Goal: Task Accomplishment & Management: Complete application form

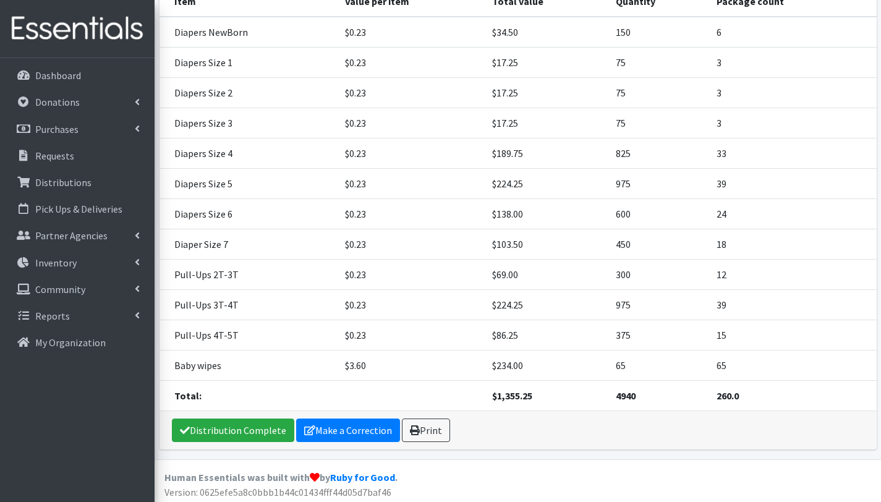
scroll to position [234, 0]
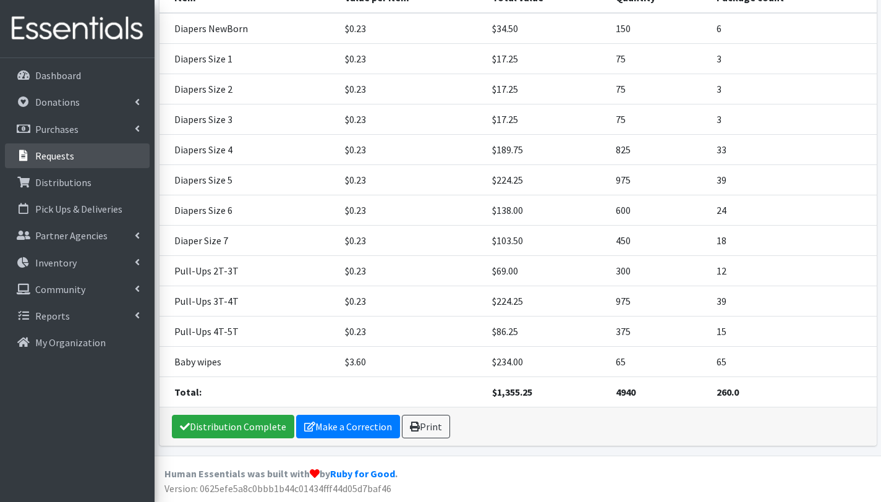
click at [61, 156] on p "Requests" at bounding box center [54, 156] width 39 height 12
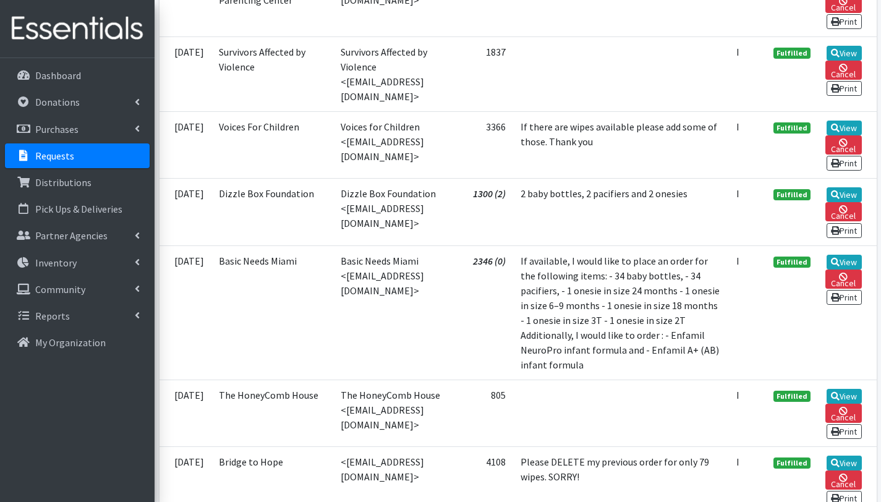
scroll to position [2401, 0]
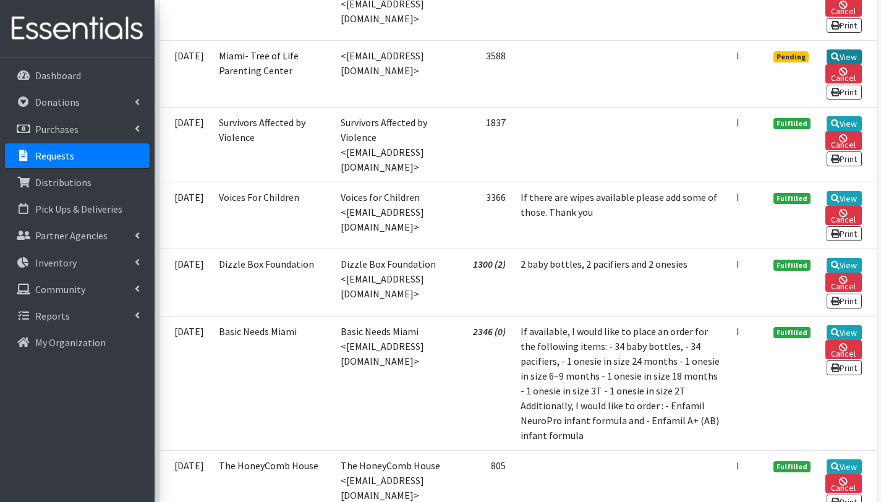
click at [848, 64] on link "View" at bounding box center [844, 56] width 35 height 15
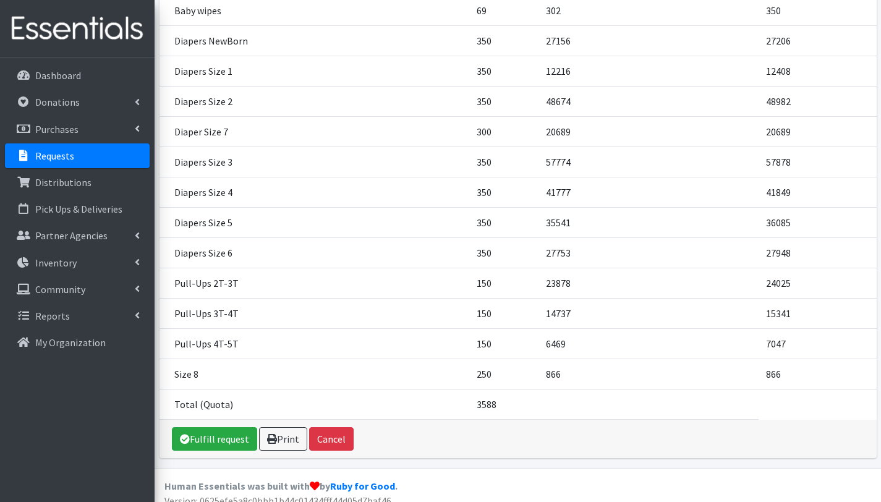
scroll to position [271, 0]
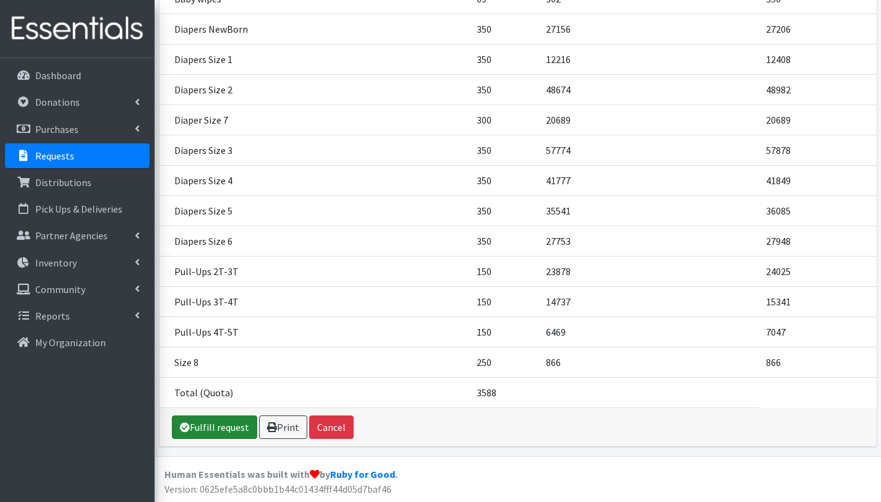
click at [222, 429] on link "Fulfill request" at bounding box center [214, 427] width 85 height 23
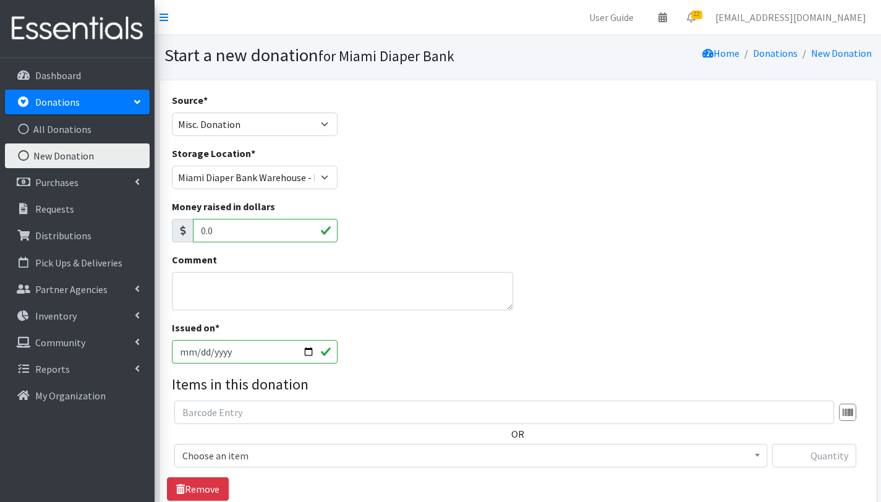
select select "Misc. Donation"
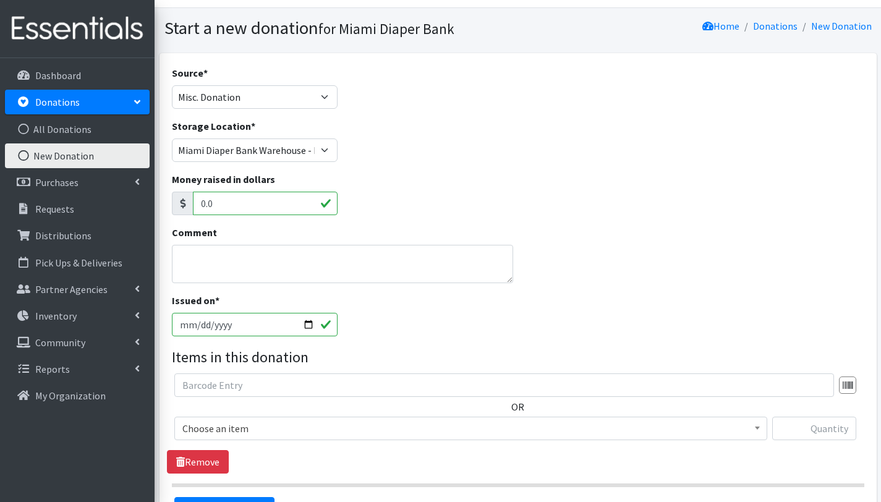
scroll to position [32, 0]
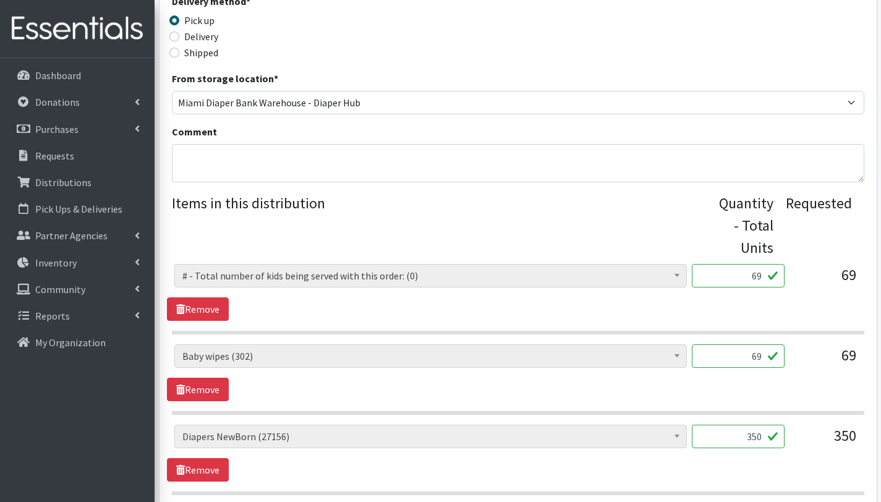
scroll to position [334, 0]
click at [276, 155] on textarea "Comment" at bounding box center [518, 164] width 693 height 38
click at [231, 163] on textarea "Comment" at bounding box center [518, 164] width 693 height 38
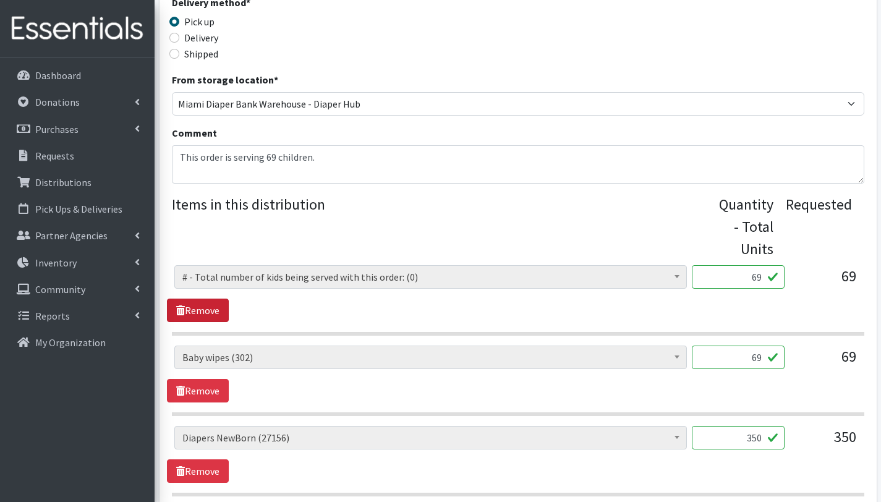
click at [215, 315] on link "Remove" at bounding box center [198, 310] width 62 height 23
click at [274, 169] on textarea "This order is serving 69 children." at bounding box center [518, 164] width 693 height 38
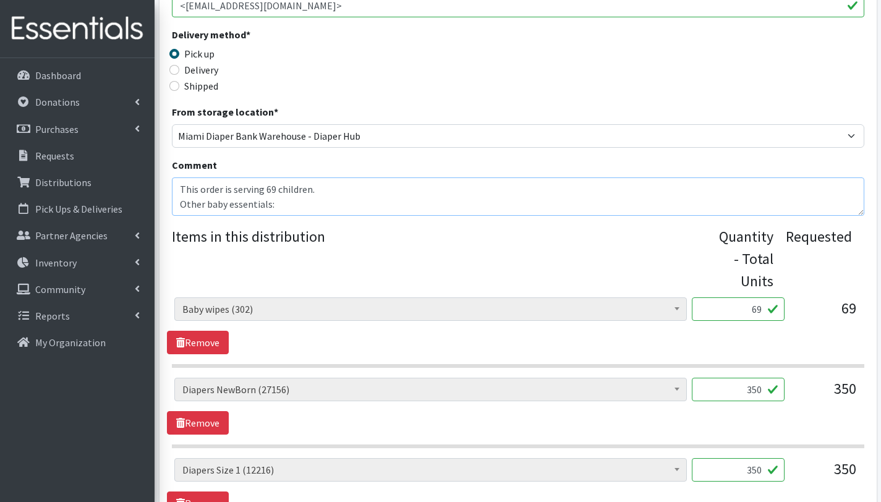
scroll to position [385, 0]
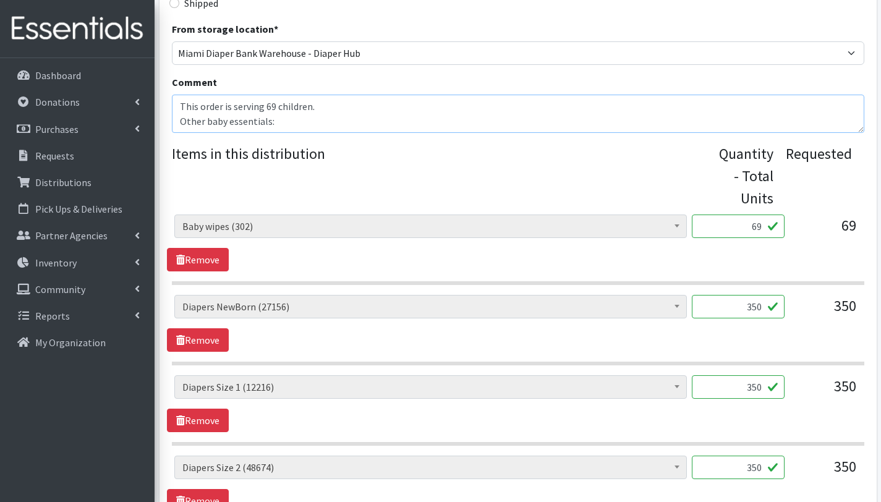
click at [291, 126] on textarea "This order is serving 69 children. Other baby essentials:" at bounding box center [518, 114] width 693 height 38
click at [203, 127] on textarea "This order is serving 69 children. Other baby essentials:" at bounding box center [518, 114] width 693 height 38
click at [190, 126] on textarea "This order is serving 69 children. Other baby essentials: 2 booster seats 30 sh…" at bounding box center [518, 114] width 693 height 38
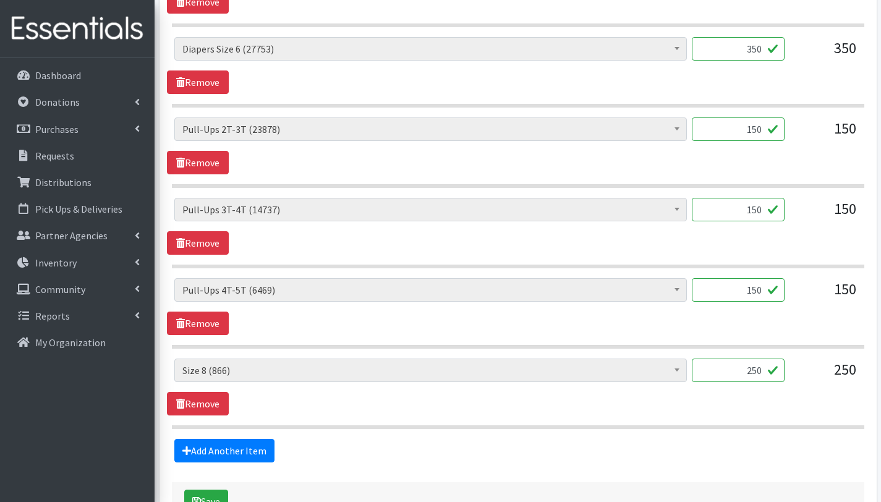
scroll to position [1292, 0]
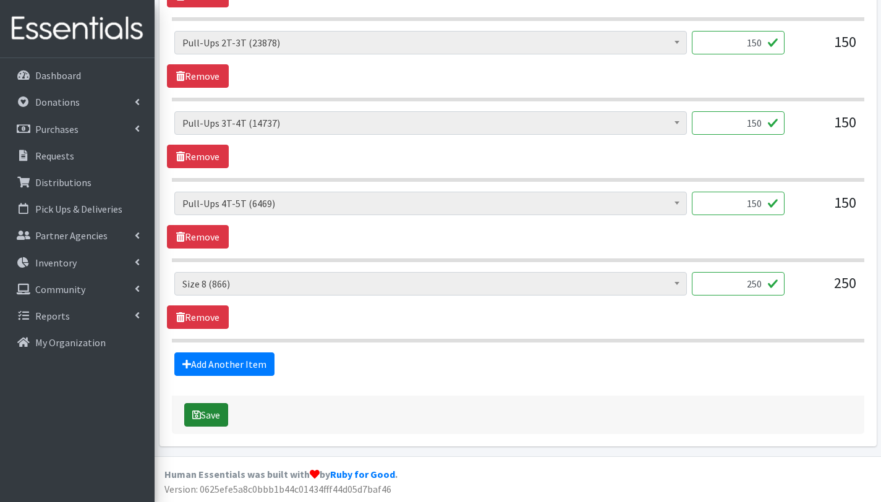
type textarea "This order is serving 69 children. Other baby essentials: 2 booster seats 30 sh…"
click at [218, 414] on button "Save" at bounding box center [206, 414] width 44 height 23
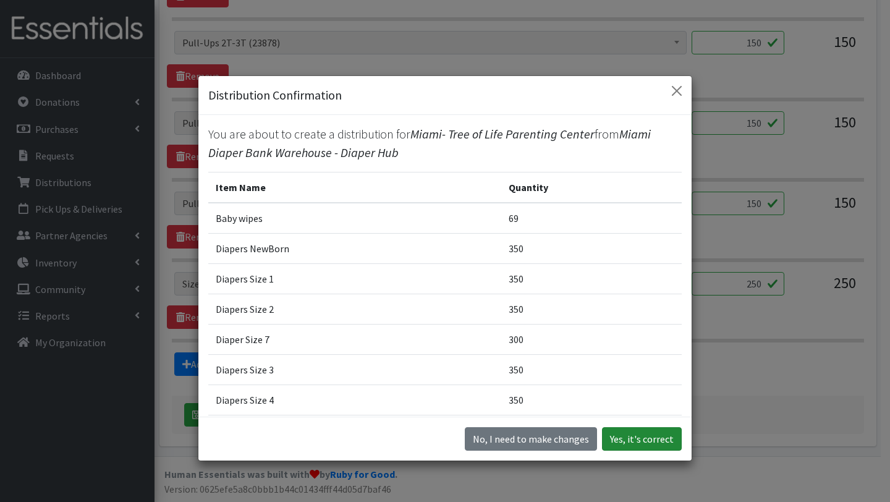
click at [637, 439] on button "Yes, it's correct" at bounding box center [642, 438] width 80 height 23
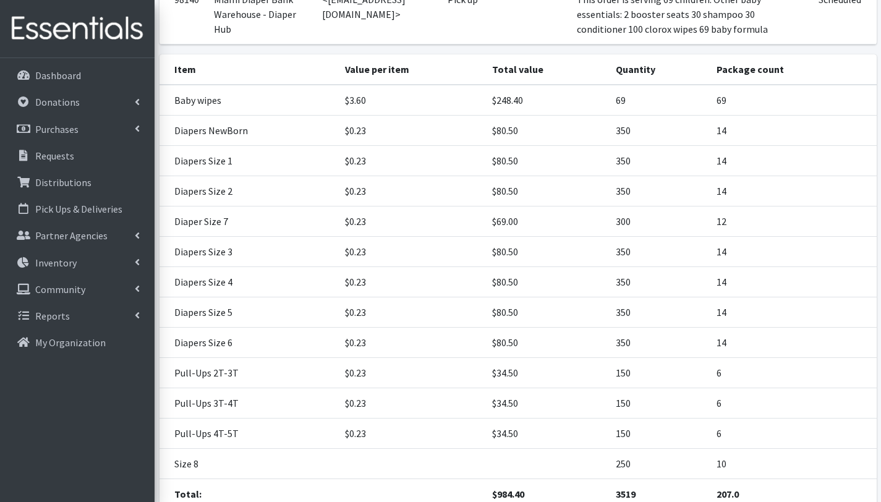
scroll to position [361, 0]
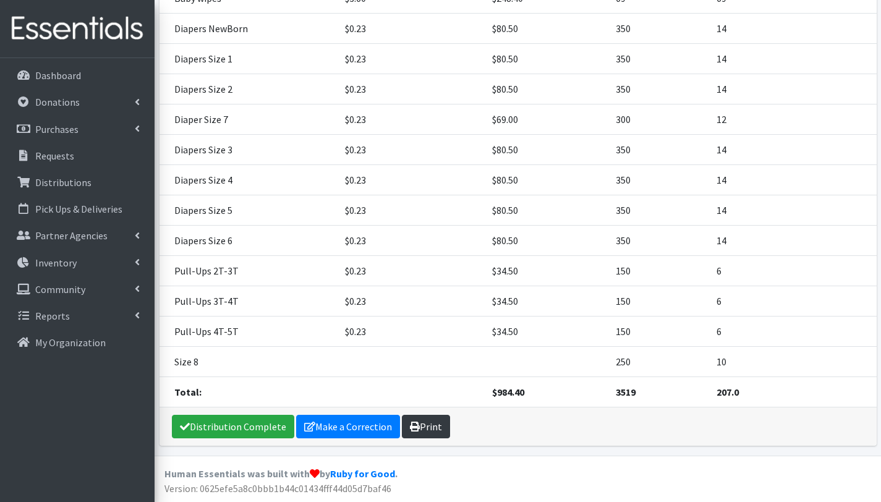
click at [427, 421] on link "Print" at bounding box center [426, 426] width 48 height 23
click at [83, 156] on link "Requests" at bounding box center [77, 155] width 145 height 25
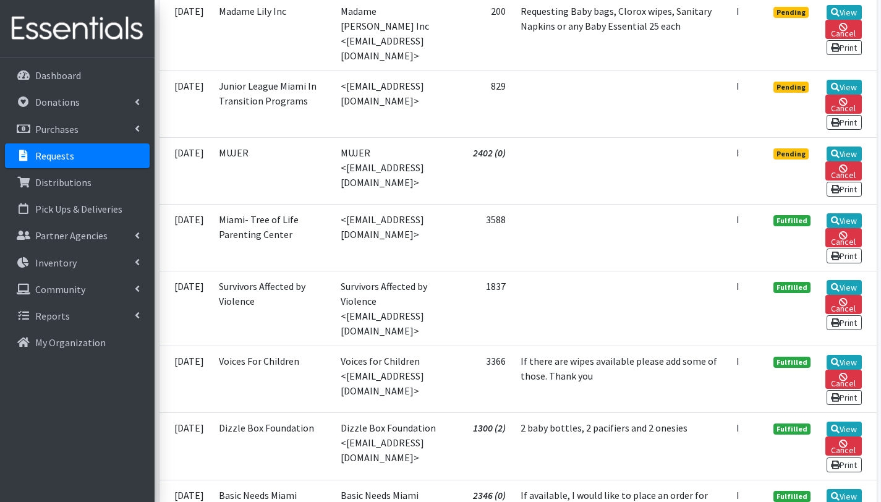
scroll to position [2409, 0]
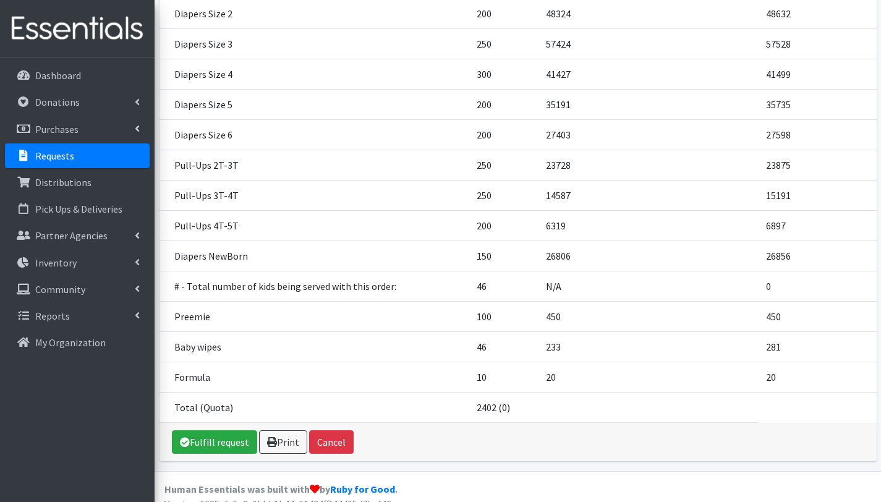
scroll to position [257, 0]
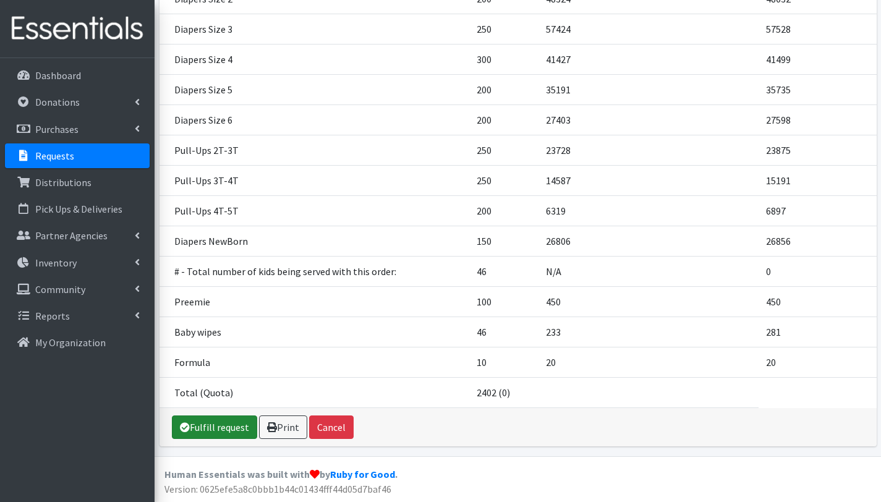
click at [224, 424] on link "Fulfill request" at bounding box center [214, 427] width 85 height 23
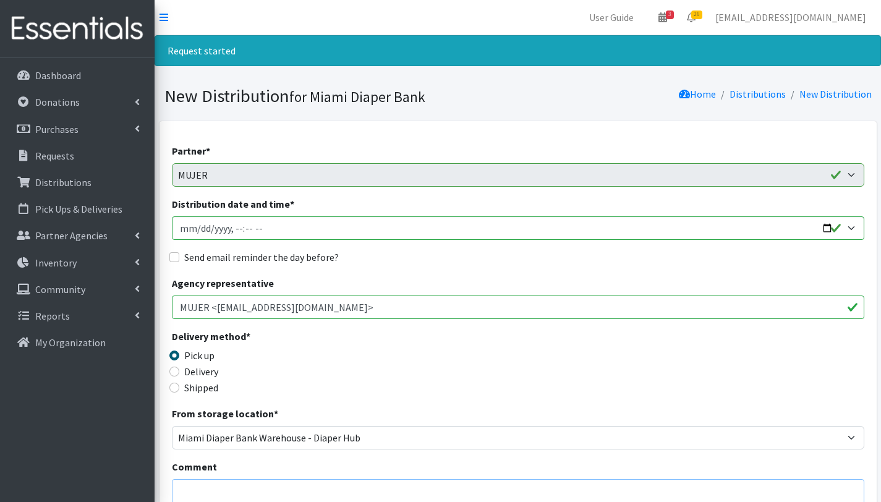
click at [210, 488] on textarea "Comment" at bounding box center [518, 498] width 693 height 38
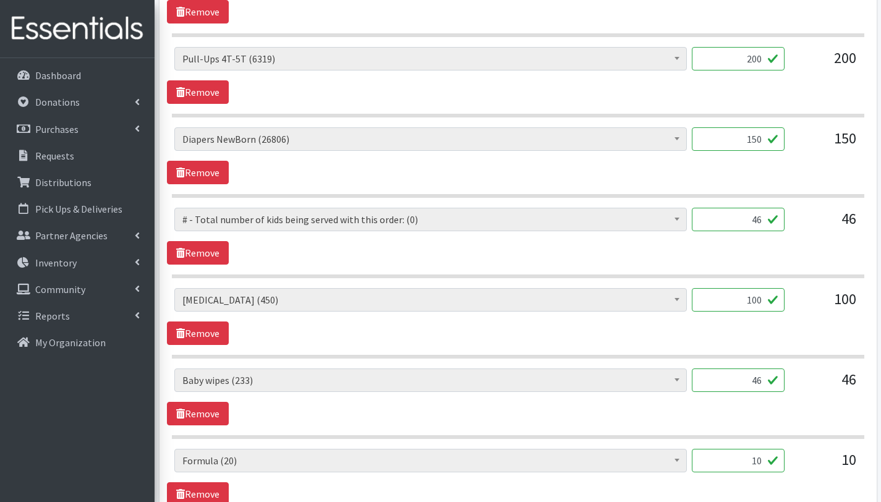
scroll to position [1194, 0]
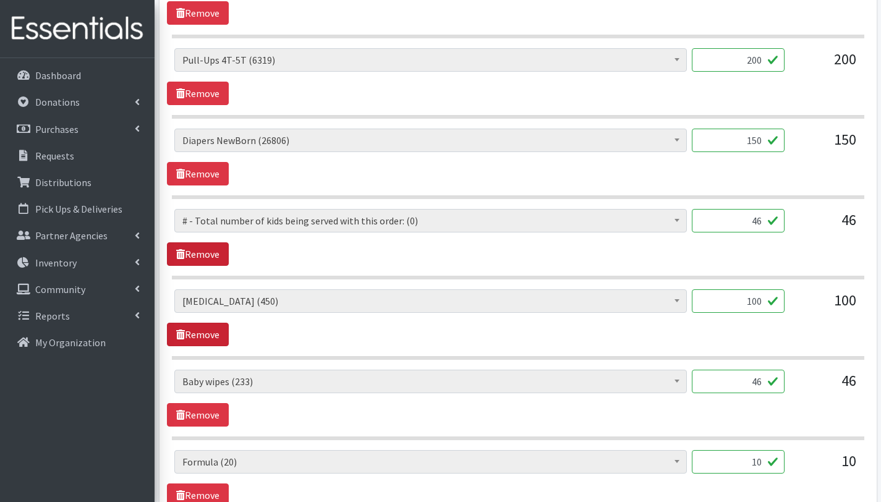
click at [197, 258] on link "Remove" at bounding box center [198, 253] width 62 height 23
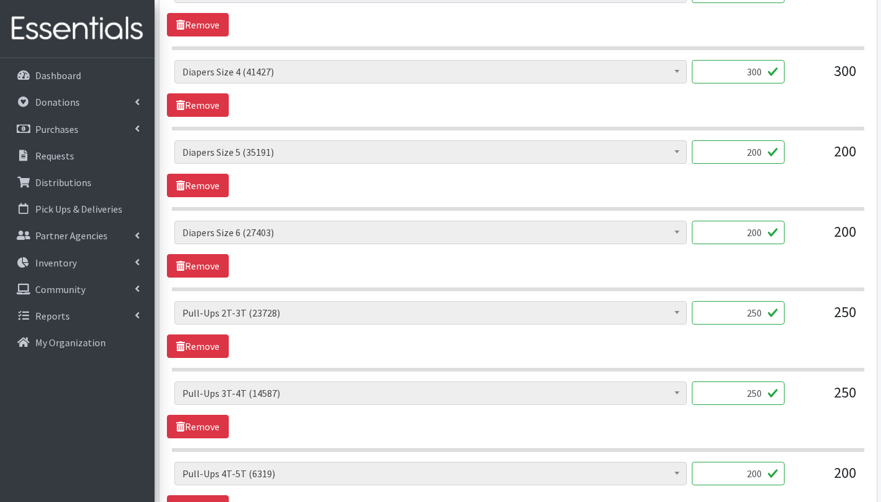
scroll to position [316, 0]
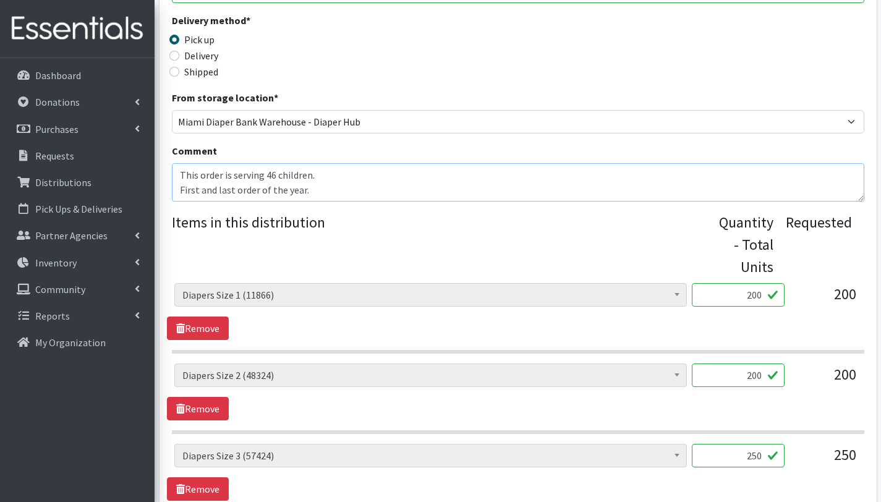
click at [320, 190] on textarea "This order is serving 46 children. First and last order of the year." at bounding box center [518, 182] width 693 height 38
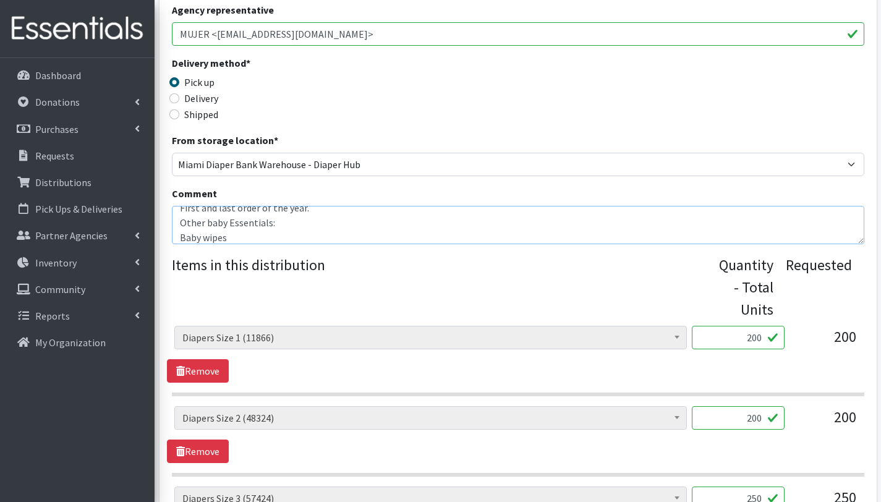
scroll to position [279, 0]
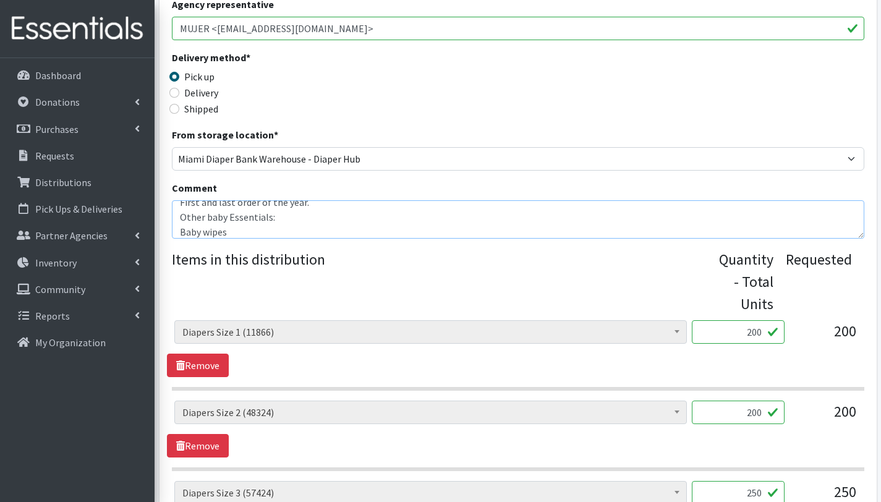
click at [300, 236] on textarea "This order is serving 46 children. First and last order of the year. Other baby…" at bounding box center [518, 219] width 693 height 38
click at [294, 220] on textarea "This order is serving 46 children. First and last order of the year. Other baby…" at bounding box center [518, 219] width 693 height 38
click at [181, 227] on textarea "This order is serving 46 children. First and last order of the year. Other baby…" at bounding box center [518, 219] width 693 height 38
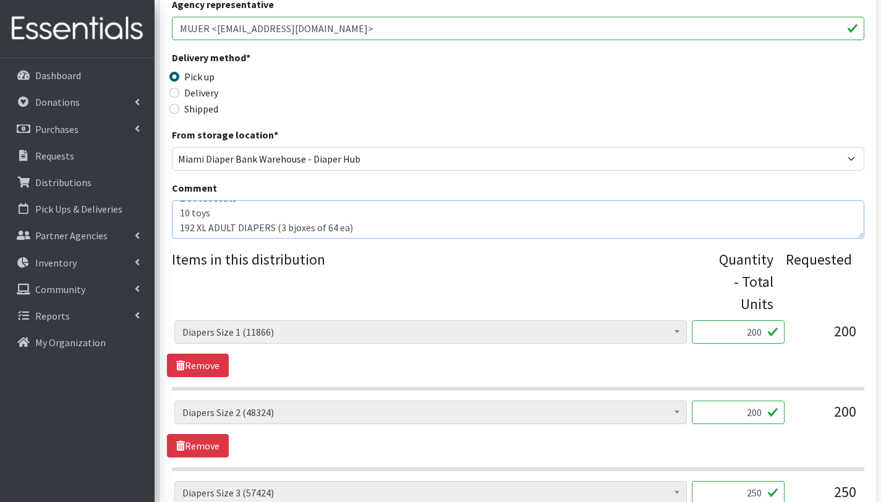
click at [293, 225] on textarea "This order is serving 46 children. First and last order of the year. Other baby…" at bounding box center [518, 219] width 693 height 38
click at [359, 230] on textarea "This order is serving 46 children. First and last order of the year. Other baby…" at bounding box center [518, 219] width 693 height 38
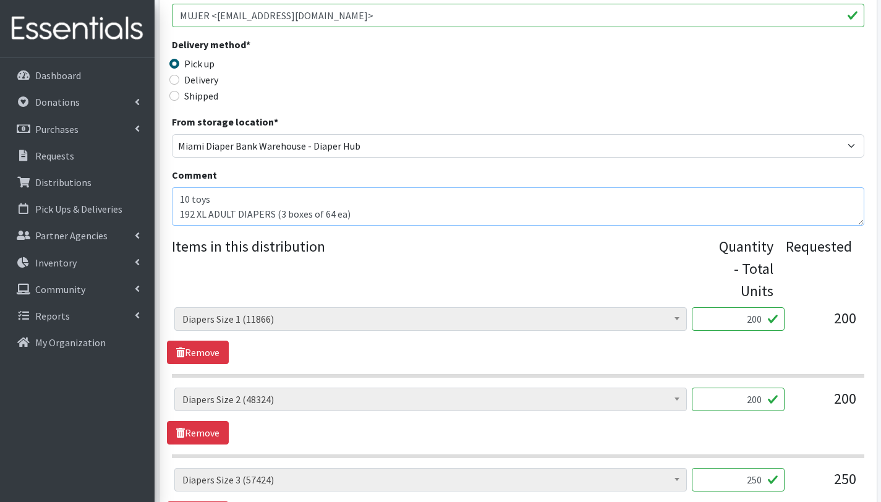
scroll to position [277, 0]
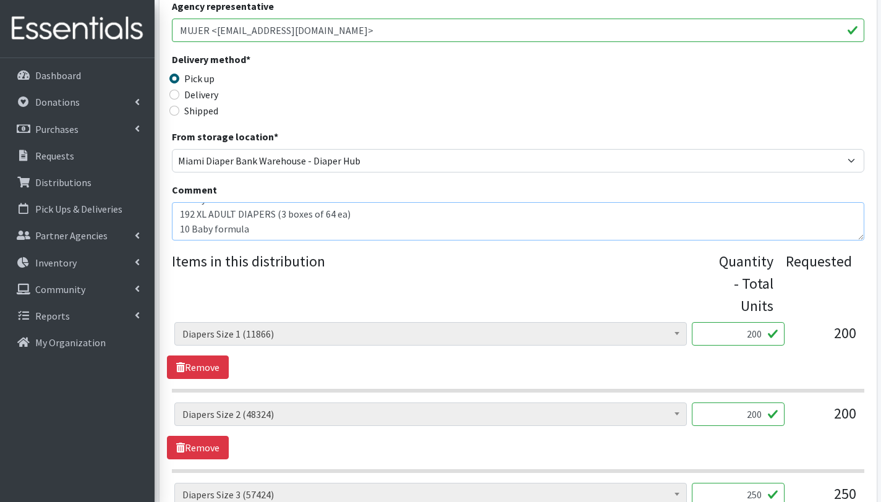
click at [188, 230] on textarea "This order is serving 46 children. First and last order of the year. Other baby…" at bounding box center [518, 221] width 693 height 38
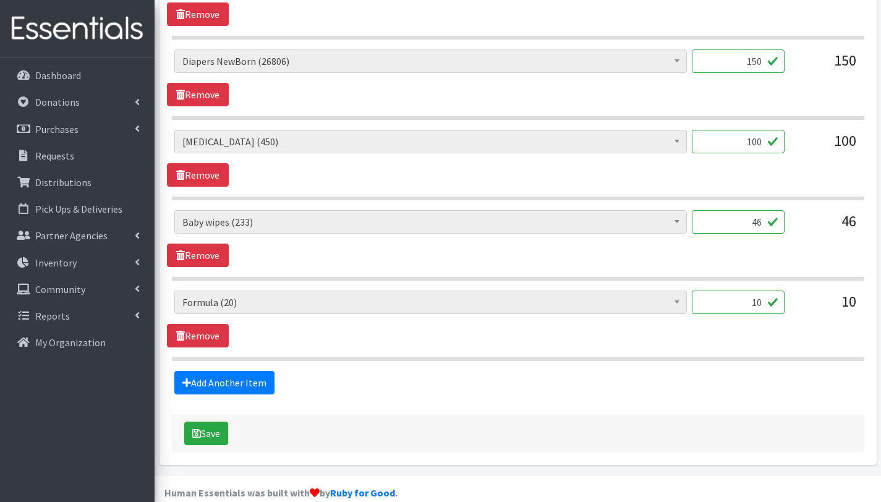
scroll to position [1272, 0]
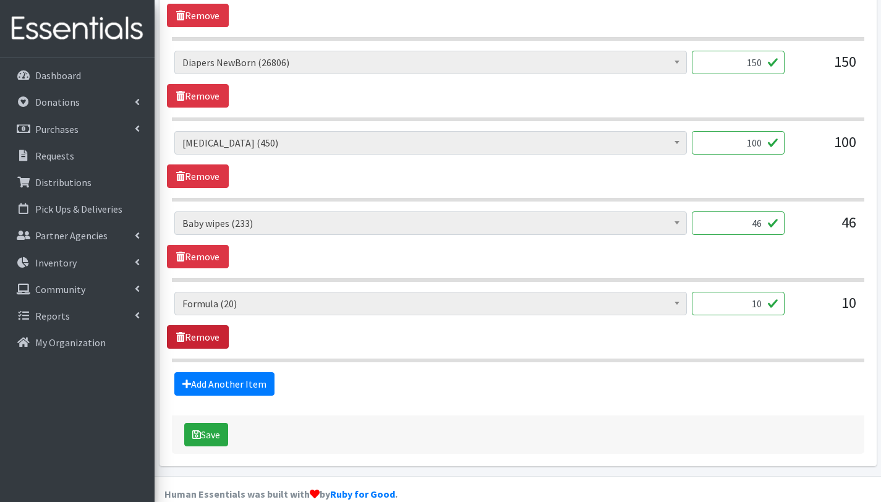
type textarea "This order is serving 46 children. First and last order of the year. Other baby…"
click at [219, 339] on link "Remove" at bounding box center [198, 336] width 62 height 23
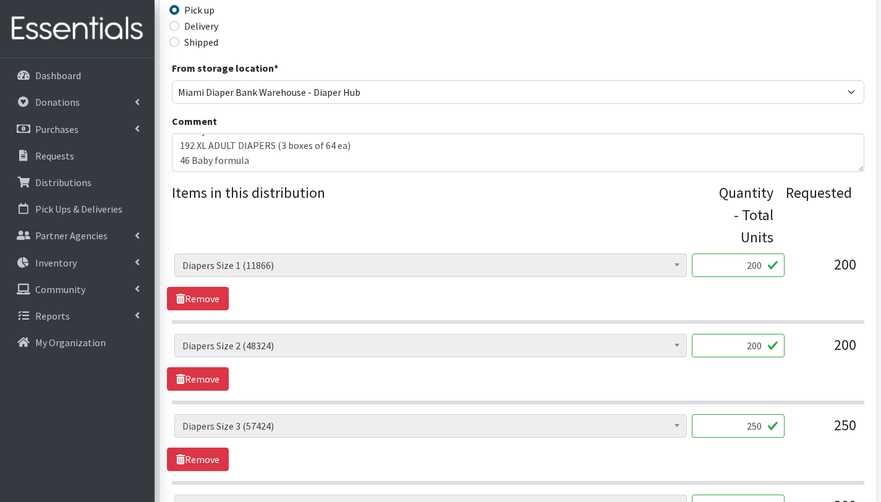
scroll to position [343, 0]
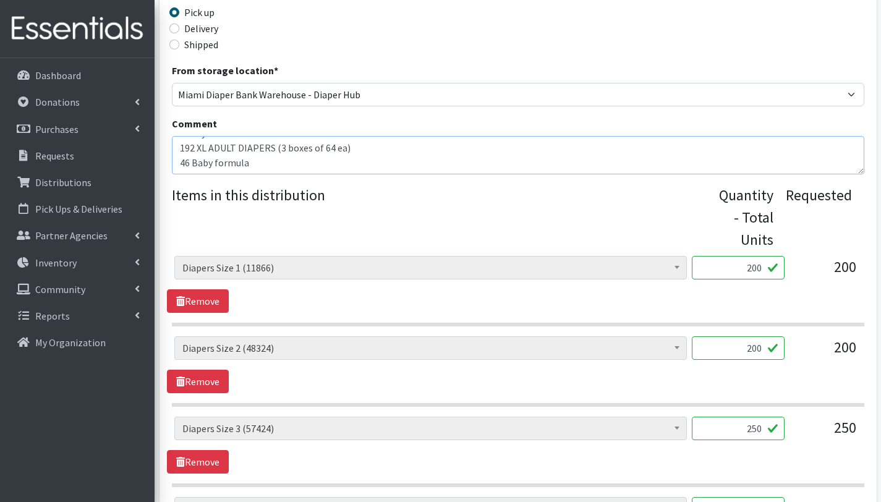
click at [285, 161] on textarea "This order is serving 46 children. First and last order of the year. Other baby…" at bounding box center [518, 155] width 693 height 38
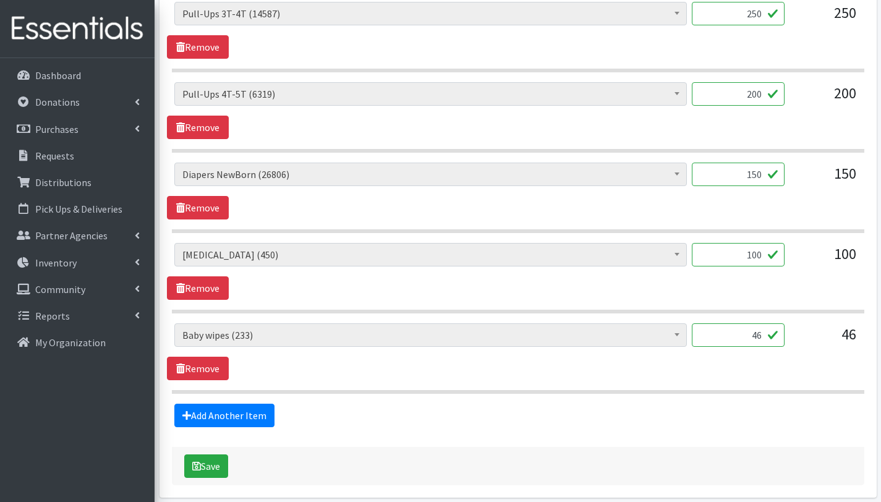
scroll to position [1211, 0]
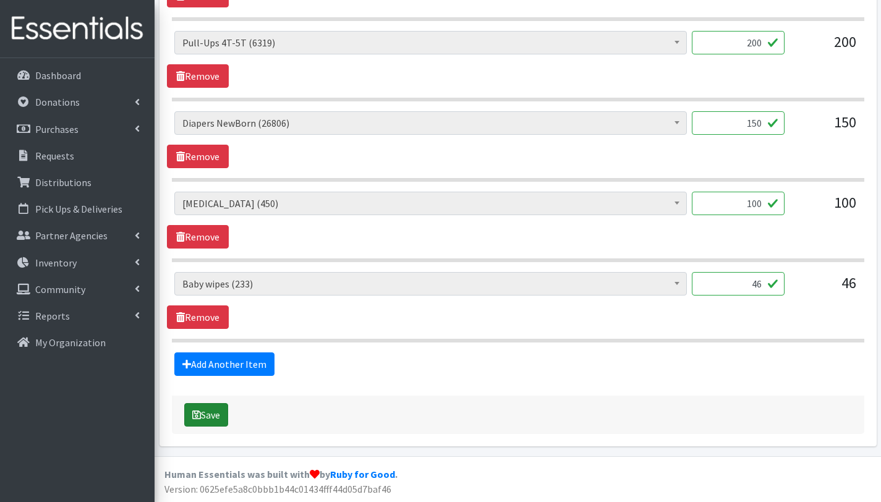
click at [223, 412] on button "Save" at bounding box center [206, 414] width 44 height 23
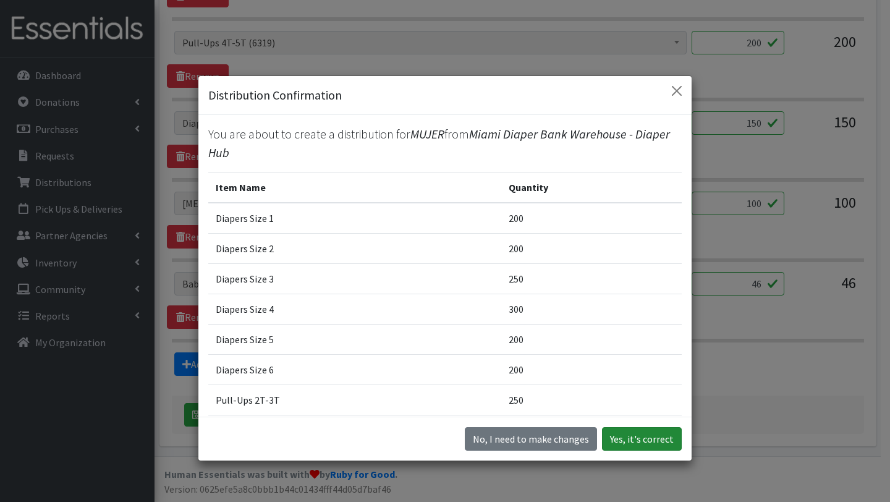
click at [648, 438] on button "Yes, it's correct" at bounding box center [642, 438] width 80 height 23
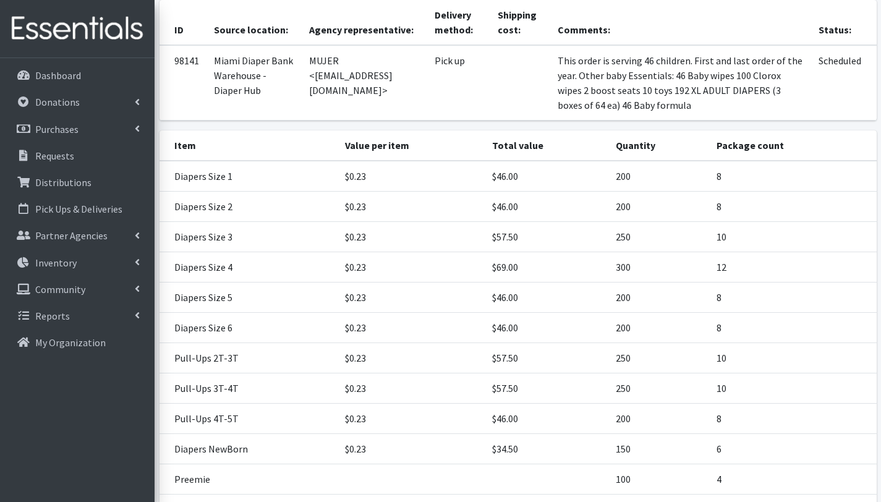
scroll to position [346, 0]
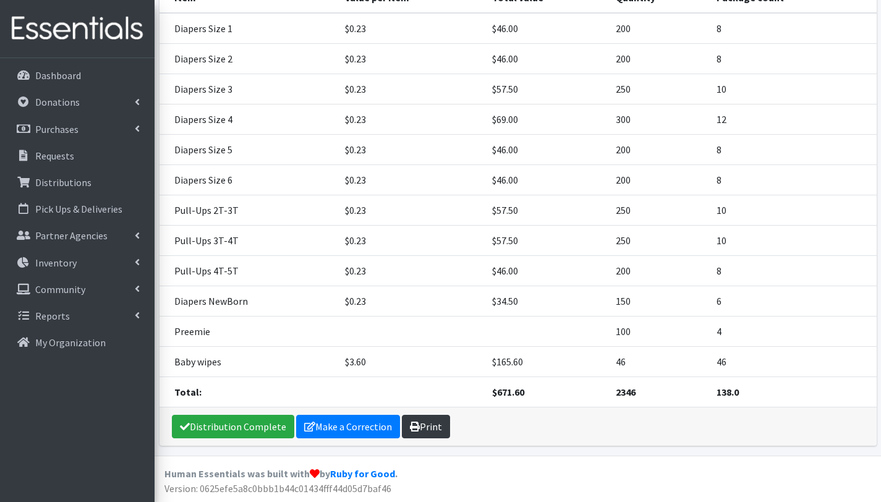
click at [430, 421] on link "Print" at bounding box center [426, 426] width 48 height 23
click at [62, 164] on link "Requests" at bounding box center [77, 155] width 145 height 25
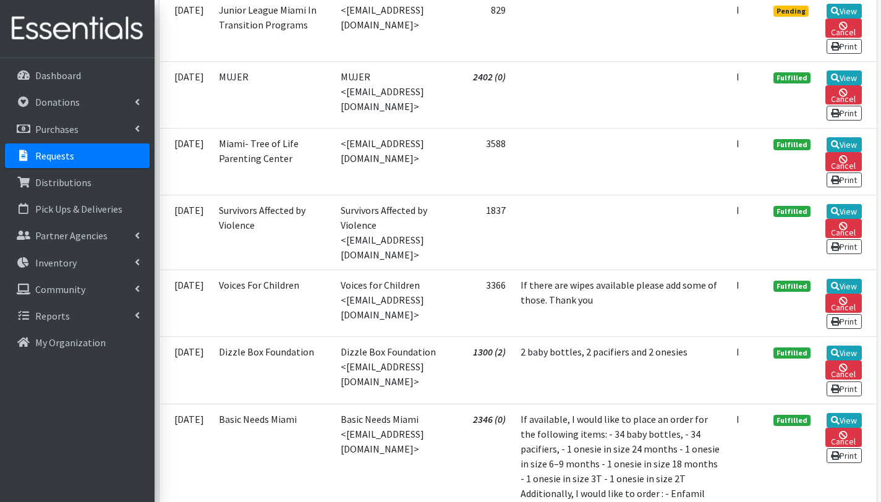
scroll to position [2301, 0]
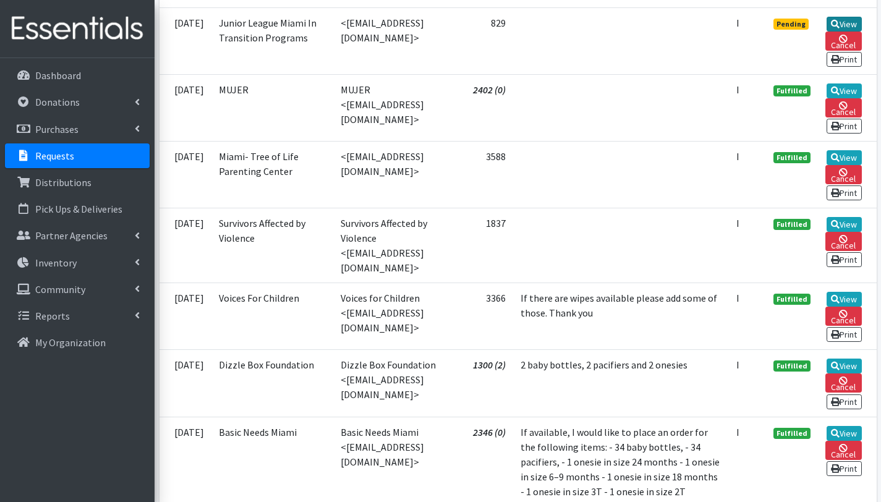
click at [837, 32] on link "View" at bounding box center [844, 24] width 35 height 15
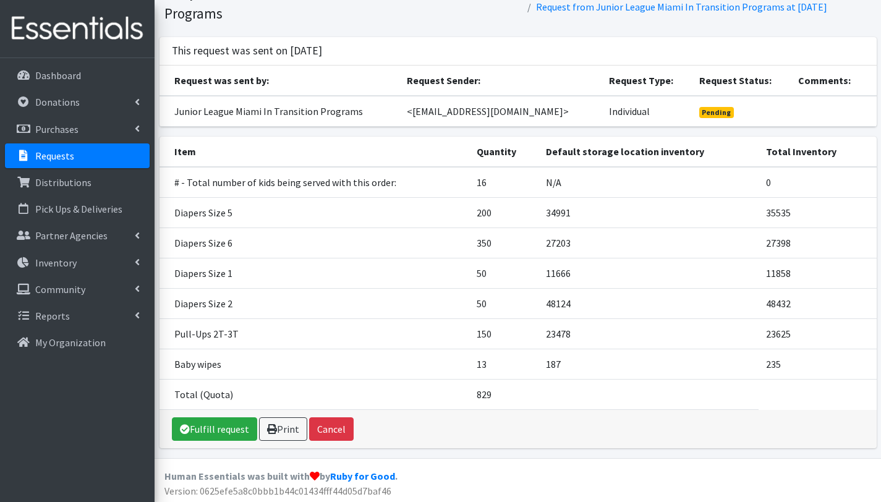
scroll to position [65, 0]
click at [246, 427] on link "Fulfill request" at bounding box center [214, 428] width 85 height 23
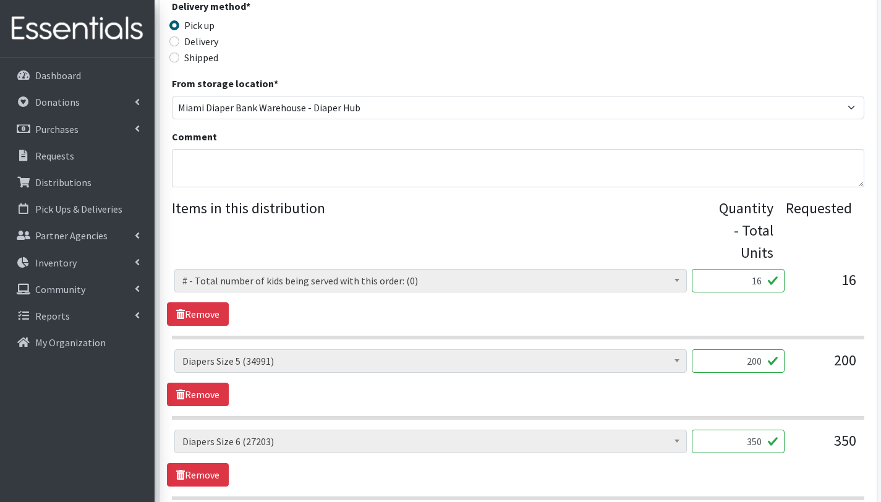
scroll to position [448, 0]
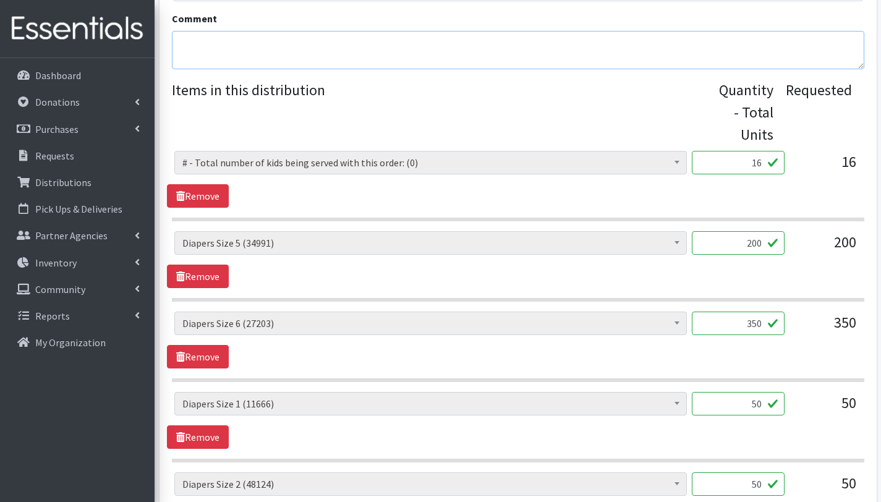
click at [223, 45] on textarea "Comment" at bounding box center [518, 50] width 693 height 38
type textarea "This order is serving 16 children"
click at [210, 190] on link "Remove" at bounding box center [198, 195] width 62 height 23
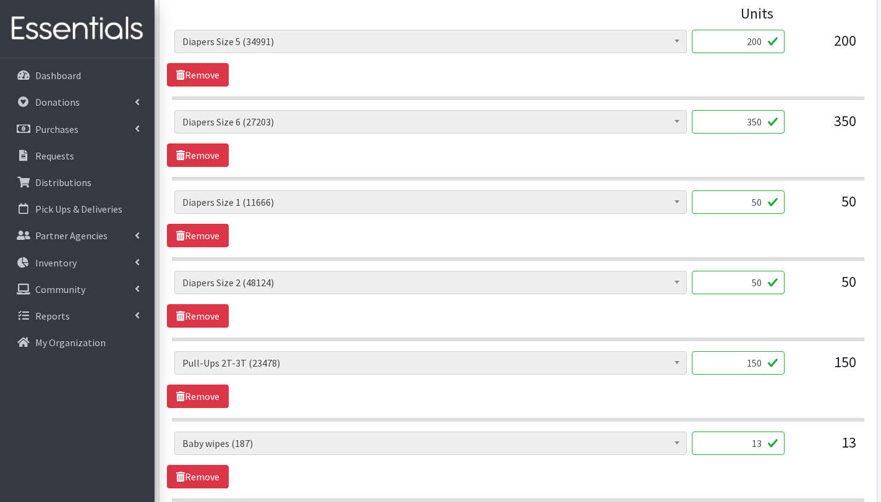
scroll to position [729, 0]
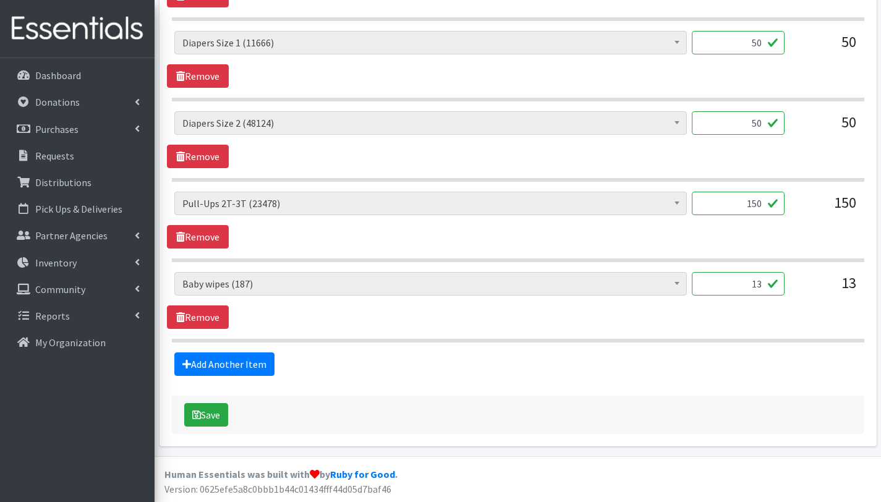
click at [761, 286] on input "13" at bounding box center [738, 283] width 93 height 23
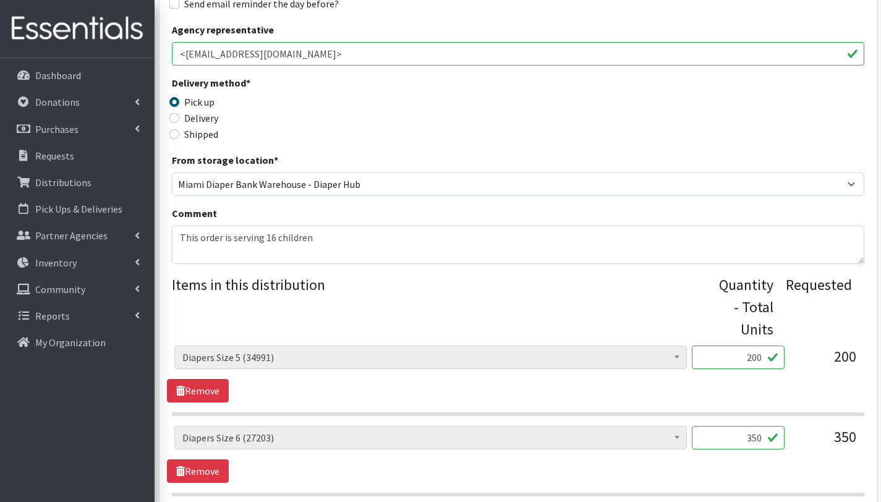
scroll to position [344, 0]
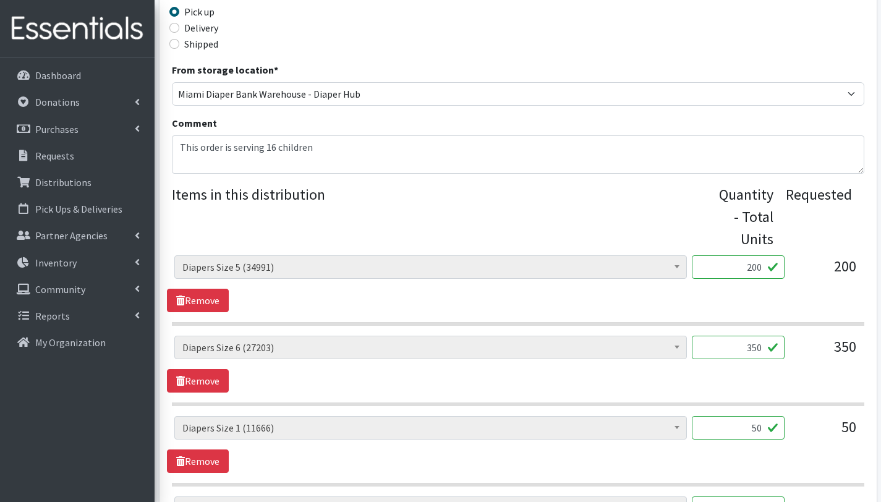
type input "16"
click at [272, 160] on textarea "This order is serving 16 children" at bounding box center [518, 154] width 693 height 38
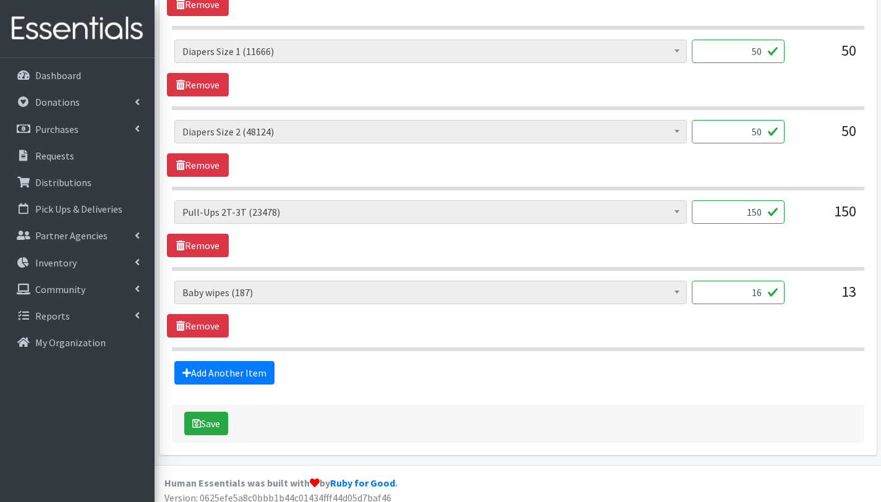
scroll to position [729, 0]
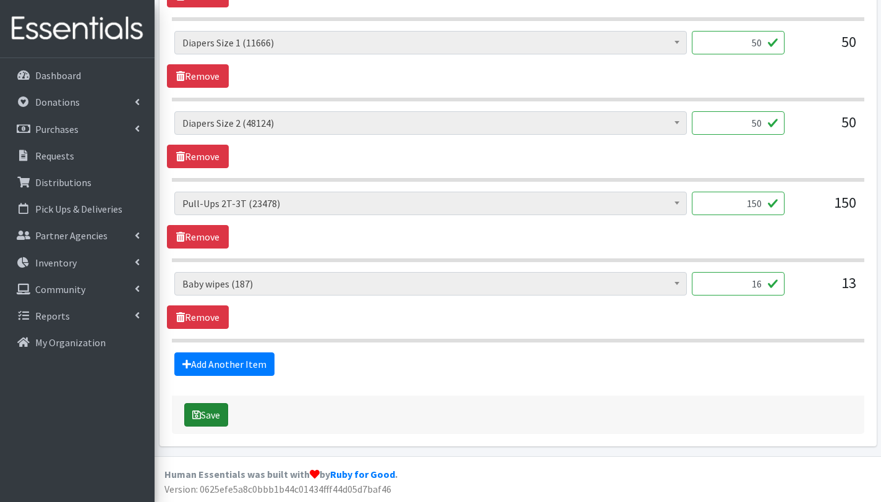
type textarea "This order is serving 16 children Other babby essentials: 16 baby wipes 16 baby…"
click at [217, 416] on button "Save" at bounding box center [206, 414] width 44 height 23
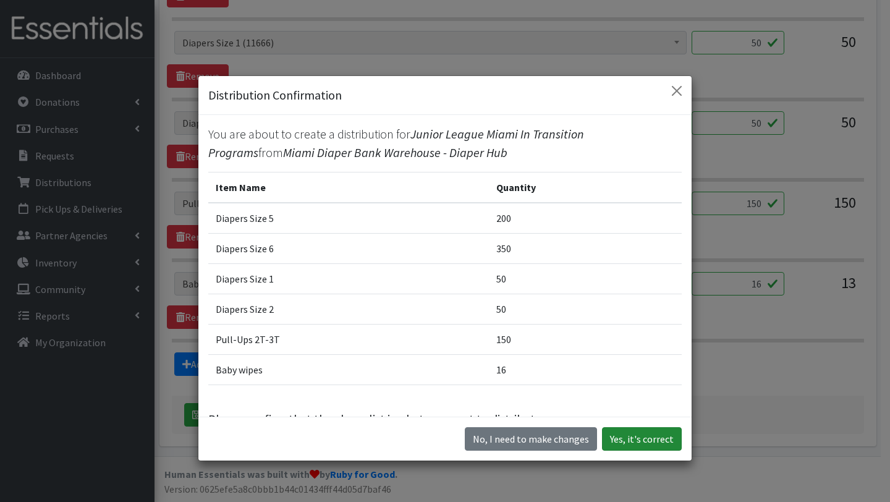
click at [624, 441] on button "Yes, it's correct" at bounding box center [642, 438] width 80 height 23
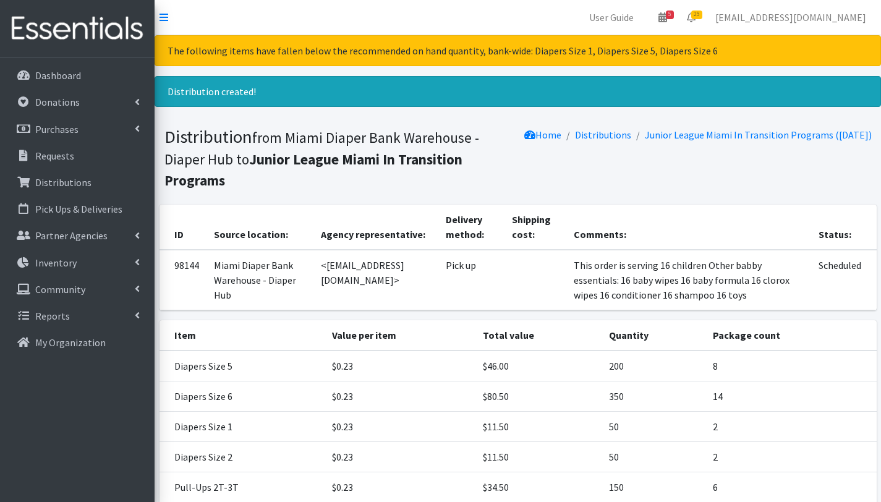
scroll to position [155, 0]
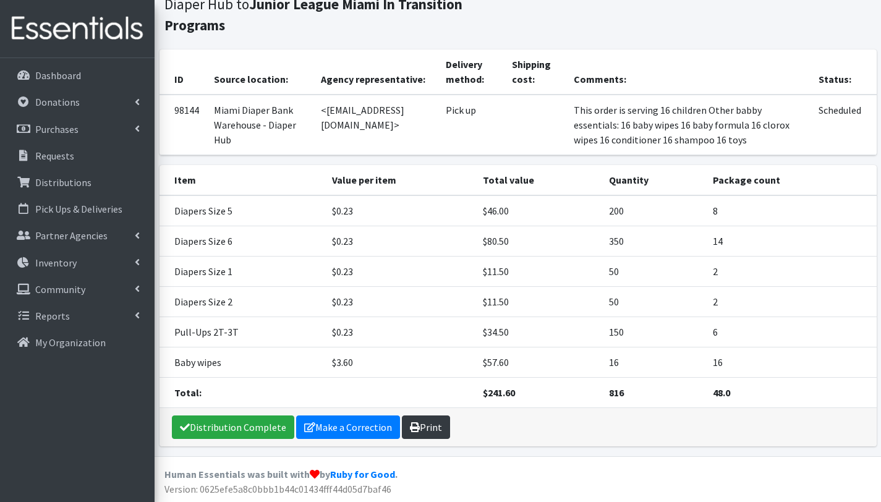
click at [425, 425] on link "Print" at bounding box center [426, 427] width 48 height 23
click at [73, 152] on link "Requests" at bounding box center [77, 155] width 145 height 25
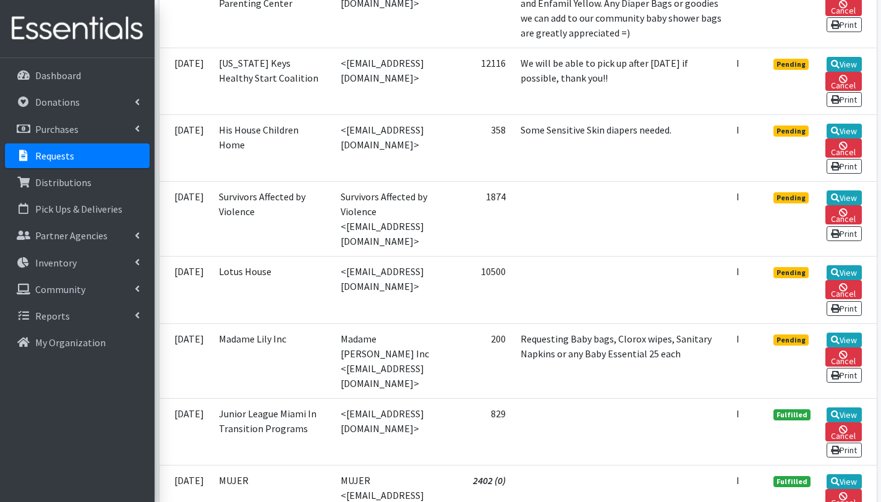
scroll to position [2053, 0]
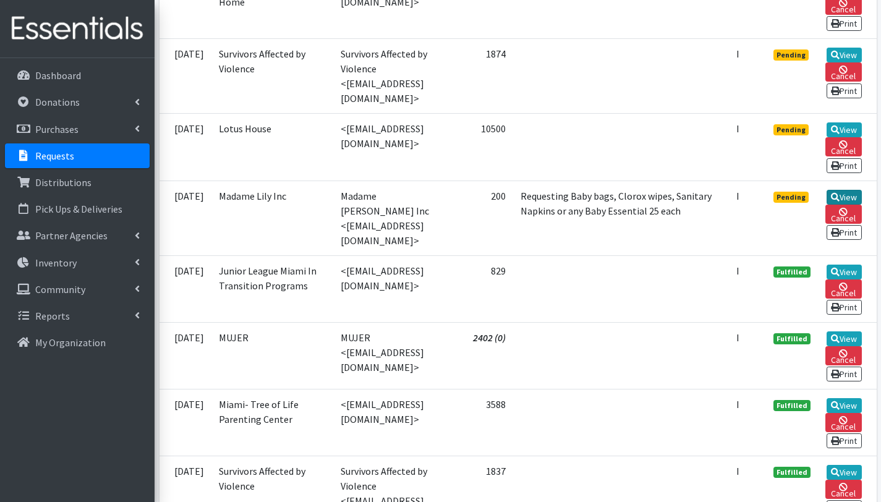
click at [851, 205] on link "View" at bounding box center [844, 197] width 35 height 15
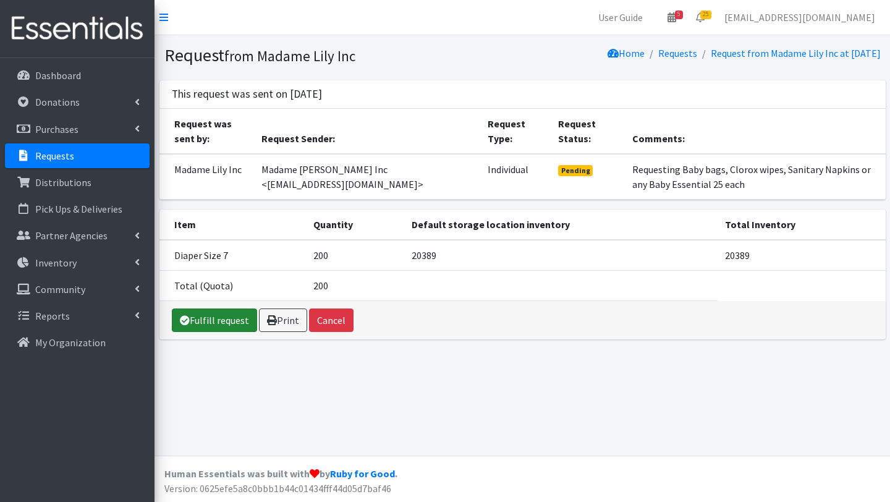
click at [239, 325] on link "Fulfill request" at bounding box center [214, 320] width 85 height 23
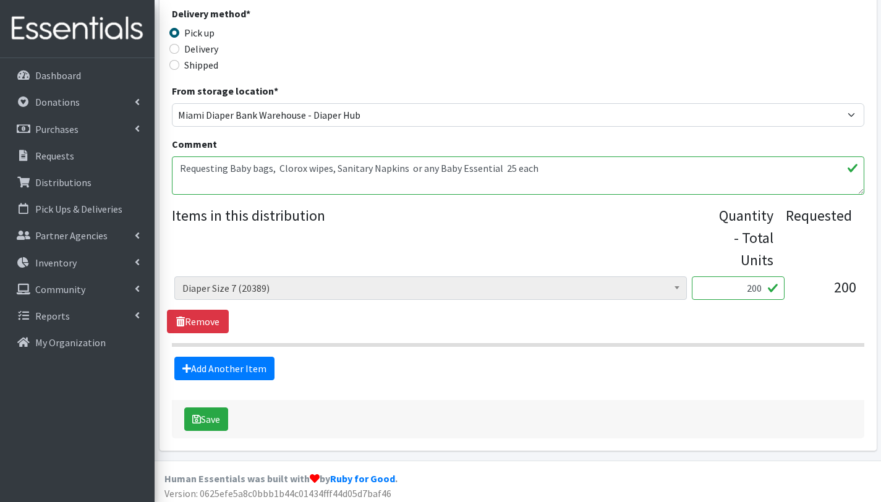
scroll to position [322, 0]
drag, startPoint x: 179, startPoint y: 169, endPoint x: 226, endPoint y: 170, distance: 47.6
click at [226, 170] on textarea "Requesting Baby bags, Clorox wipes, Sanitary Napkins or any Baby Essential 25 e…" at bounding box center [518, 176] width 693 height 38
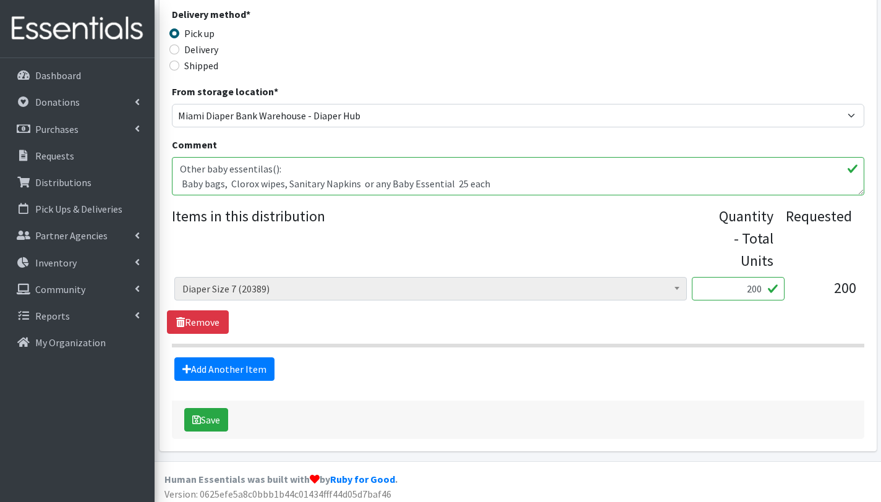
click at [232, 182] on textarea "Requesting Baby bags, Clorox wipes, Sanitary Napkins or any Baby Essential 25 e…" at bounding box center [518, 176] width 693 height 38
click at [181, 170] on textarea "Requesting Baby bags, Clorox wipes, Sanitary Napkins or any Baby Essential 25 e…" at bounding box center [518, 176] width 693 height 38
click at [238, 184] on textarea "Requesting Baby bags, Clorox wipes, Sanitary Napkins or any Baby Essential 25 e…" at bounding box center [518, 176] width 693 height 38
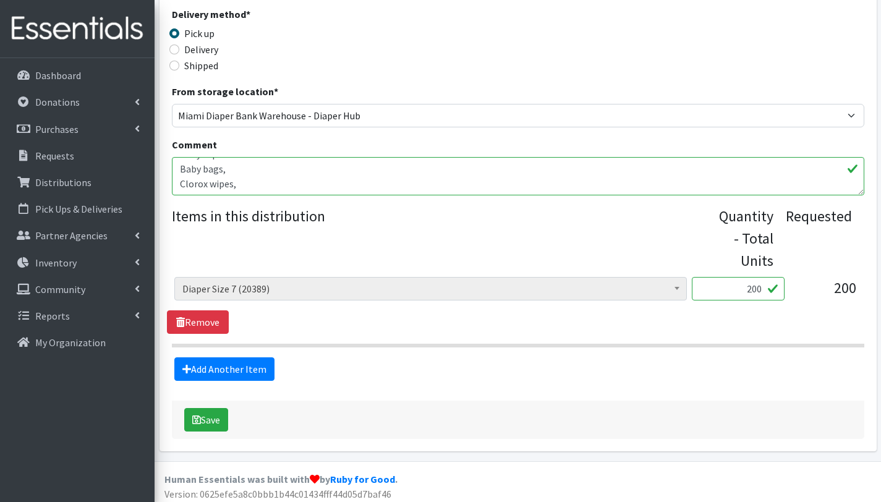
scroll to position [40, 0]
click at [254, 187] on textarea "Requesting Baby bags, Clorox wipes, Sanitary Napkins or any Baby Essential 25 e…" at bounding box center [518, 176] width 693 height 38
drag, startPoint x: 254, startPoint y: 187, endPoint x: 369, endPoint y: 181, distance: 115.2
click at [369, 181] on textarea "Requesting Baby bags, Clorox wipes, Sanitary Napkins or any Baby Essential 25 e…" at bounding box center [518, 176] width 693 height 38
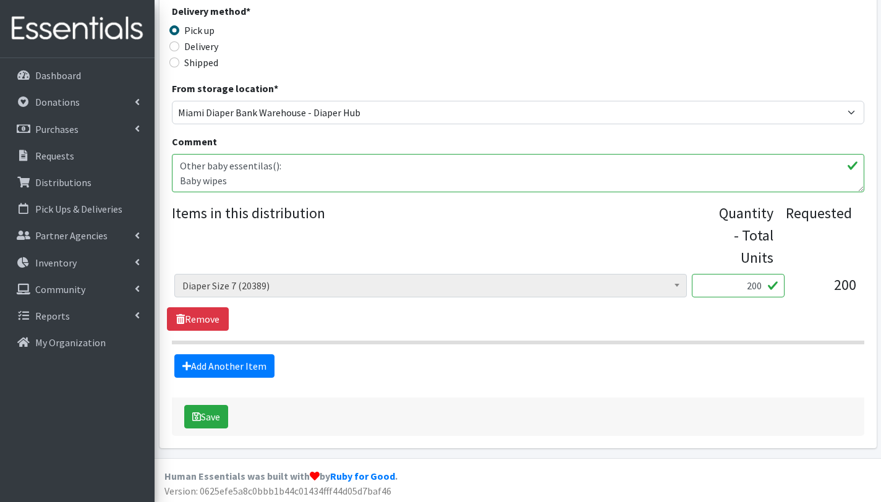
scroll to position [325, 0]
click at [266, 163] on textarea "Requesting Baby bags, Clorox wipes, Sanitary Napkins or any Baby Essential 25 e…" at bounding box center [518, 174] width 693 height 38
click at [179, 164] on textarea "Requesting Baby bags, Clorox wipes, Sanitary Napkins or any Baby Essential 25 e…" at bounding box center [518, 174] width 693 height 38
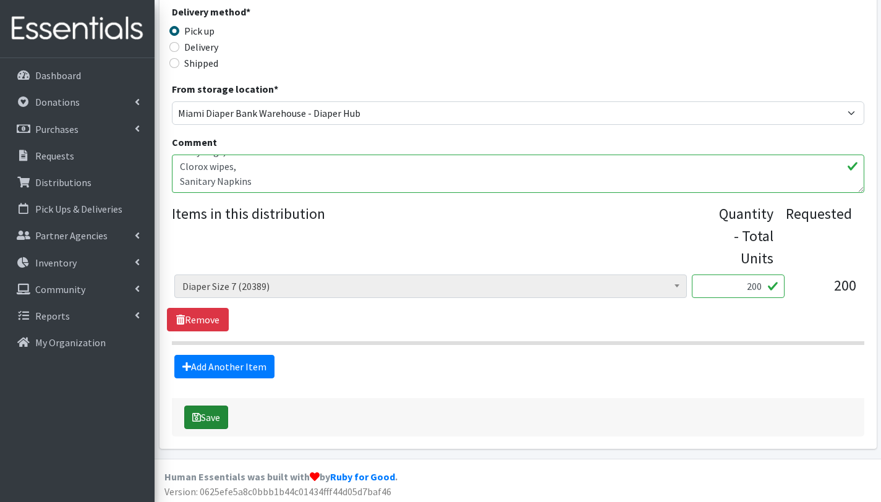
type textarea "this order is serving 4 kids Other baby essentials(): Baby wipes Baby bags, Clo…"
click at [223, 421] on button "Save" at bounding box center [206, 417] width 44 height 23
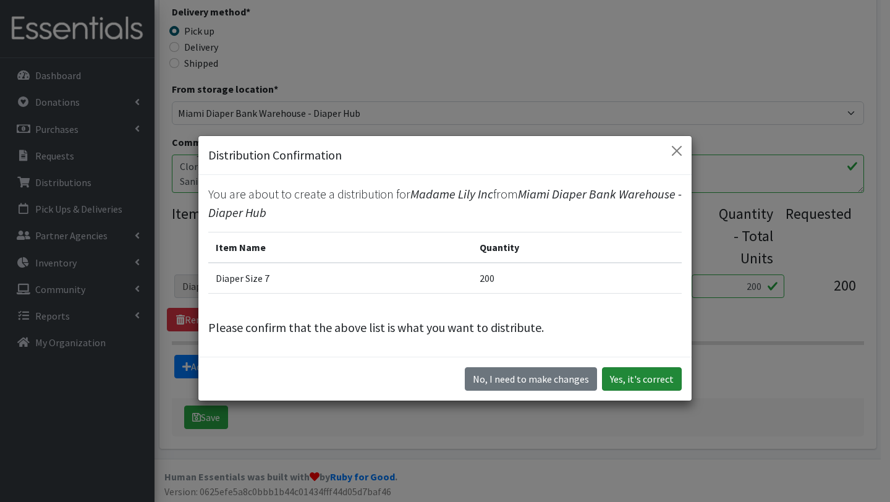
click at [663, 380] on button "Yes, it's correct" at bounding box center [642, 378] width 80 height 23
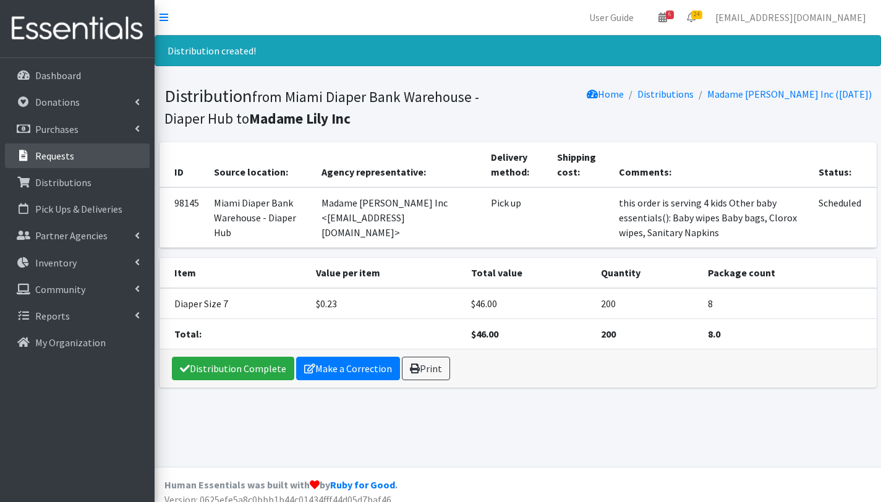
click at [69, 151] on p "Requests" at bounding box center [54, 156] width 39 height 12
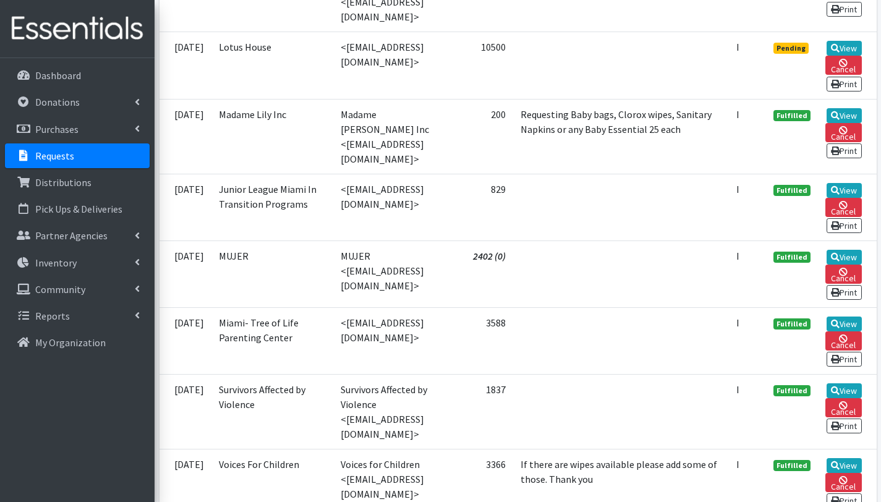
scroll to position [2146, 0]
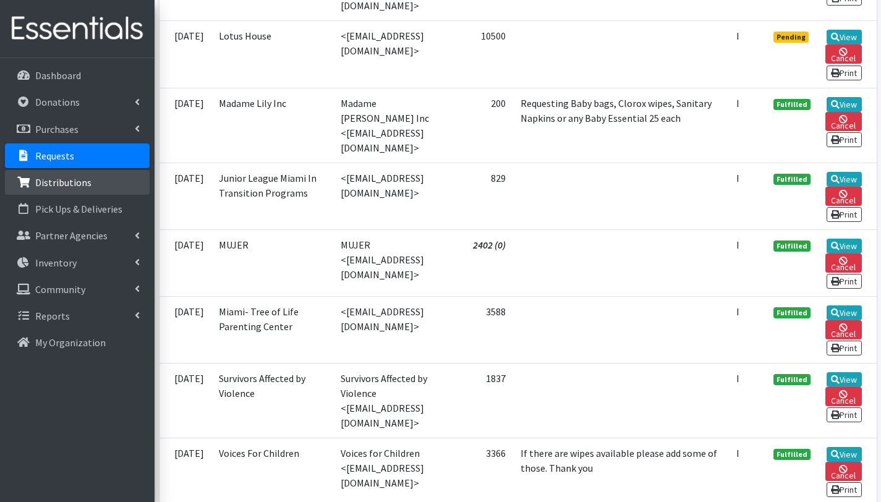
click at [84, 176] on p "Distributions" at bounding box center [63, 182] width 56 height 12
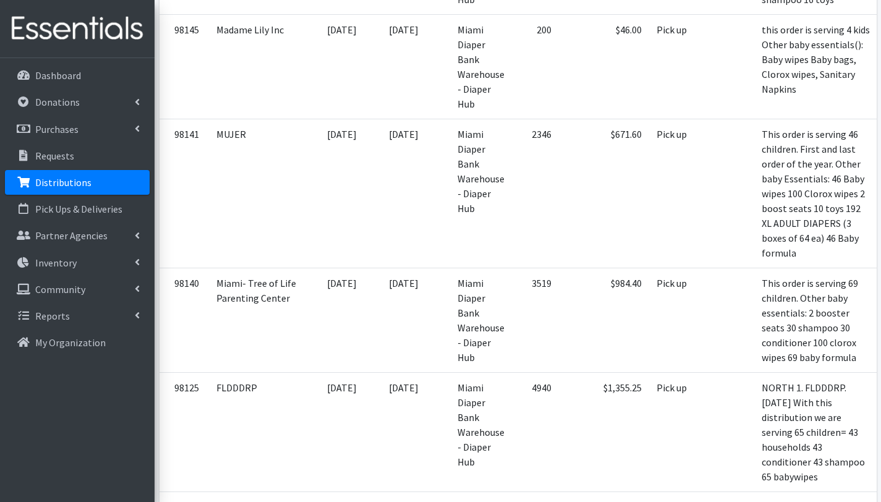
scroll to position [549, 0]
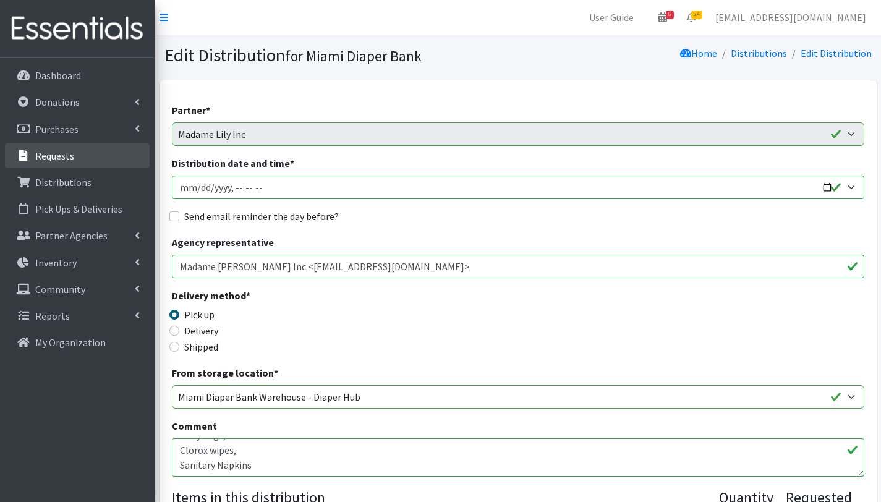
click at [78, 159] on link "Requests" at bounding box center [77, 155] width 145 height 25
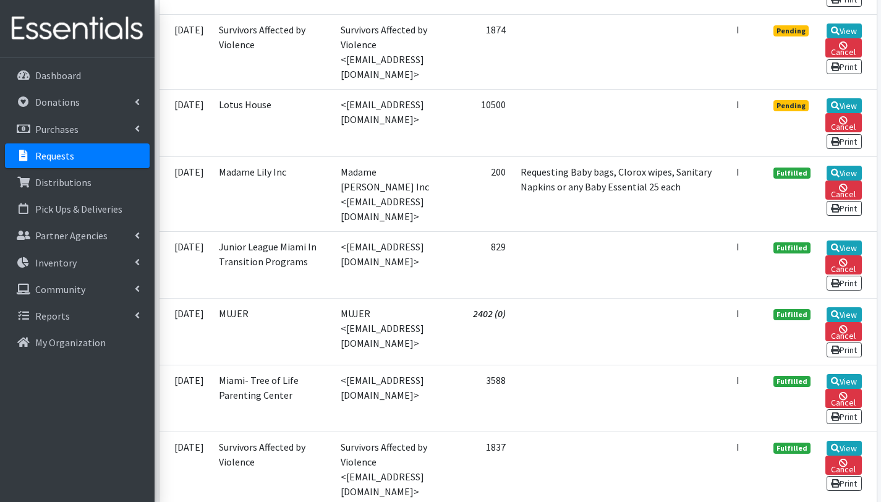
scroll to position [2076, 0]
click at [834, 114] on link "View" at bounding box center [844, 106] width 35 height 15
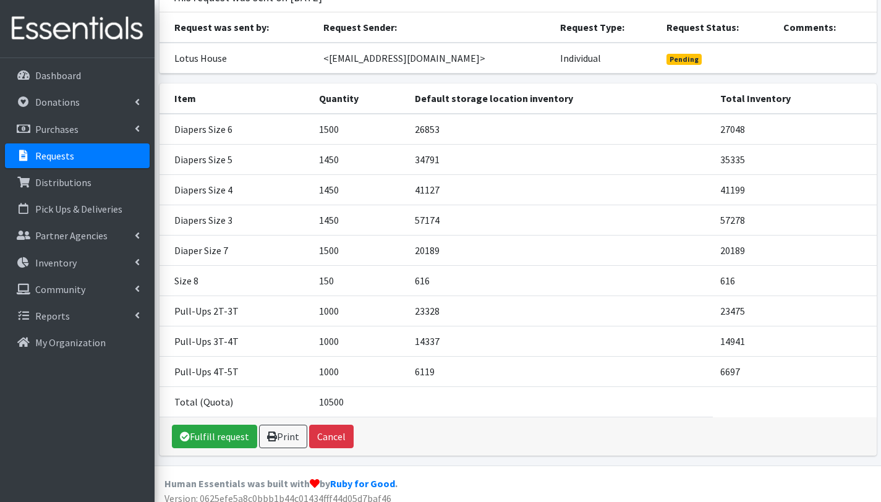
scroll to position [87, 0]
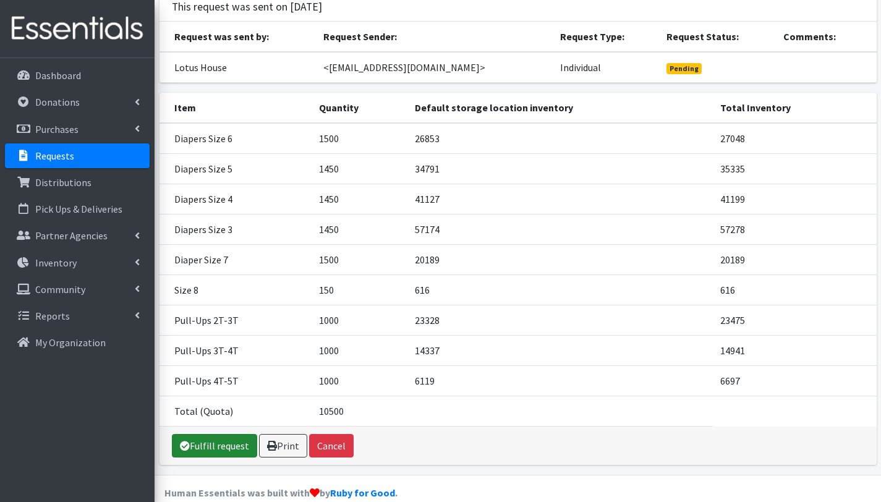
click at [236, 444] on link "Fulfill request" at bounding box center [214, 445] width 85 height 23
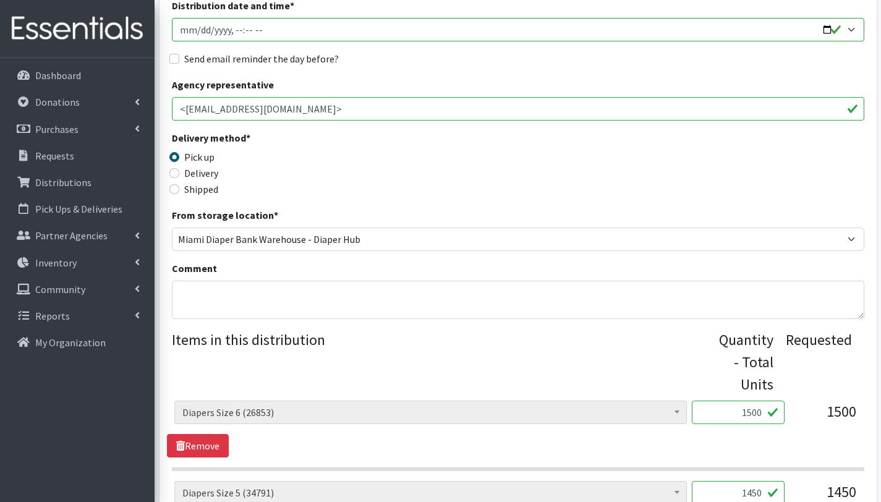
scroll to position [199, 0]
click at [294, 291] on textarea "Comment" at bounding box center [518, 299] width 693 height 38
click at [203, 309] on textarea "This order is serving 210 children Other baby essentials: 210 baby wipes 210 al…" at bounding box center [518, 299] width 693 height 38
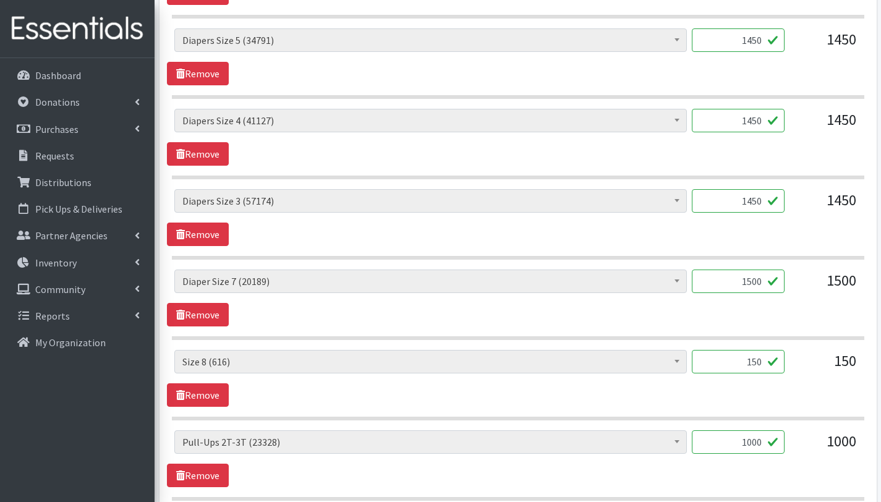
scroll to position [898, 0]
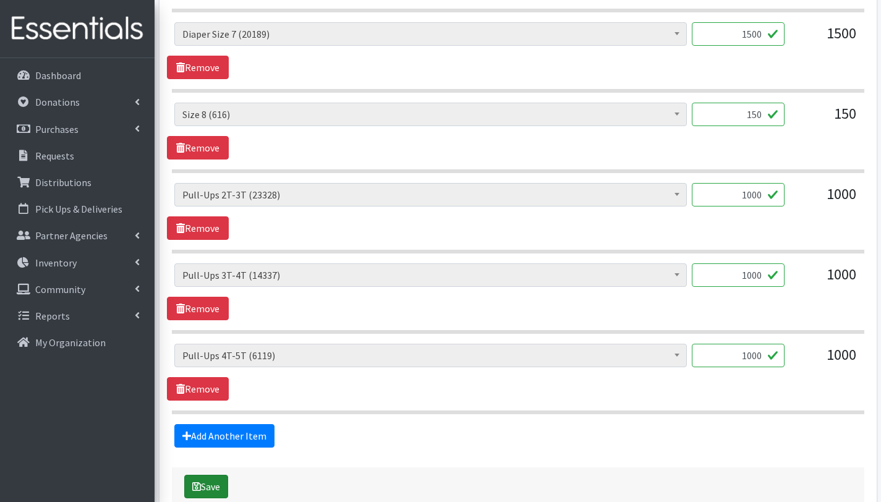
type textarea "This order is serving 210 children Other baby essentials: 210 baby wipes 210 al…"
click at [210, 488] on button "Save" at bounding box center [206, 486] width 44 height 23
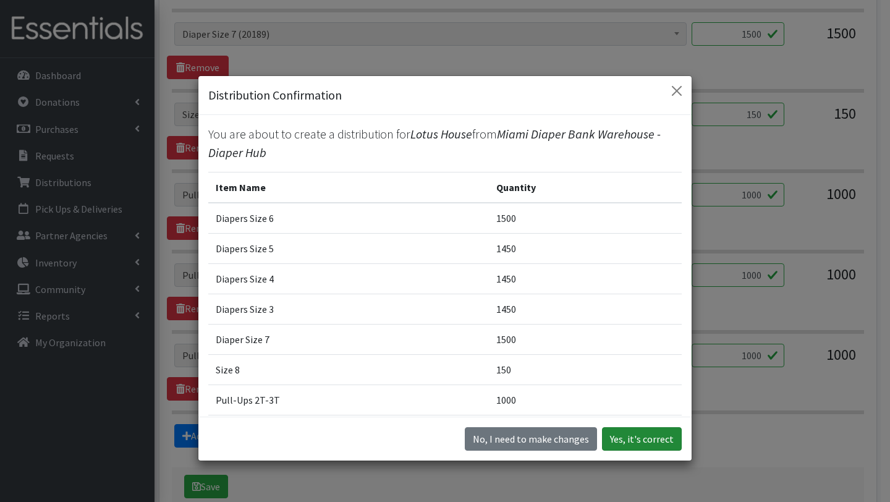
click at [626, 441] on button "Yes, it's correct" at bounding box center [642, 438] width 80 height 23
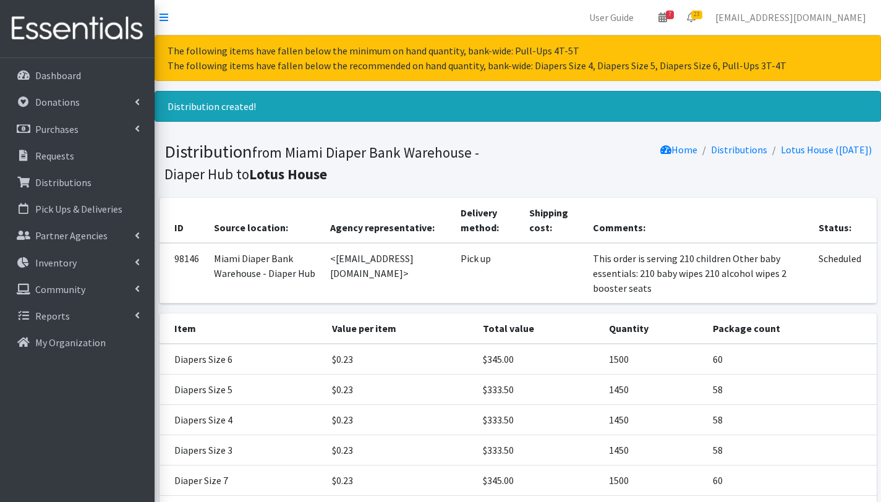
scroll to position [240, 0]
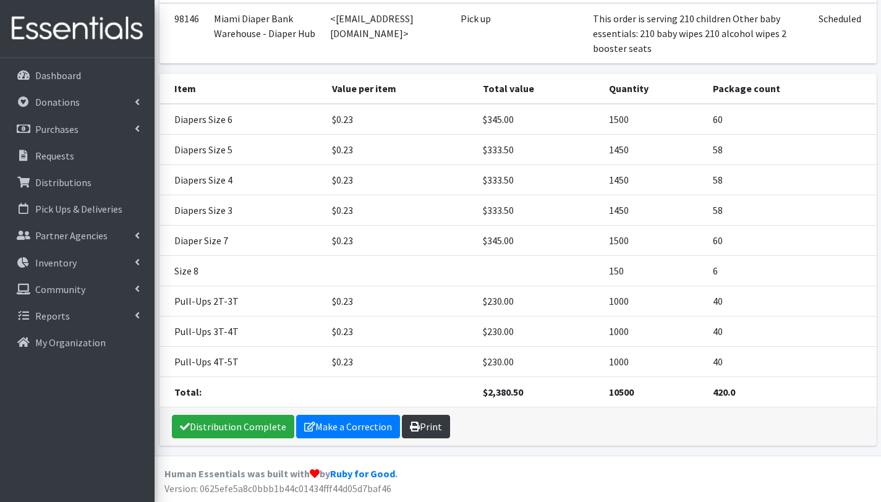
click at [432, 425] on link "Print" at bounding box center [426, 426] width 48 height 23
click at [72, 181] on p "Distributions" at bounding box center [63, 182] width 56 height 12
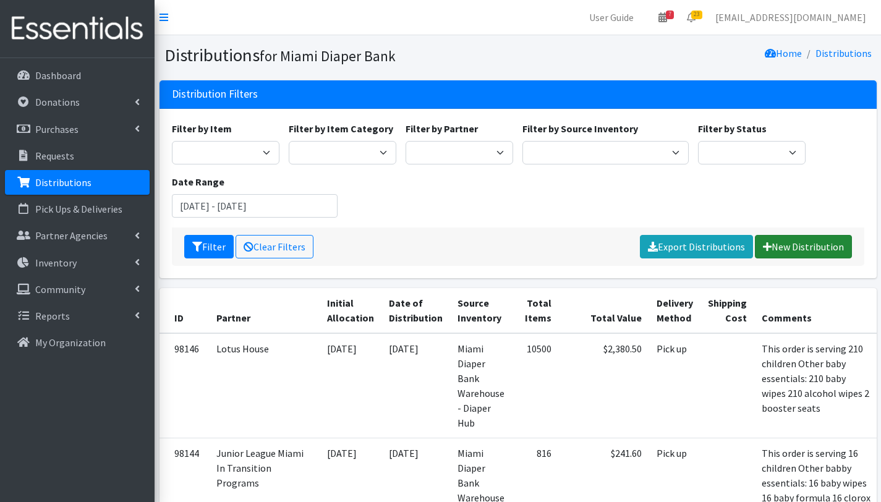
click at [801, 247] on link "New Distribution" at bounding box center [803, 246] width 97 height 23
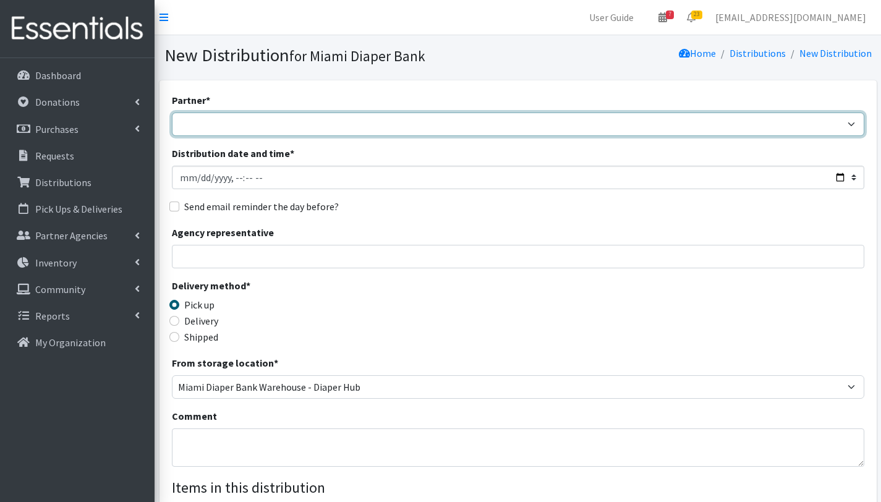
click at [417, 123] on select "305 Pink Pack A Safe Haven for Newborns Basic Needs Miami Belafonte TACOLCY Cen…" at bounding box center [518, 124] width 693 height 23
select select "2872"
click at [172, 113] on select "305 Pink Pack A Safe Haven for Newborns Basic Needs Miami Belafonte TACOLCY Cen…" at bounding box center [518, 124] width 693 height 23
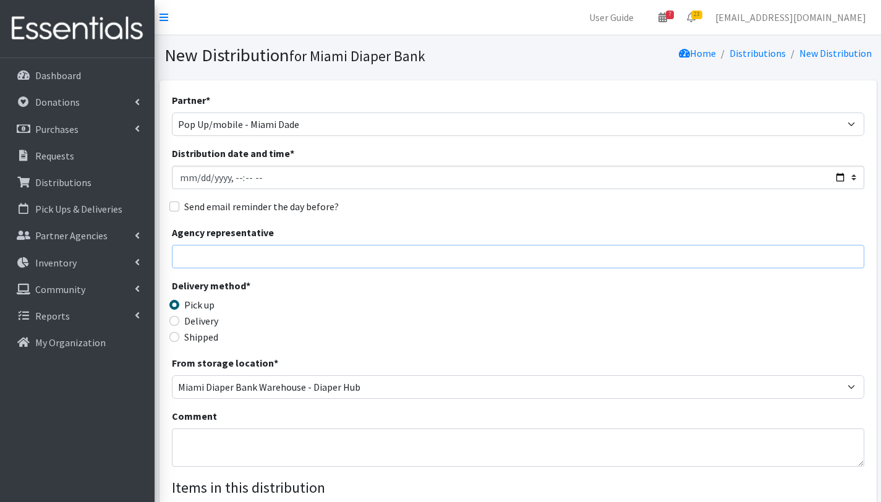
click at [294, 262] on input "Agency representative" at bounding box center [518, 256] width 693 height 23
type input "Gabriela Rojas"
click at [232, 450] on textarea "Comment" at bounding box center [518, 447] width 693 height 38
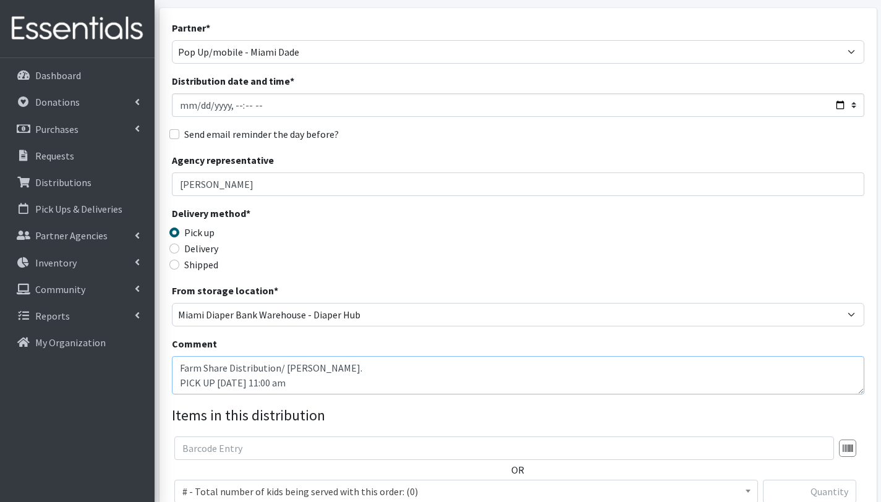
scroll to position [280, 0]
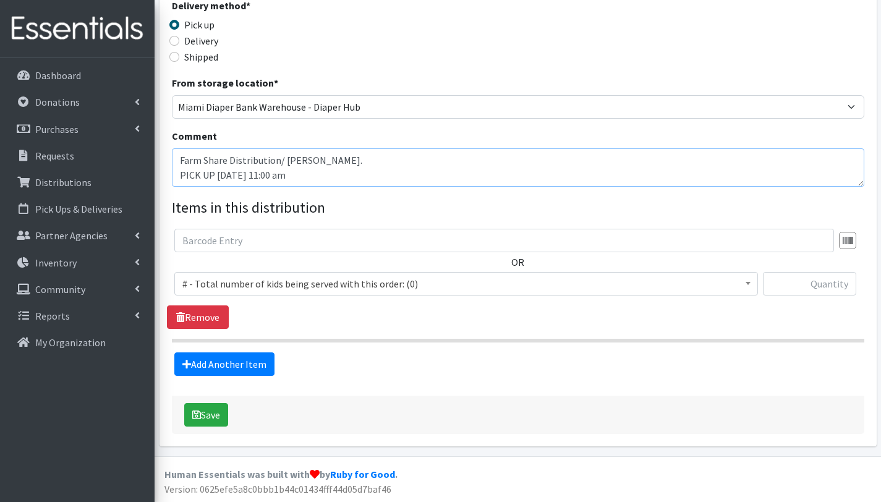
click at [222, 178] on textarea "Farm Share Distribution/ Barrero. PICK UP Friday, Oct 17th at 11:00 am" at bounding box center [518, 167] width 693 height 38
type textarea "Farm Share Distribution/ Barrero. PICK UP Friday, Oct 17th at 11:00 am This ord…"
click at [306, 285] on span "# - Total number of kids being served with this order: (0)" at bounding box center [466, 283] width 568 height 17
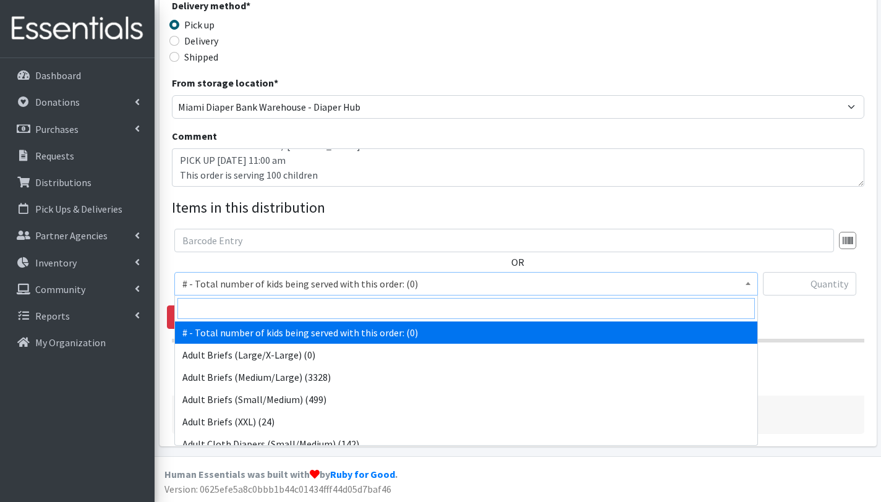
click at [279, 310] on input "search" at bounding box center [465, 308] width 577 height 21
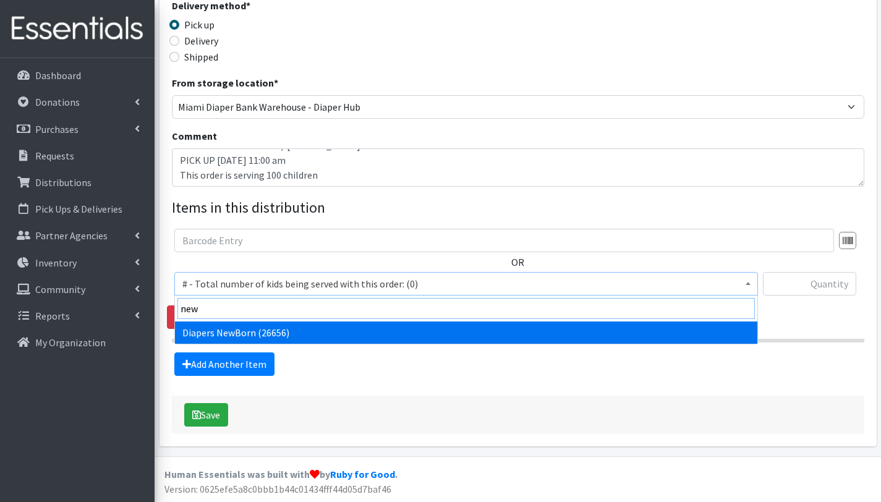
type input "new"
select select "2648"
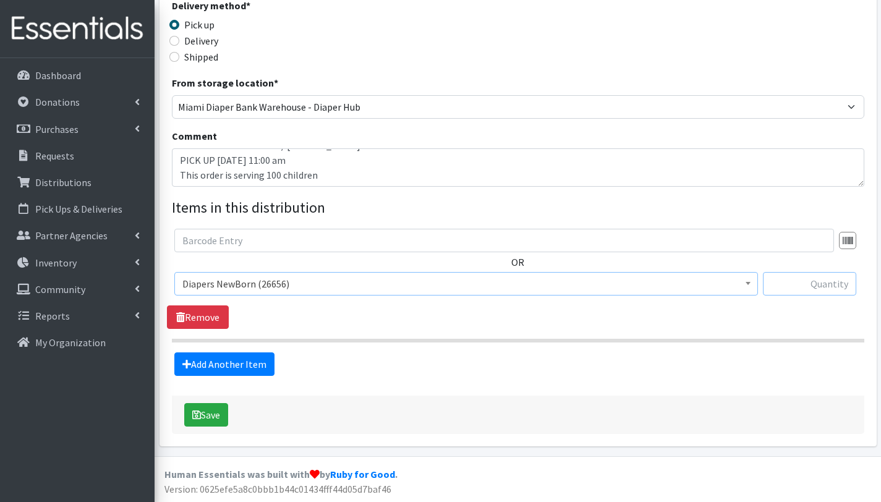
click at [817, 290] on input "text" at bounding box center [809, 283] width 93 height 23
type input "1250"
click at [246, 360] on link "Add Another Item" at bounding box center [224, 363] width 100 height 23
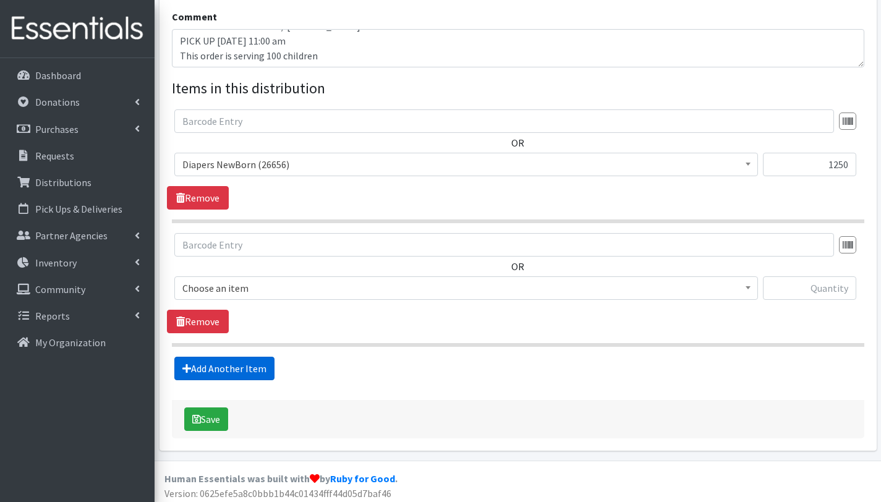
scroll to position [404, 0]
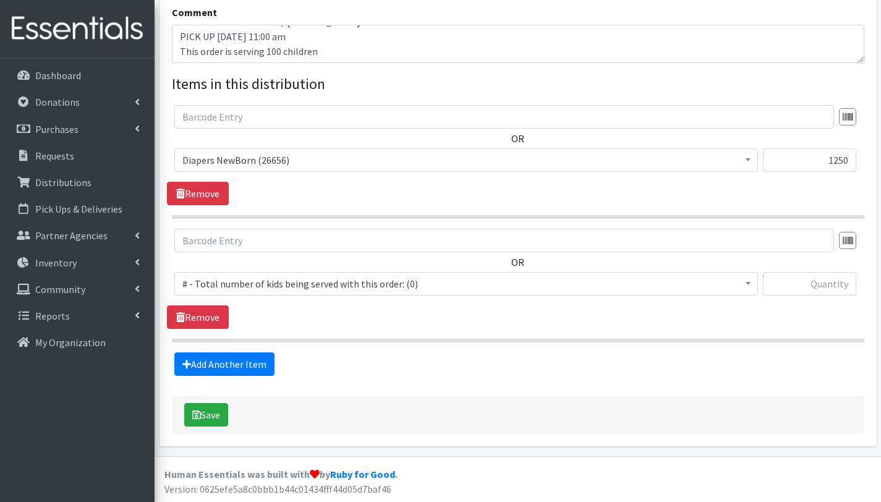
click at [239, 283] on span "# - Total number of kids being served with this order: (0)" at bounding box center [466, 283] width 568 height 17
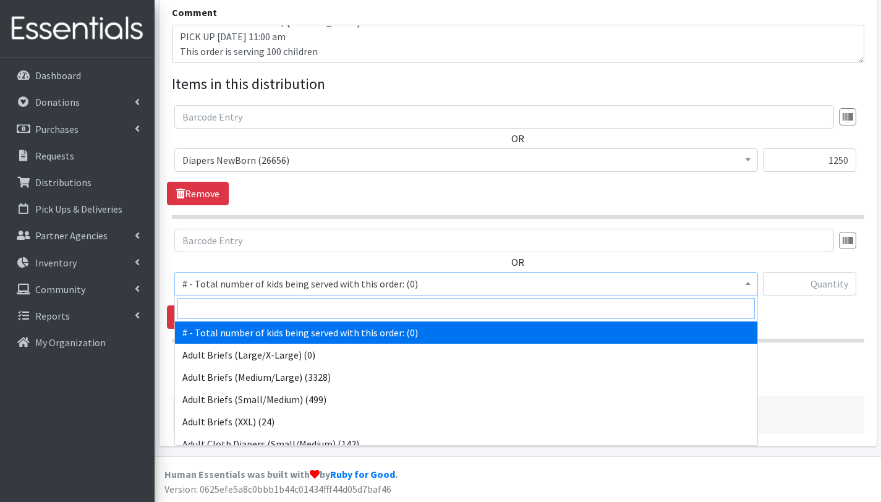
click at [240, 307] on input "search" at bounding box center [465, 308] width 577 height 21
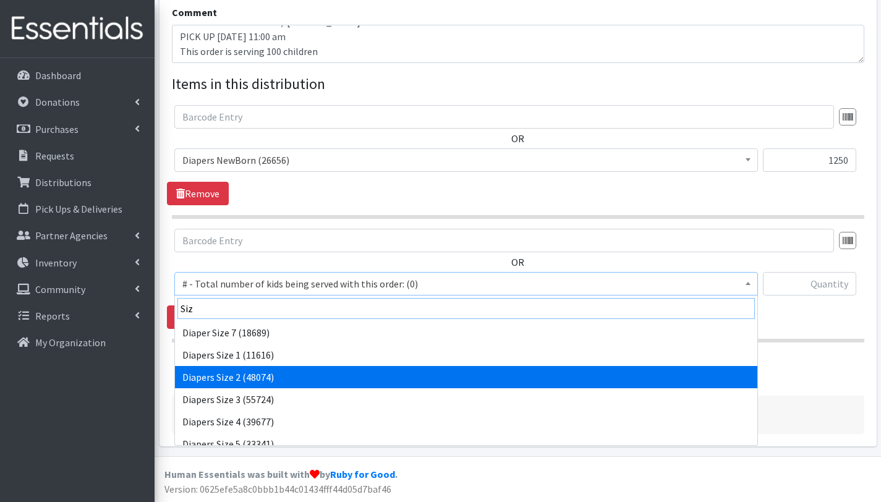
type input "Siz"
select select "2668"
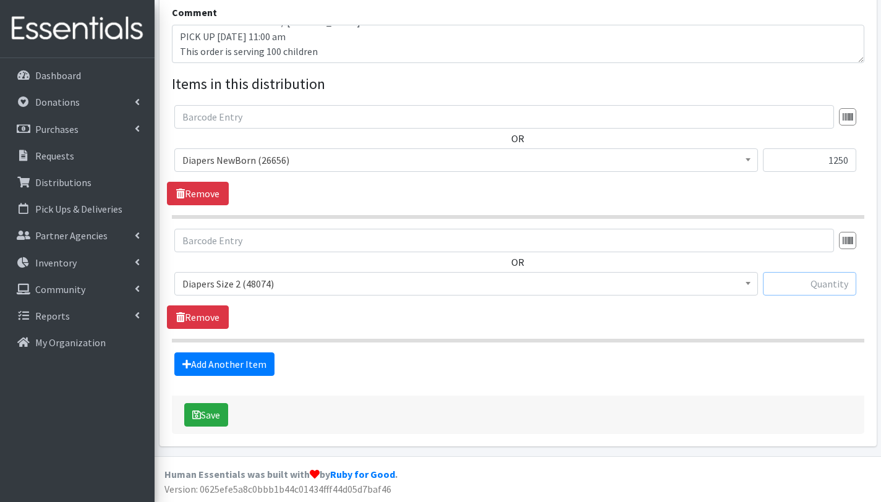
click at [791, 283] on input "text" at bounding box center [809, 283] width 93 height 23
type input "1250"
click at [265, 369] on link "Add Another Item" at bounding box center [224, 363] width 100 height 23
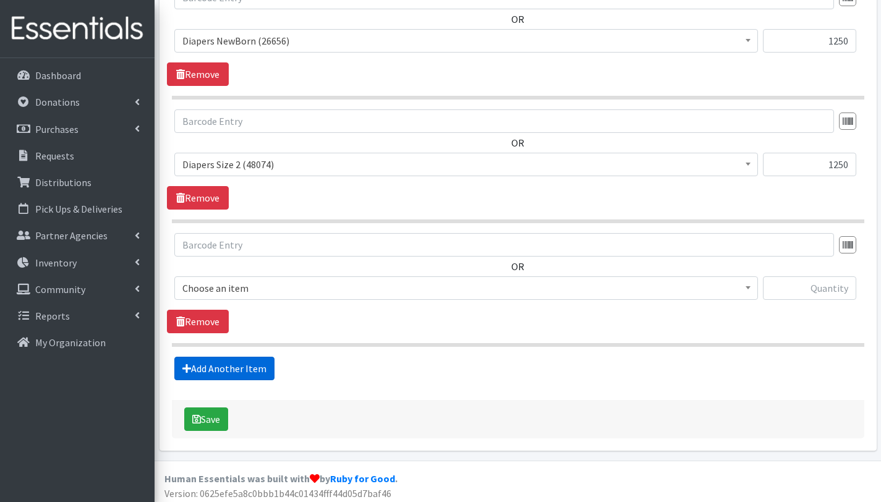
scroll to position [527, 0]
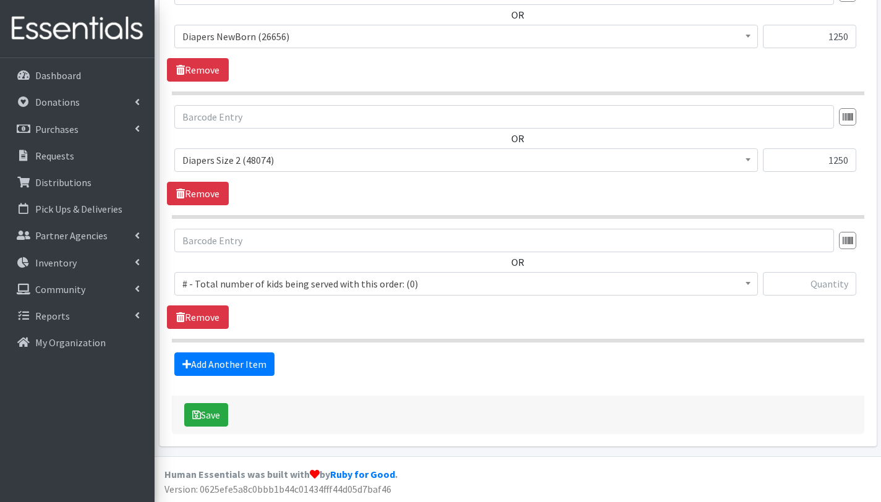
click at [244, 279] on span "# - Total number of kids being served with this order: (0)" at bounding box center [466, 283] width 568 height 17
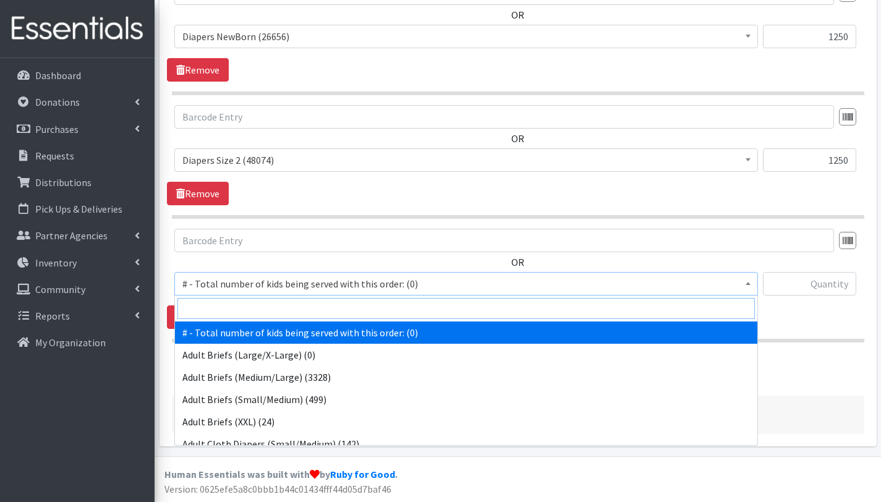
click at [247, 304] on input "search" at bounding box center [465, 308] width 577 height 21
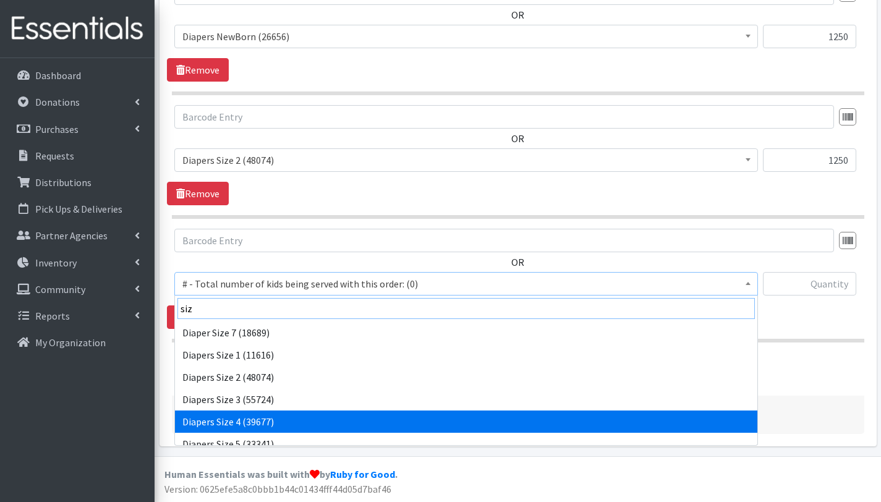
type input "siz"
select select "2661"
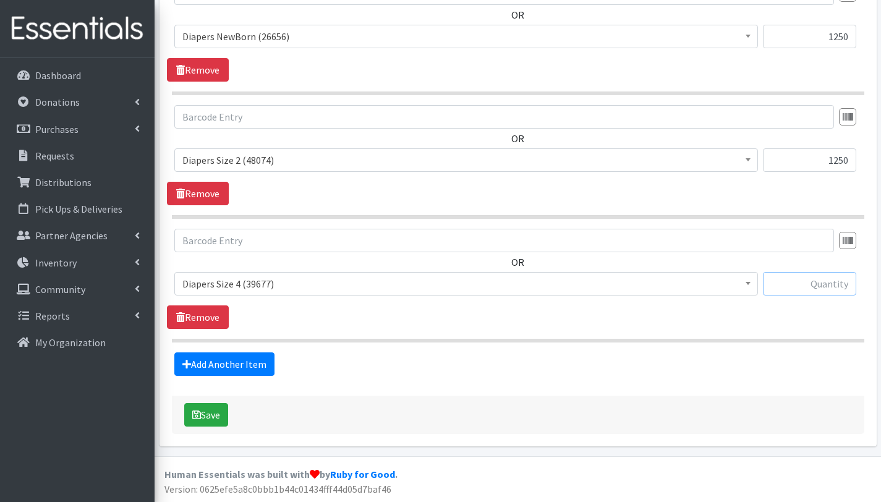
click at [800, 283] on input "text" at bounding box center [809, 283] width 93 height 23
type input "2500"
click at [489, 344] on fieldset "Items in this distribution OR # - Total number of kids being served with this o…" at bounding box center [518, 162] width 693 height 427
click at [239, 368] on link "Add Another Item" at bounding box center [224, 363] width 100 height 23
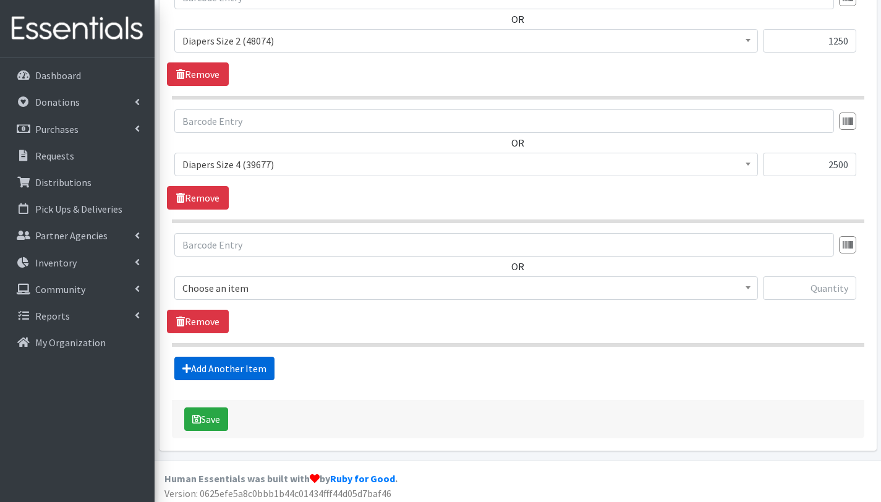
scroll to position [651, 0]
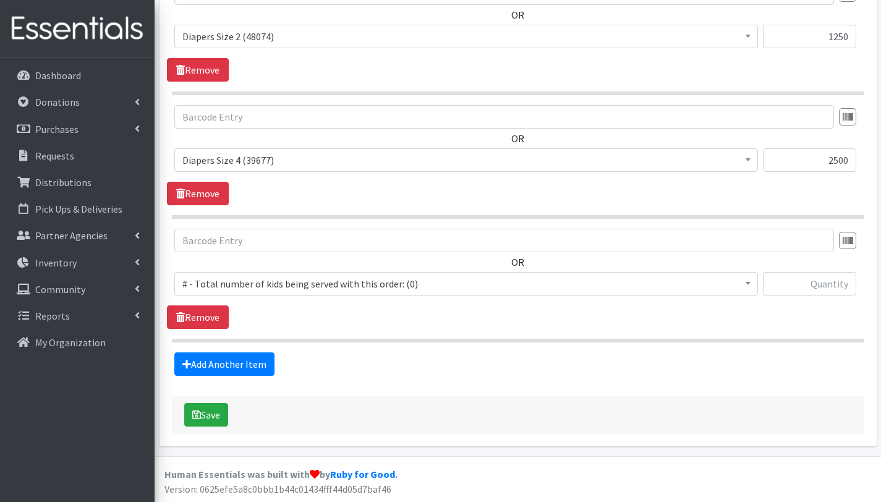
click at [241, 282] on span "# - Total number of kids being served with this order: (0)" at bounding box center [466, 283] width 568 height 17
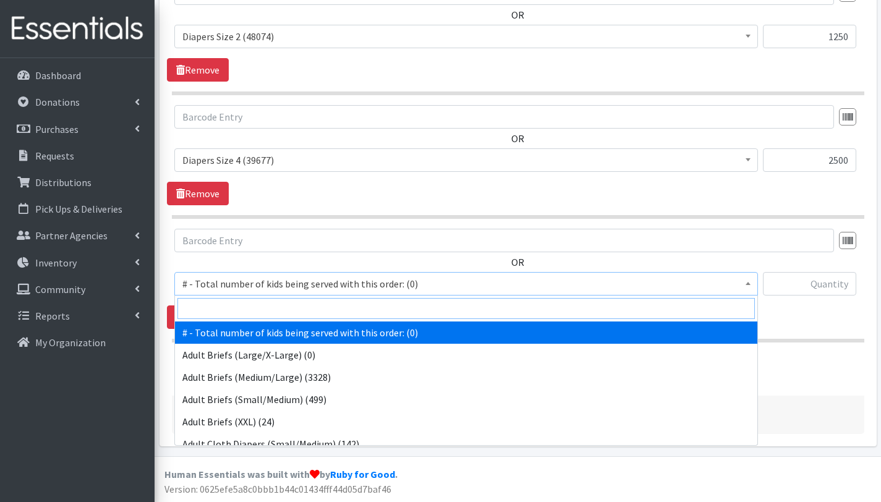
click at [246, 310] on input "search" at bounding box center [465, 308] width 577 height 21
type input "ad"
select select "2681"
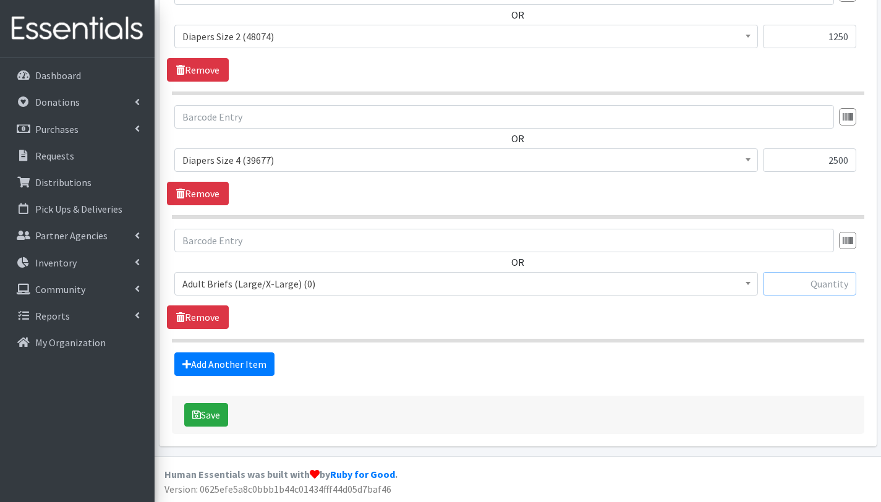
click at [813, 287] on input "text" at bounding box center [809, 283] width 93 height 23
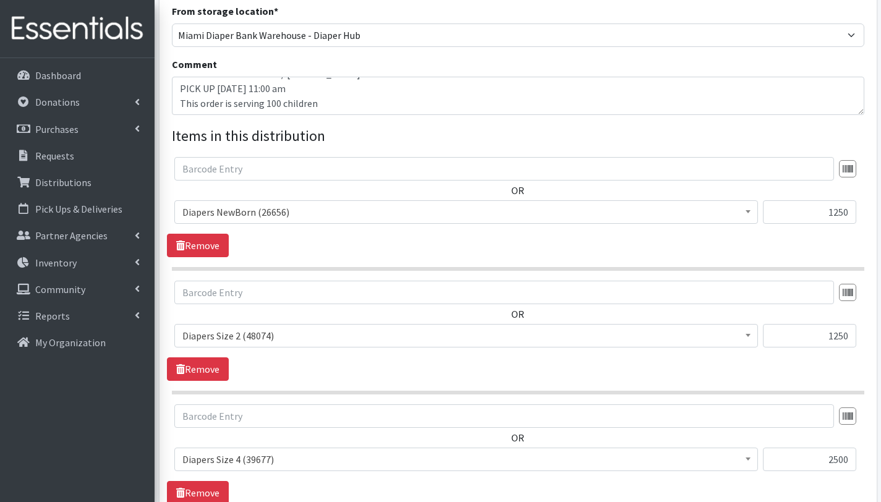
scroll to position [351, 0]
type input "2048"
click at [339, 100] on textarea "Farm Share Distribution/ Barrero. PICK UP Friday, Oct 17th at 11:00 am This ord…" at bounding box center [518, 96] width 693 height 38
click at [179, 90] on textarea "Farm Share Distribution/ Barrero. PICK UP Friday, Oct 17th at 11:00 am This ord…" at bounding box center [518, 96] width 693 height 38
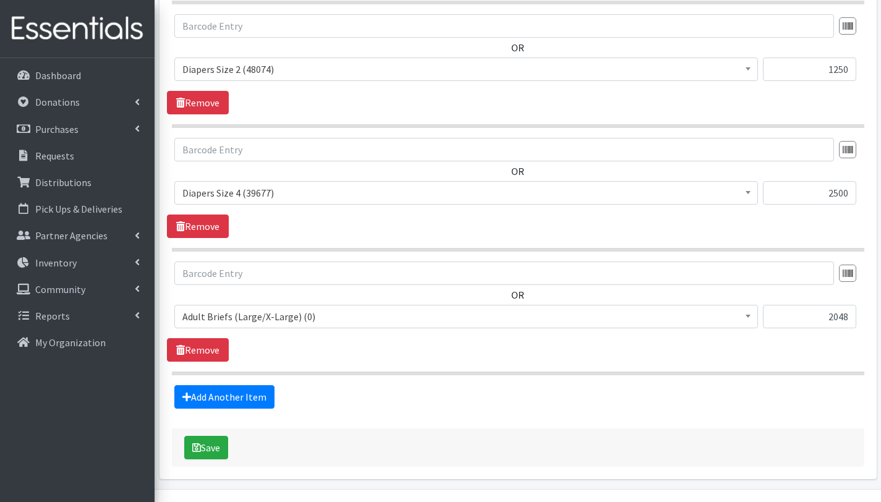
scroll to position [618, 0]
type textarea "Farm Share Distribution/ Barrero. Special Event. Pop Up- Miami Dade. PICK UP Fr…"
click at [219, 443] on button "Save" at bounding box center [206, 447] width 44 height 23
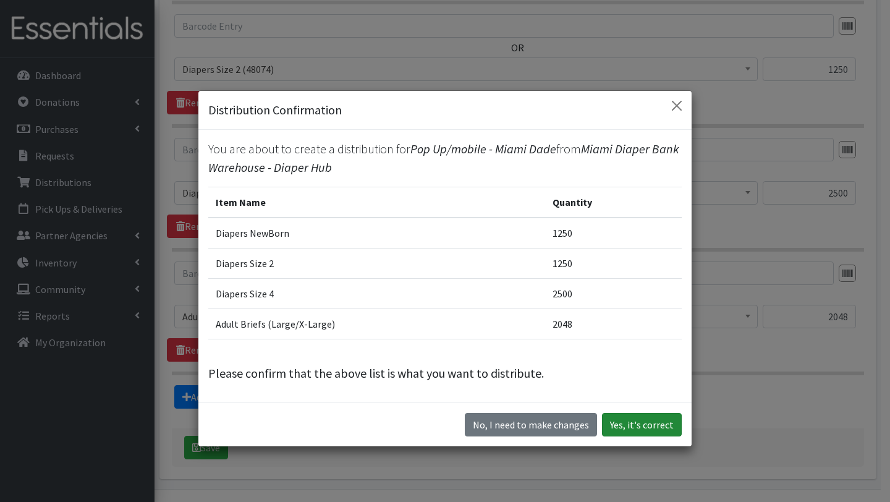
click at [634, 424] on button "Yes, it's correct" at bounding box center [642, 424] width 80 height 23
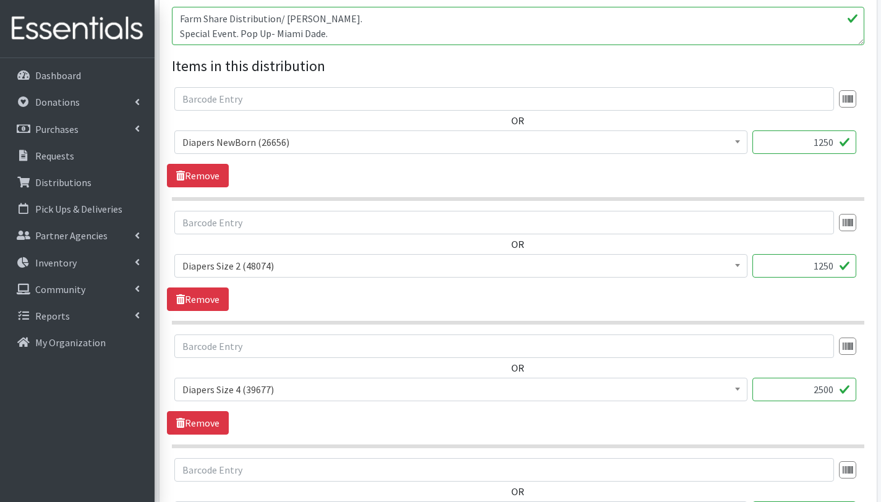
scroll to position [421, 0]
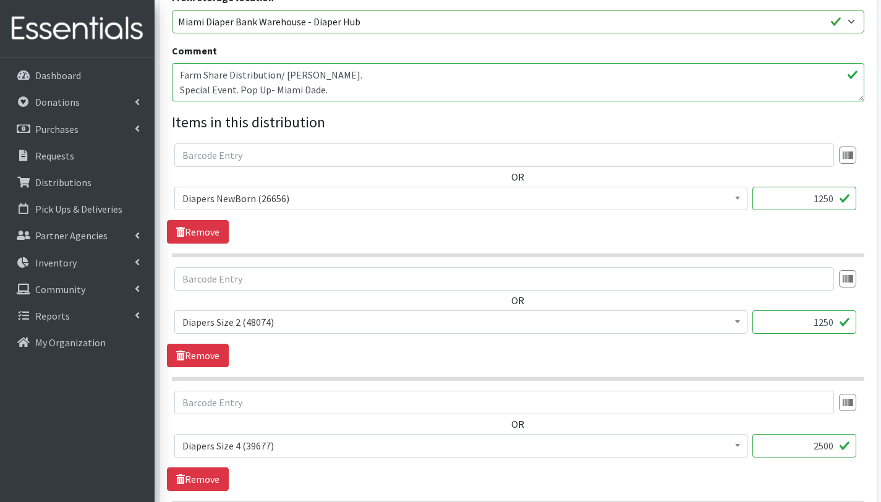
click at [344, 90] on textarea "Farm Share Distribution/ Barrero. Special Event. Pop Up- Miami Dade. PICK UP Fr…" at bounding box center [518, 82] width 693 height 38
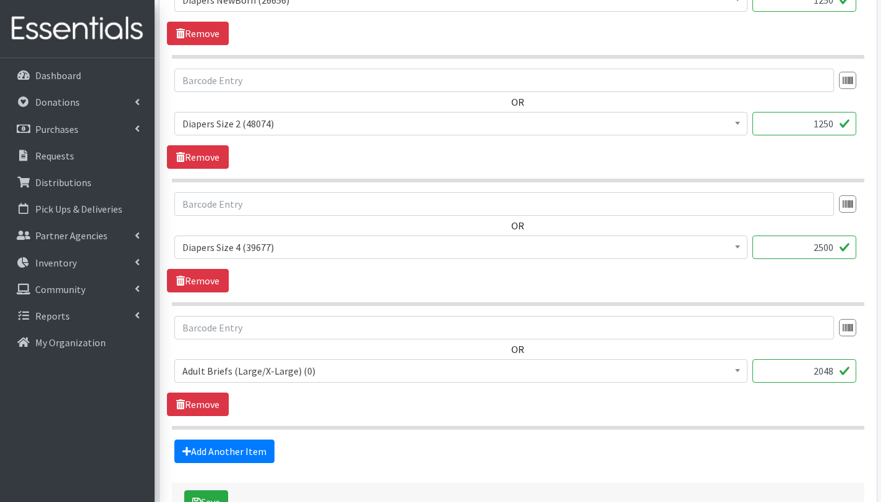
scroll to position [707, 0]
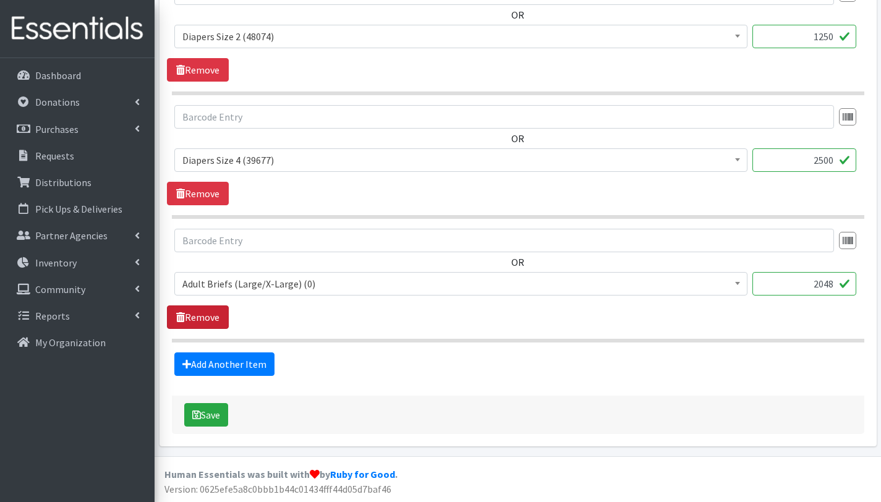
type textarea "Farm Share Distribution/ Barrero. Special Event. Pop Up- Miami Dade. PICK UP Fr…"
click at [220, 322] on link "Remove" at bounding box center [198, 316] width 62 height 23
click at [223, 418] on button "Save" at bounding box center [206, 414] width 44 height 23
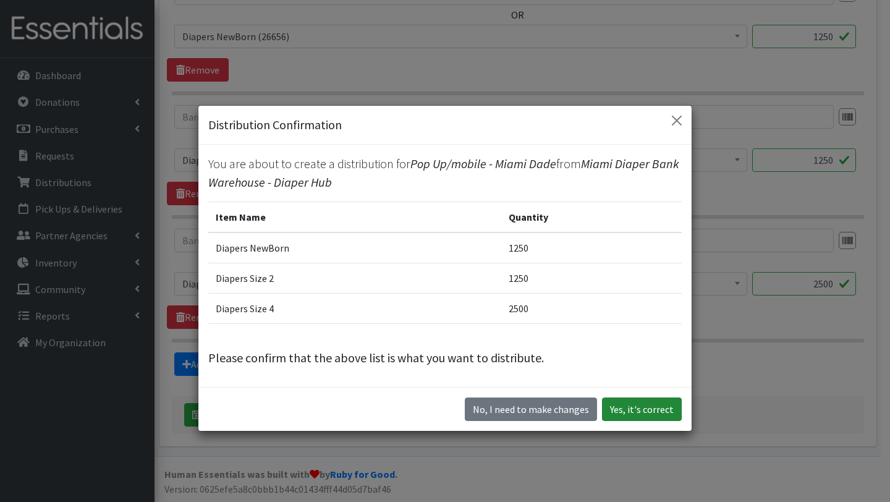
click at [640, 408] on button "Yes, it's correct" at bounding box center [642, 409] width 80 height 23
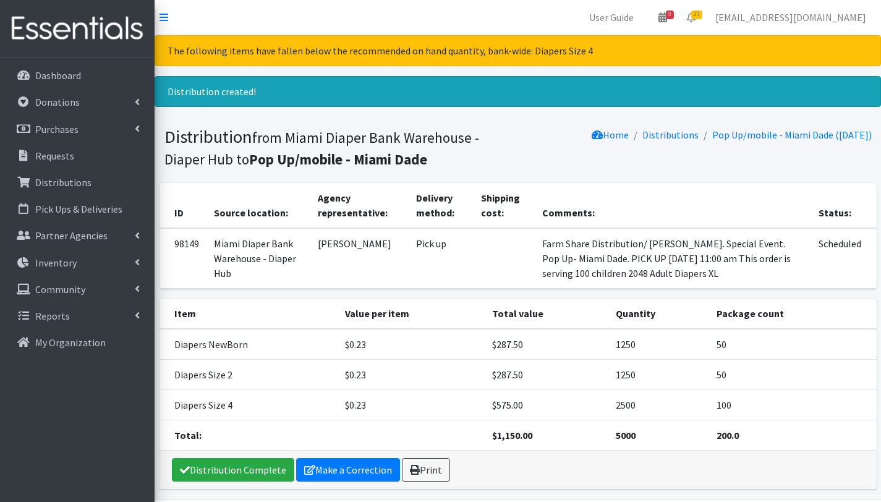
scroll to position [43, 0]
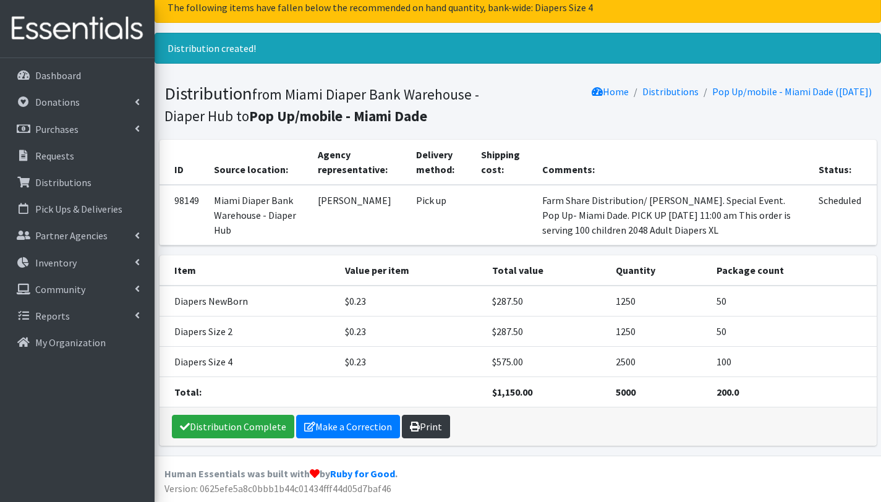
click at [422, 430] on link "Print" at bounding box center [426, 426] width 48 height 23
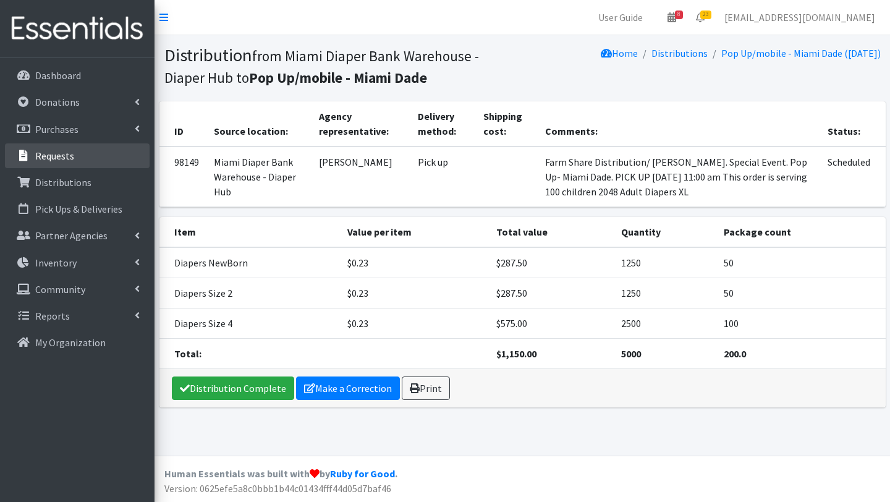
click at [70, 151] on p "Requests" at bounding box center [54, 156] width 39 height 12
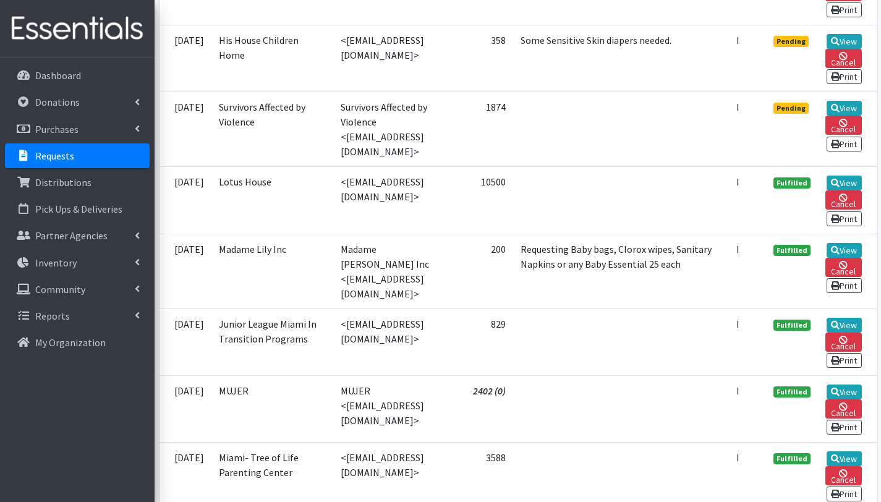
scroll to position [2000, 0]
click at [849, 115] on link "View" at bounding box center [844, 107] width 35 height 15
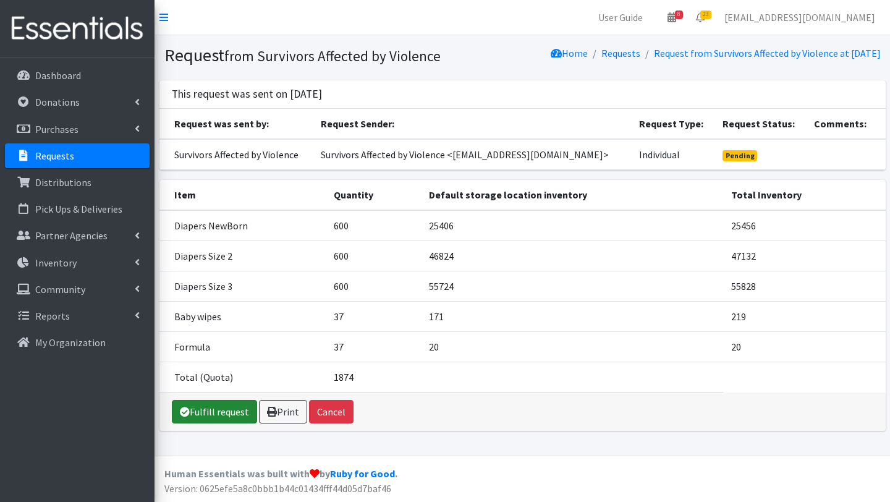
click at [236, 424] on link "Fulfill request" at bounding box center [214, 411] width 85 height 23
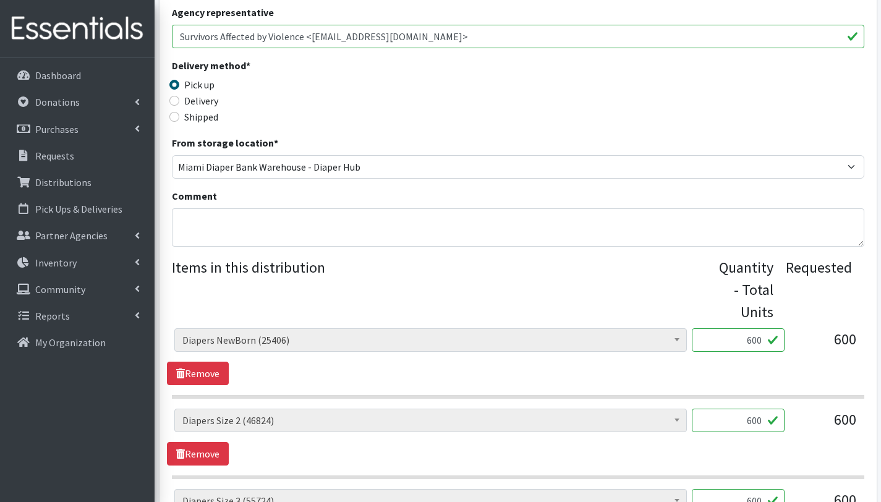
scroll to position [271, 0]
click at [253, 213] on textarea "Comment" at bounding box center [518, 227] width 693 height 38
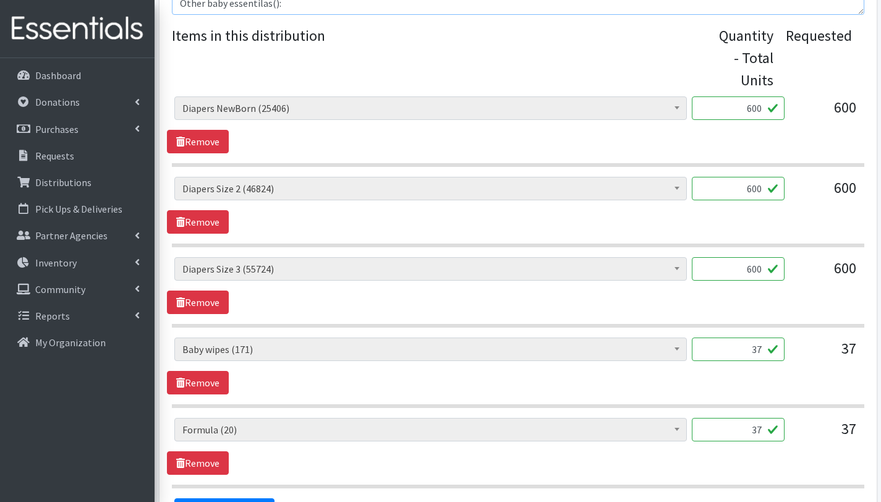
scroll to position [500, 0]
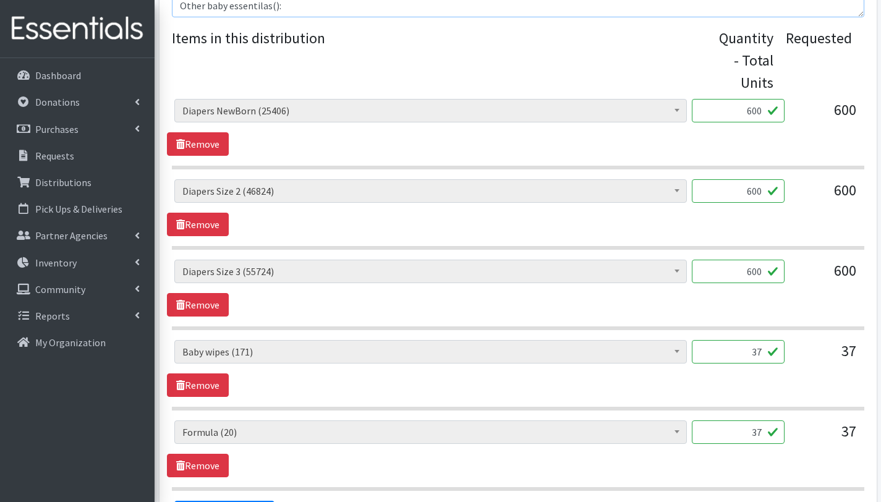
type textarea "This order is serving 36 children Other baby essentilas():"
click at [761, 351] on input "37" at bounding box center [738, 351] width 93 height 23
type input "36"
click at [761, 433] on input "37" at bounding box center [738, 431] width 93 height 23
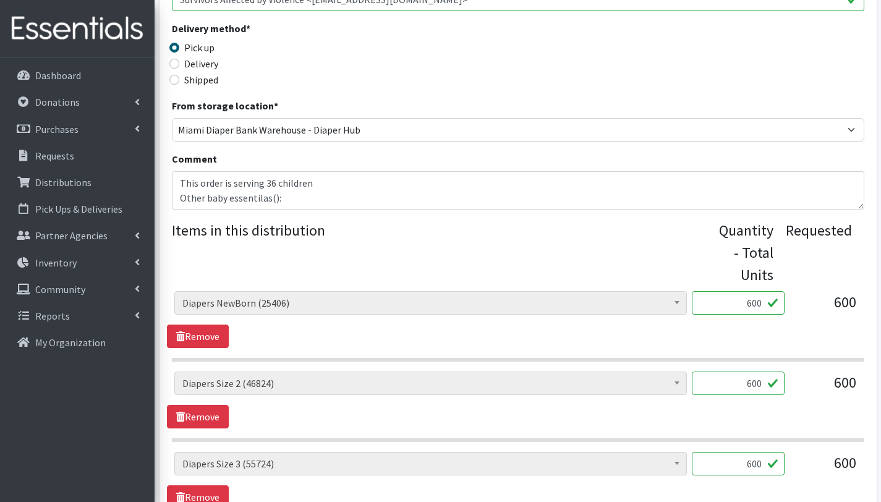
scroll to position [223, 0]
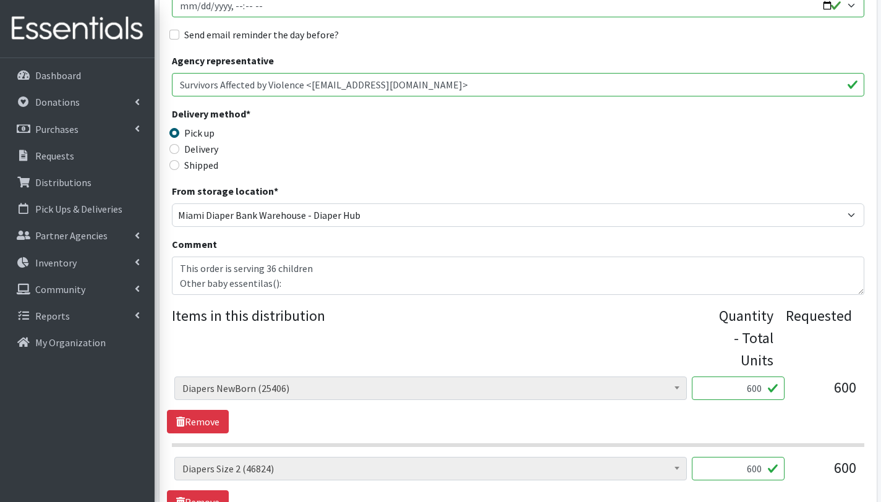
type input "36"
click at [299, 278] on textarea "This order is serving 36 children Other baby essentilas():" at bounding box center [518, 276] width 693 height 38
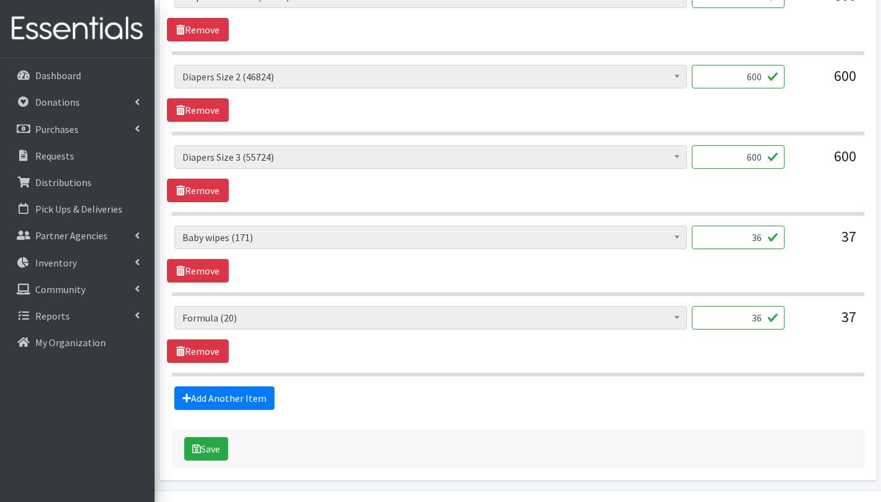
scroll to position [649, 0]
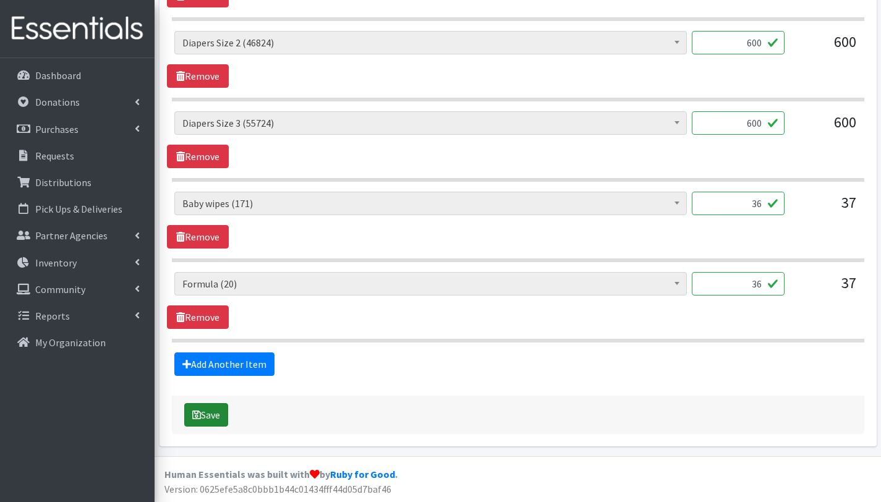
type textarea "This order is serving 36 children Other baby essentilas(): 36 baby wipes 36 for…"
click at [215, 415] on button "Save" at bounding box center [206, 414] width 44 height 23
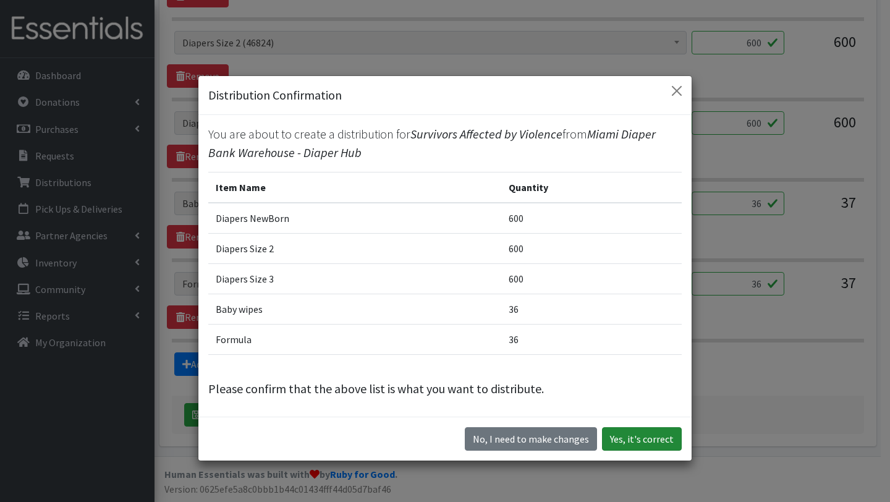
click at [629, 439] on button "Yes, it's correct" at bounding box center [642, 438] width 80 height 23
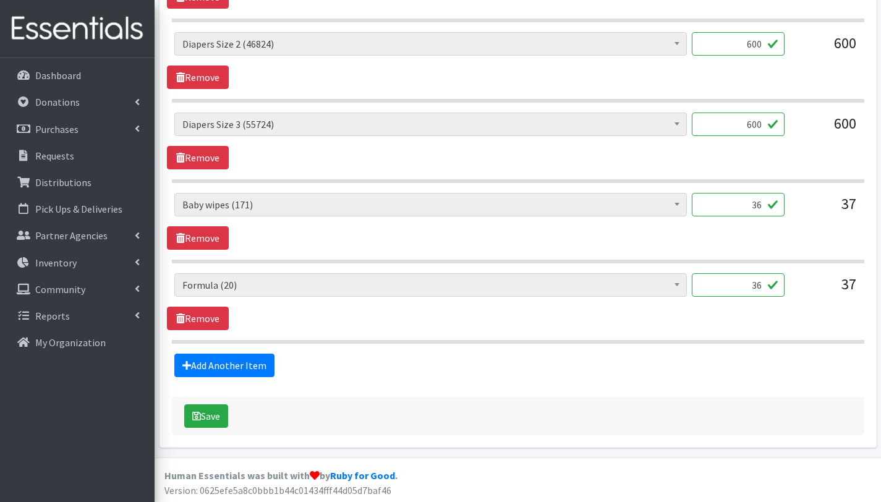
scroll to position [663, 0]
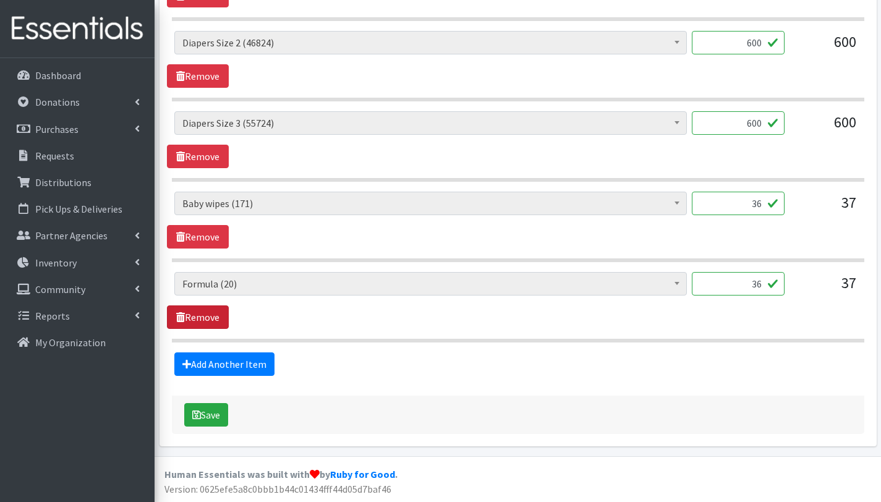
click at [209, 318] on link "Remove" at bounding box center [198, 316] width 62 height 23
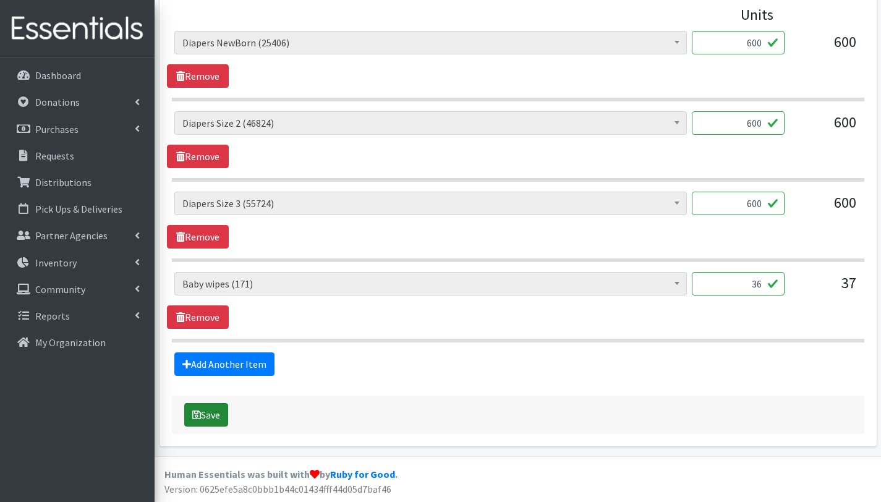
click at [228, 418] on button "Save" at bounding box center [206, 414] width 44 height 23
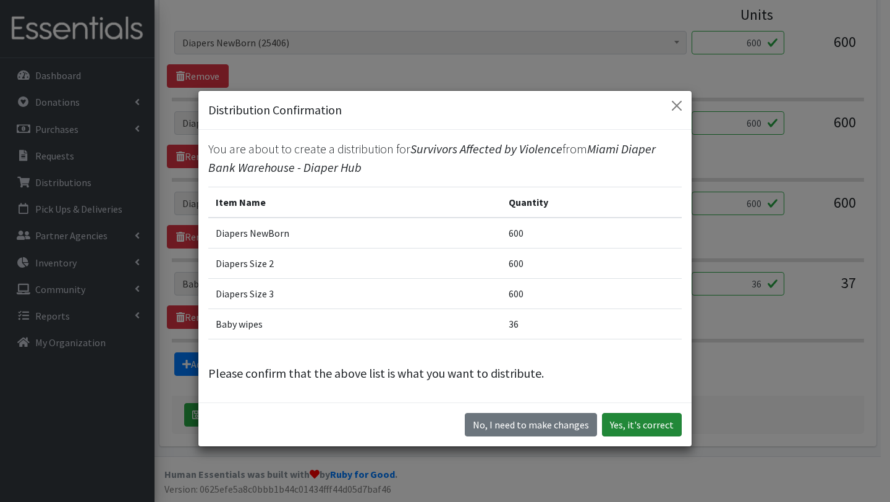
click at [651, 427] on button "Yes, it's correct" at bounding box center [642, 424] width 80 height 23
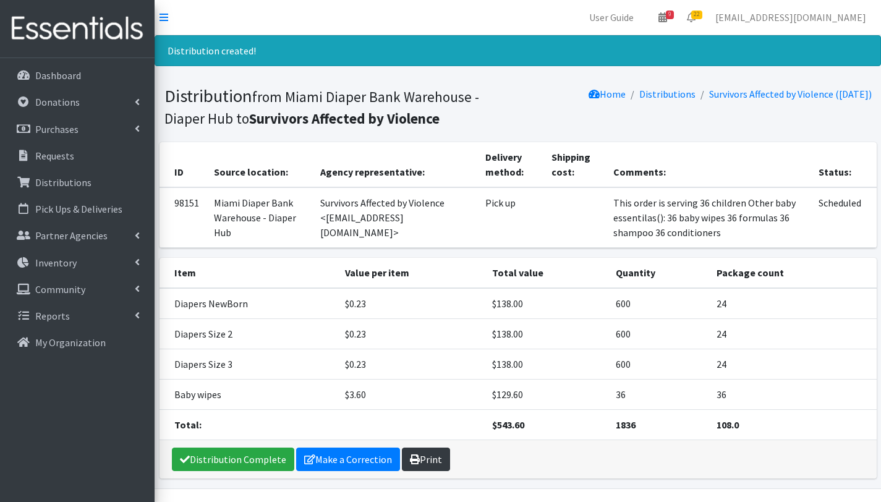
click at [424, 471] on link "Print" at bounding box center [426, 459] width 48 height 23
click at [76, 159] on link "Requests" at bounding box center [77, 155] width 145 height 25
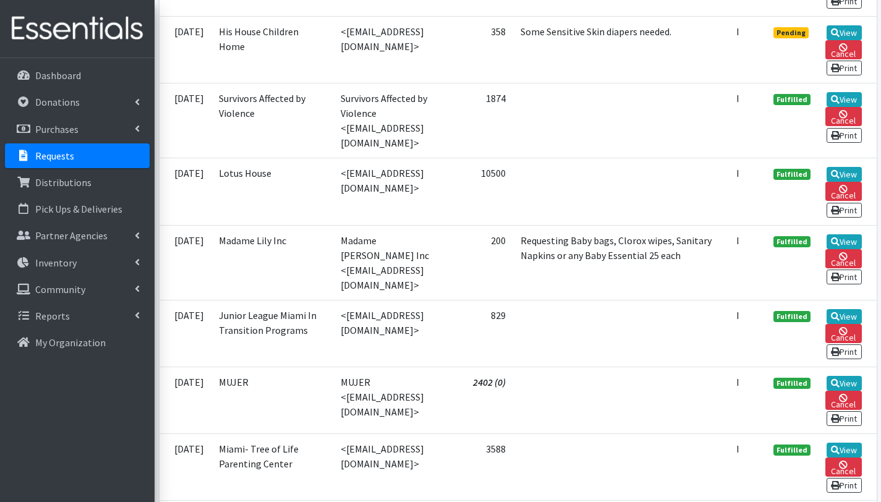
scroll to position [2008, 0]
click at [842, 40] on link "View" at bounding box center [844, 32] width 35 height 15
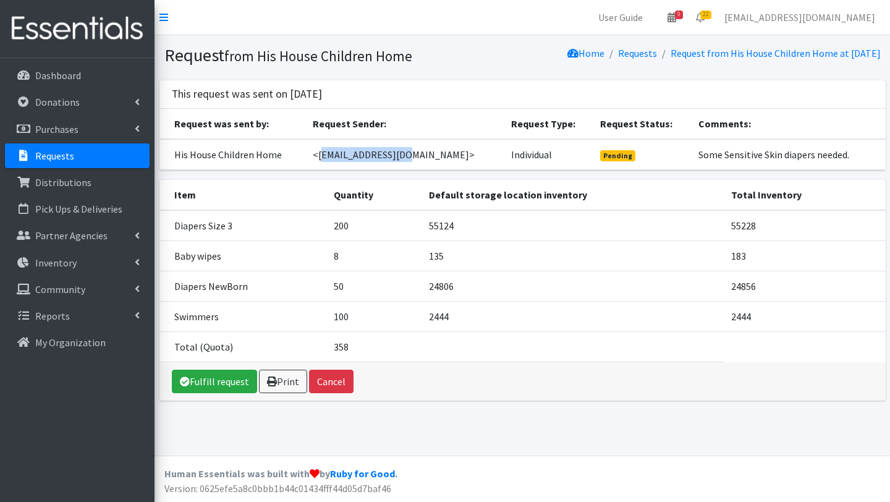
drag, startPoint x: 336, startPoint y: 155, endPoint x: 420, endPoint y: 154, distance: 84.7
click at [420, 154] on td "<[EMAIL_ADDRESS][DOMAIN_NAME]>" at bounding box center [404, 154] width 199 height 31
copy td "[EMAIL_ADDRESS][DOMAIN_NAME]"
click at [113, 154] on link "Requests" at bounding box center [77, 155] width 145 height 25
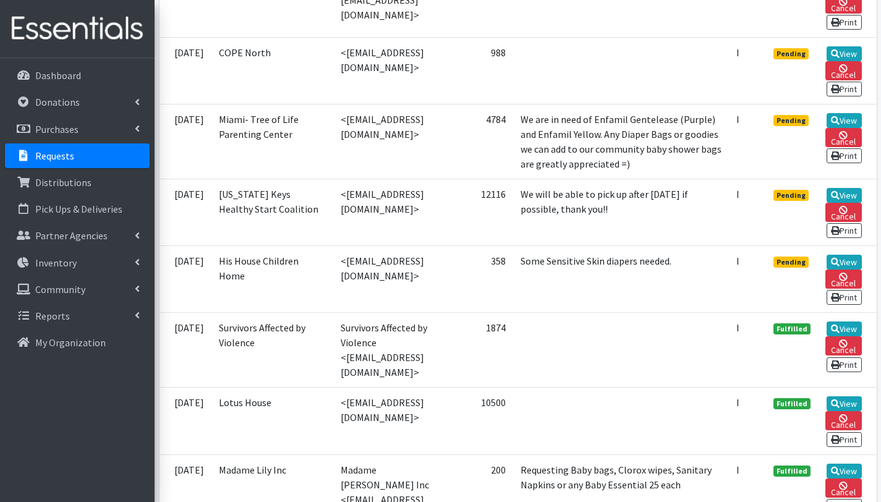
scroll to position [1776, 0]
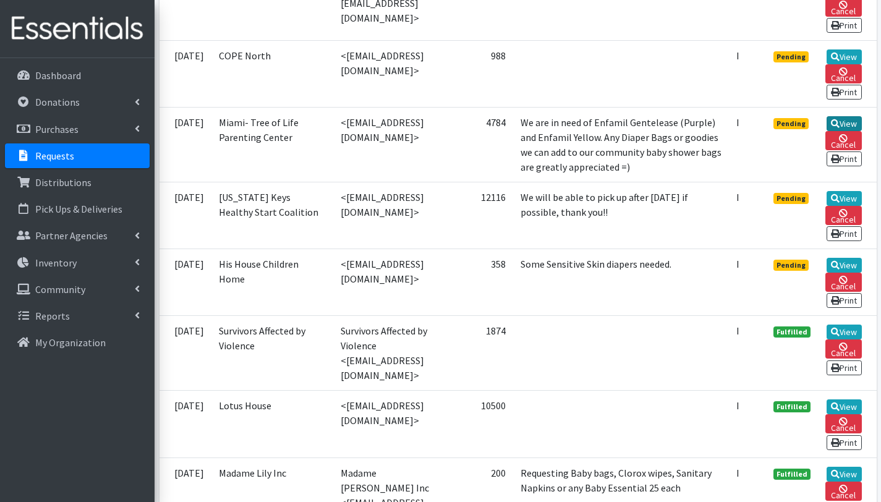
click at [851, 131] on link "View" at bounding box center [844, 123] width 35 height 15
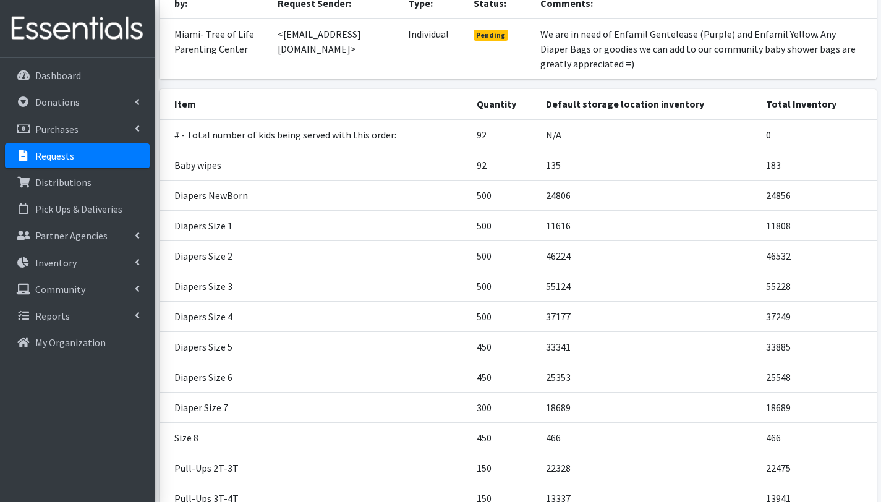
scroll to position [316, 0]
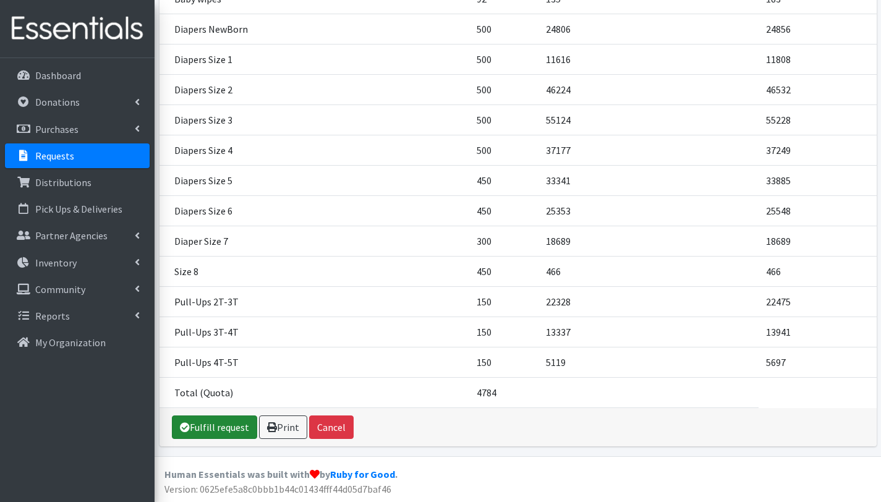
click at [195, 433] on link "Fulfill request" at bounding box center [214, 427] width 85 height 23
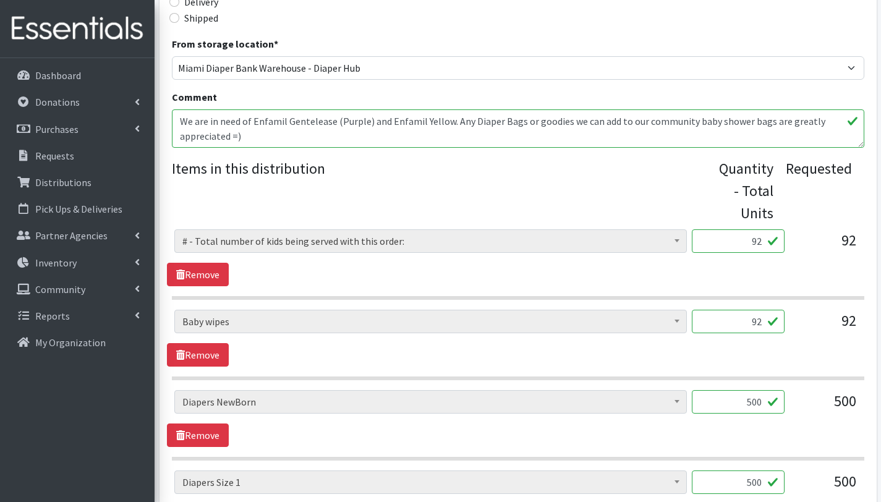
scroll to position [401, 0]
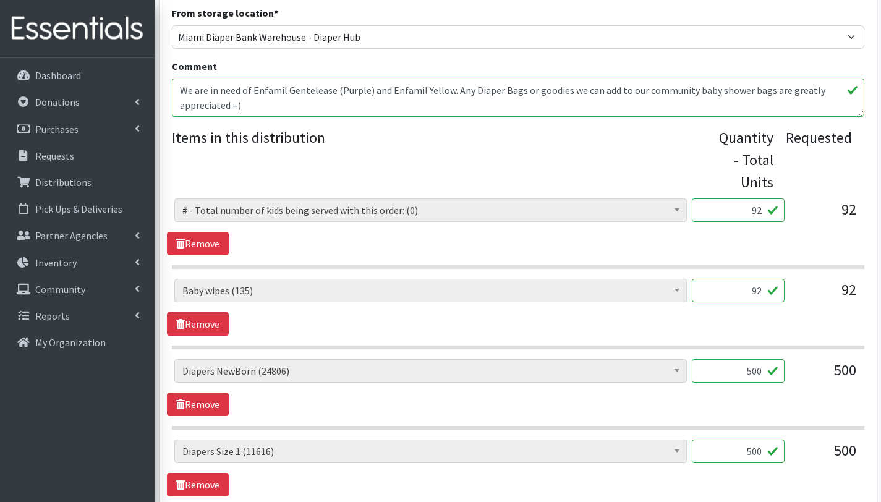
click at [179, 90] on textarea "We are in need of Enfamil Gentelease (Purple) and Enfamil Yellow. Any Diaper Ba…" at bounding box center [518, 98] width 693 height 38
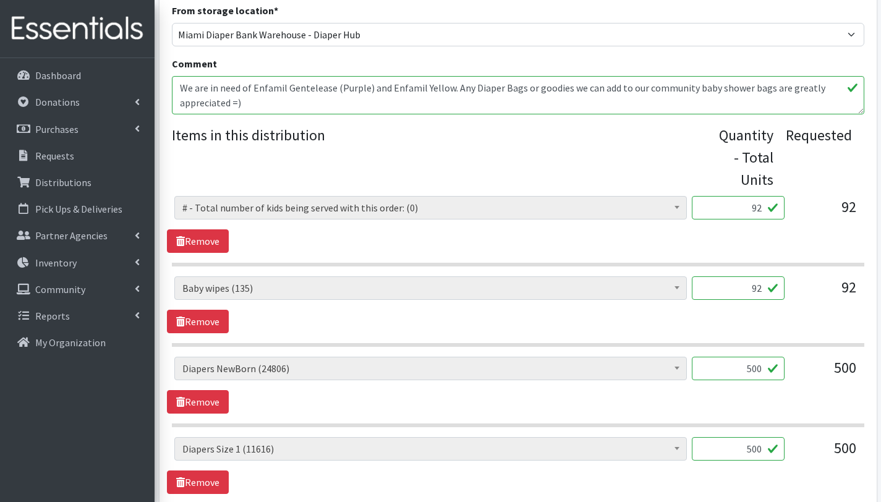
scroll to position [456, 0]
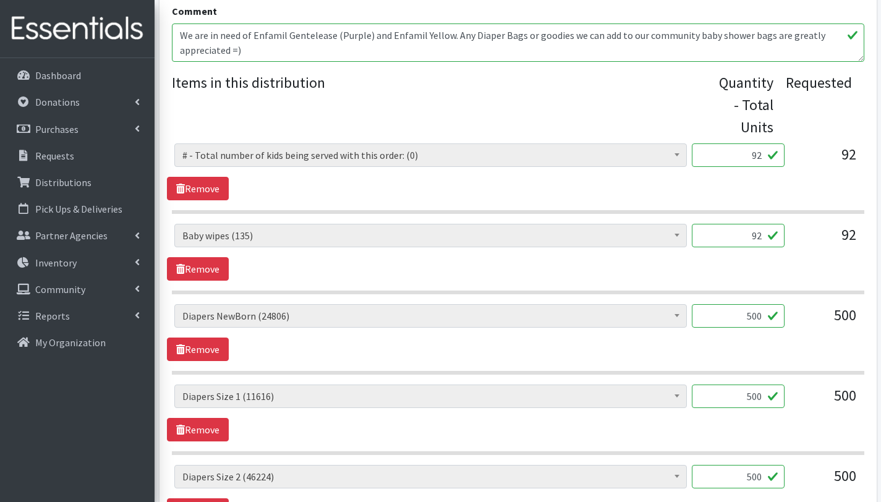
click at [195, 30] on textarea "We are in need of Enfamil Gentelease (Purple) and Enfamil Yellow. Any Diaper Ba…" at bounding box center [518, 42] width 693 height 38
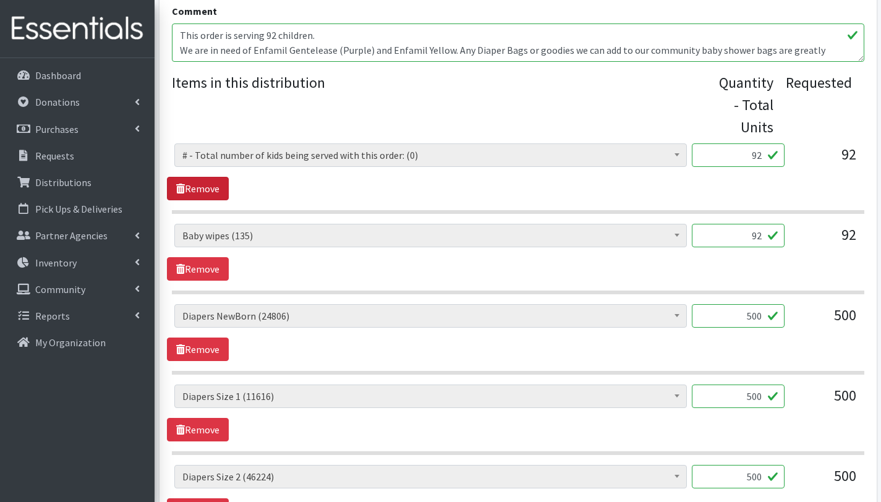
click at [216, 187] on link "Remove" at bounding box center [198, 188] width 62 height 23
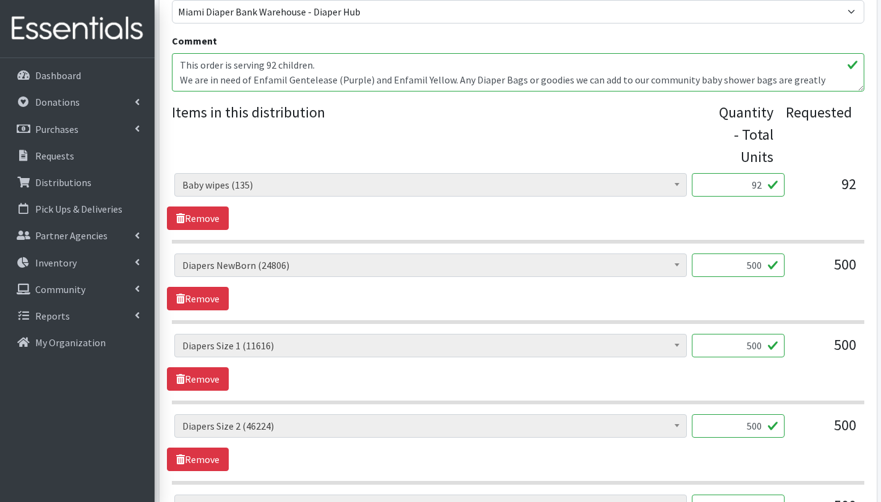
scroll to position [428, 0]
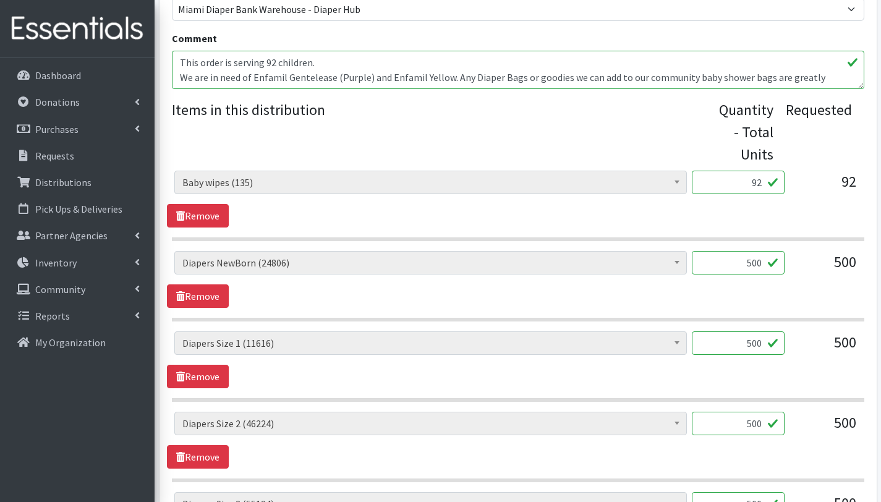
click at [332, 64] on textarea "We are in need of Enfamil Gentelease (Purple) and Enfamil Yellow. Any Diaper Ba…" at bounding box center [518, 70] width 693 height 38
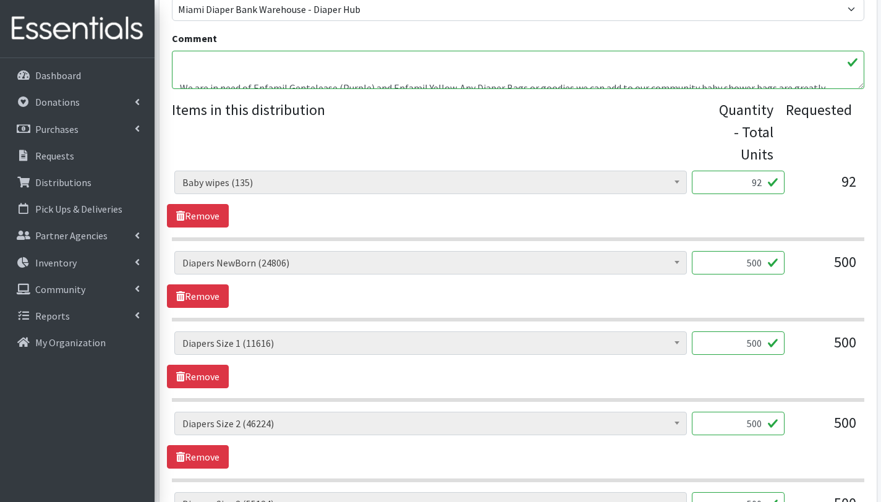
scroll to position [49, 0]
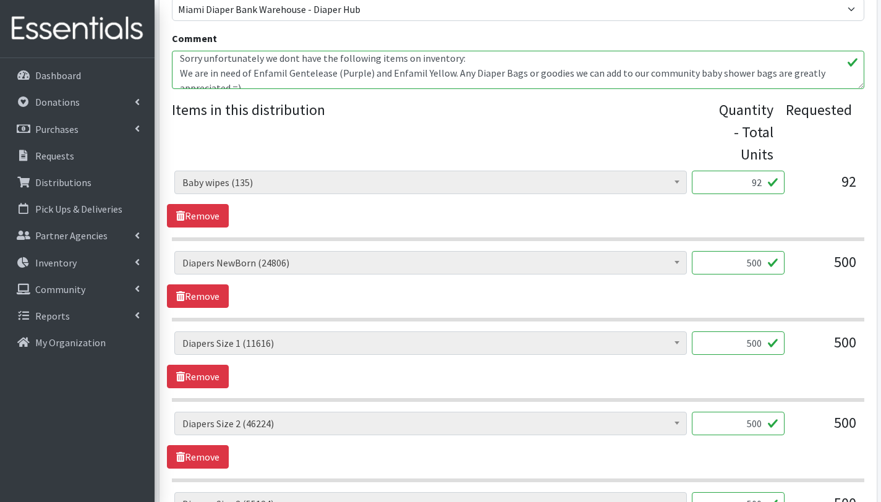
drag, startPoint x: 254, startPoint y: 70, endPoint x: 164, endPoint y: 72, distance: 89.0
click at [164, 72] on div "Partner * 305 Pink Pack A Safe Haven for Newborns Basic Needs Miami Belafonte T…" at bounding box center [518, 501] width 717 height 1617
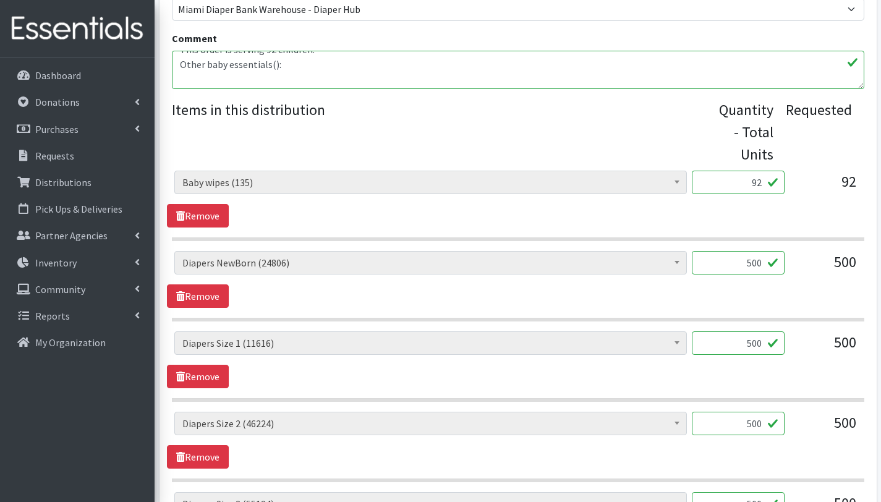
scroll to position [13, 0]
click at [229, 75] on textarea "We are in need of Enfamil Gentelease (Purple) and Enfamil Yellow. Any Diaper Ba…" at bounding box center [518, 70] width 693 height 38
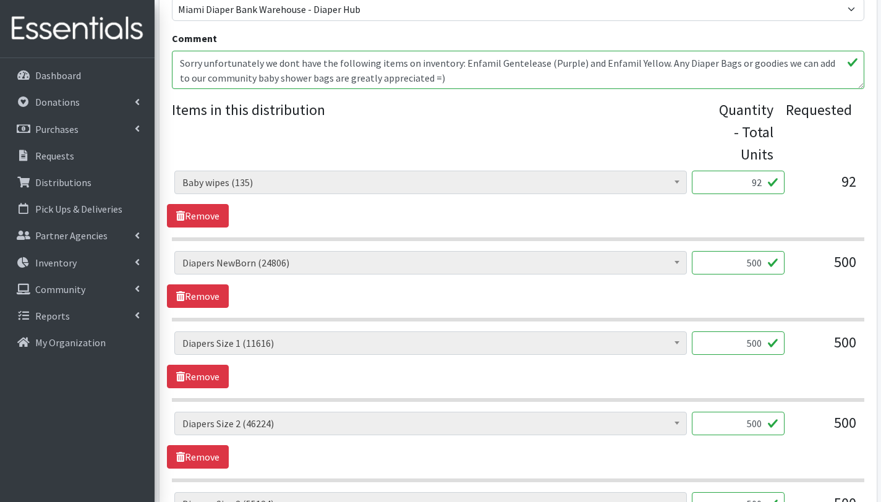
scroll to position [45, 0]
click at [655, 64] on textarea "We are in need of Enfamil Gentelease (Purple) and Enfamil Yellow. Any Diaper Ba…" at bounding box center [518, 70] width 693 height 38
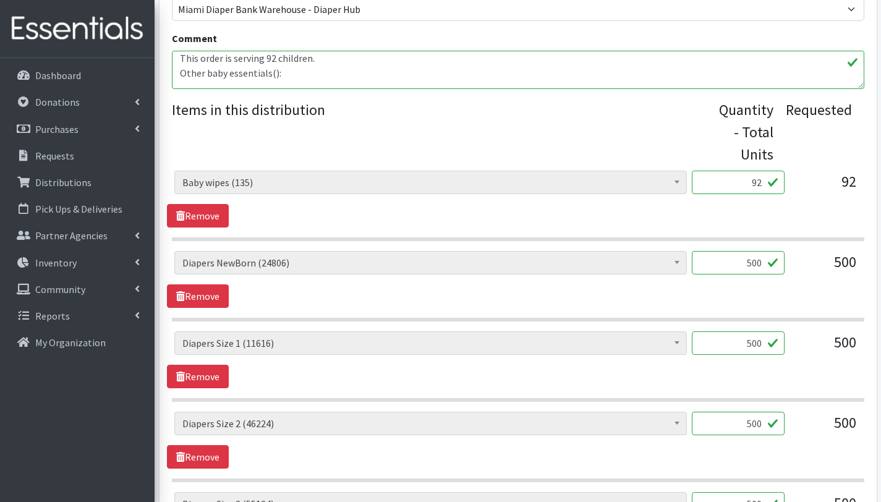
scroll to position [5, 0]
click at [245, 80] on textarea "We are in need of Enfamil Gentelease (Purple) and Enfamil Yellow. Any Diaper Ba…" at bounding box center [518, 70] width 693 height 38
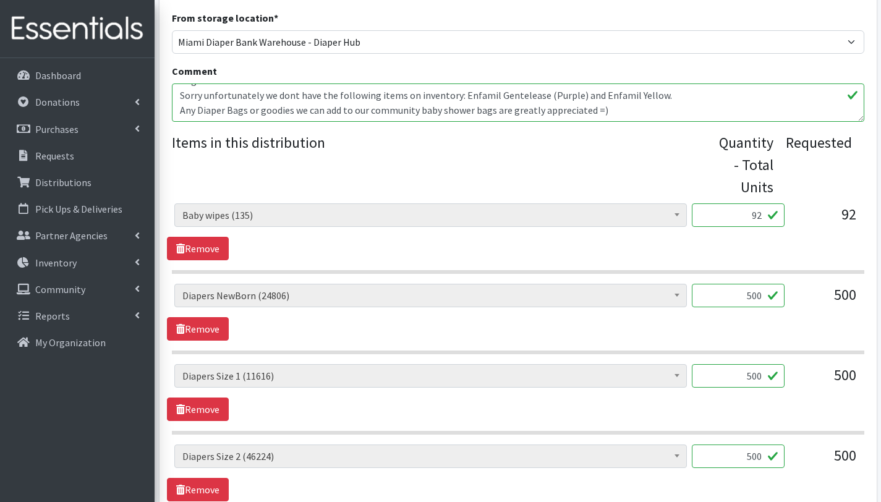
scroll to position [396, 0]
click at [271, 93] on textarea "We are in need of Enfamil Gentelease (Purple) and Enfamil Yellow. Any Diaper Ba…" at bounding box center [518, 102] width 693 height 38
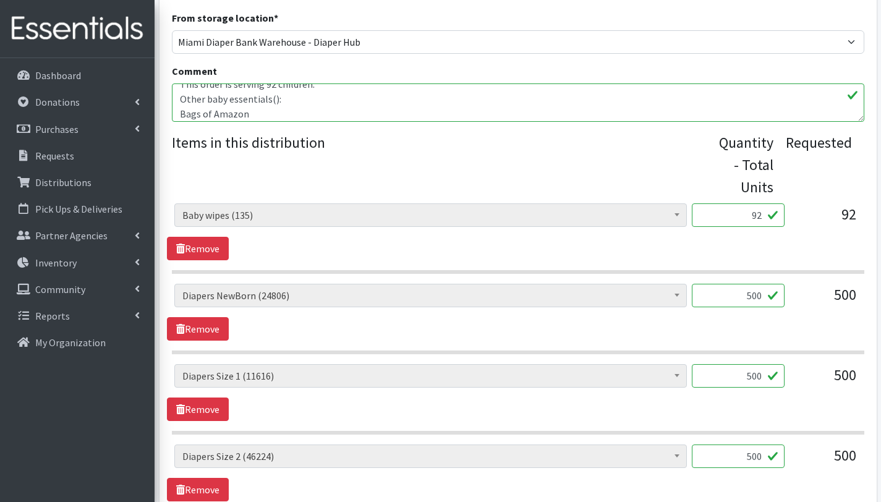
scroll to position [14, 0]
click at [270, 111] on textarea "We are in need of Enfamil Gentelease (Purple) and Enfamil Yellow. Any Diaper Ba…" at bounding box center [518, 102] width 693 height 38
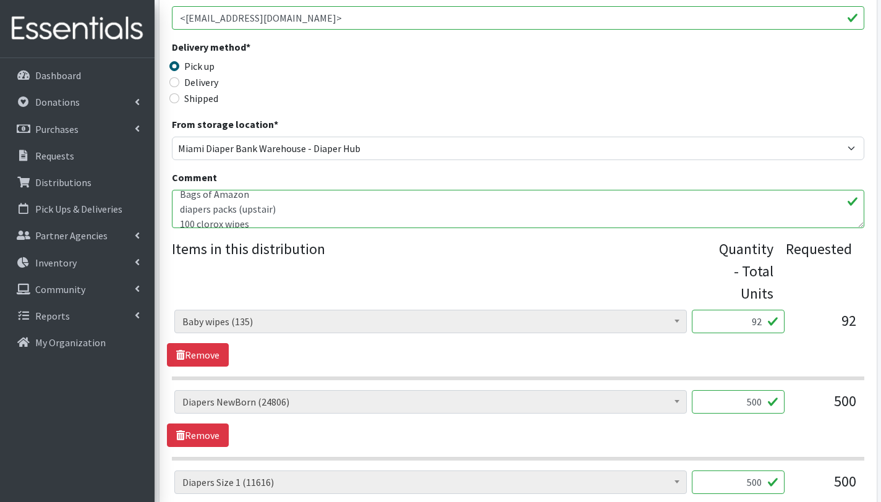
scroll to position [17, 0]
click at [288, 197] on textarea "We are in need of Enfamil Gentelease (Purple) and Enfamil Yellow. Any Diaper Ba…" at bounding box center [518, 209] width 693 height 38
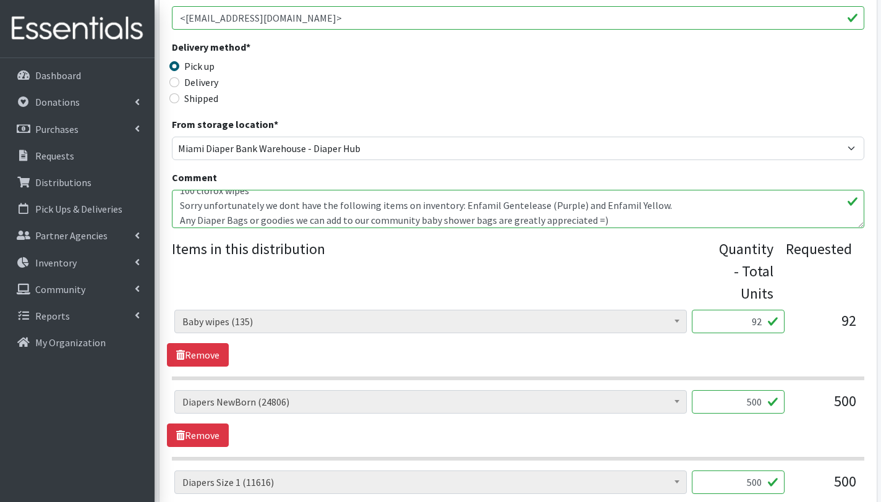
scroll to position [87, 0]
click at [203, 204] on textarea "We are in need of Enfamil Gentelease (Purple) and Enfamil Yellow. Any Diaper Ba…" at bounding box center [518, 209] width 693 height 38
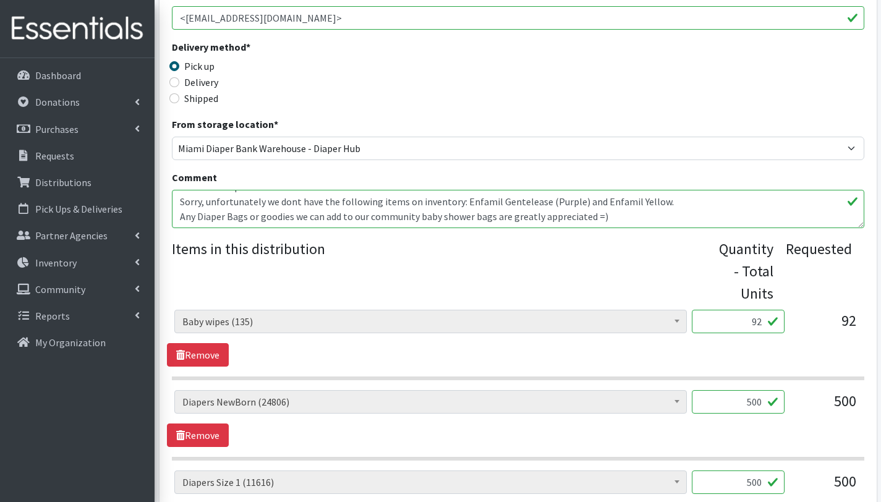
click at [180, 216] on textarea "We are in need of Enfamil Gentelease (Purple) and Enfamil Yellow. Any Diaper Ba…" at bounding box center [518, 209] width 693 height 38
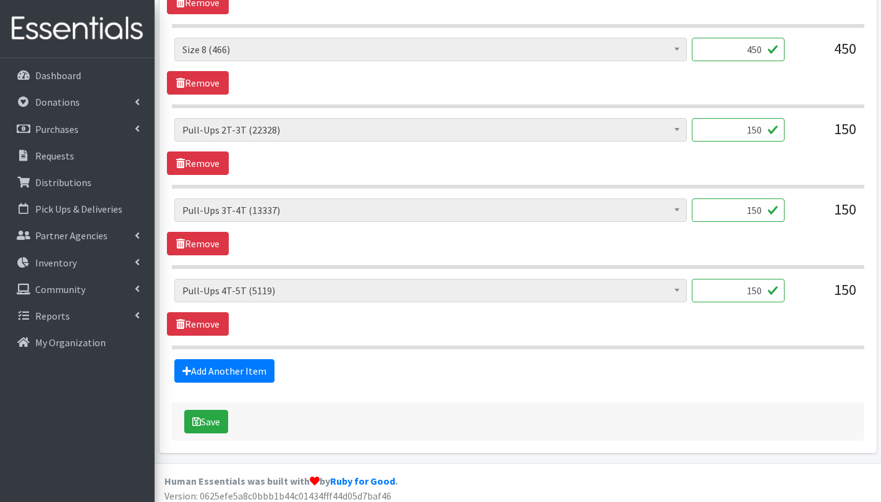
scroll to position [1292, 0]
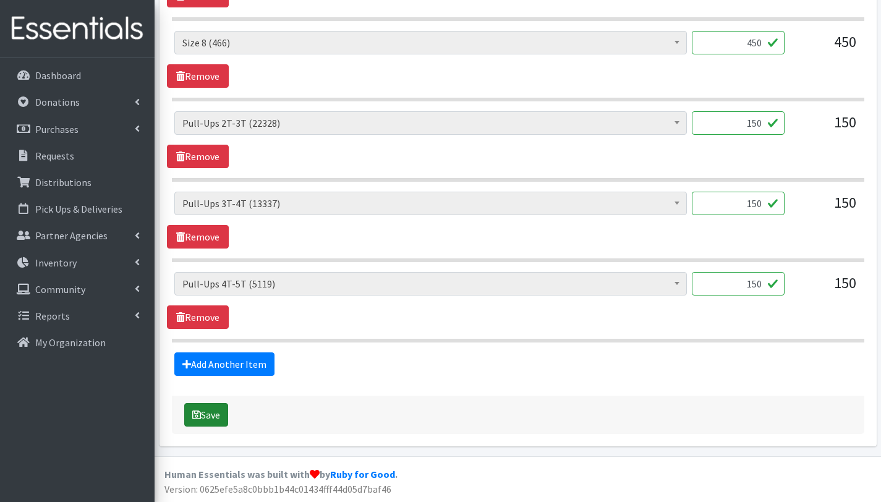
type textarea "This order is serving 92 children. Other baby essentials(): 92 baby wipes Bags …"
click at [220, 414] on button "Save" at bounding box center [206, 414] width 44 height 23
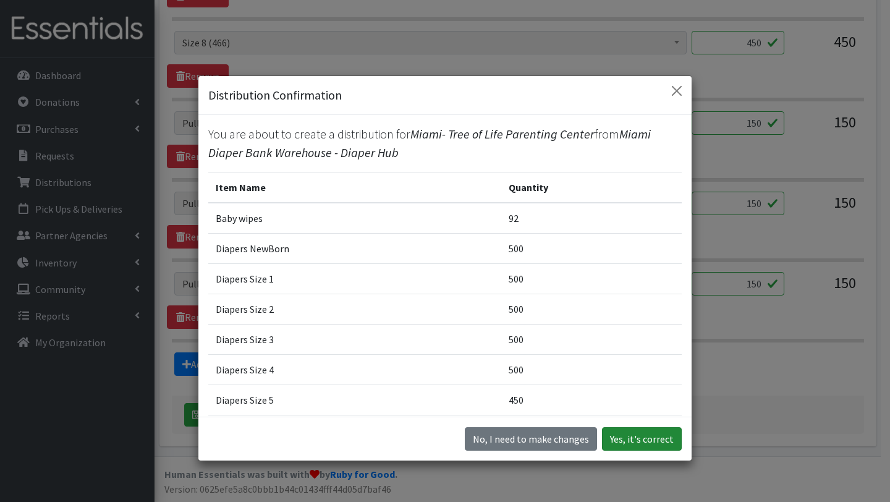
click at [652, 441] on button "Yes, it's correct" at bounding box center [642, 438] width 80 height 23
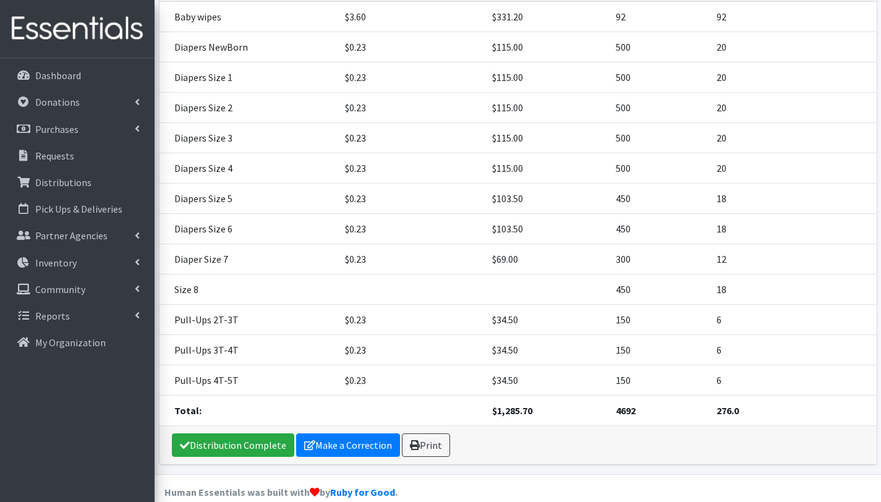
scroll to position [403, 0]
click at [430, 435] on link "Print" at bounding box center [426, 444] width 48 height 23
click at [70, 162] on link "Requests" at bounding box center [77, 155] width 145 height 25
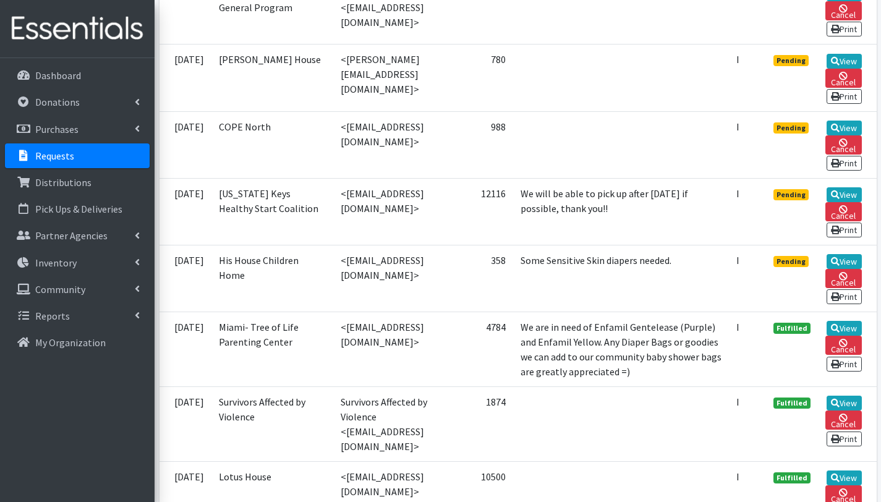
scroll to position [1703, 0]
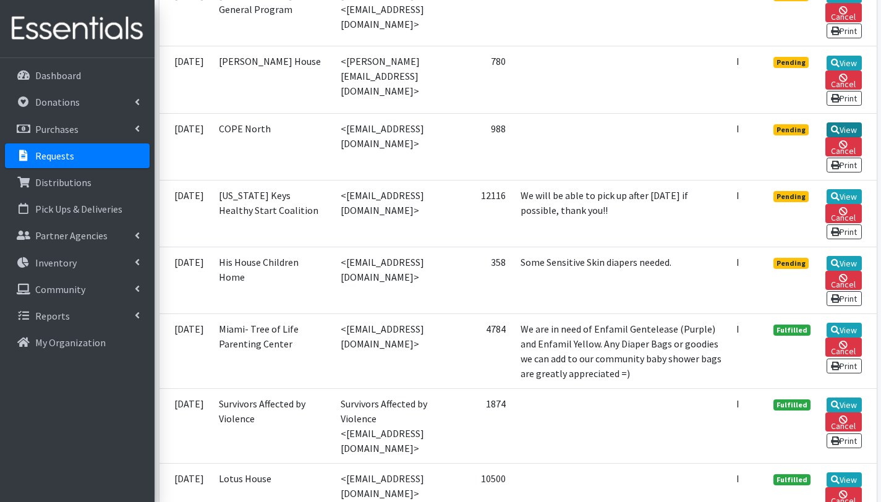
click at [851, 137] on link "View" at bounding box center [844, 129] width 35 height 15
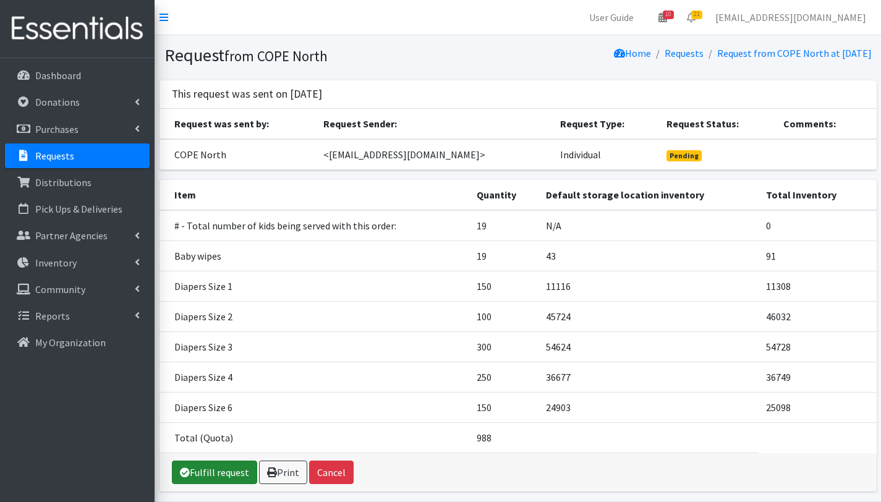
click at [225, 471] on link "Fulfill request" at bounding box center [214, 472] width 85 height 23
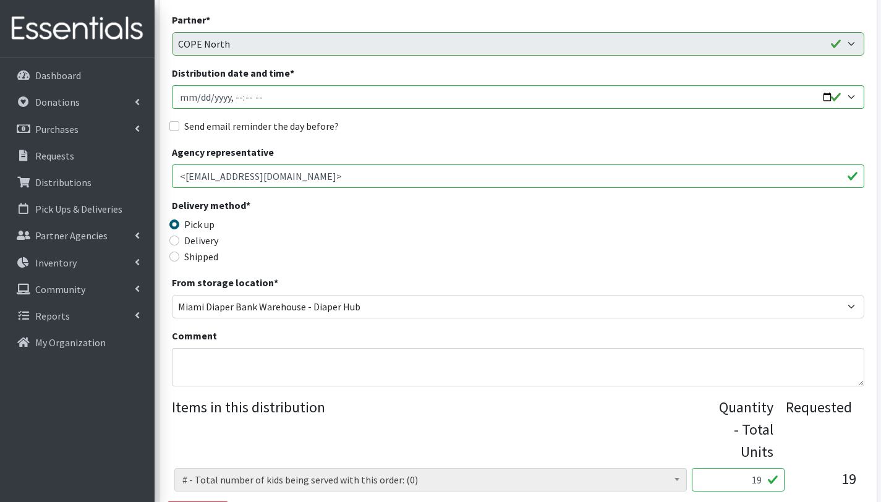
scroll to position [132, 0]
click at [221, 363] on textarea "Comment" at bounding box center [518, 366] width 693 height 38
click at [260, 364] on textarea "This order is serving 19 children Other baby essentilas:" at bounding box center [518, 366] width 693 height 38
click at [240, 375] on textarea "This order is serving 19 children Other baby essentials:" at bounding box center [518, 366] width 693 height 38
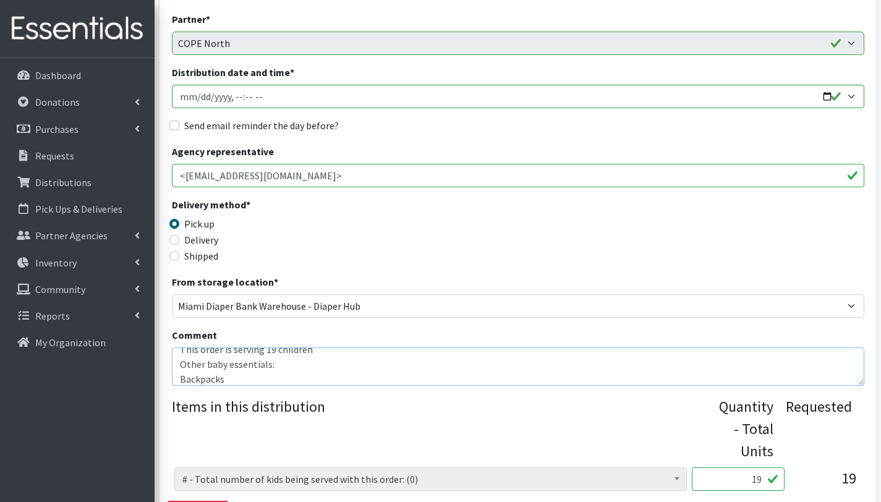
click at [180, 376] on textarea "This order is serving 19 children Other baby essentials: Backpacks" at bounding box center [518, 366] width 693 height 38
click at [255, 378] on textarea "This order is serving 19 children Other baby essentials: Backpacks" at bounding box center [518, 366] width 693 height 38
click at [181, 373] on textarea "This order is serving 19 children Other baby essentials: Backpacks" at bounding box center [518, 366] width 693 height 38
click at [260, 376] on textarea "This order is serving 19 children Other baby essentials: 9 Backpacks" at bounding box center [518, 366] width 693 height 38
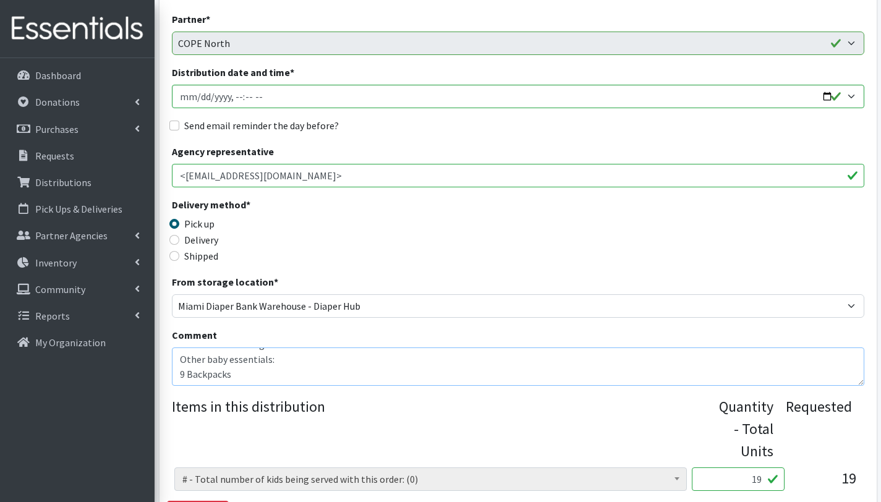
scroll to position [25, 0]
click at [248, 361] on textarea "This order is serving 19 children Other baby essentials: 9 Backpacks 9 Back pac…" at bounding box center [518, 366] width 693 height 38
click at [271, 380] on textarea "This order is serving 19 children Other baby essentials: 9 Backpacks 16 " 9 Bac…" at bounding box center [518, 366] width 693 height 38
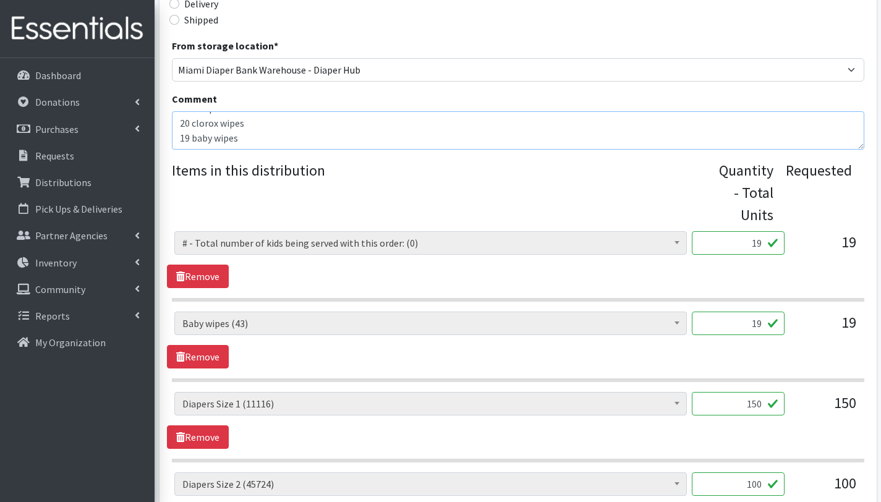
scroll to position [404, 0]
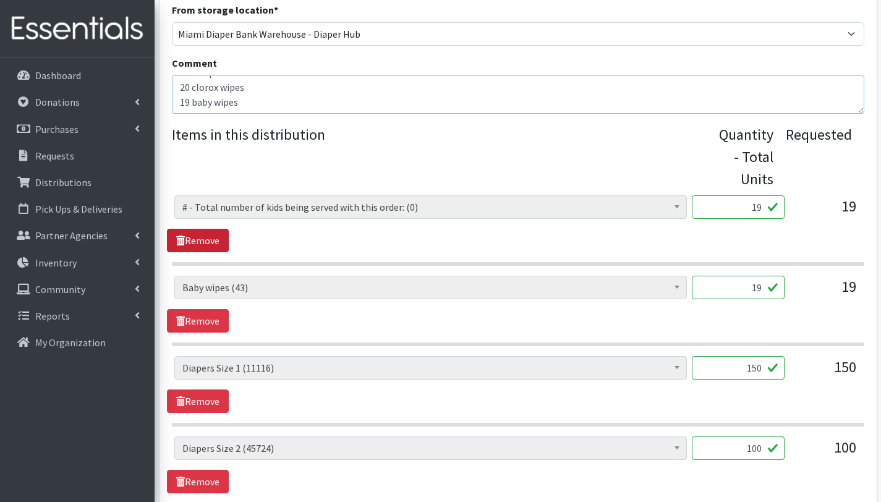
type textarea "This order is serving 19 children Other baby essentials: 9 Backpacks 16 " 9 Bac…"
click at [216, 237] on link "Remove" at bounding box center [198, 240] width 62 height 23
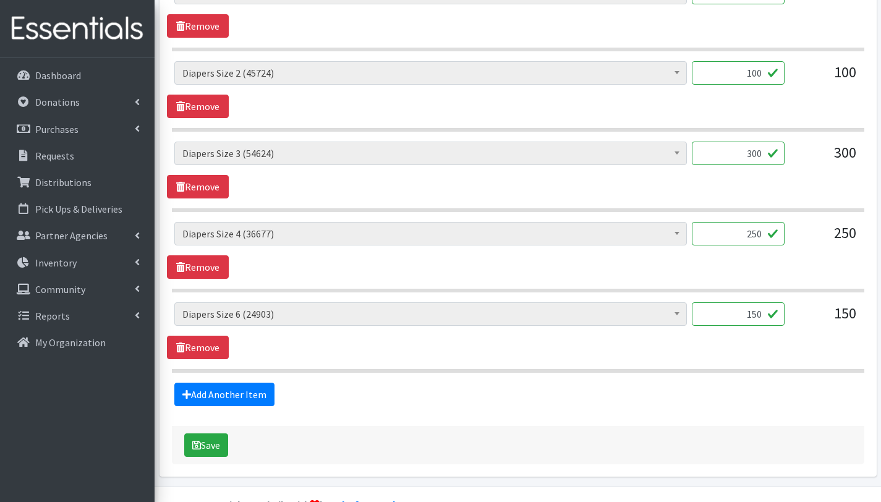
scroll to position [729, 0]
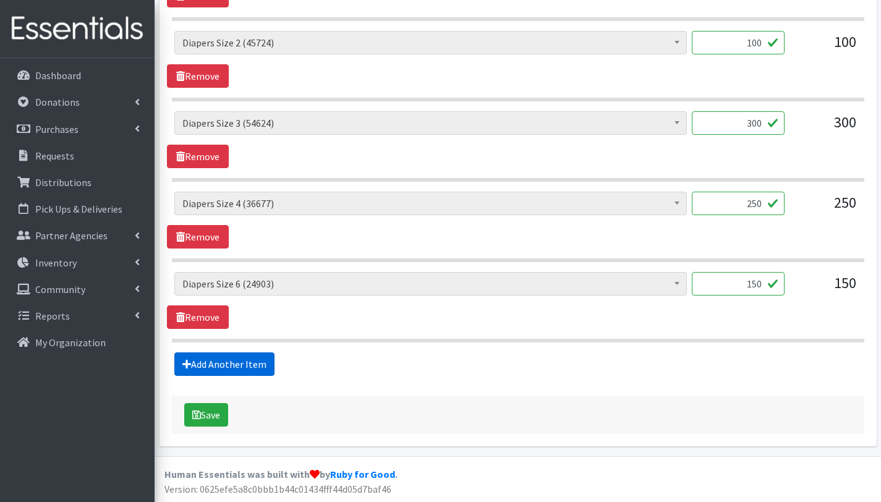
click at [245, 368] on link "Add Another Item" at bounding box center [224, 363] width 100 height 23
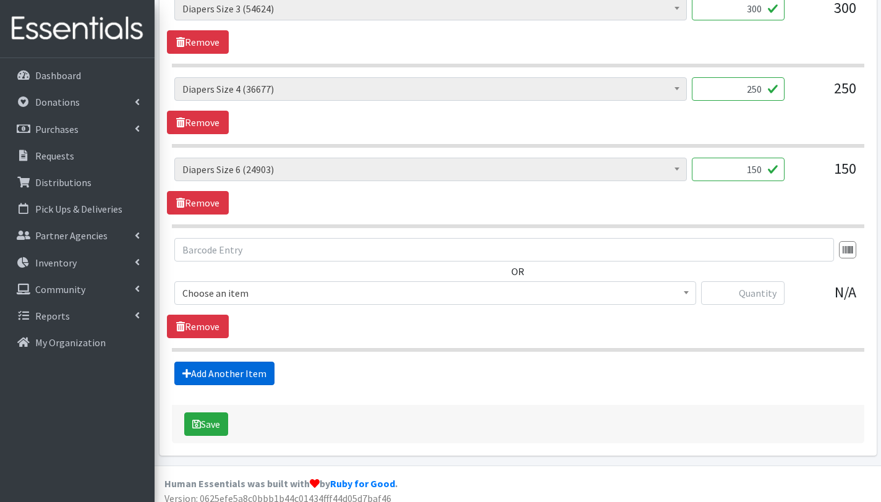
scroll to position [853, 0]
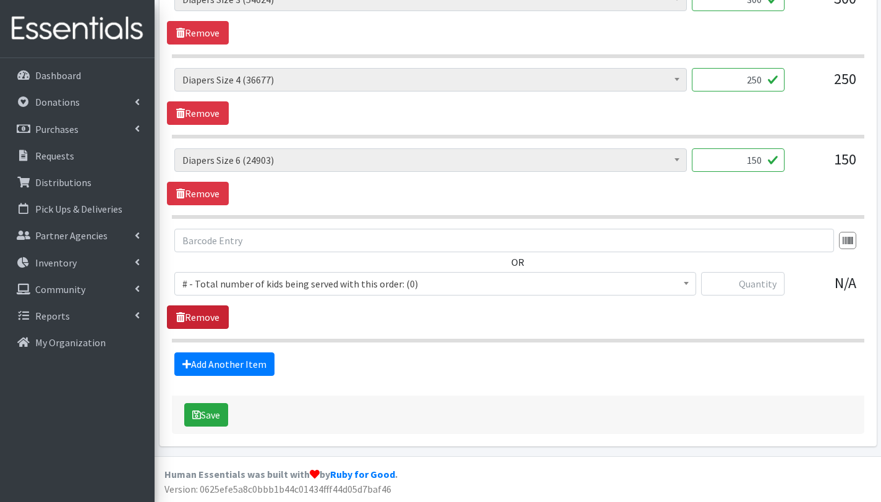
click at [199, 315] on link "Remove" at bounding box center [198, 316] width 62 height 23
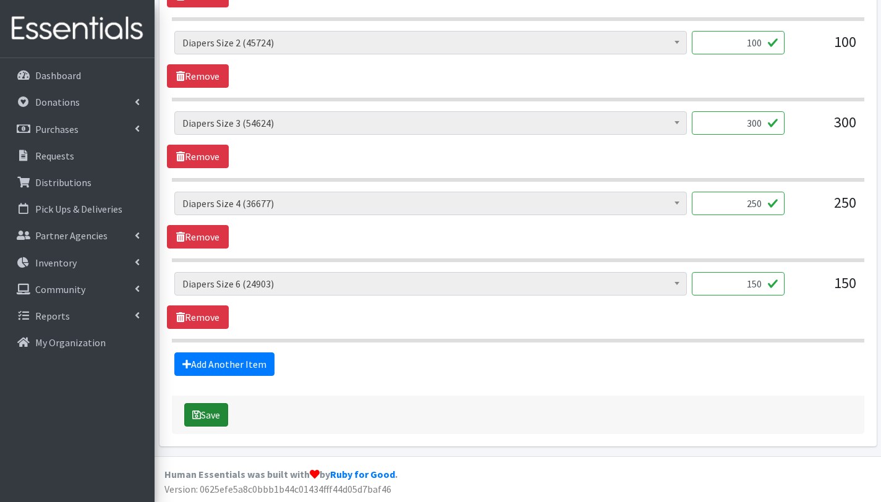
click at [224, 416] on button "Save" at bounding box center [206, 414] width 44 height 23
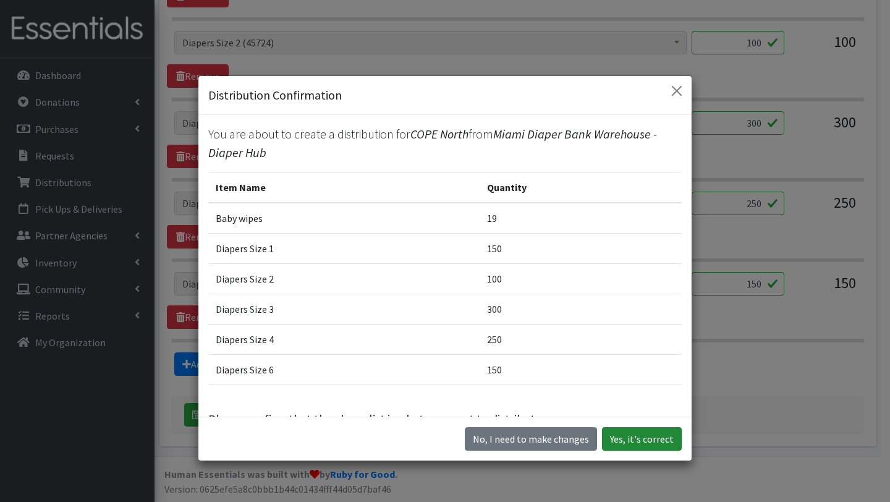
click at [652, 437] on button "Yes, it's correct" at bounding box center [642, 438] width 80 height 23
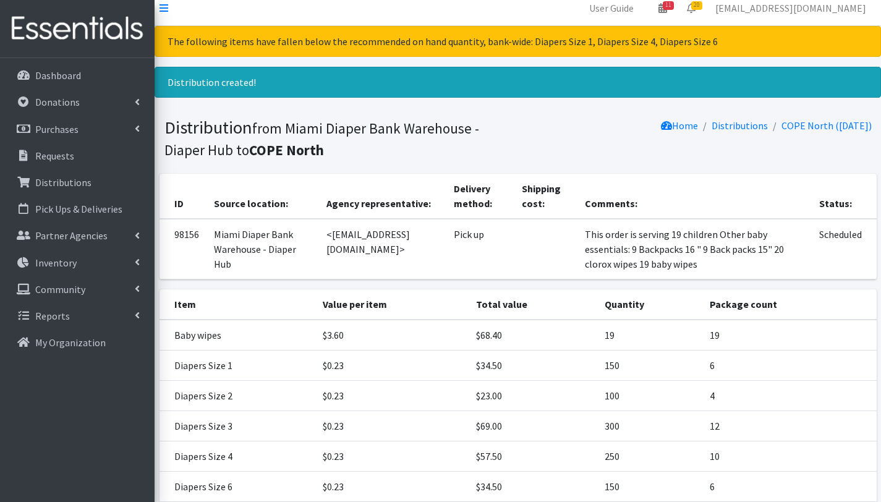
scroll to position [134, 0]
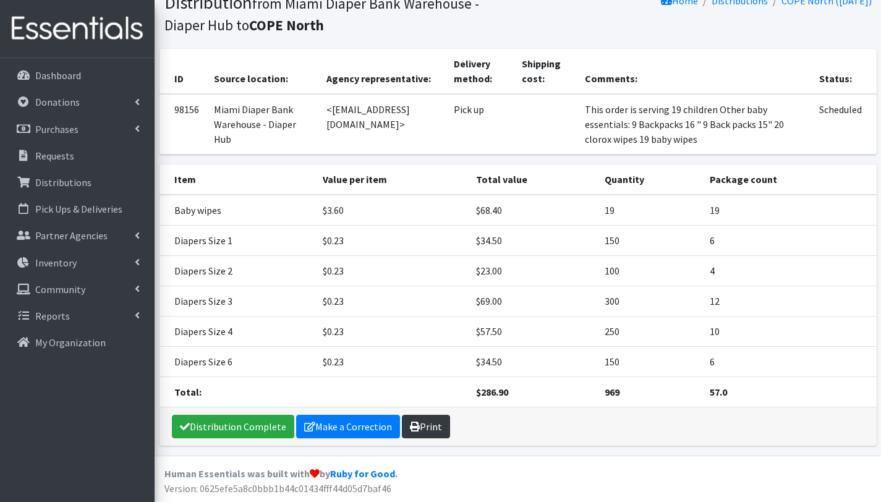
click at [435, 425] on link "Print" at bounding box center [426, 426] width 48 height 23
click at [64, 158] on p "Requests" at bounding box center [54, 156] width 39 height 12
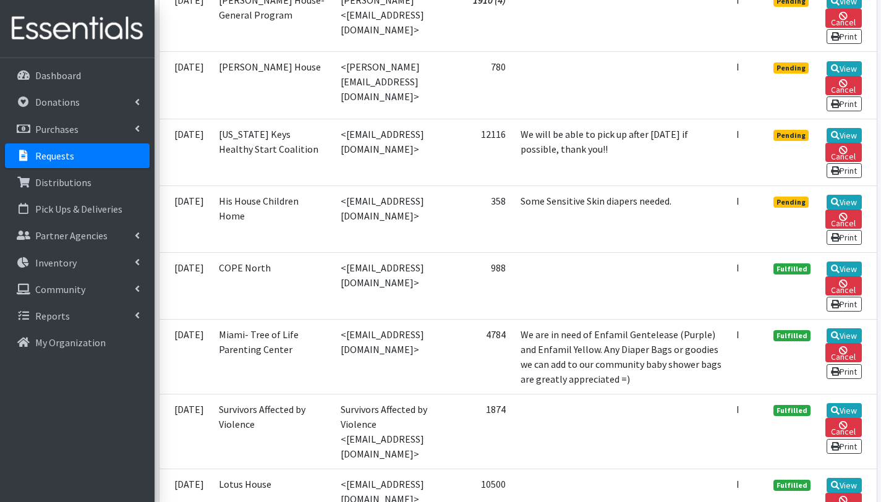
scroll to position [1694, 0]
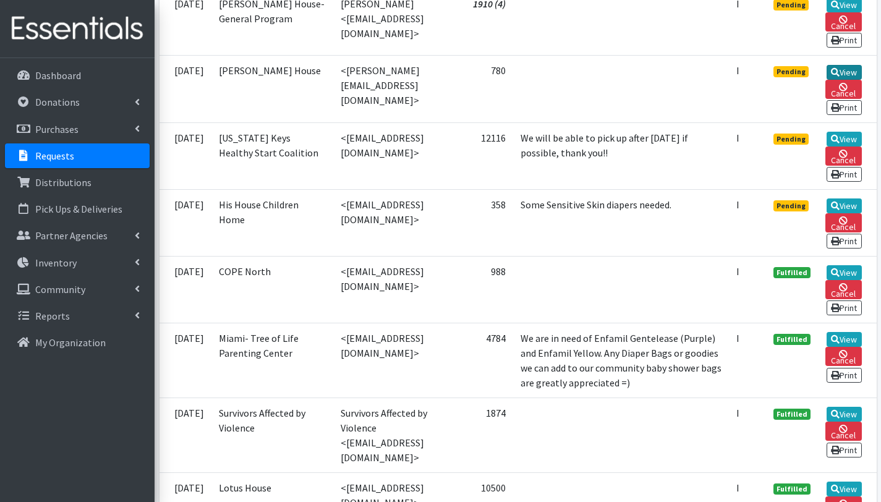
click at [837, 80] on link "View" at bounding box center [844, 72] width 35 height 15
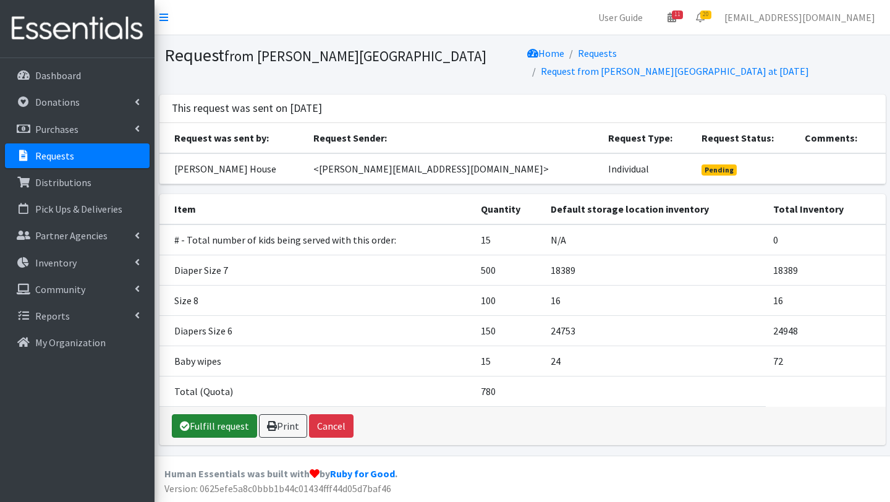
click at [210, 414] on link "Fulfill request" at bounding box center [214, 425] width 85 height 23
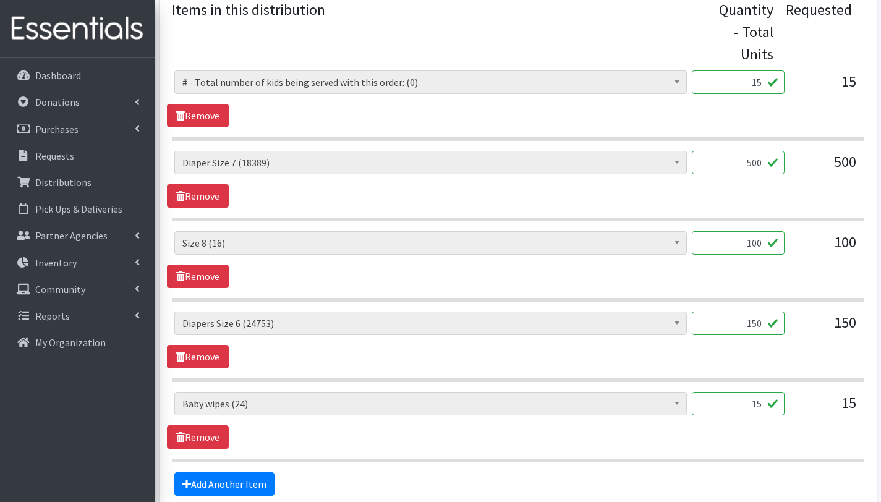
scroll to position [527, 0]
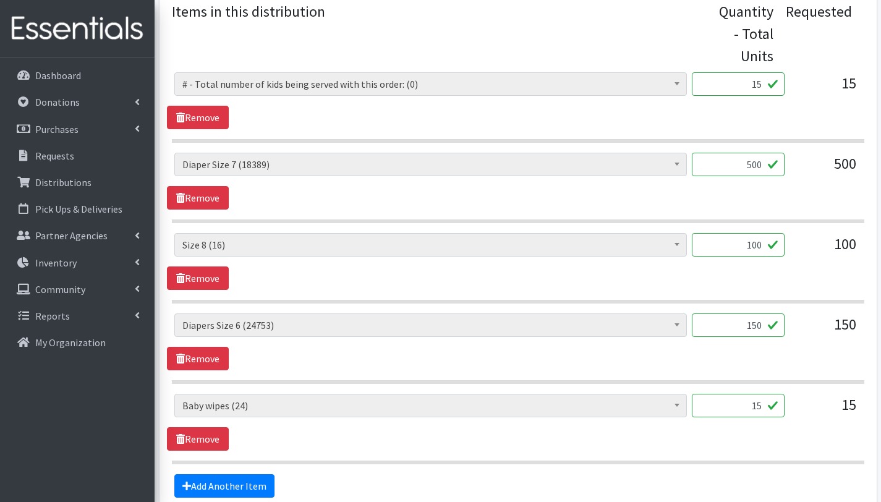
click at [751, 166] on input "500" at bounding box center [738, 164] width 93 height 23
click at [754, 162] on input "500" at bounding box center [738, 164] width 93 height 23
click at [753, 161] on input "500" at bounding box center [738, 164] width 93 height 23
type input "600"
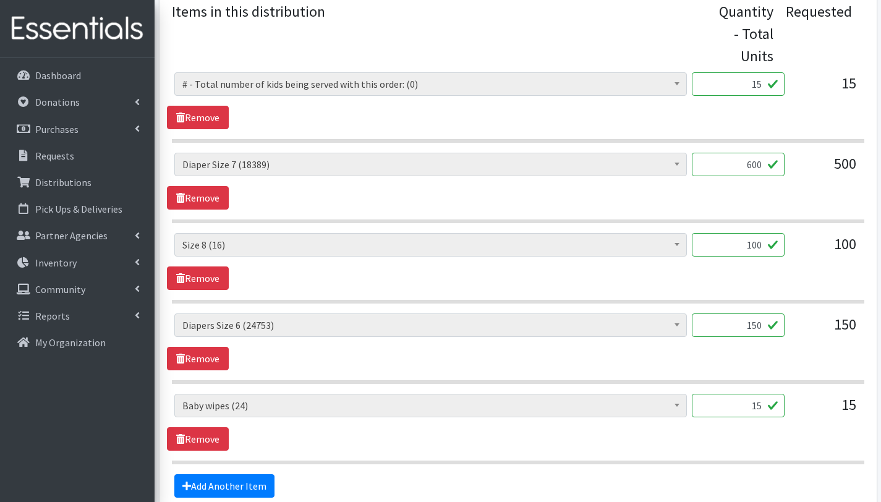
click at [755, 250] on input "100" at bounding box center [738, 244] width 93 height 23
click at [764, 245] on input "100" at bounding box center [738, 244] width 93 height 23
click at [381, 267] on div "# - Total number of kids being served with this order: (0) Adult Briefs (Large/…" at bounding box center [518, 261] width 702 height 57
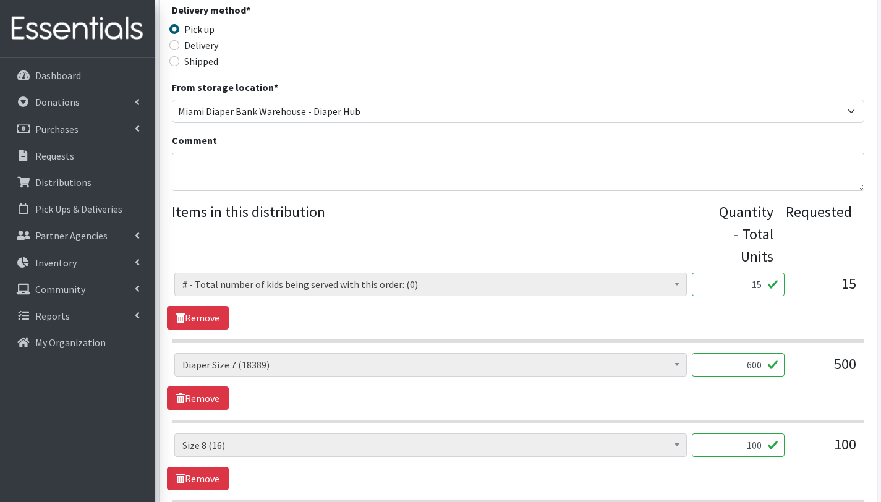
scroll to position [265, 0]
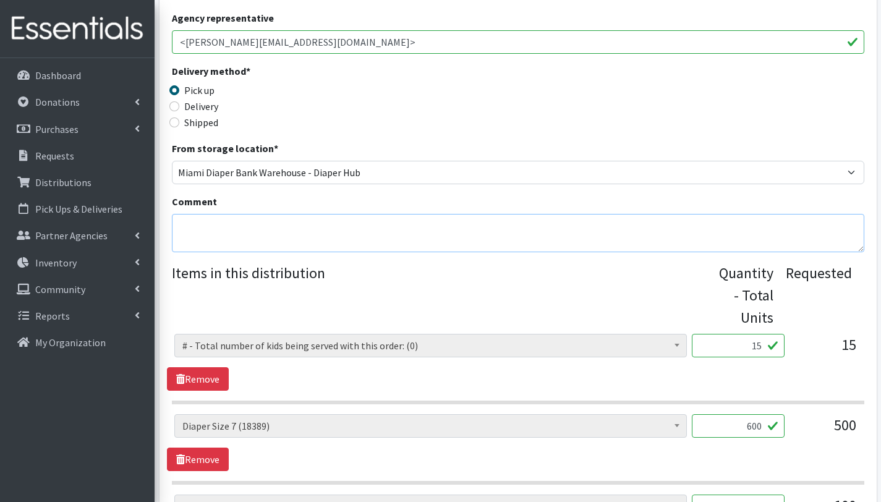
click at [284, 224] on textarea "Comment" at bounding box center [518, 233] width 693 height 38
click at [289, 221] on textarea "THIS ORDER IS SERVING 15 CHILDREN Other baby Essentials: 15 bab" at bounding box center [518, 233] width 693 height 38
click at [188, 245] on textarea "THIS ORDER IS SERVING 19 CHILDREN Other baby Essentials: 15 bab" at bounding box center [518, 233] width 693 height 38
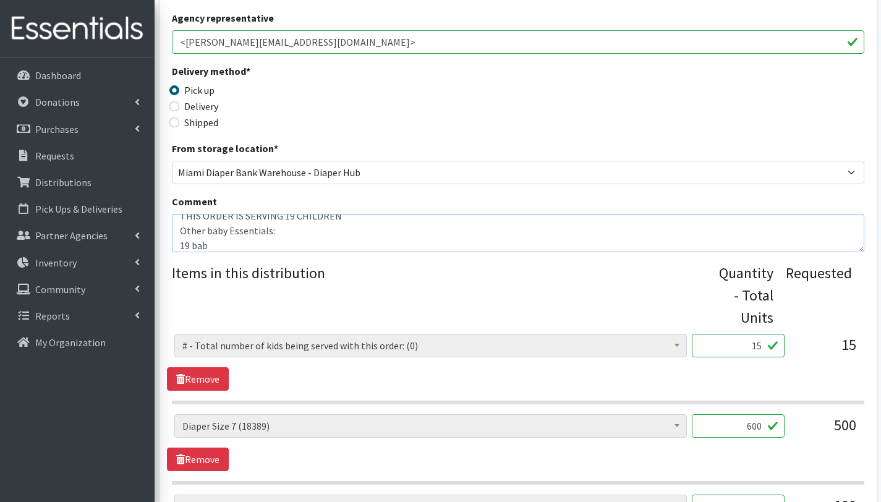
click at [211, 245] on textarea "THIS ORDER IS SERVING 19 CHILDREN Other baby Essentials: 19 bab" at bounding box center [518, 233] width 693 height 38
type textarea "THIS ORDER IS SERVING 19 CHILDREN Other baby Essentials: 19 baby wipes"
click at [764, 344] on input "15" at bounding box center [738, 345] width 93 height 23
type input "19"
click at [266, 241] on textarea "THIS ORDER IS SERVING 19 CHILDREN Other baby Essentials: 19 baby wipes" at bounding box center [518, 233] width 693 height 38
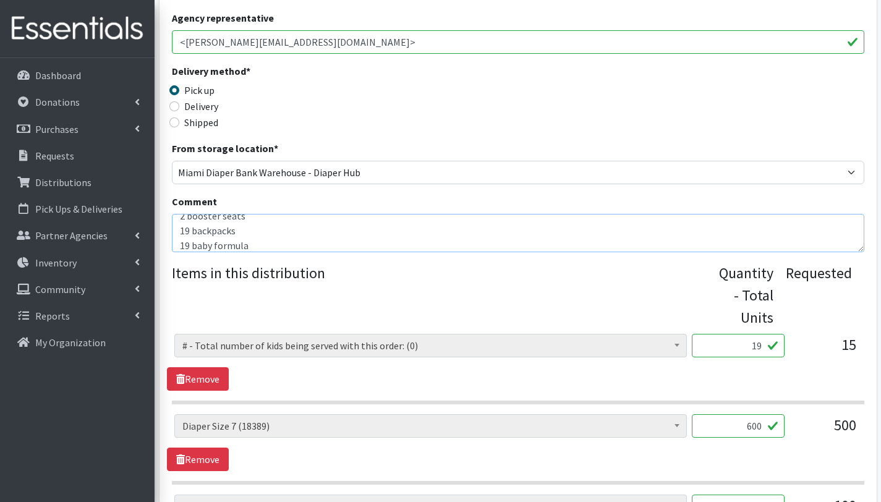
scroll to position [649, 0]
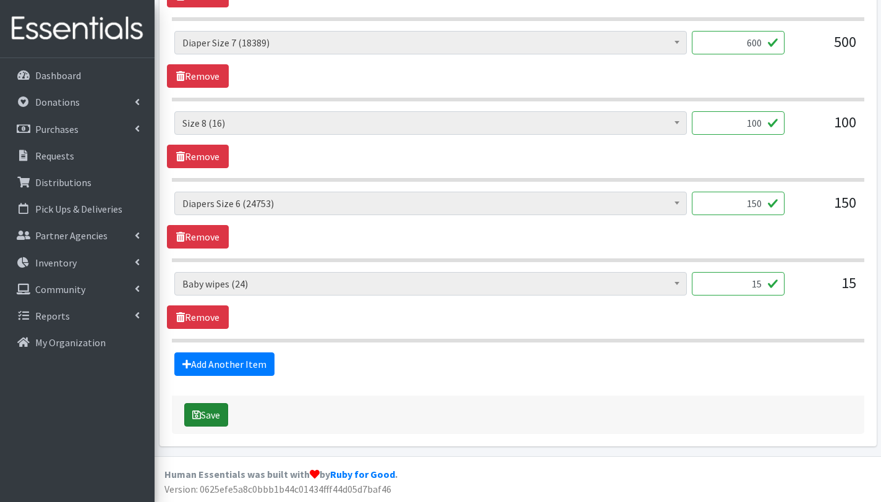
type textarea "THIS ORDER IS SERVING 19 CHILDREN Other baby Essentials: 19 baby wipes 19 shamp…"
click at [221, 414] on button "Save" at bounding box center [206, 414] width 44 height 23
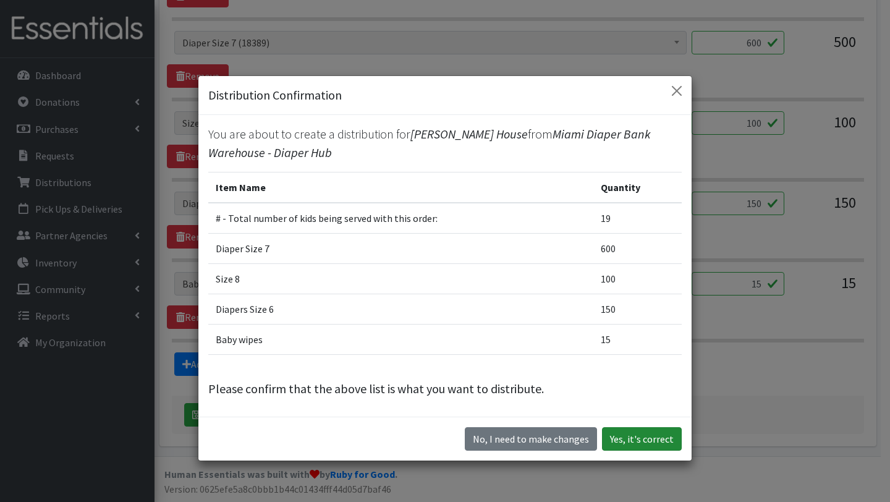
click at [620, 433] on button "Yes, it's correct" at bounding box center [642, 438] width 80 height 23
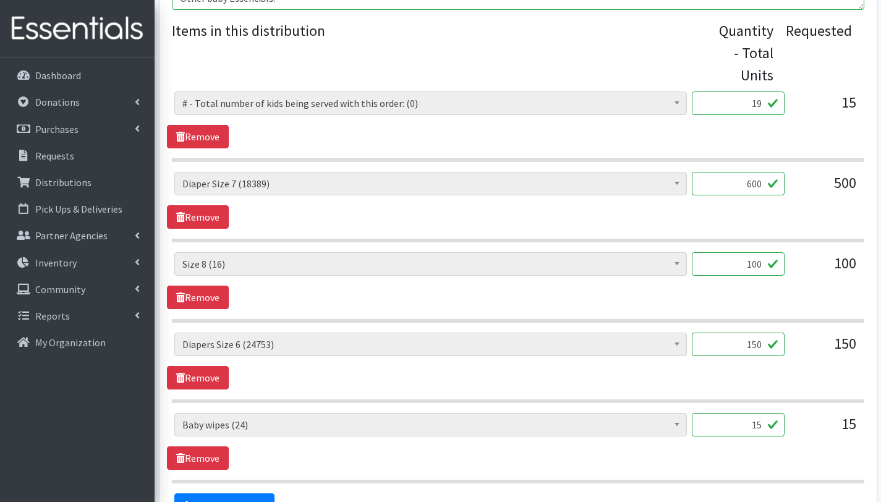
scroll to position [539, 0]
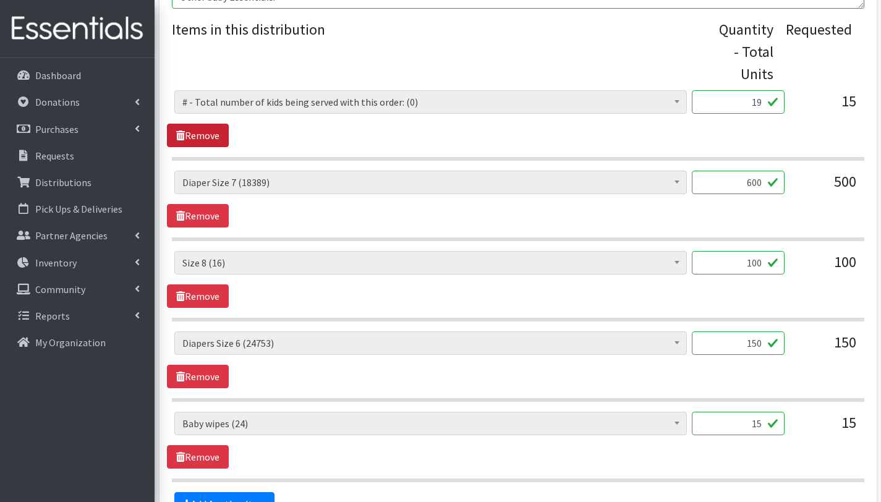
click at [223, 140] on link "Remove" at bounding box center [198, 135] width 62 height 23
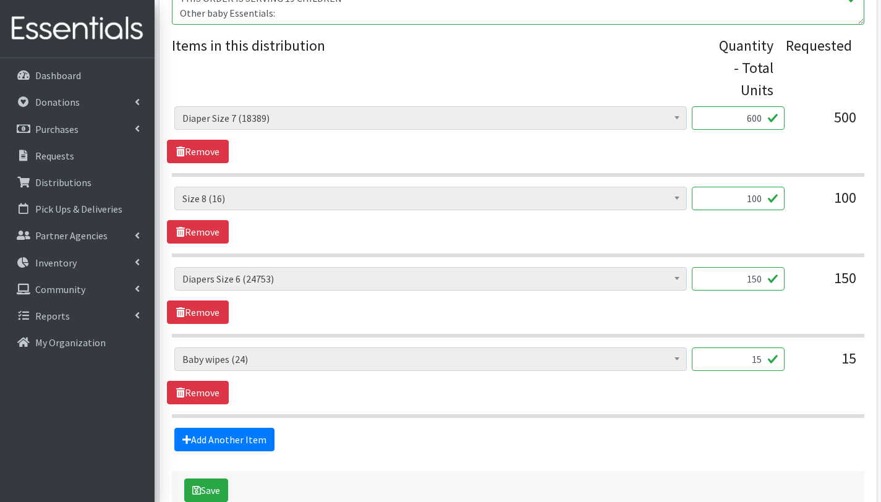
scroll to position [545, 0]
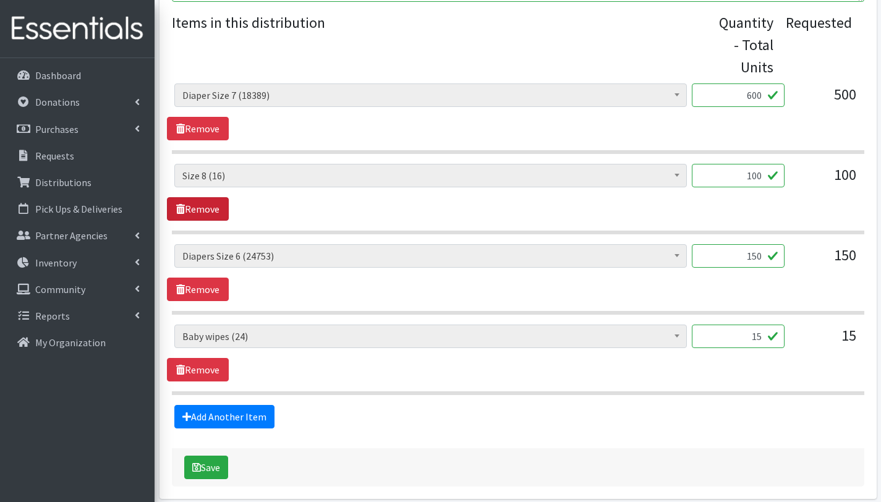
click at [223, 209] on link "Remove" at bounding box center [198, 208] width 62 height 23
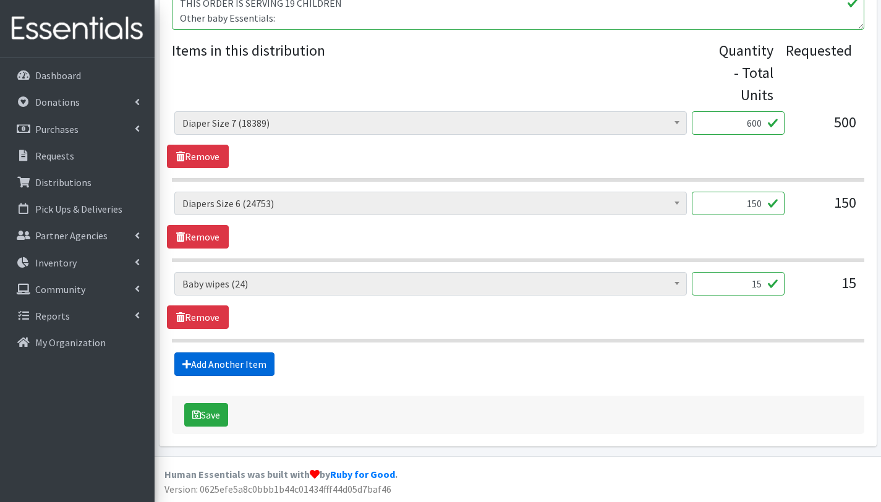
click at [251, 368] on link "Add Another Item" at bounding box center [224, 363] width 100 height 23
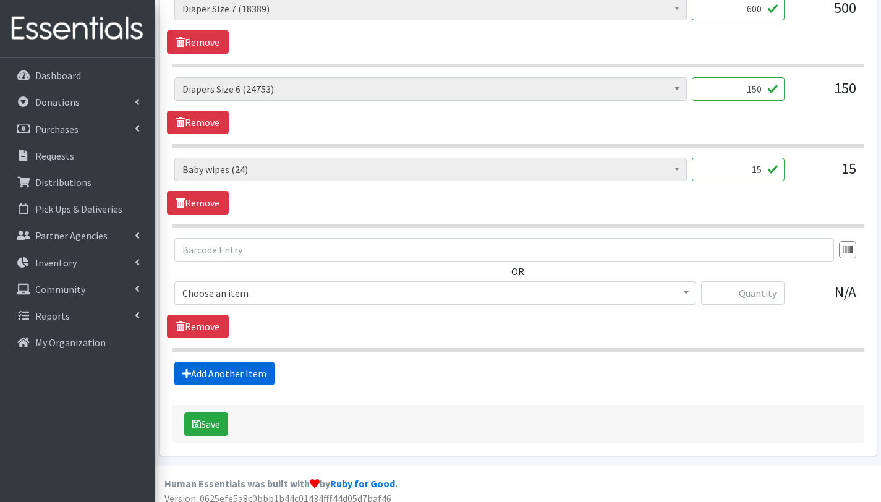
scroll to position [641, 0]
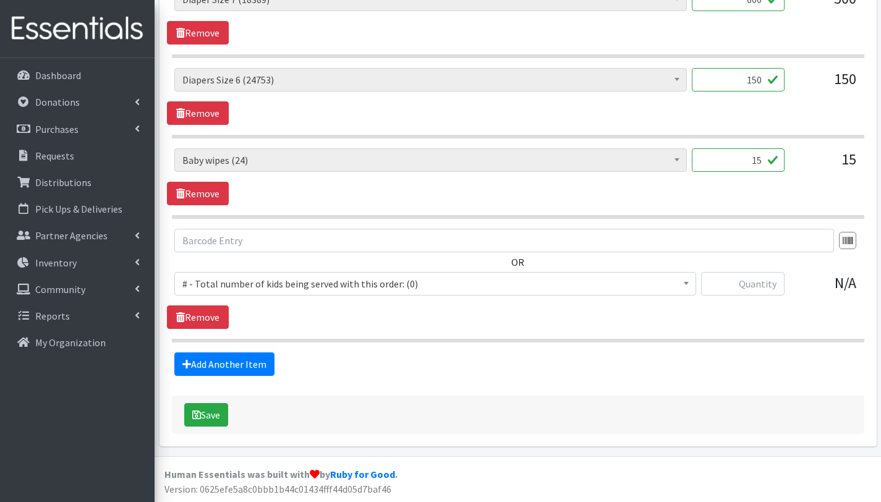
click at [238, 285] on span "# - Total number of kids being served with this order: (0)" at bounding box center [435, 283] width 506 height 17
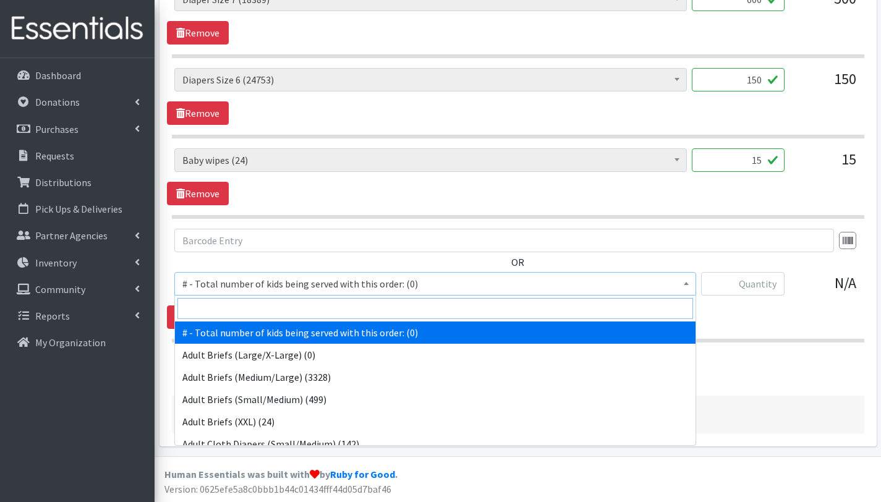
click at [242, 305] on input "search" at bounding box center [435, 308] width 516 height 21
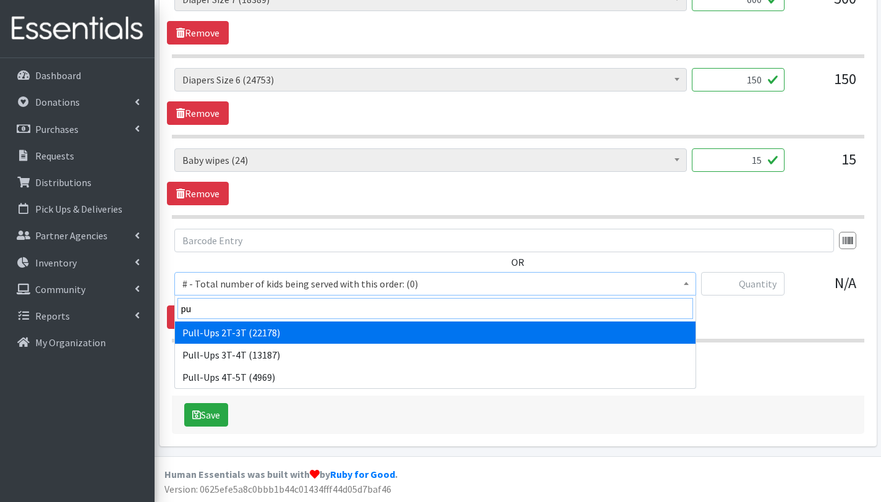
type input "pu"
select select "2644"
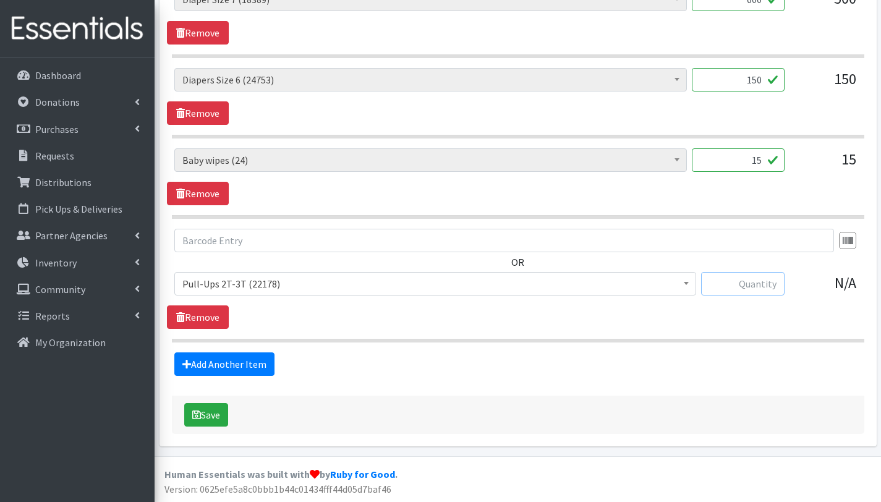
click at [739, 287] on input "text" at bounding box center [742, 283] width 83 height 23
type input "100"
click at [469, 358] on div "Add Another Item" at bounding box center [518, 363] width 702 height 23
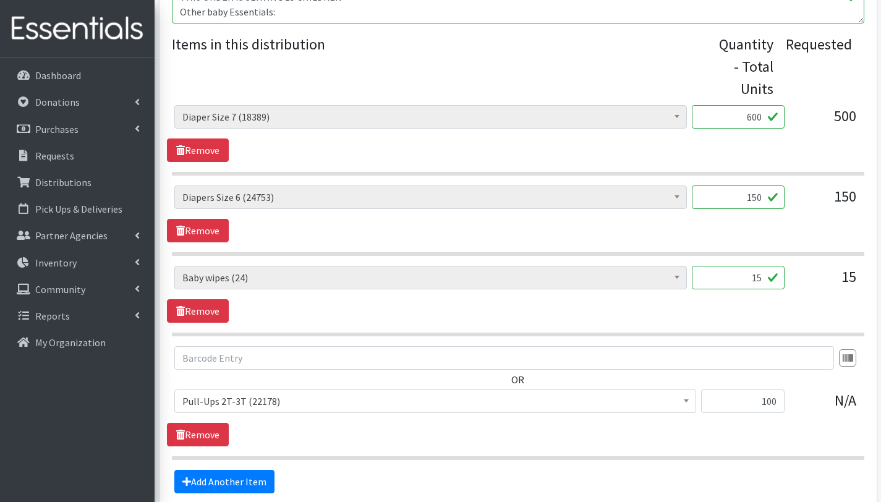
scroll to position [516, 0]
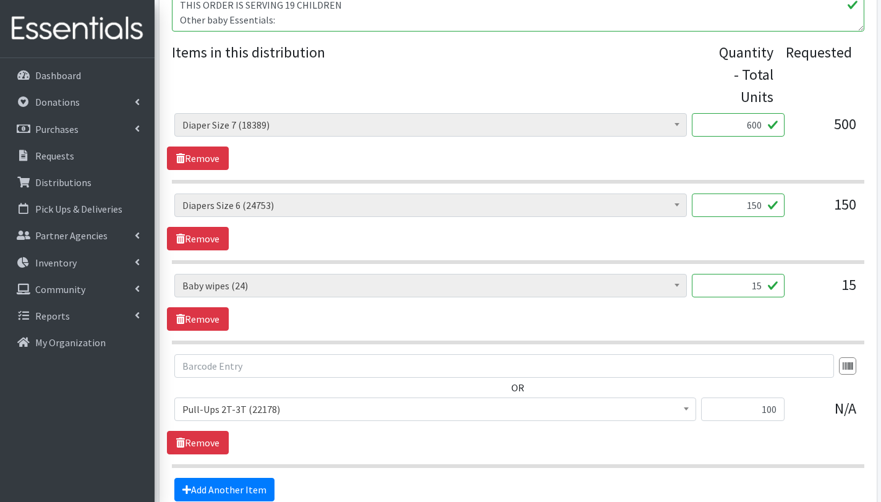
click at [687, 409] on b at bounding box center [686, 408] width 5 height 3
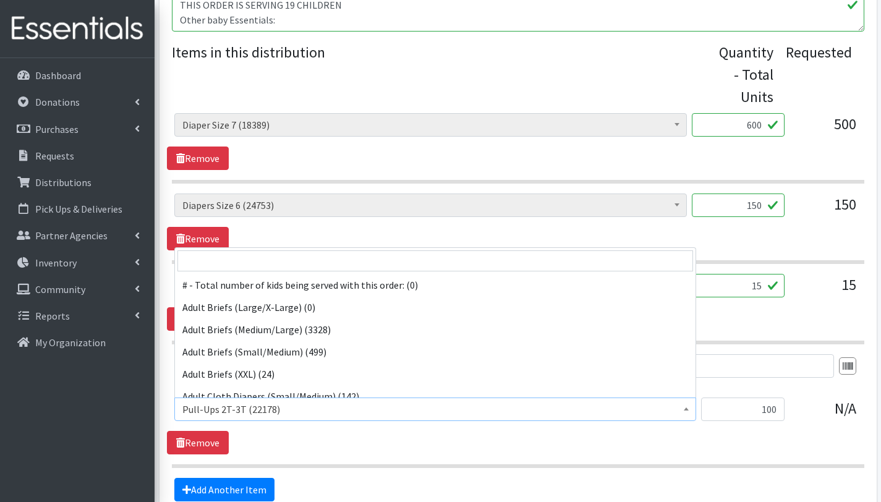
scroll to position [779, 0]
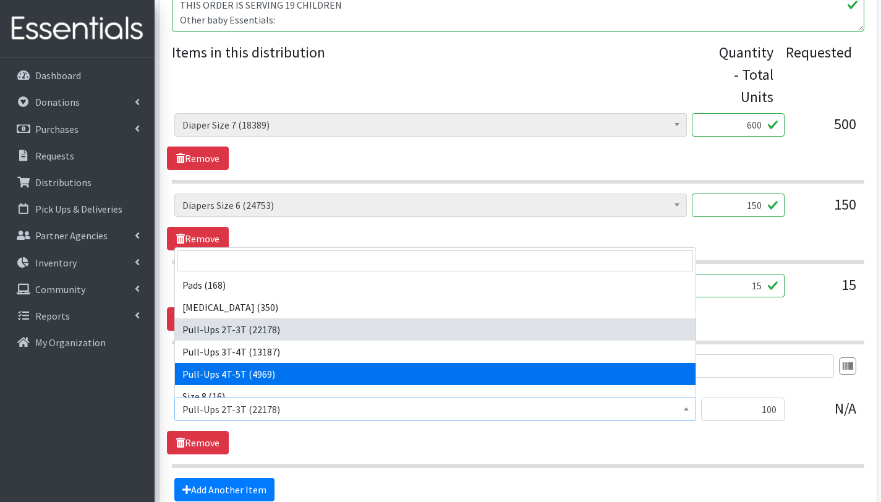
select select "2680"
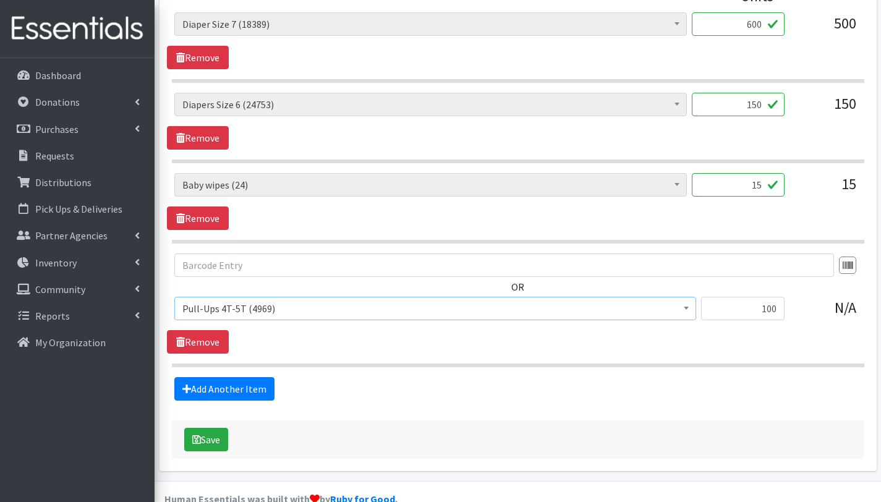
scroll to position [621, 0]
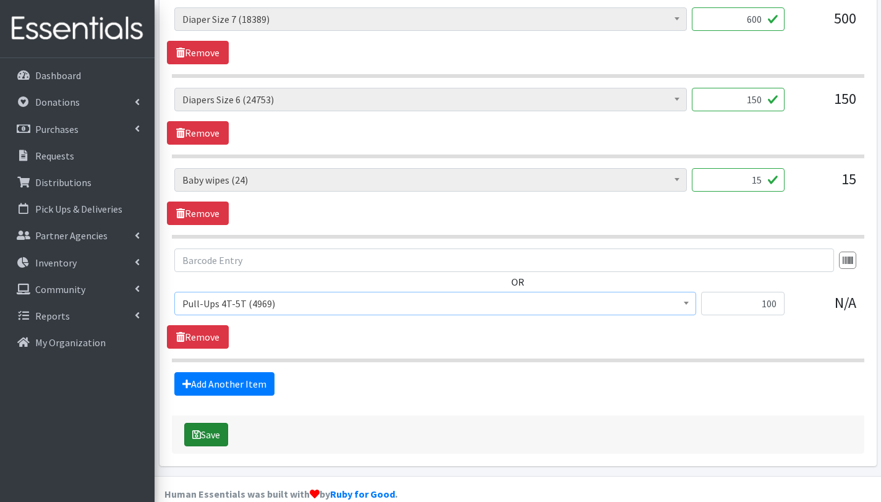
click at [218, 435] on button "Save" at bounding box center [206, 434] width 44 height 23
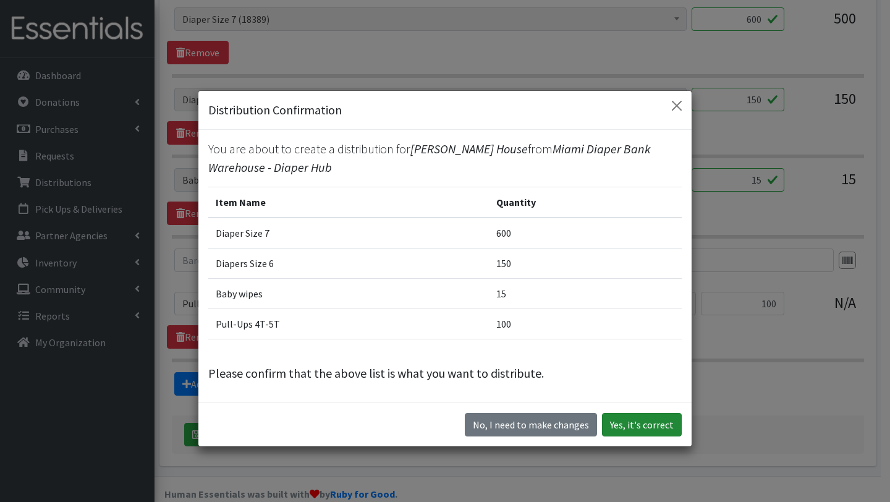
click at [656, 424] on button "Yes, it's correct" at bounding box center [642, 424] width 80 height 23
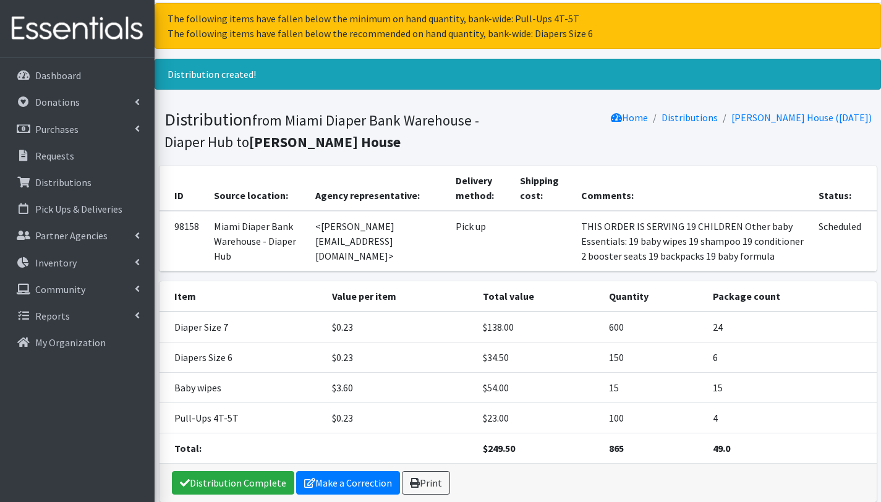
scroll to position [103, 0]
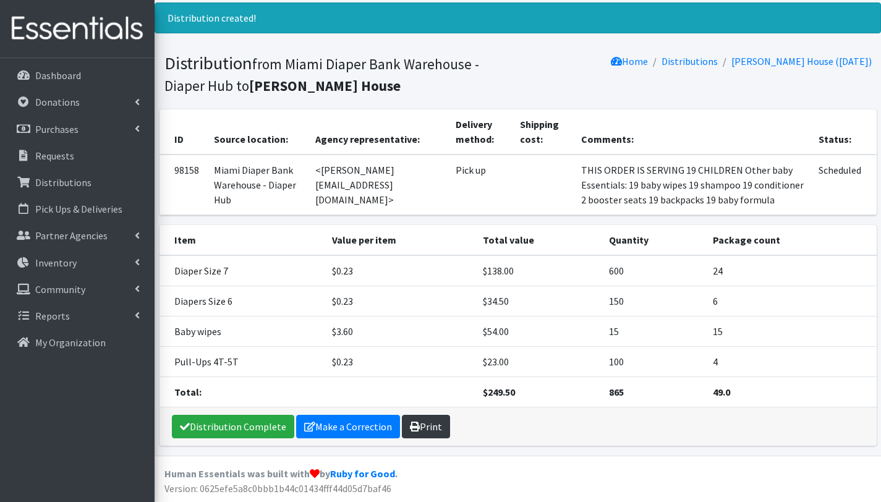
click at [417, 427] on link "Print" at bounding box center [426, 426] width 48 height 23
click at [67, 176] on p "Distributions" at bounding box center [63, 182] width 56 height 12
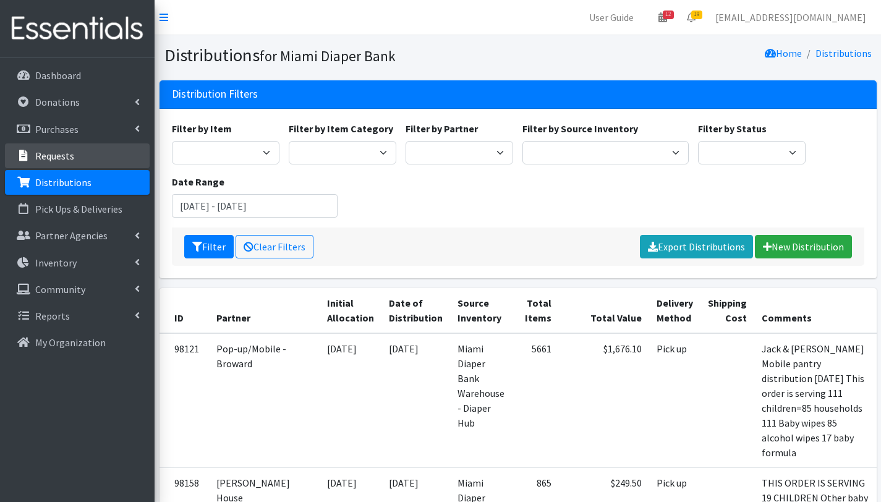
click at [86, 153] on link "Requests" at bounding box center [77, 155] width 145 height 25
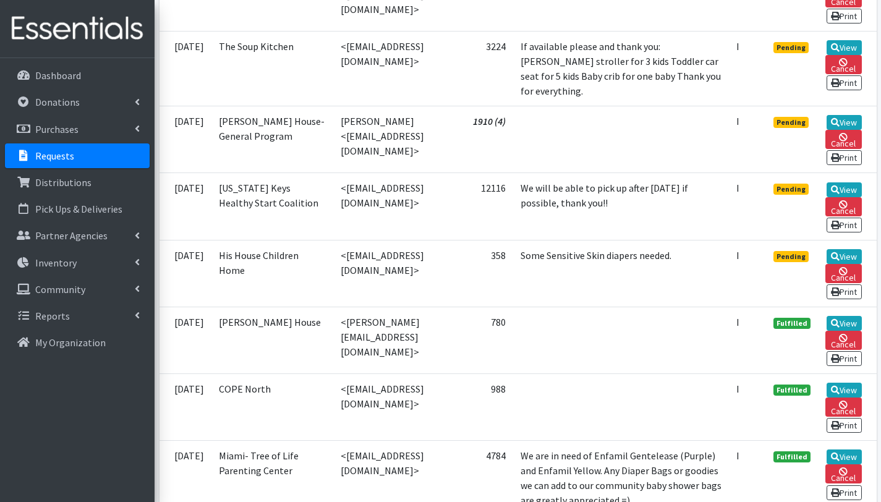
scroll to position [1575, 0]
click at [840, 127] on icon at bounding box center [835, 123] width 9 height 9
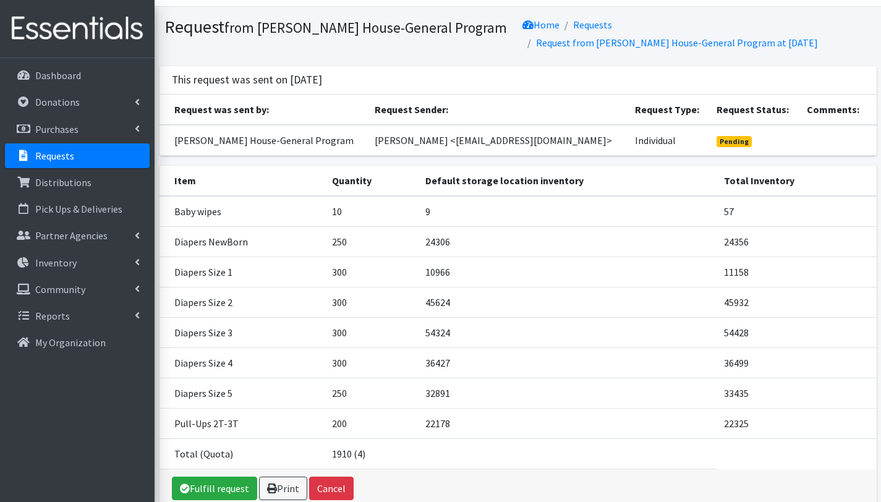
scroll to position [28, 0]
click at [231, 492] on link "Fulfill request" at bounding box center [214, 488] width 85 height 23
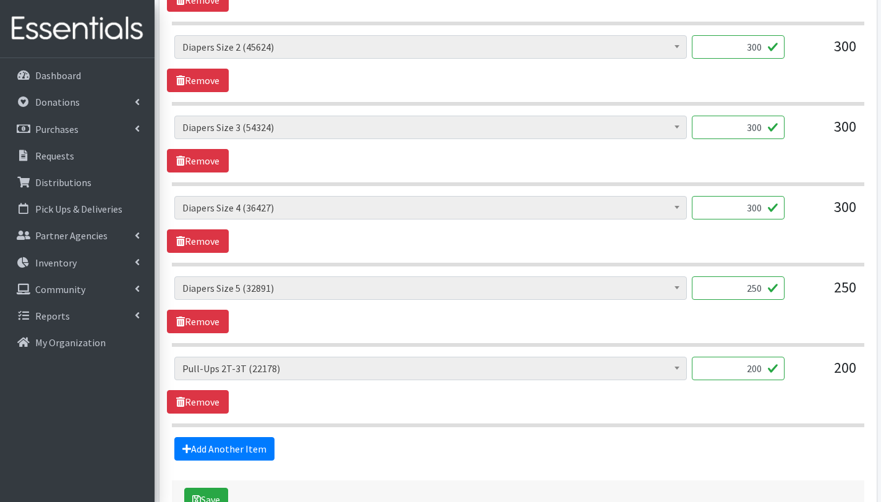
scroll to position [890, 0]
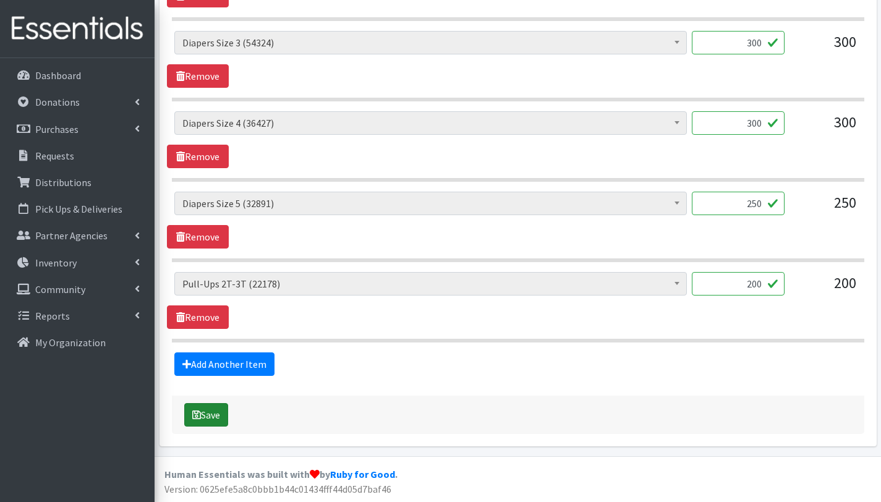
click at [216, 417] on button "Save" at bounding box center [206, 414] width 44 height 23
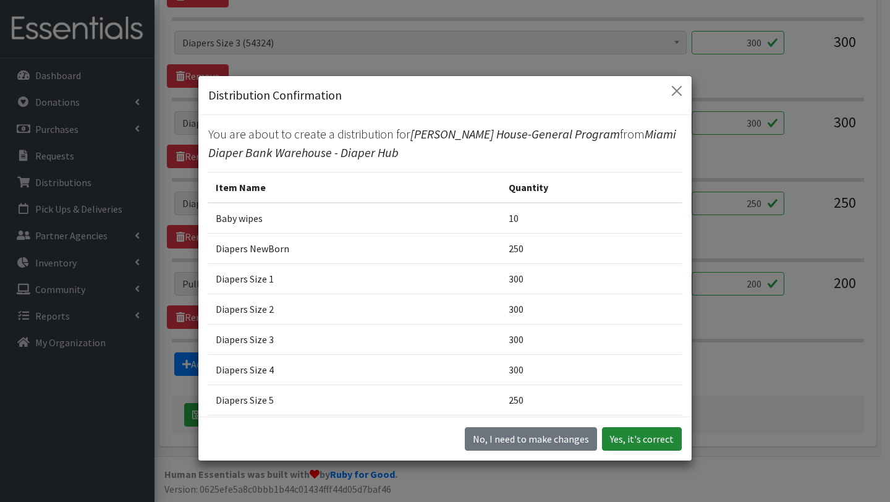
click at [663, 442] on button "Yes, it's correct" at bounding box center [642, 438] width 80 height 23
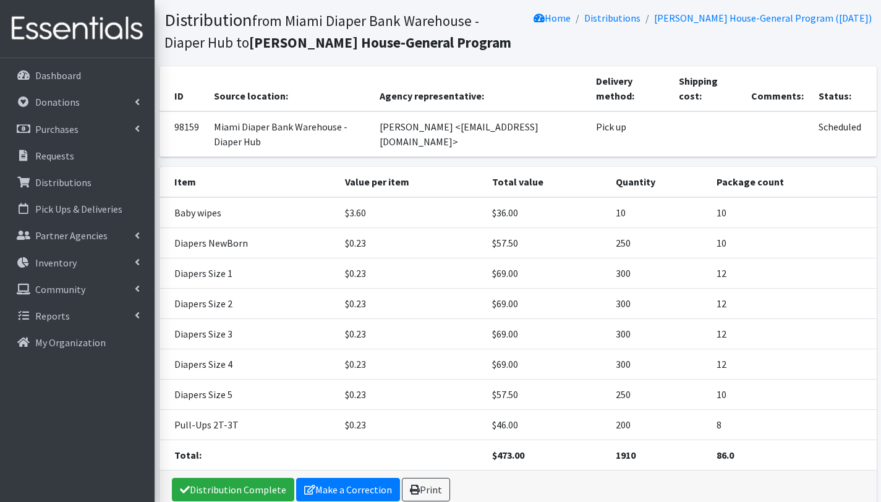
scroll to position [180, 0]
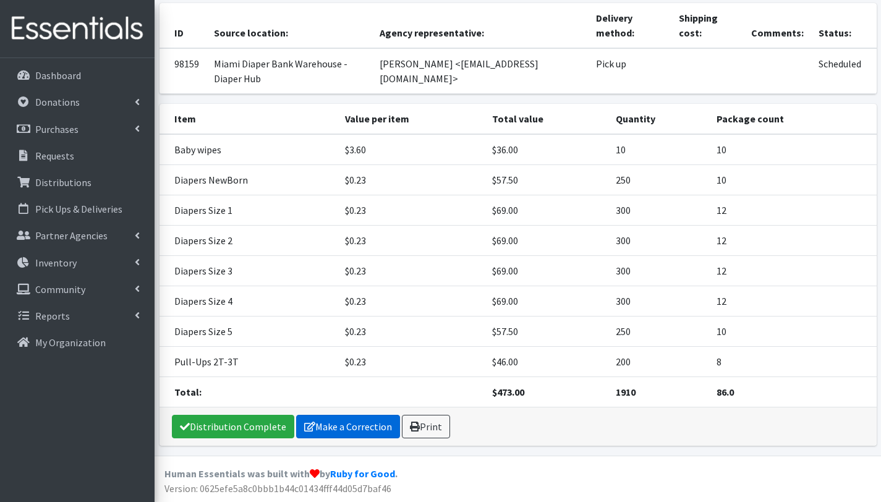
click at [322, 431] on link "Make a Correction" at bounding box center [348, 426] width 104 height 23
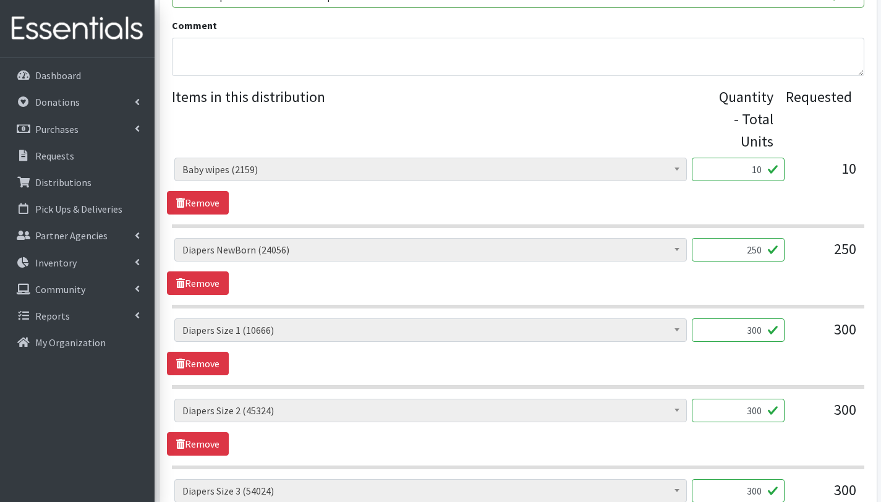
scroll to position [344, 0]
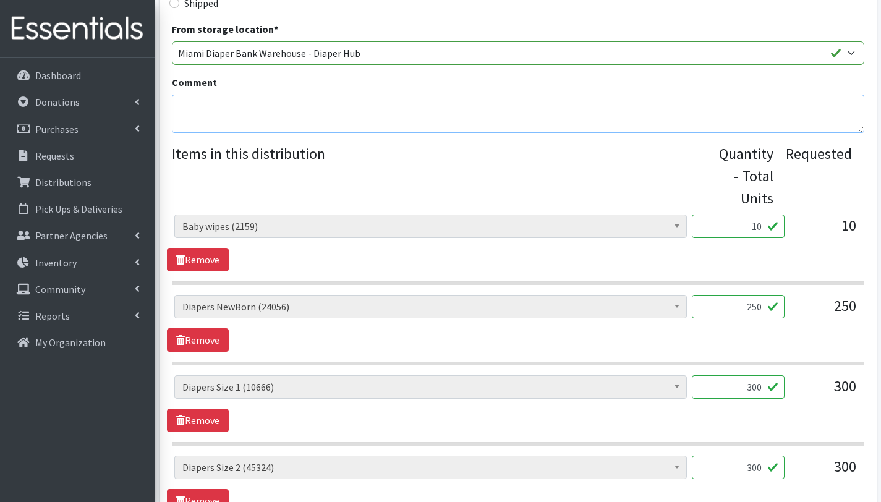
click at [237, 112] on textarea "Comment" at bounding box center [518, 114] width 693 height 38
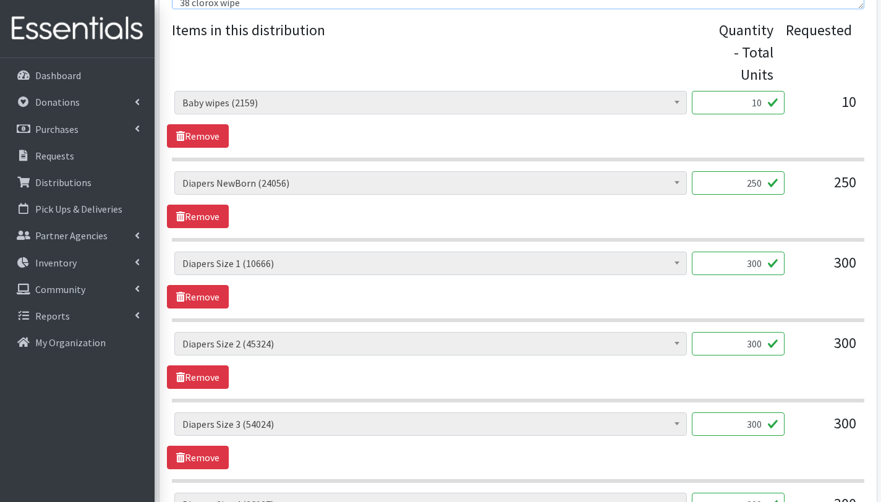
scroll to position [467, 0]
type textarea "This order is serving 38 children Other baby essentials(): 38 baby wipes 38 bab…"
click at [761, 104] on input "10" at bounding box center [738, 103] width 93 height 23
type input "1"
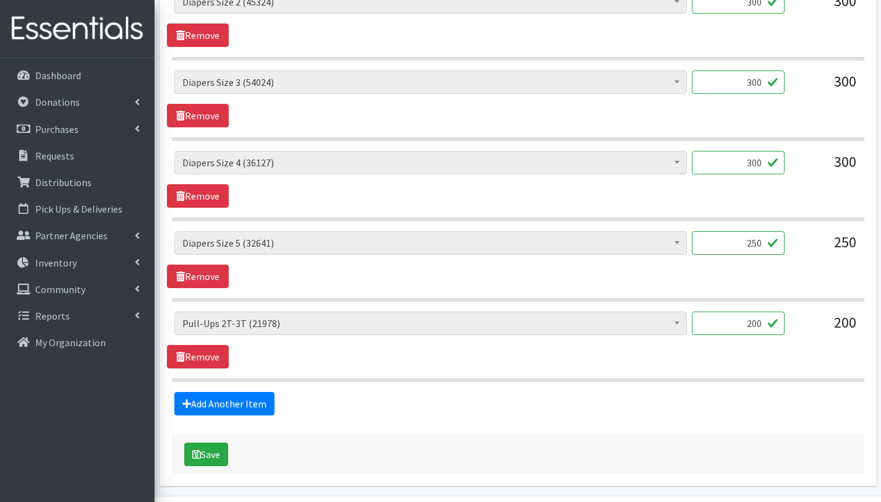
scroll to position [849, 0]
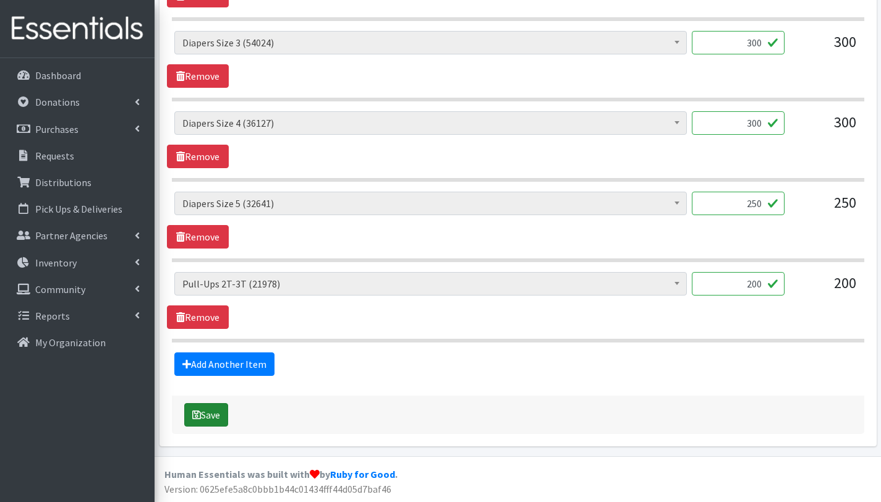
type input "38"
click at [214, 414] on button "Save" at bounding box center [206, 414] width 44 height 23
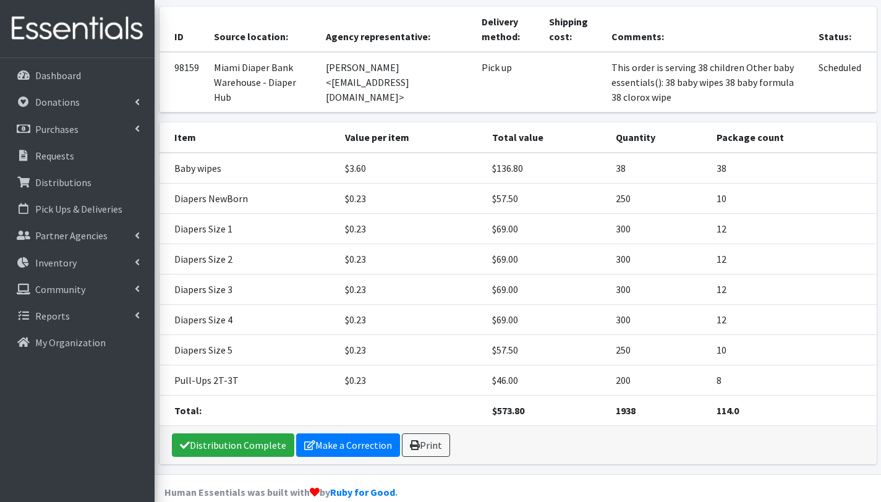
scroll to position [195, 0]
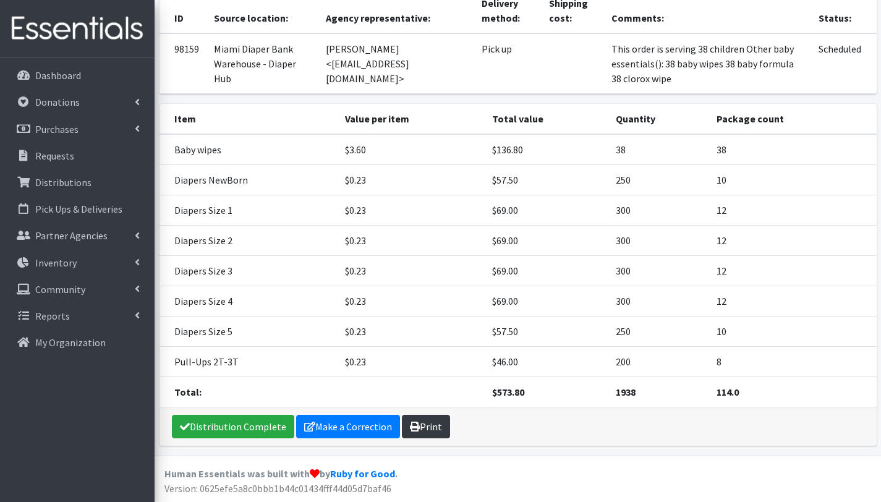
click at [418, 425] on link "Print" at bounding box center [426, 426] width 48 height 23
click at [79, 128] on link "Purchases" at bounding box center [77, 129] width 145 height 25
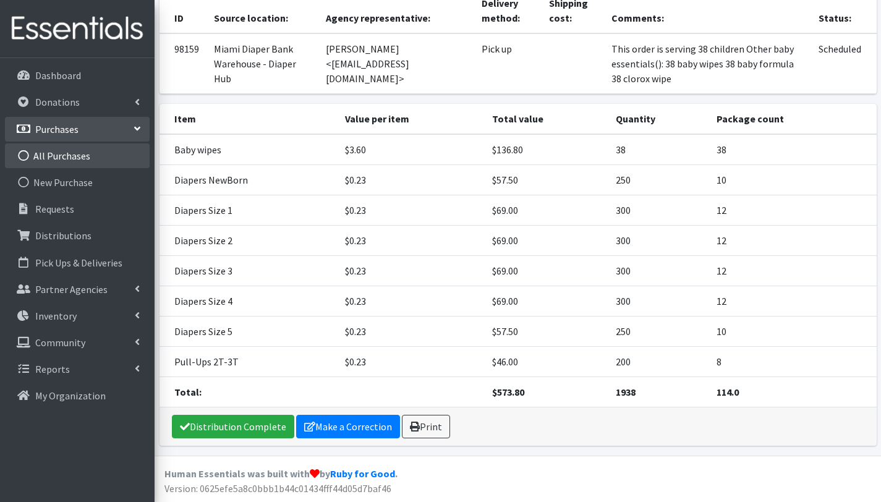
click at [77, 155] on link "All Purchases" at bounding box center [77, 155] width 145 height 25
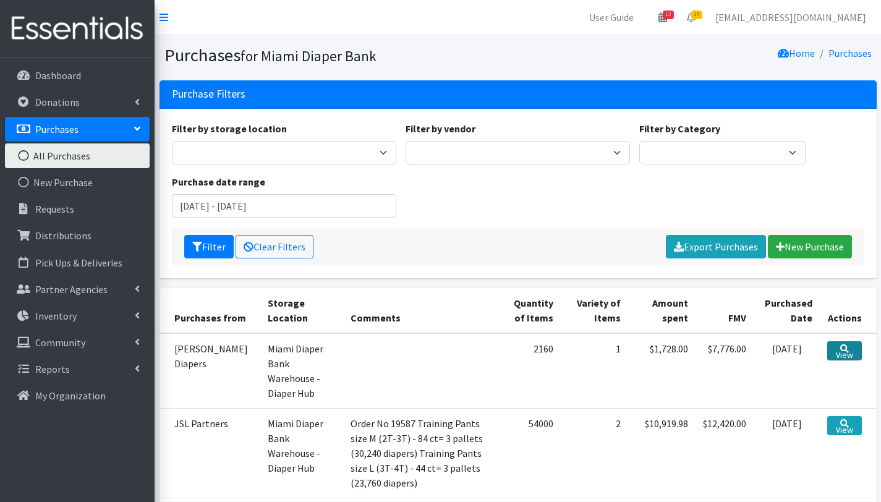
click at [843, 348] on icon at bounding box center [844, 348] width 9 height 9
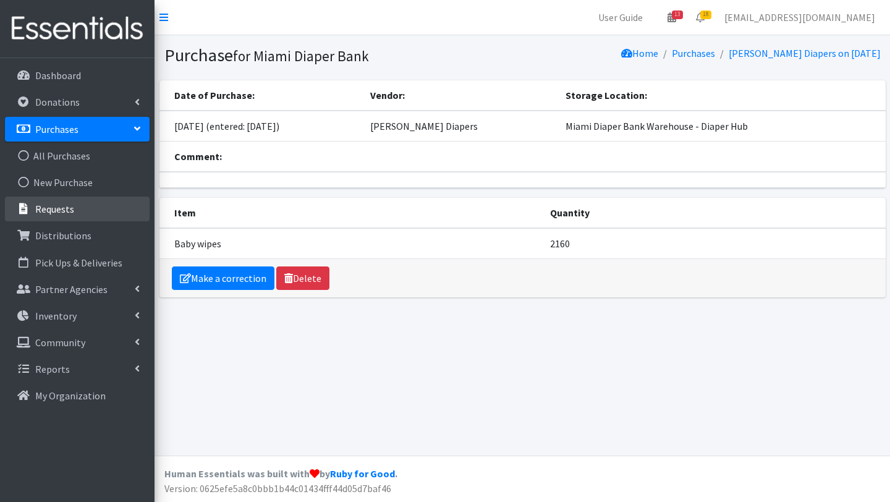
click at [67, 209] on p "Requests" at bounding box center [54, 209] width 39 height 12
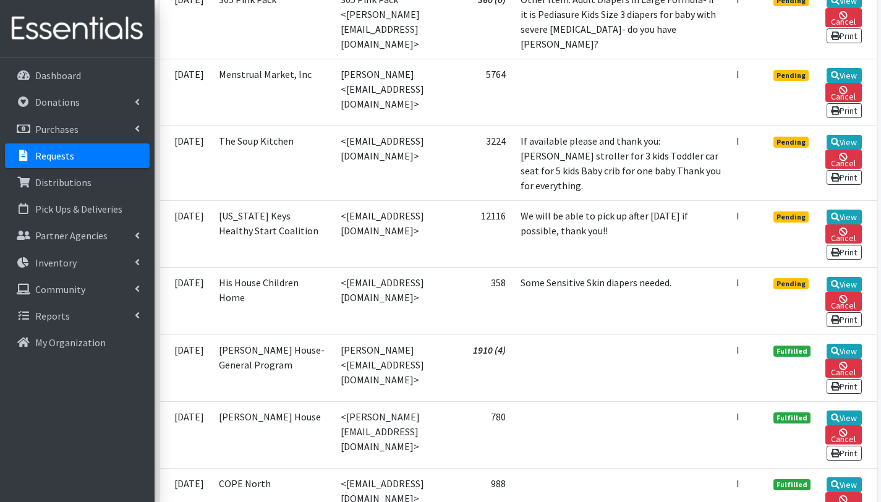
scroll to position [1485, 0]
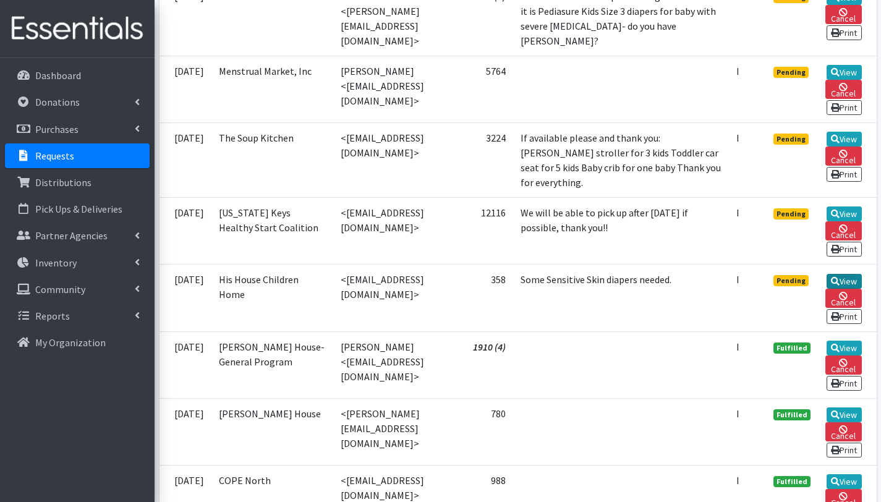
click at [840, 286] on icon at bounding box center [835, 281] width 9 height 9
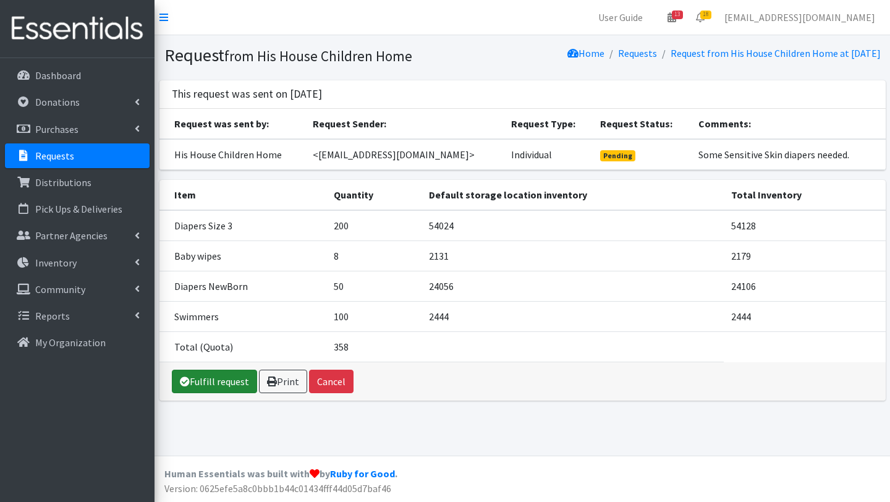
click at [211, 380] on link "Fulfill request" at bounding box center [214, 381] width 85 height 23
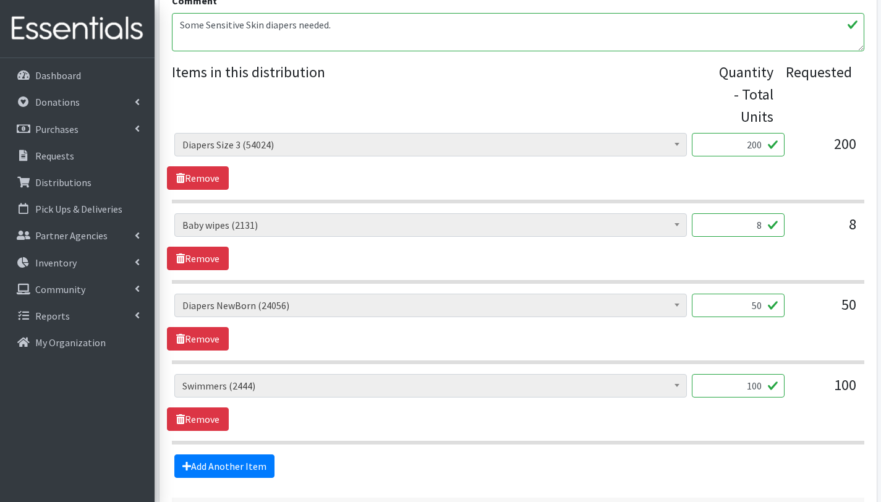
scroll to position [475, 0]
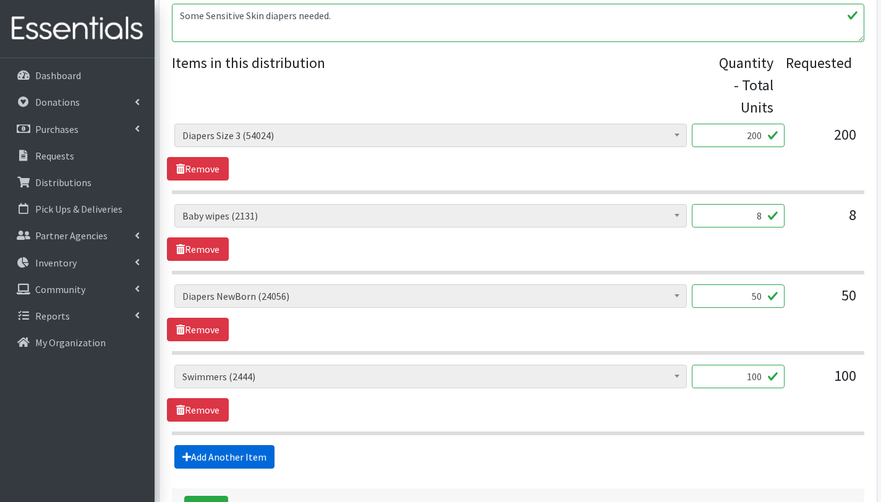
click at [249, 458] on link "Add Another Item" at bounding box center [224, 456] width 100 height 23
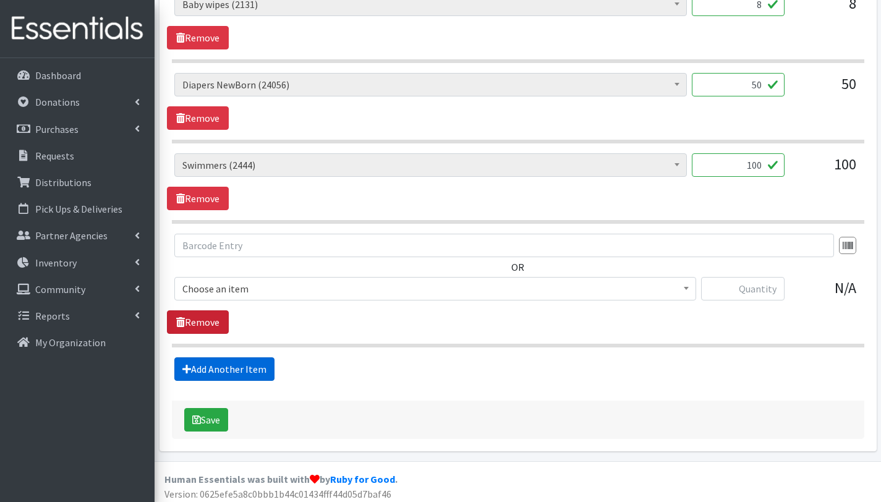
scroll to position [692, 0]
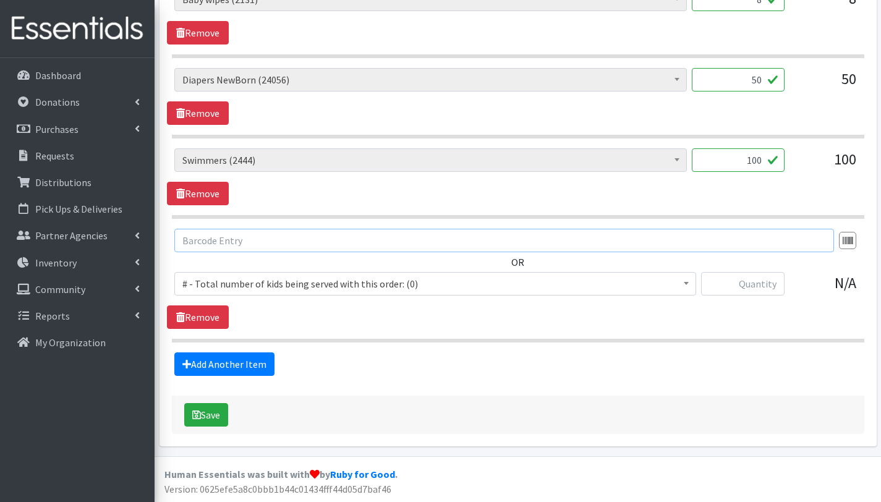
click at [284, 239] on input "text" at bounding box center [504, 240] width 660 height 23
type input "size"
click at [301, 281] on span "# - Total number of kids being served with this order: (0)" at bounding box center [435, 283] width 506 height 17
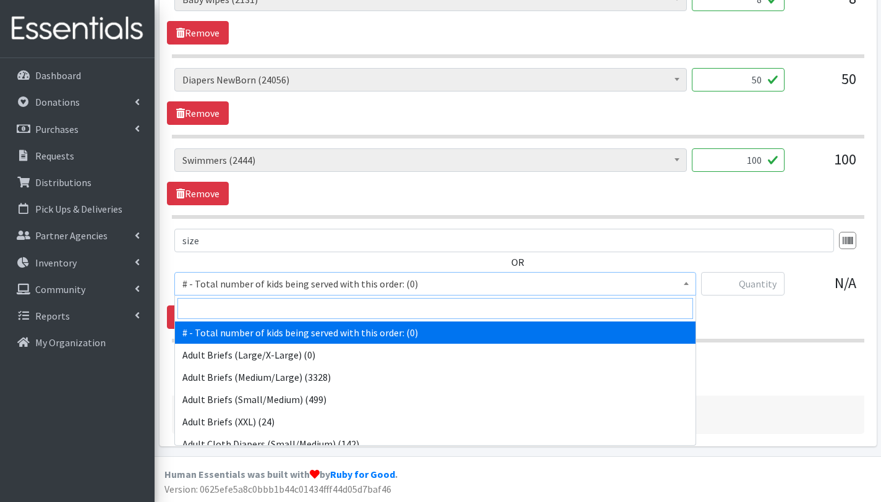
click at [279, 303] on input "search" at bounding box center [435, 308] width 516 height 21
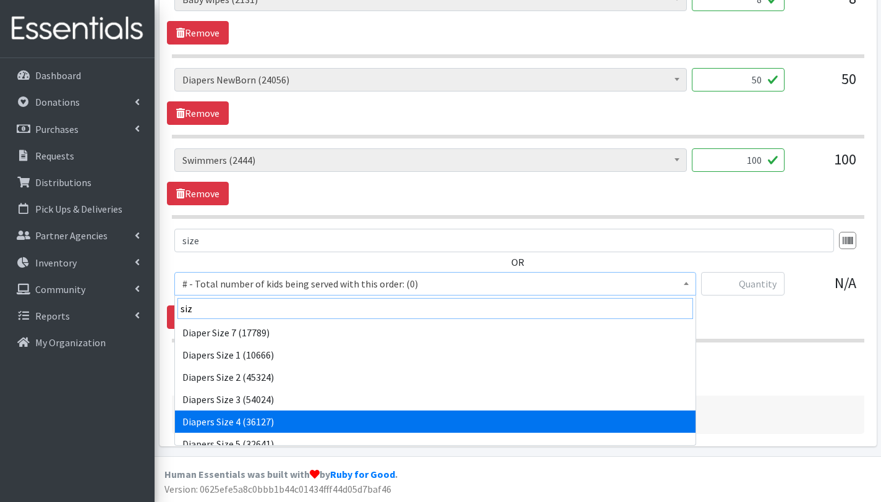
type input "siz"
select select "2661"
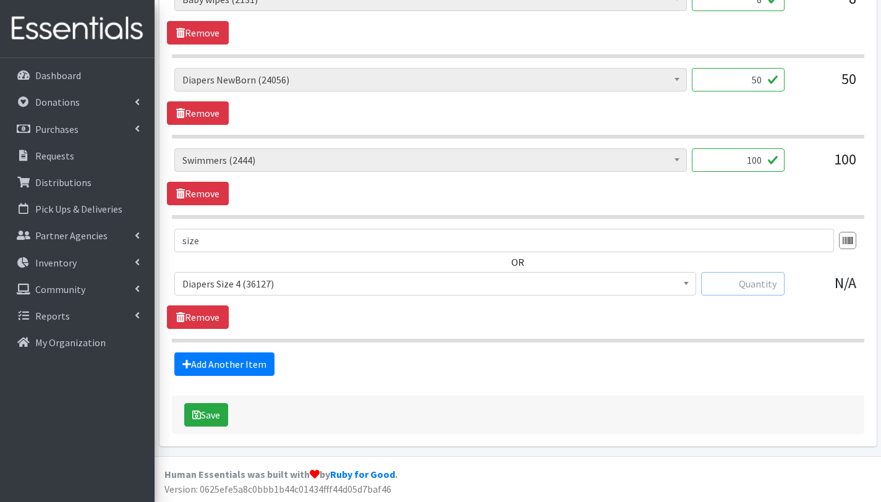
click at [745, 281] on input "text" at bounding box center [742, 283] width 83 height 23
type input "100"
click at [597, 370] on div "Add Another Item" at bounding box center [518, 363] width 702 height 23
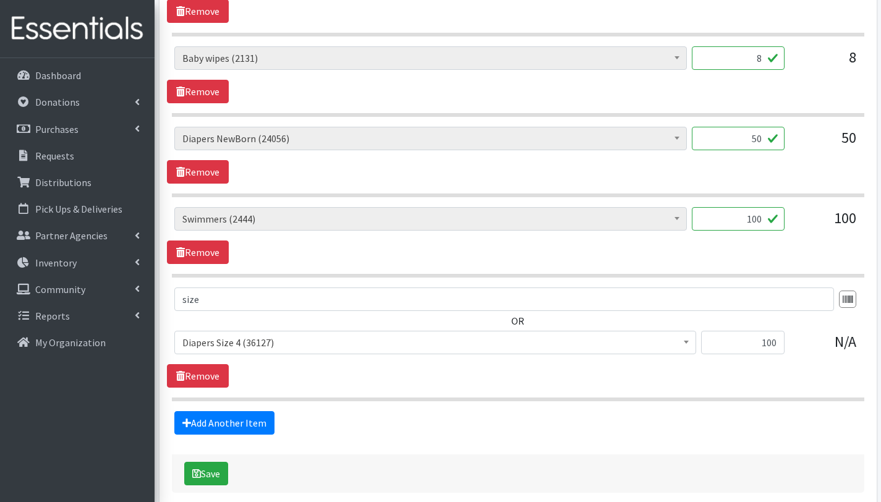
scroll to position [636, 0]
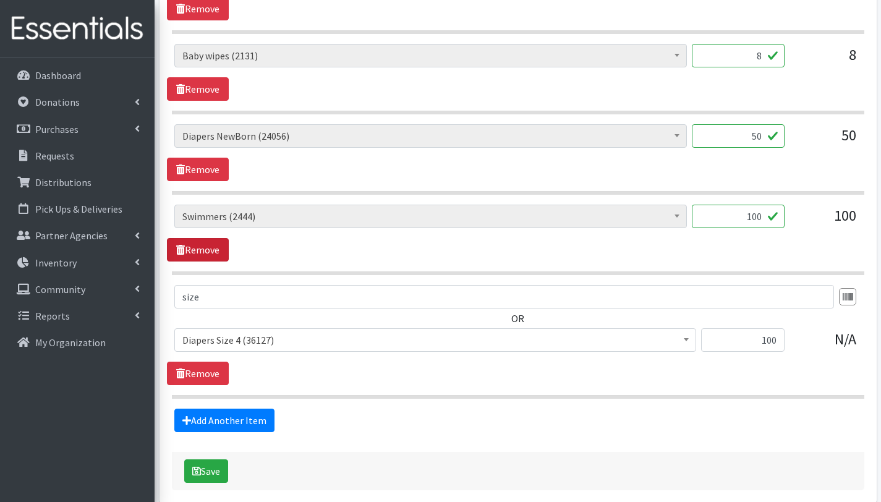
click at [190, 246] on link "Remove" at bounding box center [198, 249] width 62 height 23
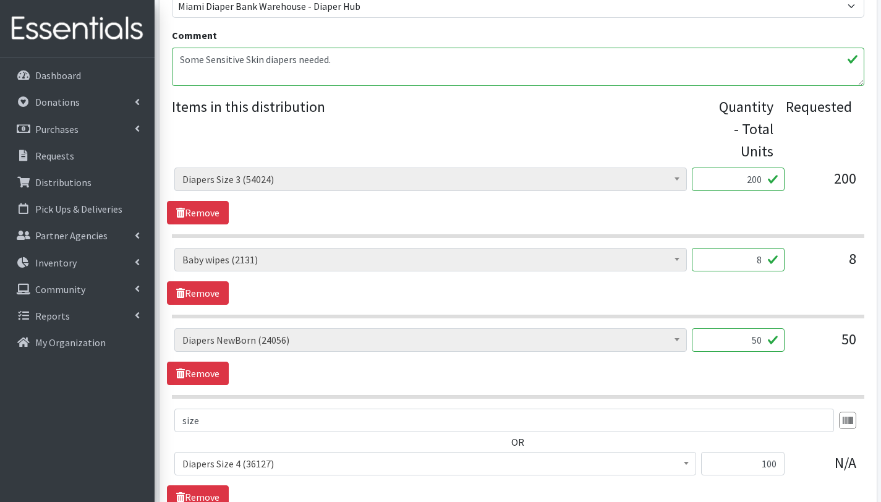
scroll to position [430, 0]
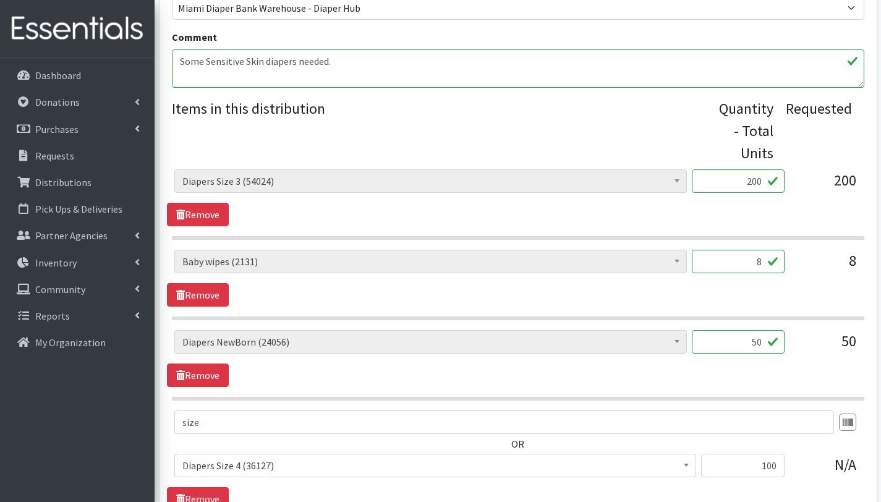
click at [176, 61] on textarea "Some Sensitive Skin diapers needed." at bounding box center [518, 68] width 693 height 38
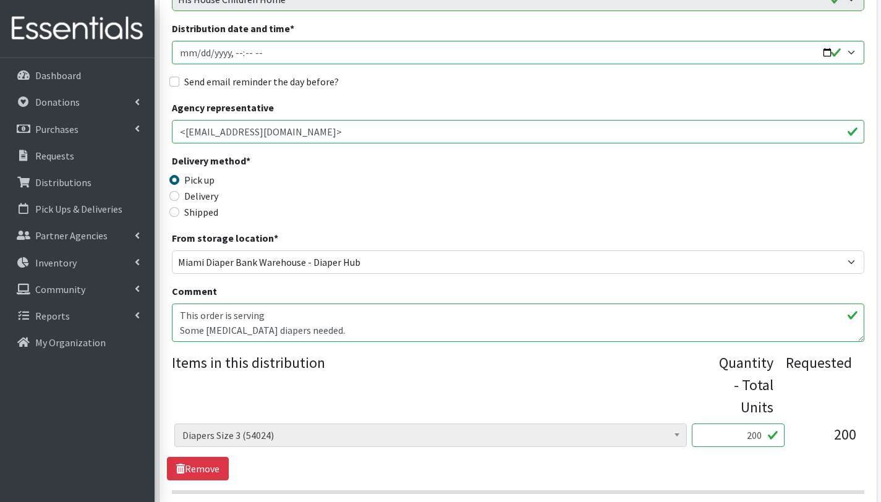
scroll to position [98, 0]
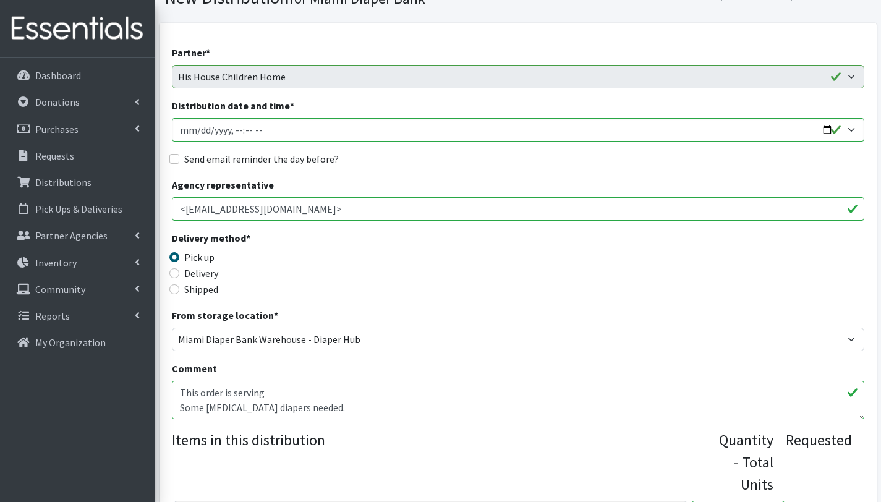
type textarea "This order is serving Some Sensitive Skin diapers needed."
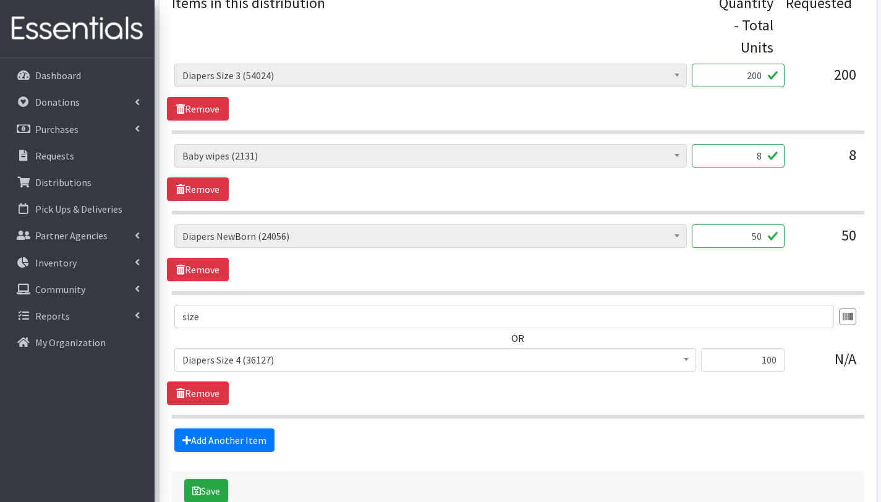
scroll to position [539, 0]
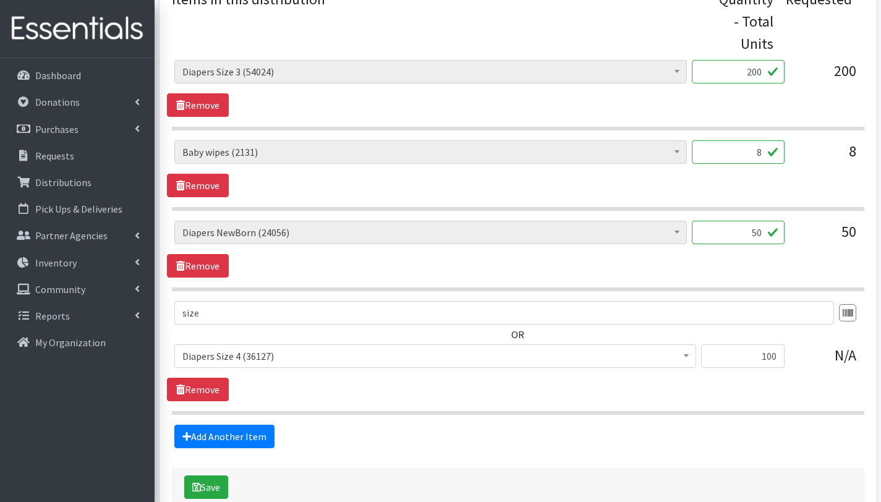
click at [759, 232] on input "50" at bounding box center [738, 232] width 93 height 23
click at [753, 231] on input "50" at bounding box center [738, 232] width 93 height 23
type input "150"
click at [753, 70] on input "200" at bounding box center [738, 71] width 93 height 23
type input "300"
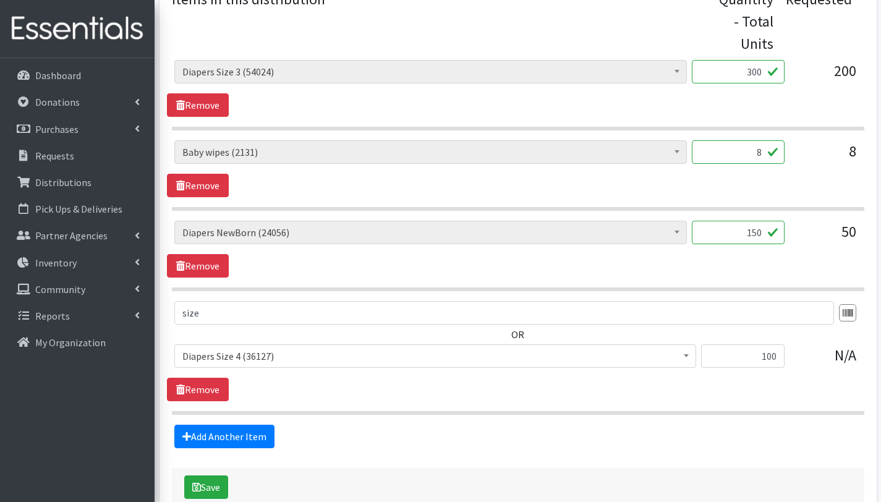
click at [686, 270] on div "# - Total number of kids being served with this order: (0) Adult Briefs (Large/…" at bounding box center [518, 249] width 702 height 57
click at [765, 151] on input "8" at bounding box center [738, 151] width 93 height 23
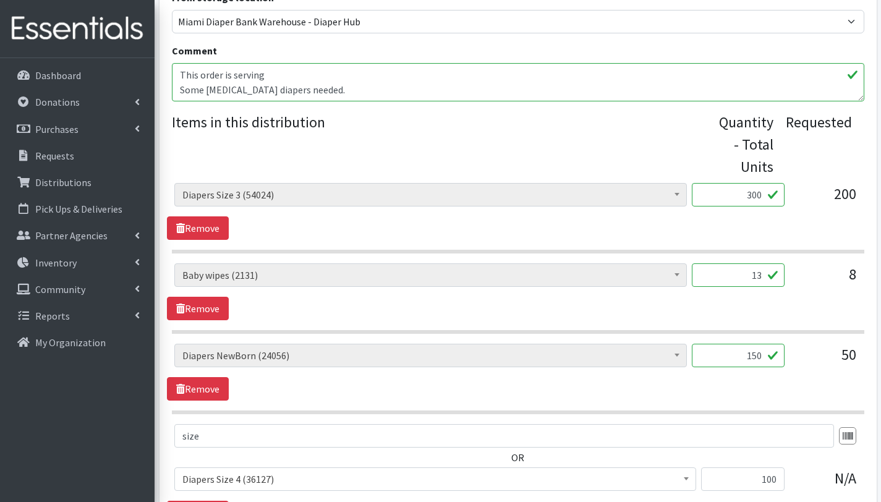
scroll to position [412, 0]
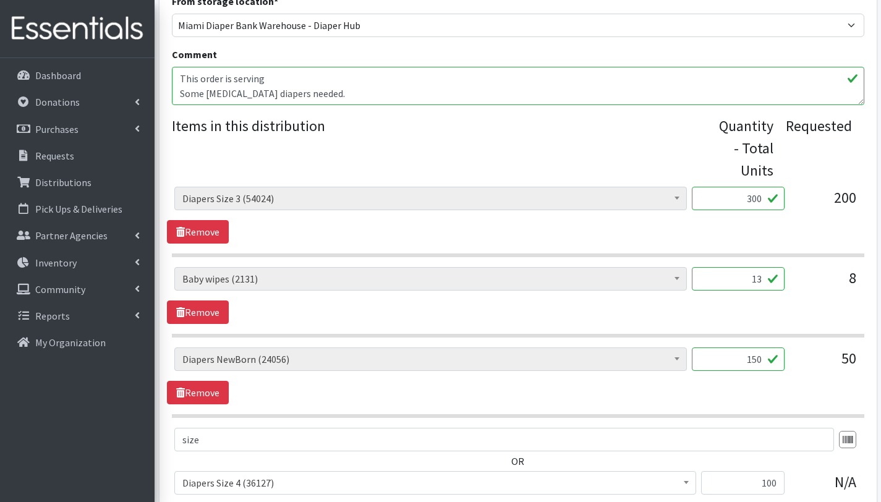
type input "13"
click at [268, 76] on textarea "Some Sensitive Skin diapers needed." at bounding box center [518, 86] width 693 height 38
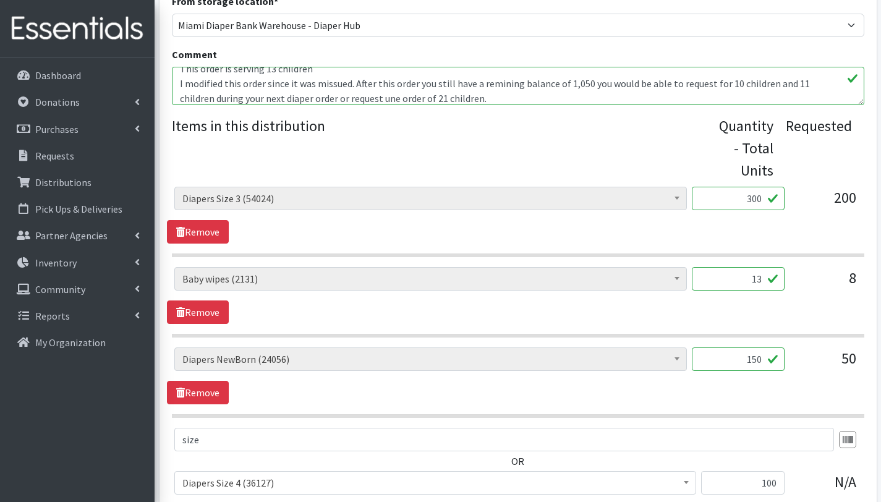
click at [388, 96] on textarea "Some Sensitive Skin diapers needed." at bounding box center [518, 86] width 693 height 38
click at [425, 96] on textarea "Some Sensitive Skin diapers needed." at bounding box center [518, 86] width 693 height 38
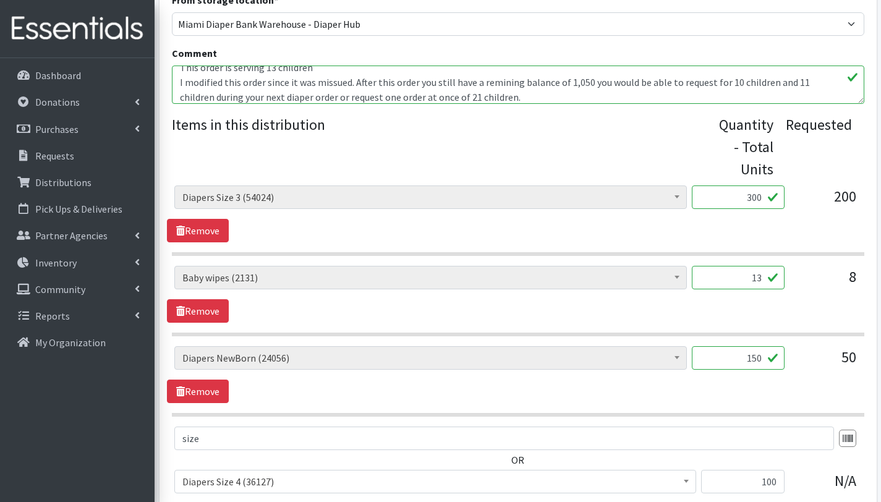
scroll to position [415, 0]
click at [492, 77] on textarea "Some Sensitive Skin diapers needed." at bounding box center [518, 83] width 693 height 38
click at [569, 95] on textarea "Some Sensitive Skin diapers needed." at bounding box center [518, 83] width 693 height 38
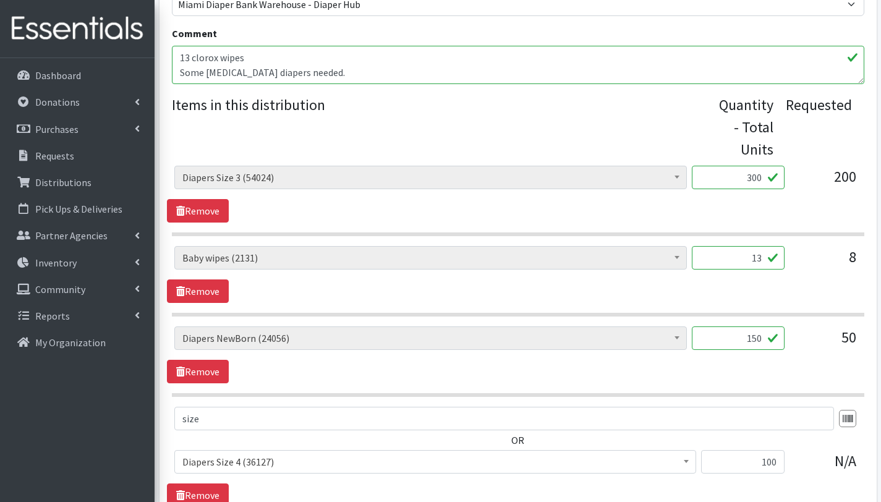
scroll to position [434, 0]
click at [181, 72] on textarea "Some Sensitive Skin diapers needed." at bounding box center [518, 64] width 693 height 38
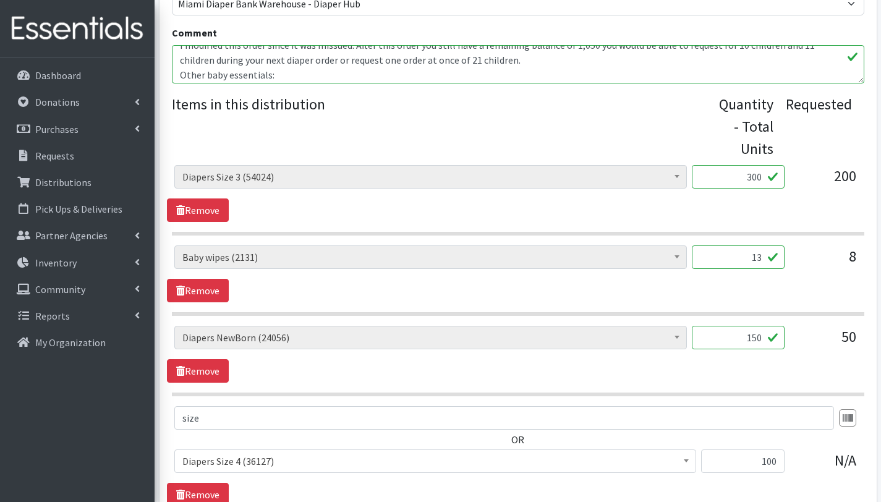
scroll to position [0, 0]
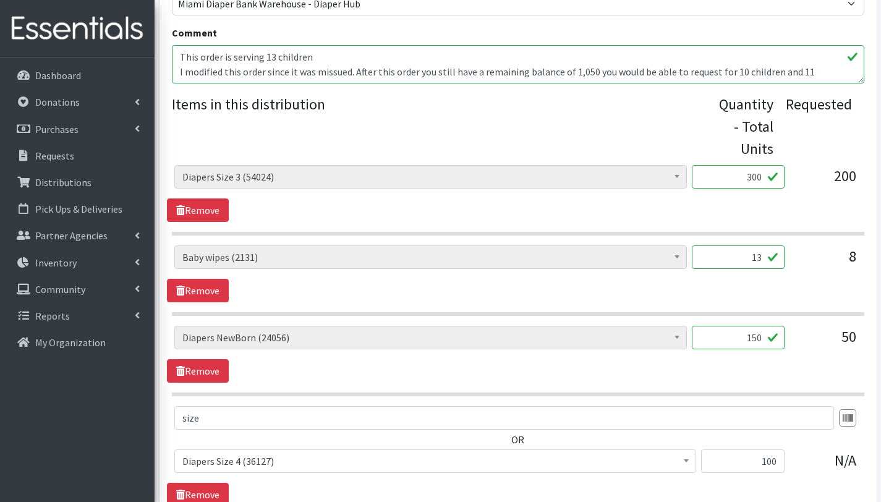
click at [323, 71] on textarea "Some Sensitive Skin diapers needed." at bounding box center [518, 64] width 693 height 38
click at [339, 71] on textarea "Some Sensitive Skin diapers needed." at bounding box center [518, 64] width 693 height 38
click at [422, 75] on textarea "Some Sensitive Skin diapers needed." at bounding box center [518, 64] width 693 height 38
drag, startPoint x: 357, startPoint y: 71, endPoint x: 158, endPoint y: 65, distance: 199.2
click at [158, 65] on div "Partner * 305 Pink Pack A Safe Haven for Newborns Basic Needs Miami Belafonte T…" at bounding box center [518, 160] width 727 height 947
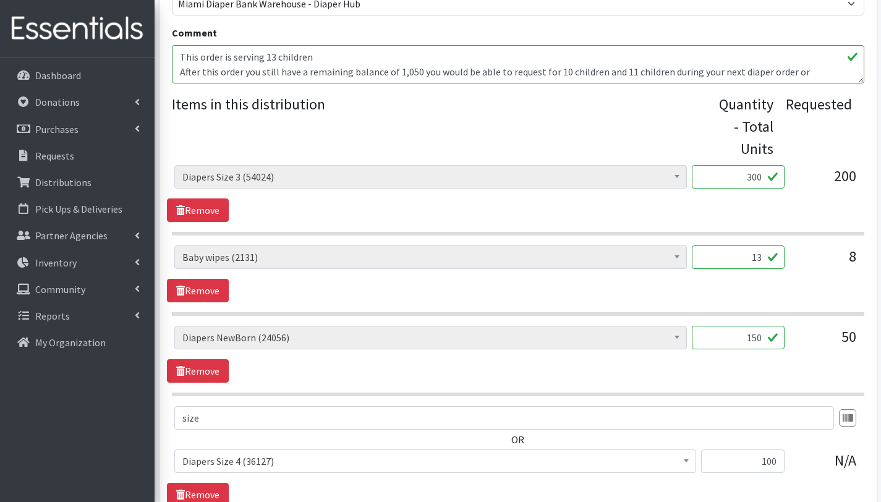
click at [417, 71] on textarea "Some Sensitive Skin diapers needed." at bounding box center [518, 64] width 693 height 38
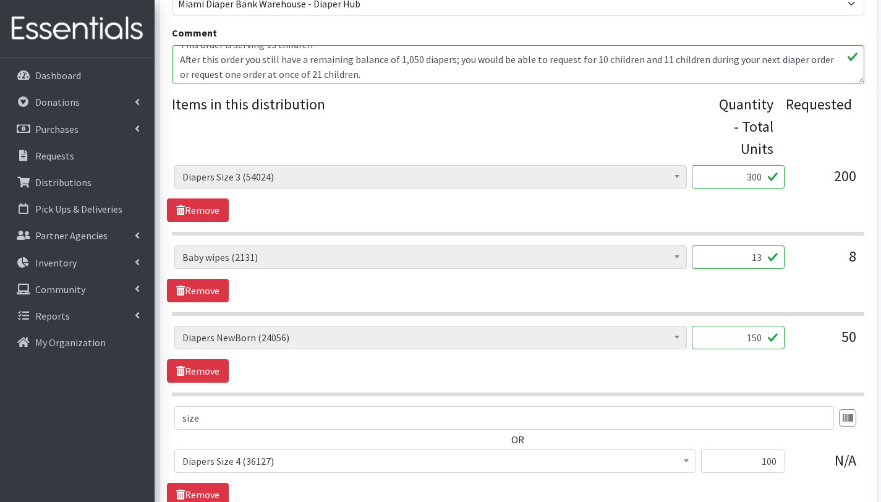
scroll to position [15, 0]
click at [821, 54] on textarea "Some Sensitive Skin diapers needed." at bounding box center [518, 64] width 693 height 38
click at [360, 65] on textarea "Some Sensitive Skin diapers needed." at bounding box center [518, 64] width 693 height 38
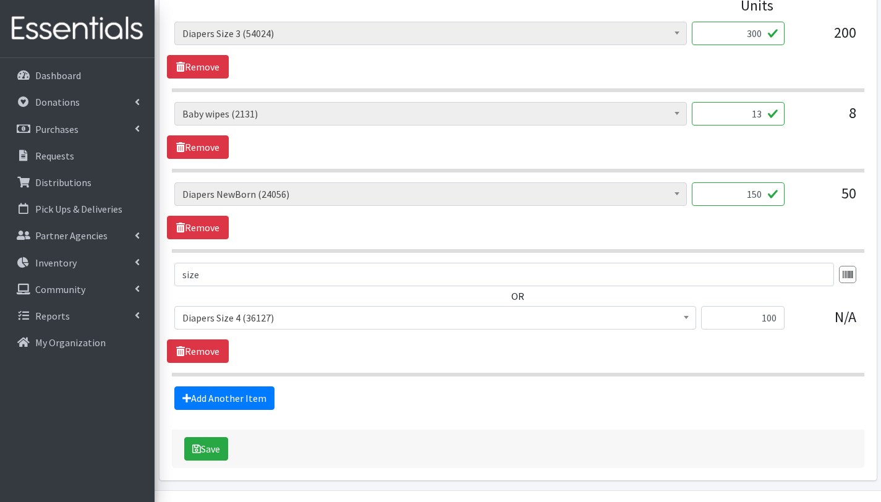
scroll to position [612, 0]
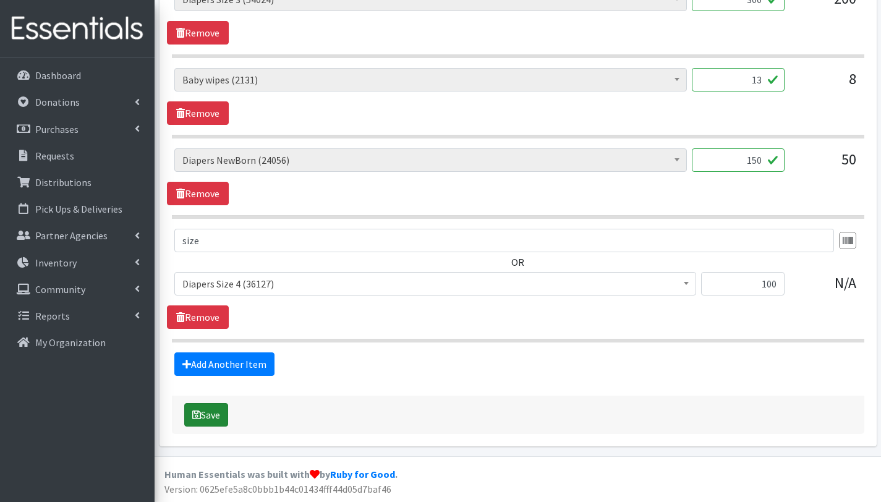
type textarea "This order is serving 13 children After this order you still have a remaining b…"
click at [219, 417] on button "Save" at bounding box center [206, 414] width 44 height 23
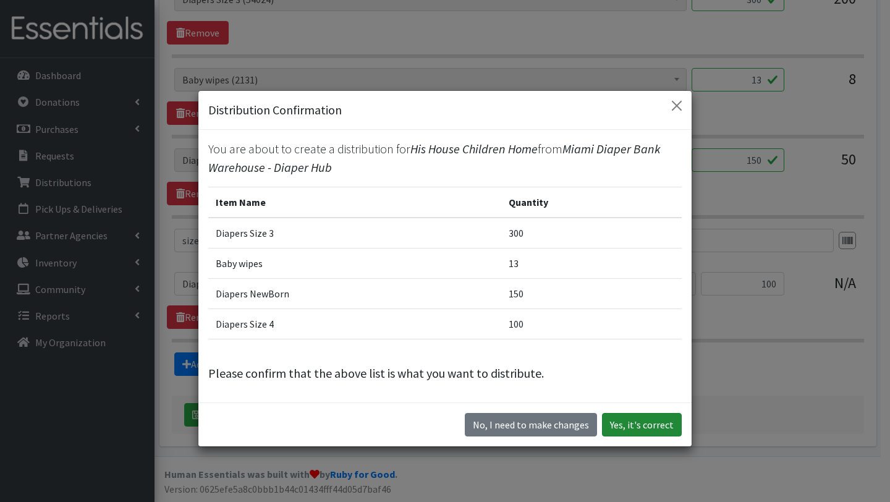
click at [643, 420] on button "Yes, it's correct" at bounding box center [642, 424] width 80 height 23
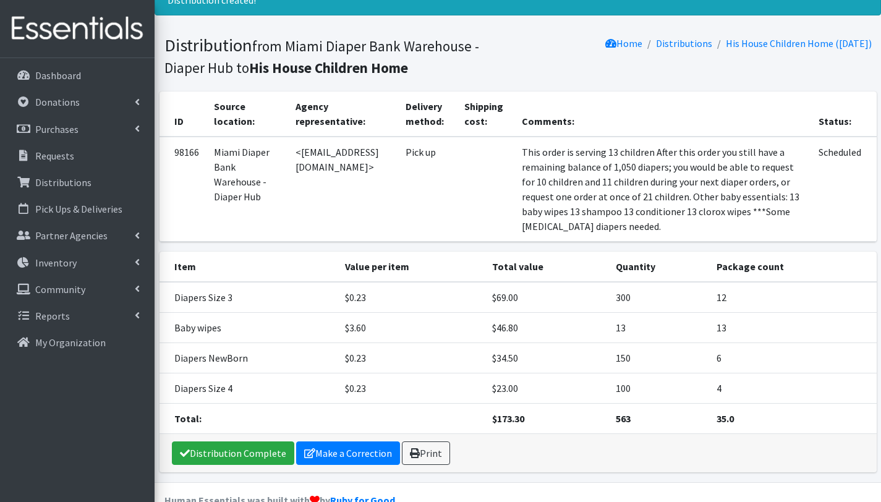
scroll to position [118, 0]
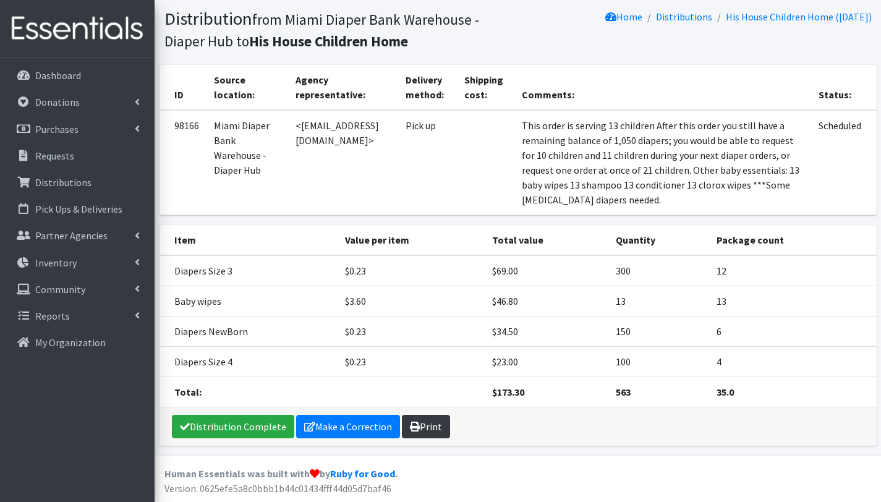
click at [437, 419] on link "Print" at bounding box center [426, 426] width 48 height 23
click at [70, 150] on p "Requests" at bounding box center [54, 156] width 39 height 12
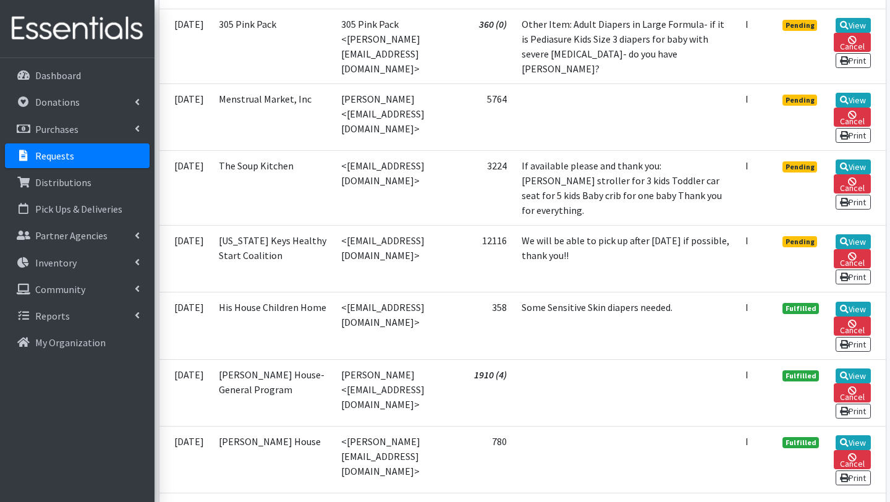
scroll to position [1455, 0]
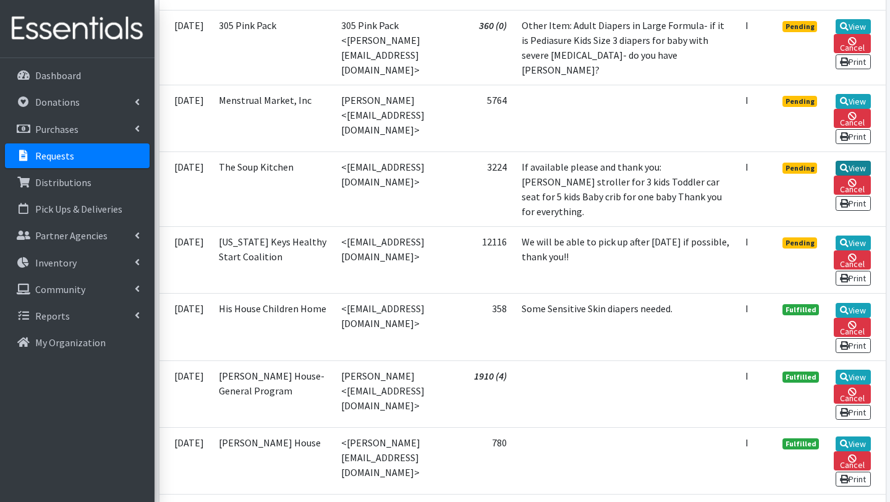
click at [861, 176] on link "View" at bounding box center [853, 168] width 35 height 15
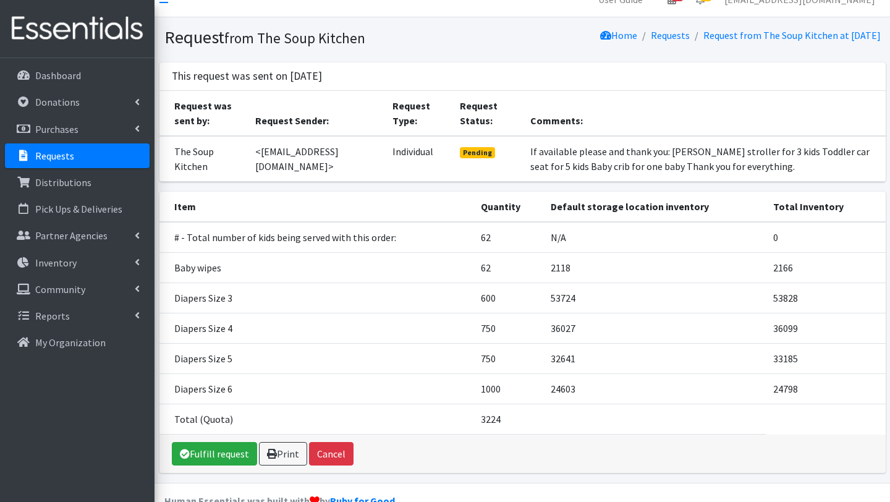
scroll to position [45, 0]
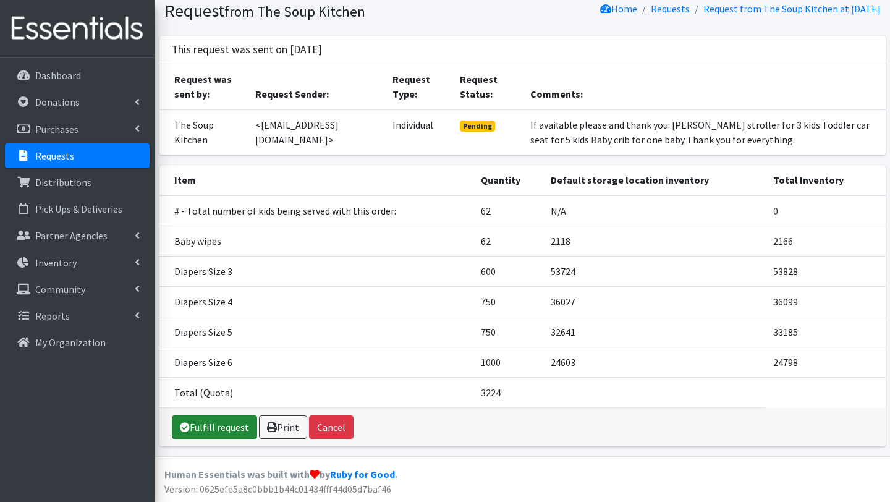
click at [208, 427] on link "Fulfill request" at bounding box center [214, 427] width 85 height 23
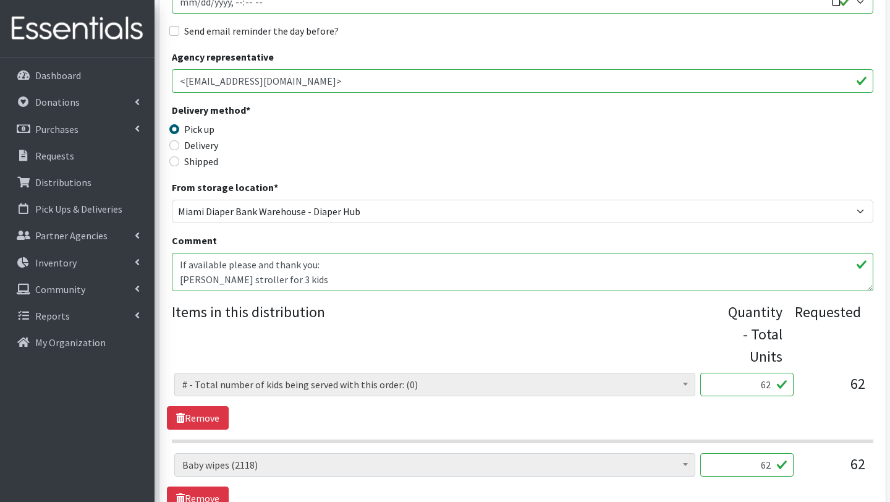
click at [176, 265] on textarea "If available please and thank you: [PERSON_NAME] stroller for 3 kids Toddler ca…" at bounding box center [523, 272] width 702 height 38
drag, startPoint x: 325, startPoint y: 263, endPoint x: 170, endPoint y: 262, distance: 154.6
click at [170, 262] on div "Partner * 305 Pink Pack A Safe Haven for Newborns Basic Needs [GEOGRAPHIC_DATA]…" at bounding box center [523, 422] width 727 height 1054
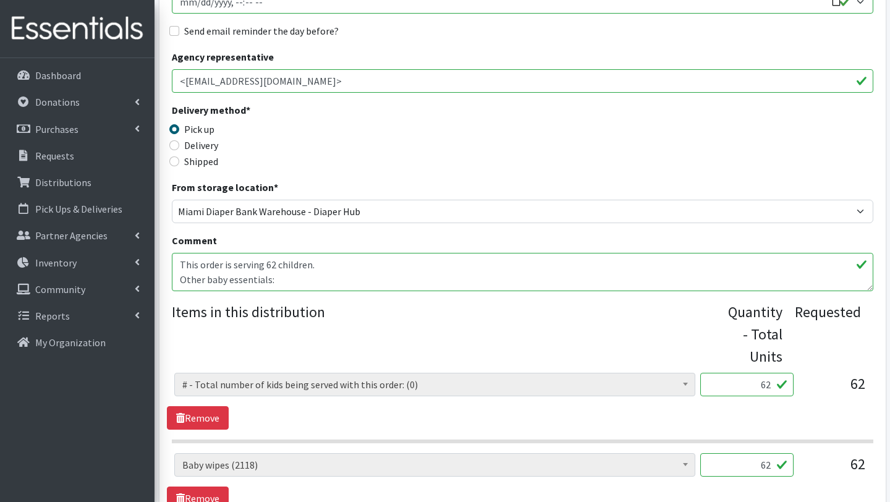
click at [279, 282] on textarea "If available please and thank you: [PERSON_NAME] stroller for 3 kids Toddler ca…" at bounding box center [523, 272] width 702 height 38
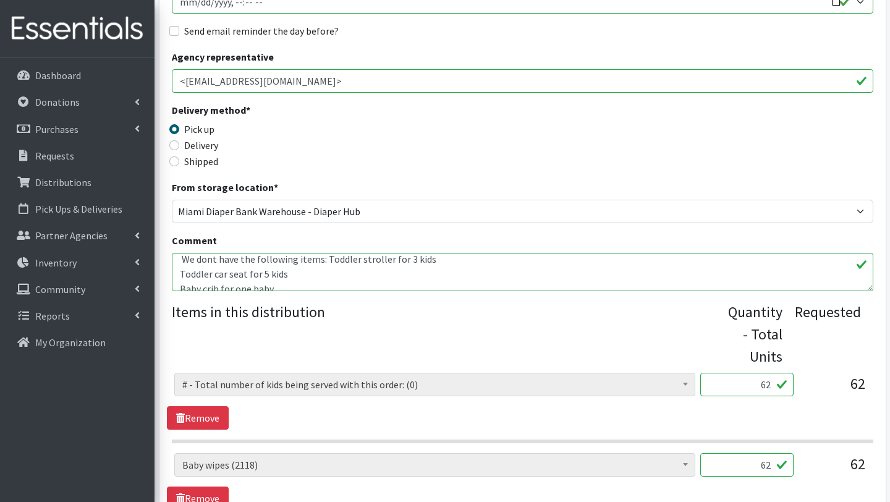
scroll to position [49, 0]
drag, startPoint x: 291, startPoint y: 273, endPoint x: 172, endPoint y: 279, distance: 118.9
click at [172, 279] on textarea "If available please and thank you: [PERSON_NAME] stroller for 3 kids Toddler ca…" at bounding box center [523, 272] width 702 height 38
click at [289, 269] on textarea "If available please and thank you: Toddler stroller for 3 kids Toddler car seat…" at bounding box center [523, 272] width 702 height 38
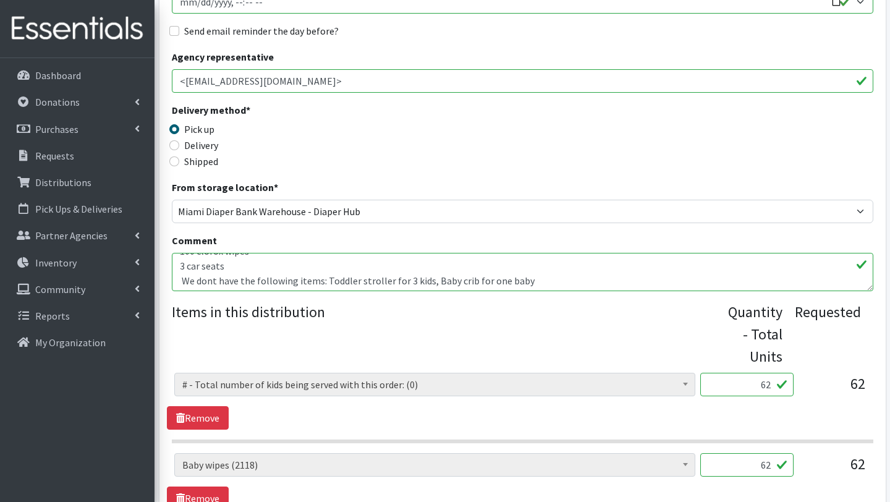
scroll to position [61, 0]
click at [179, 281] on textarea "If available please and thank you: Toddler stroller for 3 kids Toddler car seat…" at bounding box center [523, 272] width 702 height 38
click at [309, 277] on textarea "If available please and thank you: Toddler stroller for 3 kids Toddler car seat…" at bounding box center [523, 272] width 702 height 38
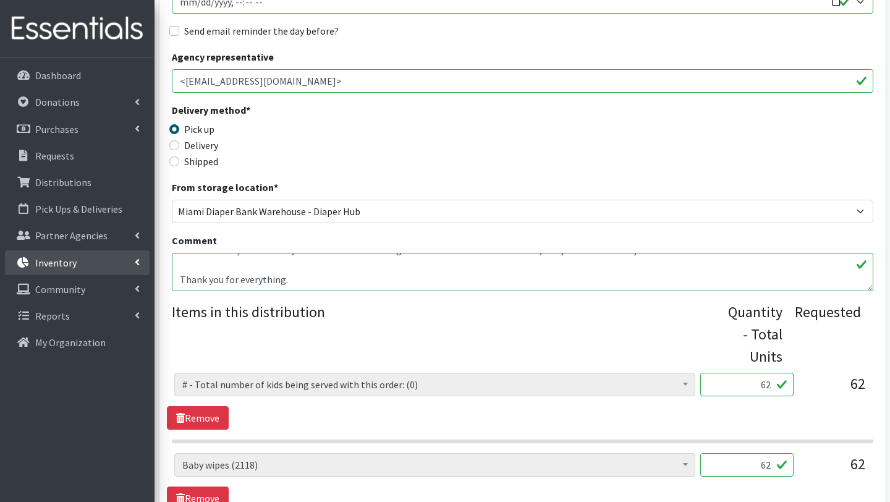
drag, startPoint x: 321, startPoint y: 276, endPoint x: 149, endPoint y: 270, distance: 172.0
click at [149, 270] on div "User Guide 14 14 Pick-ups remaining this week View Calendar 16 15 Requests 1 Pa…" at bounding box center [445, 390] width 890 height 1232
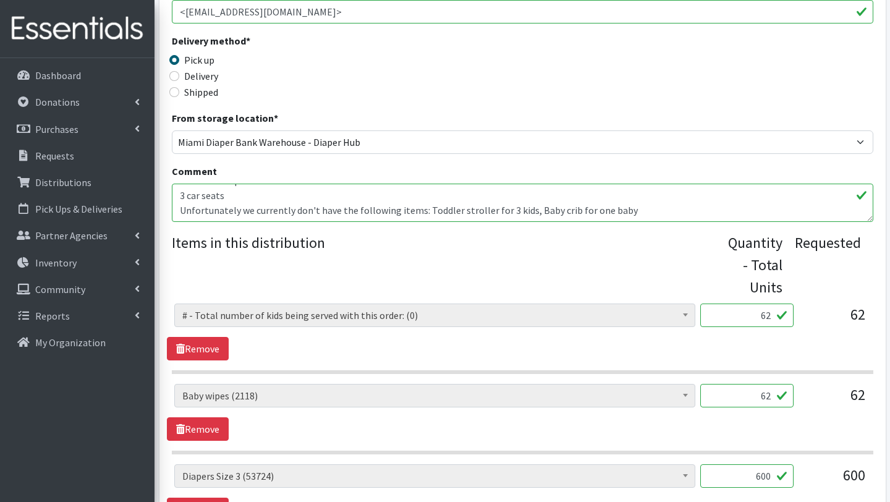
scroll to position [307, 0]
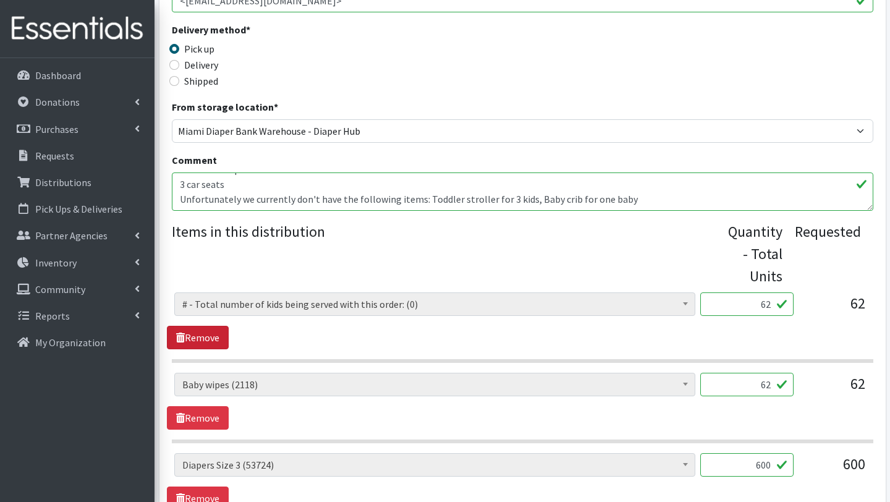
type textarea "This order is serving 62 children. Other baby essentials: 62 baby wipes 100 clo…"
click at [215, 342] on link "Remove" at bounding box center [198, 337] width 62 height 23
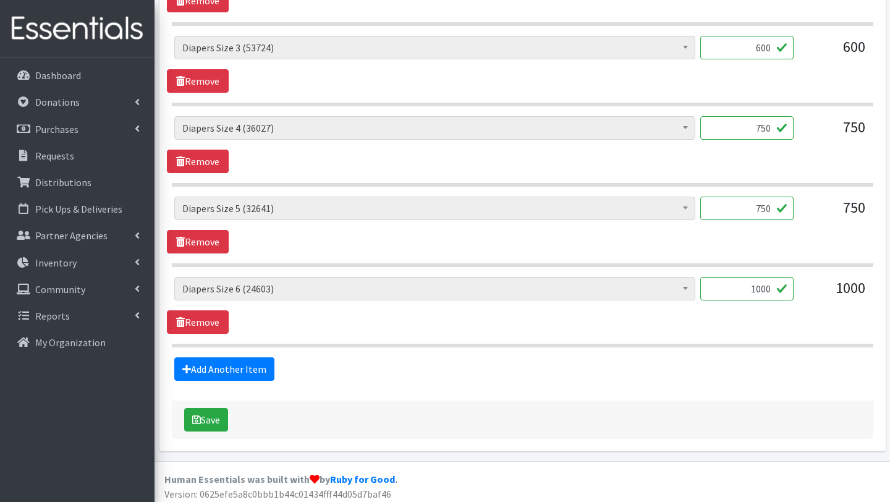
scroll to position [649, 0]
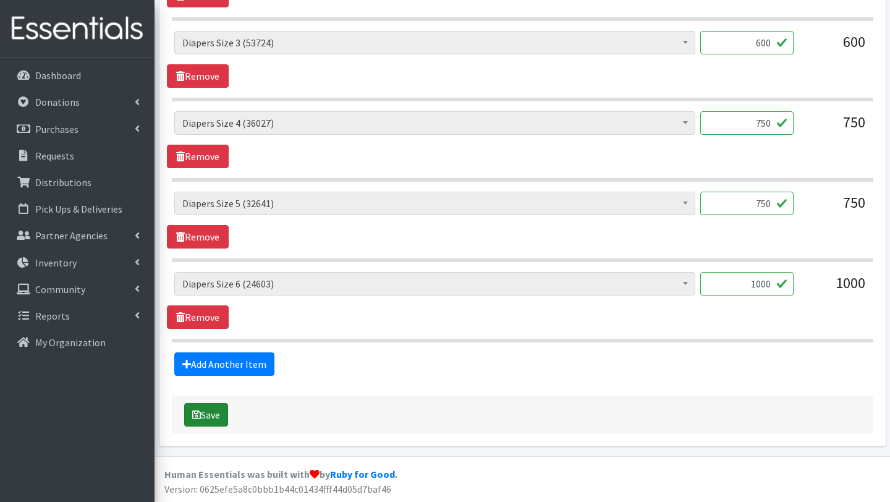
click at [218, 417] on button "Save" at bounding box center [206, 414] width 44 height 23
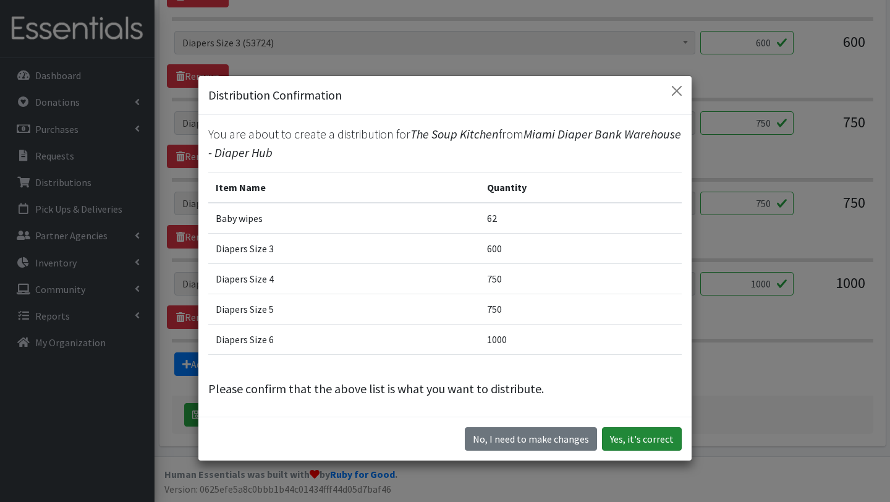
click at [649, 433] on button "Yes, it's correct" at bounding box center [642, 438] width 80 height 23
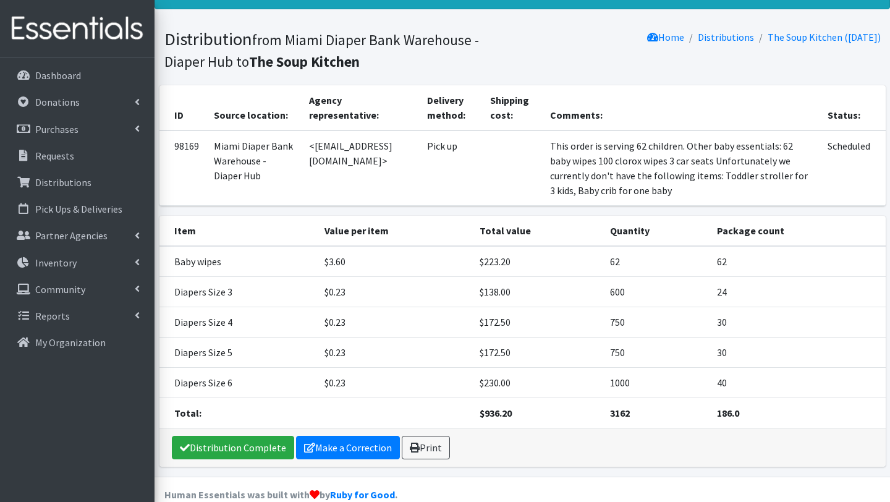
scroll to position [119, 0]
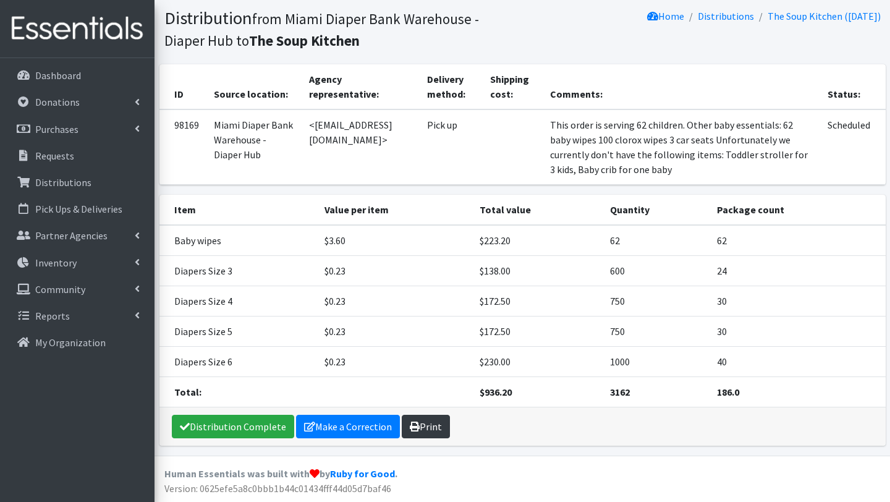
click at [427, 427] on link "Print" at bounding box center [426, 426] width 48 height 23
click at [61, 164] on link "Requests" at bounding box center [77, 155] width 145 height 25
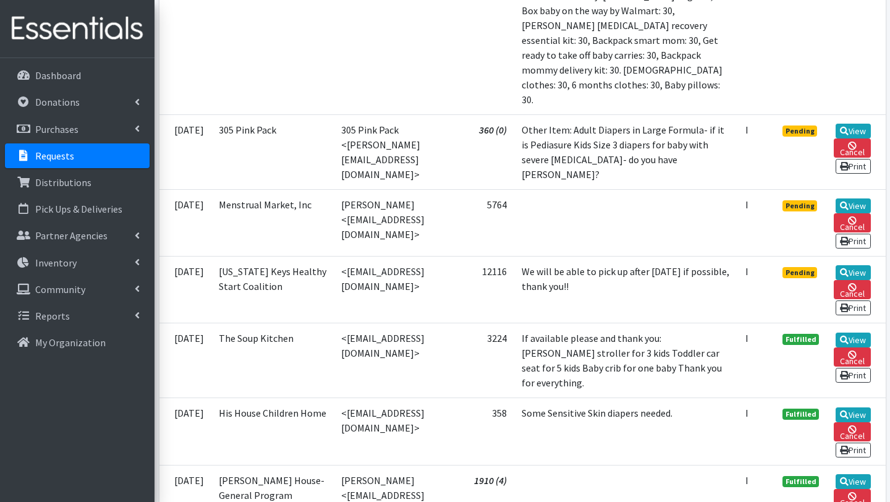
scroll to position [1348, 0]
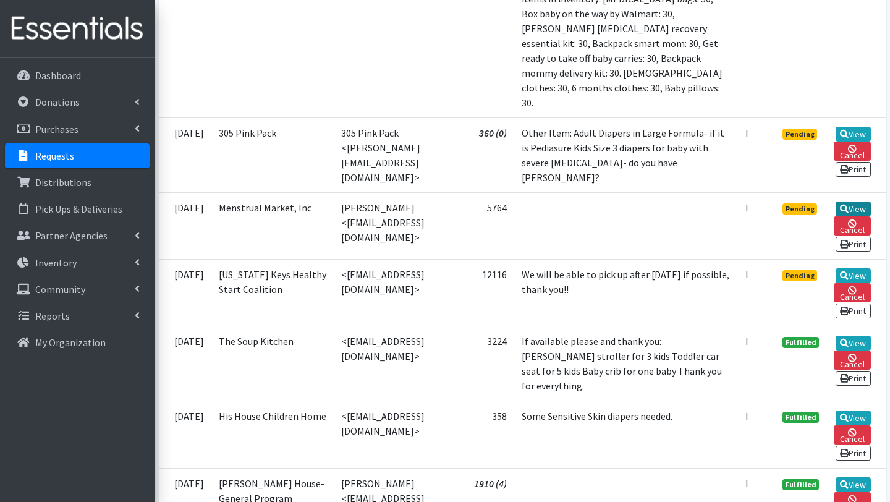
click at [851, 216] on link "View" at bounding box center [853, 209] width 35 height 15
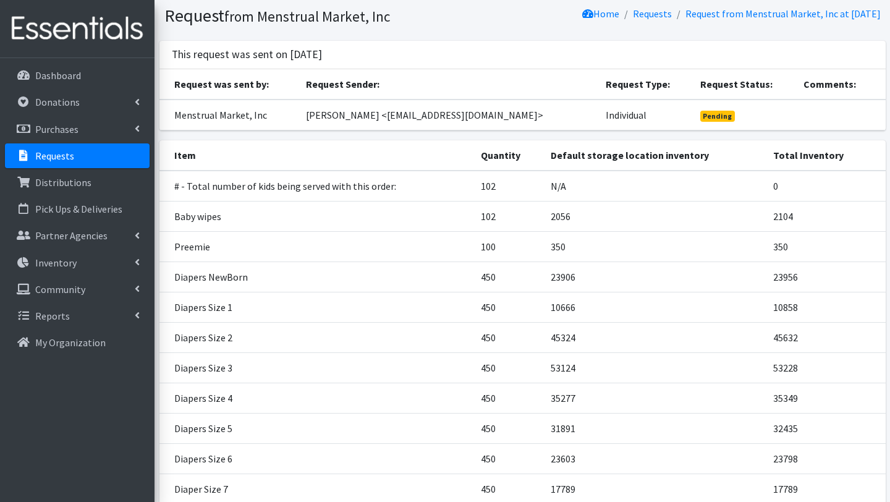
scroll to position [38, 0]
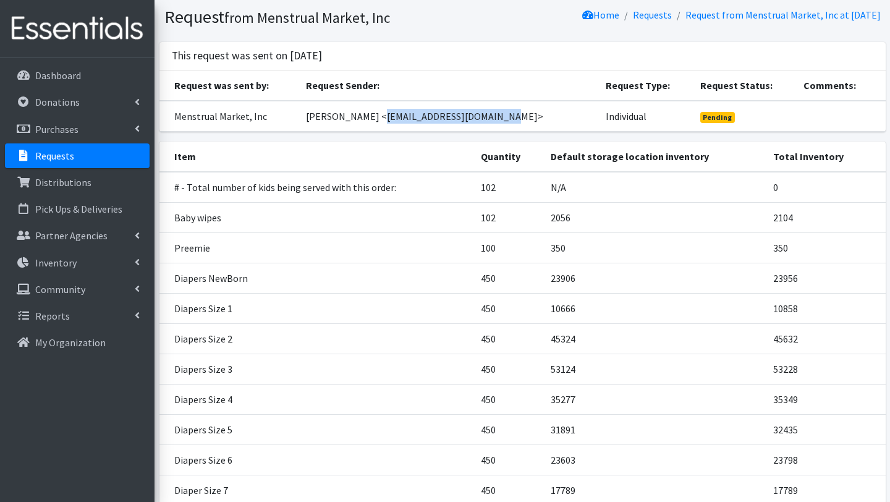
drag, startPoint x: 386, startPoint y: 114, endPoint x: 499, endPoint y: 117, distance: 112.6
click at [502, 119] on td "[PERSON_NAME] <[EMAIL_ADDRESS][DOMAIN_NAME]>" at bounding box center [449, 116] width 300 height 31
copy td "[EMAIL_ADDRESS][DOMAIN_NAME]"
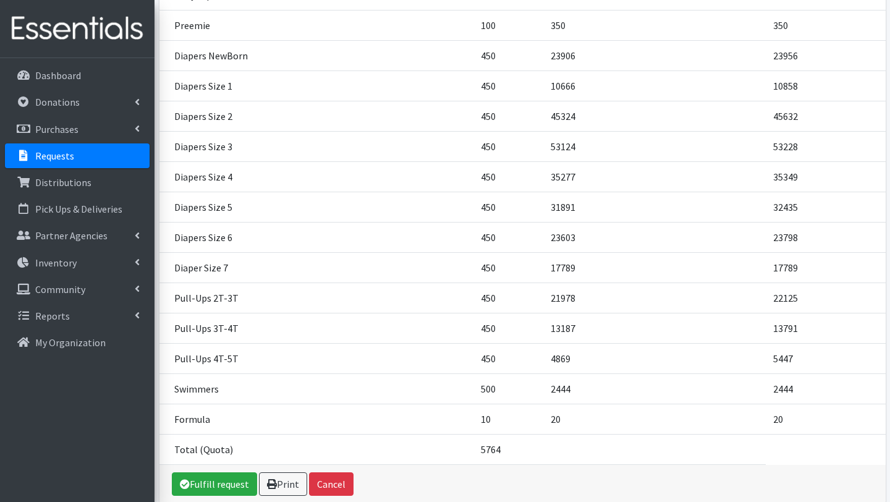
scroll to position [318, 0]
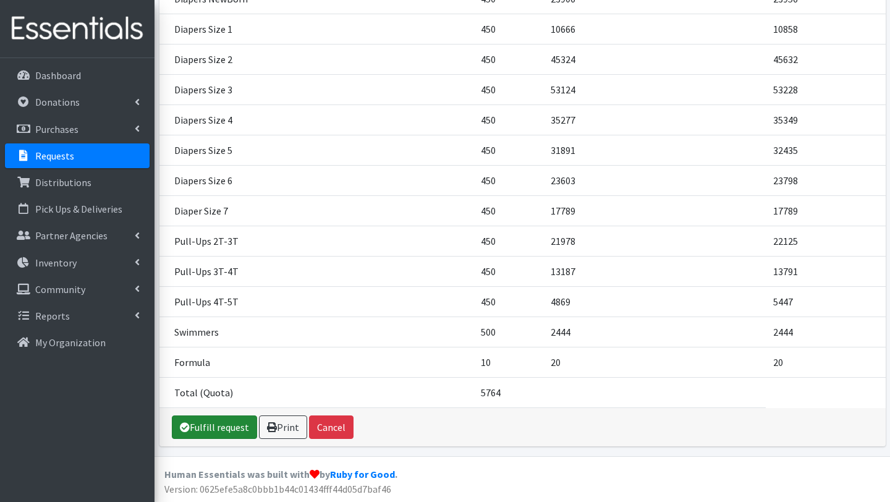
click at [223, 433] on link "Fulfill request" at bounding box center [214, 427] width 85 height 23
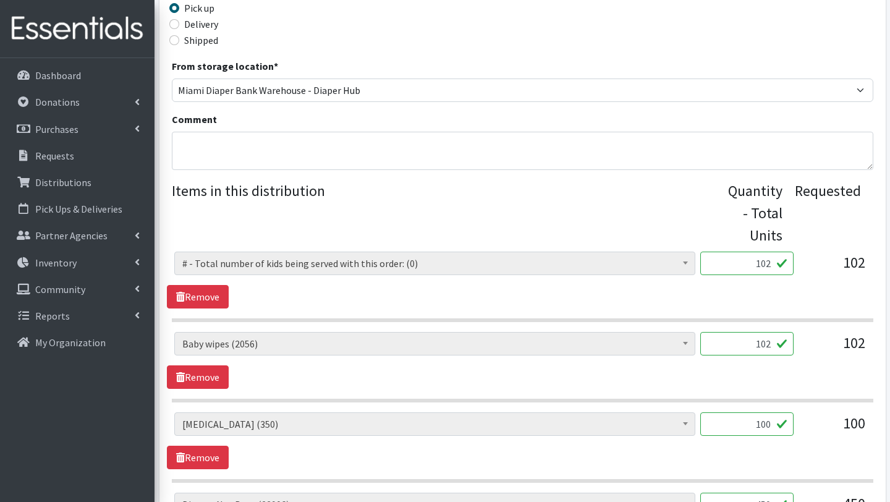
scroll to position [343, 0]
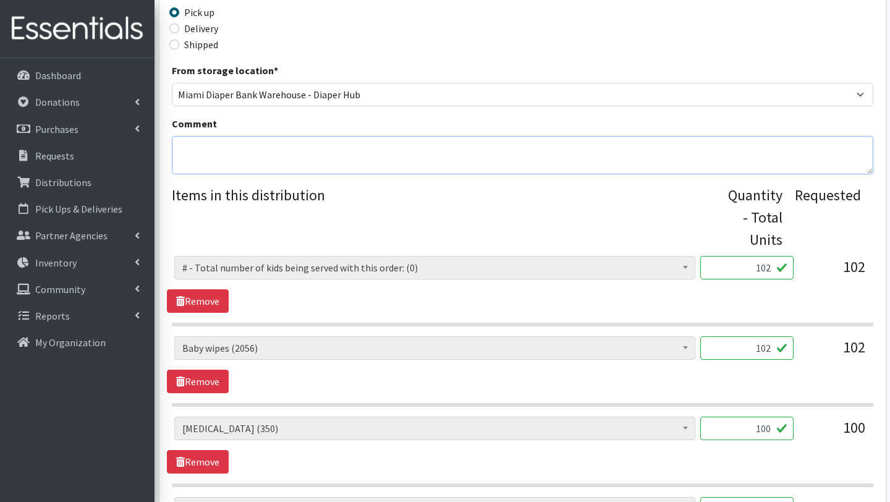
click at [291, 155] on textarea "Comment" at bounding box center [523, 155] width 702 height 38
click at [217, 302] on link "Remove" at bounding box center [198, 300] width 62 height 23
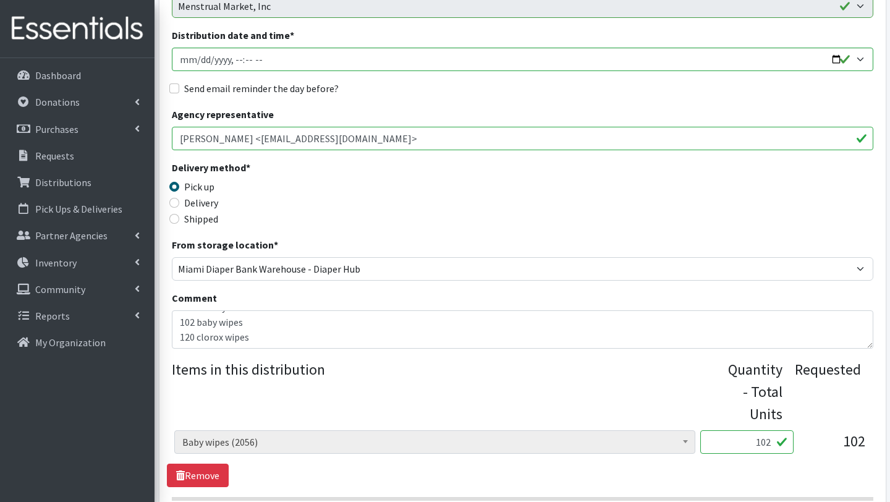
scroll to position [187, 0]
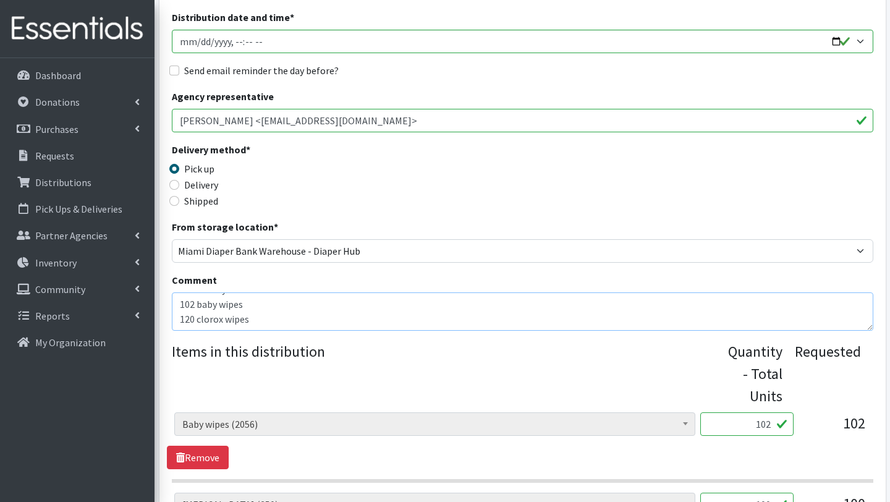
click at [258, 316] on textarea "This order is serving 102 children other baby essentials : 102 baby wipes 120 c…" at bounding box center [523, 311] width 702 height 38
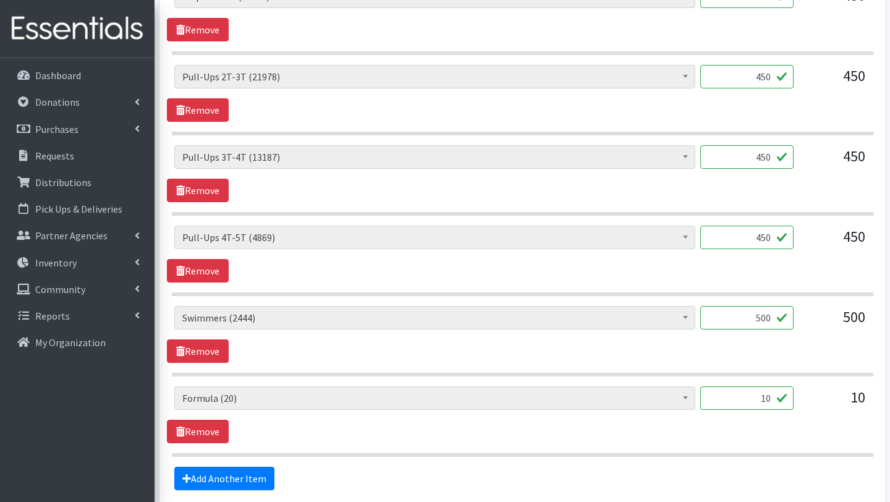
scroll to position [1349, 0]
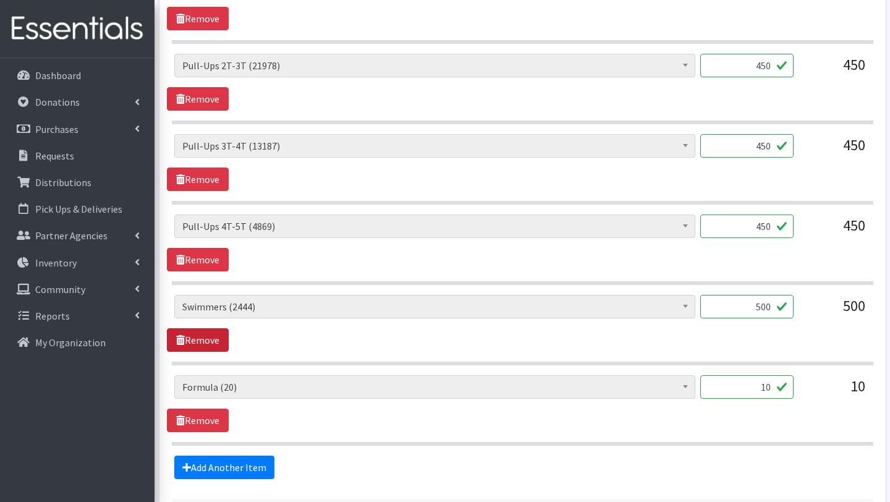
type textarea "This order is serving 102 children other baby essentials : 102 baby wipes 120 c…"
click at [204, 344] on link "Remove" at bounding box center [198, 339] width 62 height 23
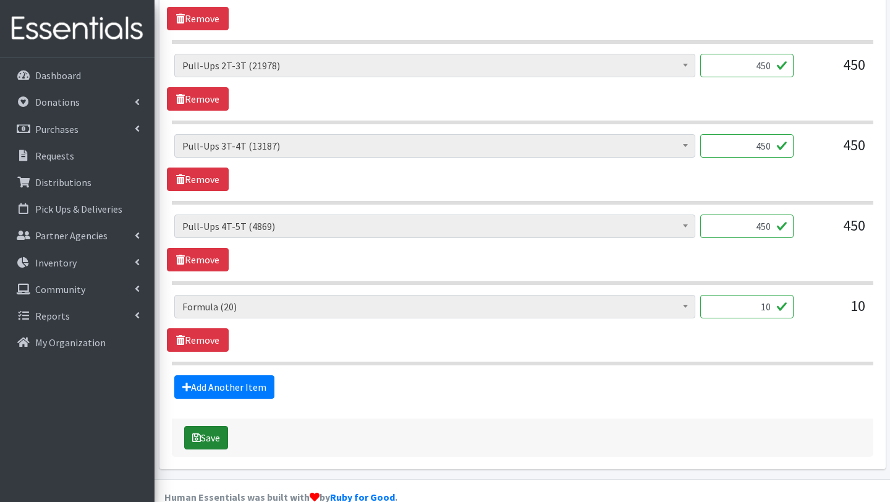
click at [218, 443] on button "Save" at bounding box center [206, 437] width 44 height 23
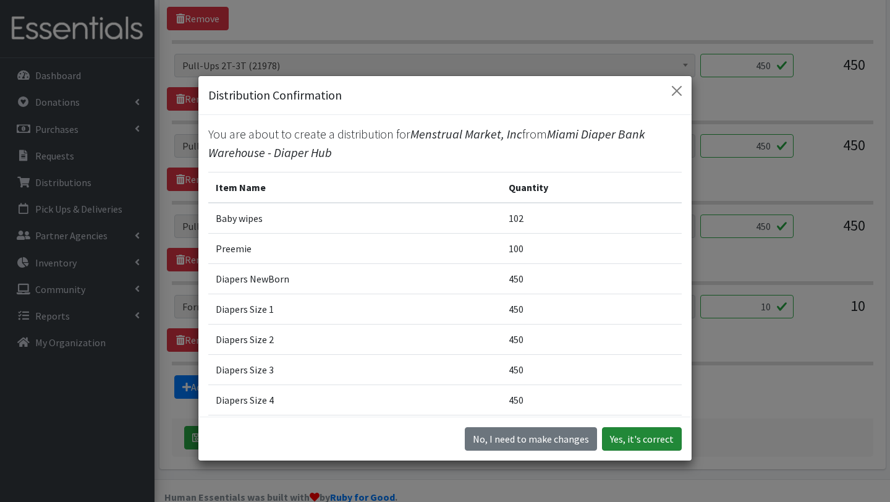
click at [652, 443] on button "Yes, it's correct" at bounding box center [642, 438] width 80 height 23
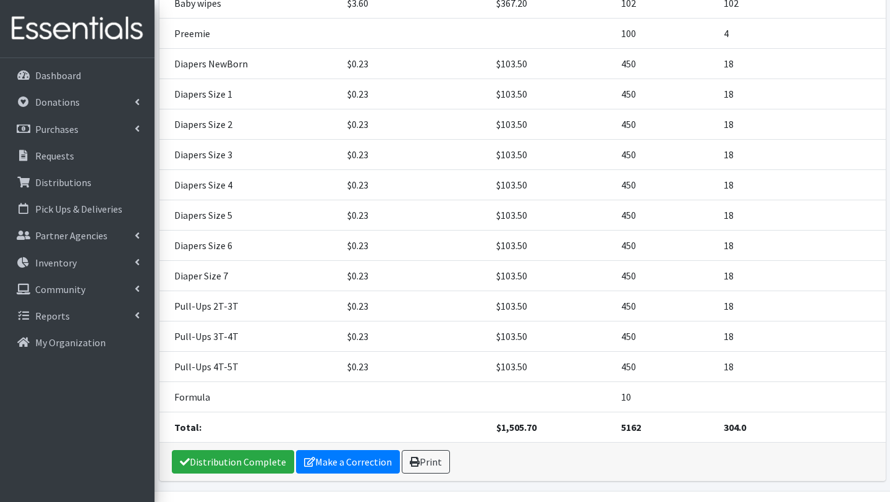
scroll to position [391, 0]
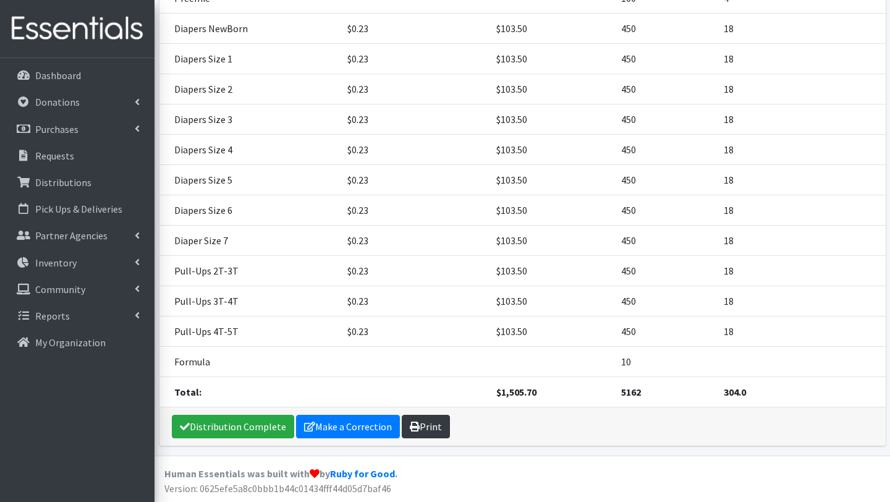
click at [422, 424] on link "Print" at bounding box center [426, 426] width 48 height 23
click at [354, 438] on link "Make a Correction" at bounding box center [348, 426] width 104 height 23
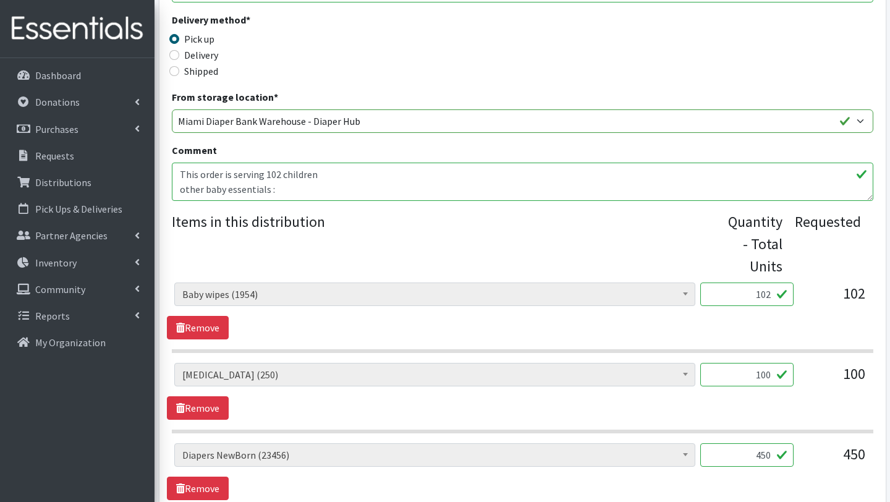
scroll to position [276, 0]
click at [301, 179] on textarea "This order is serving 102 children other baby essentials : 102 baby wipes 120 c…" at bounding box center [523, 181] width 702 height 38
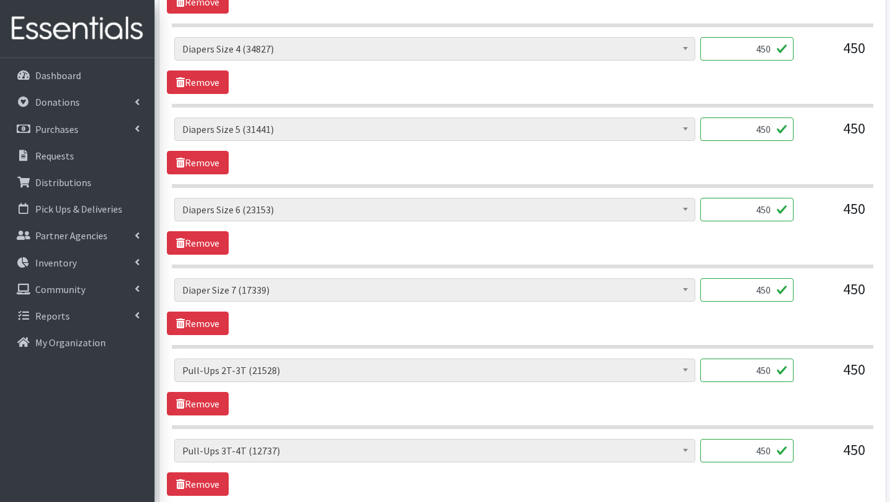
scroll to position [1492, 0]
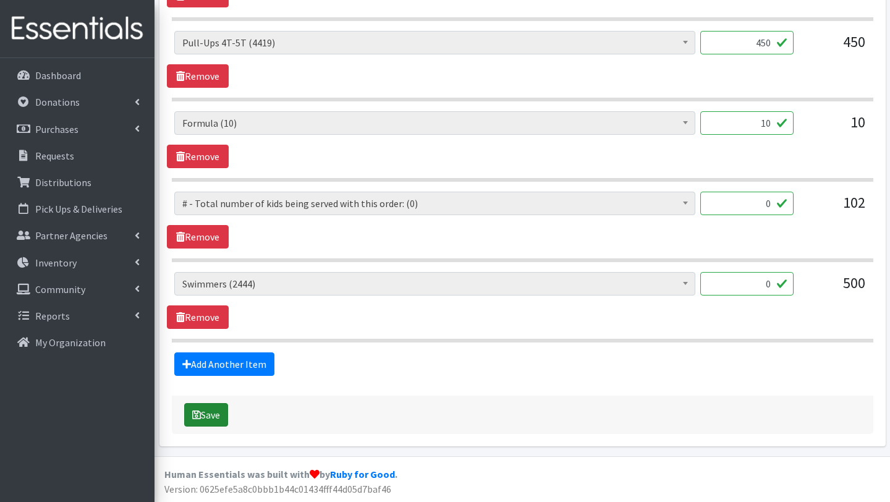
click at [218, 411] on button "Save" at bounding box center [206, 414] width 44 height 23
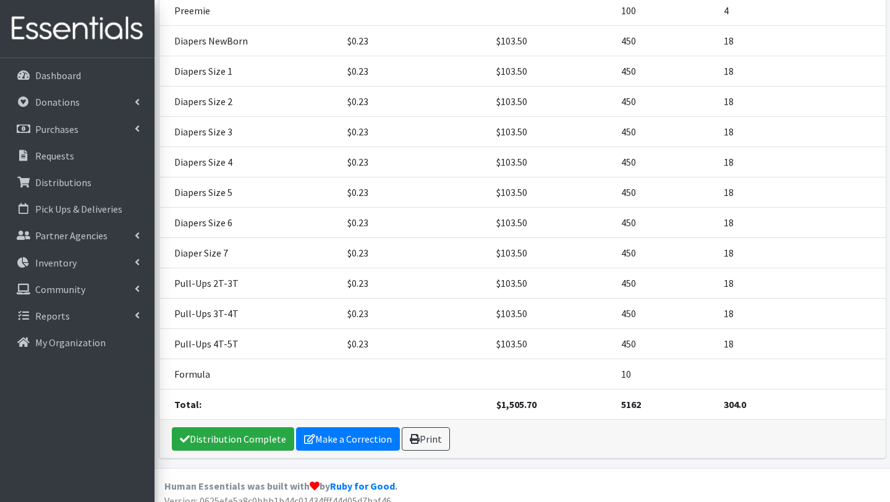
scroll to position [391, 0]
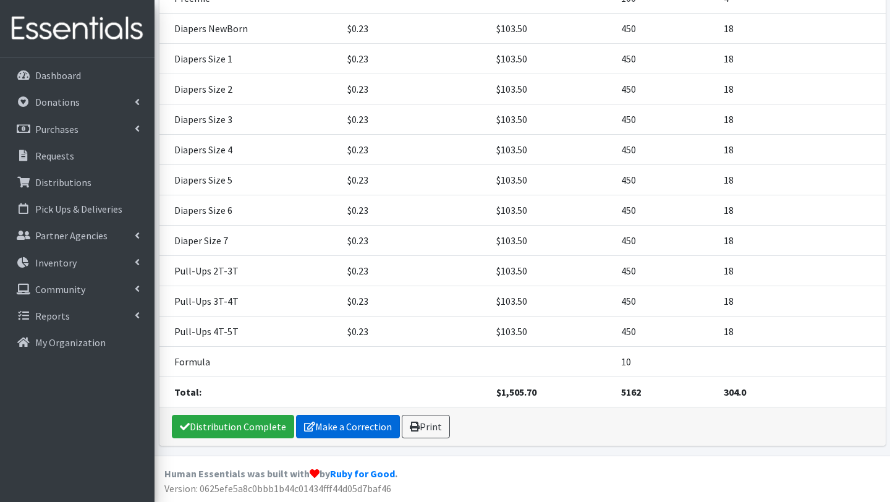
click at [365, 425] on link "Make a Correction" at bounding box center [348, 426] width 104 height 23
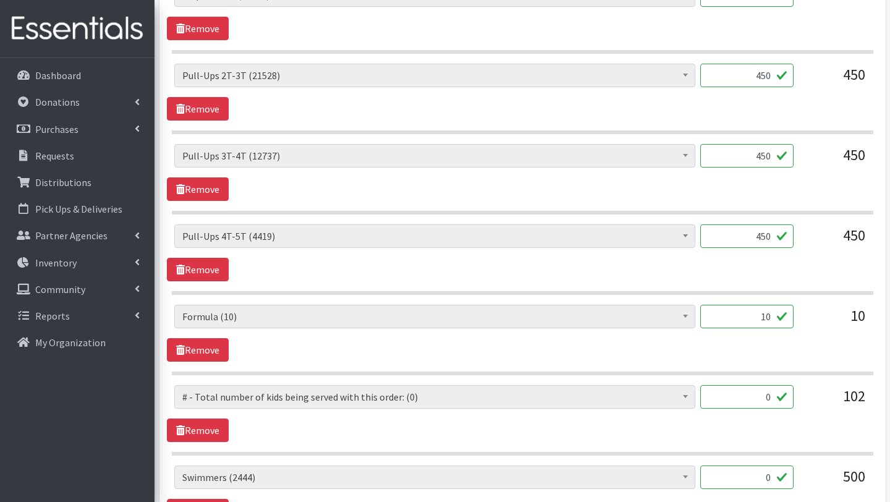
scroll to position [1296, 0]
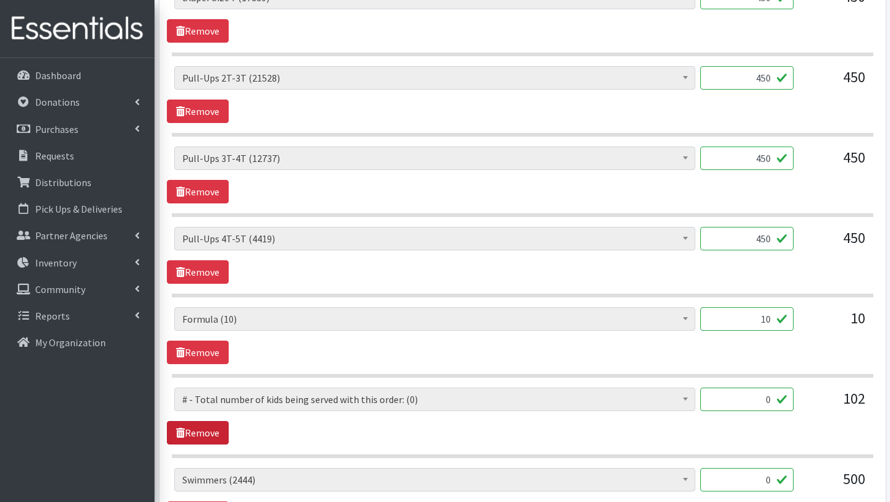
click at [212, 429] on link "Remove" at bounding box center [198, 432] width 62 height 23
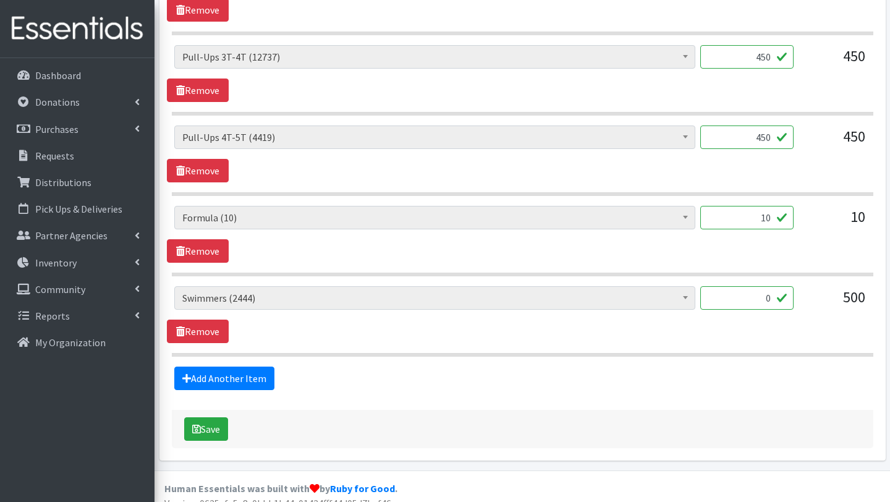
scroll to position [1412, 0]
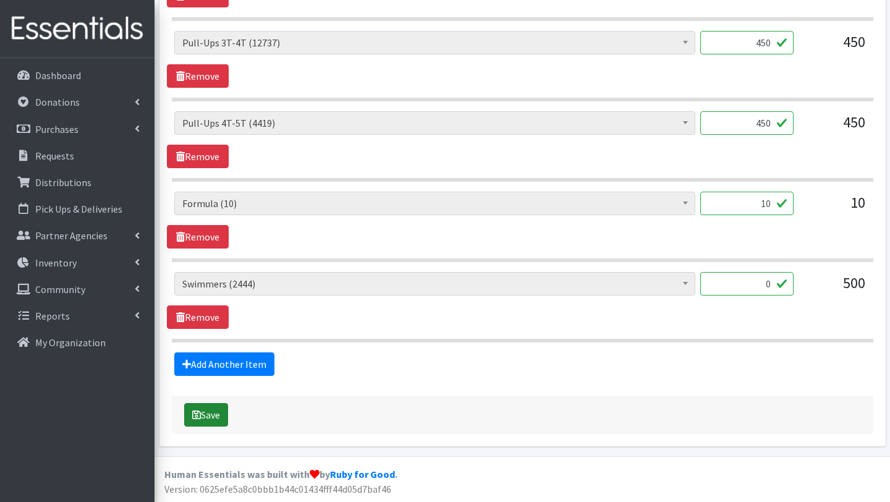
click at [211, 414] on button "Save" at bounding box center [206, 414] width 44 height 23
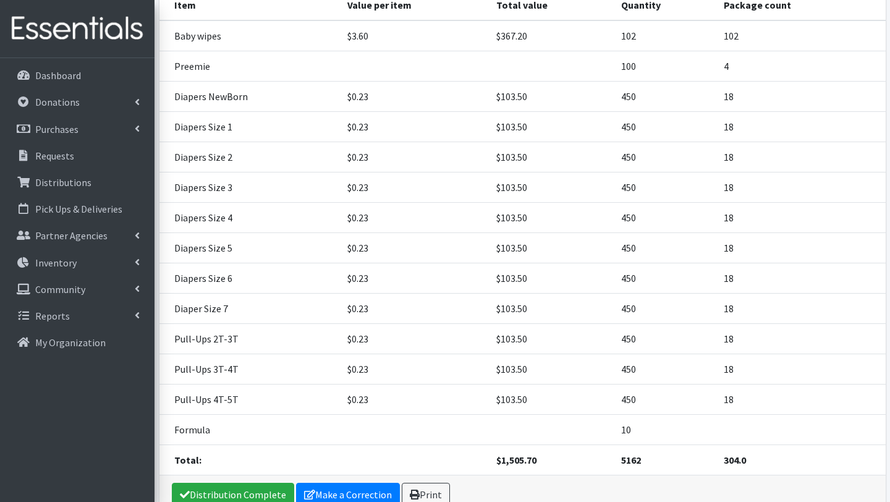
scroll to position [391, 0]
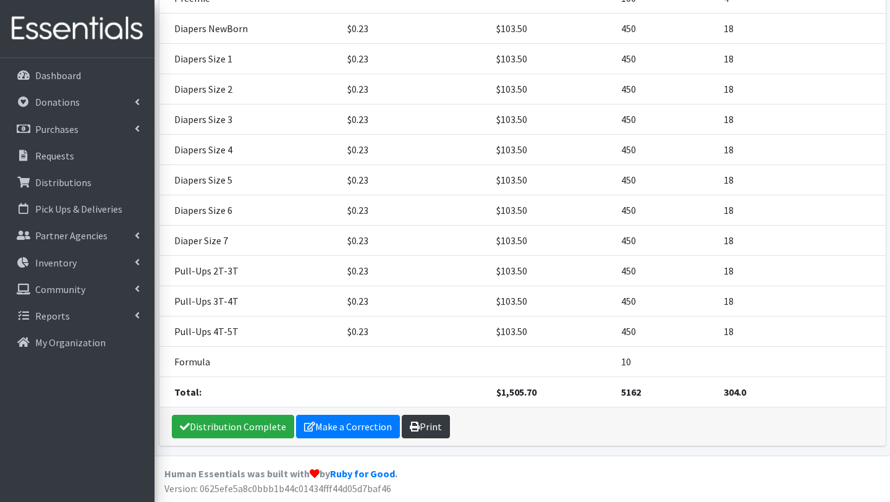
click at [426, 427] on link "Print" at bounding box center [426, 426] width 48 height 23
click at [67, 153] on p "Requests" at bounding box center [54, 156] width 39 height 12
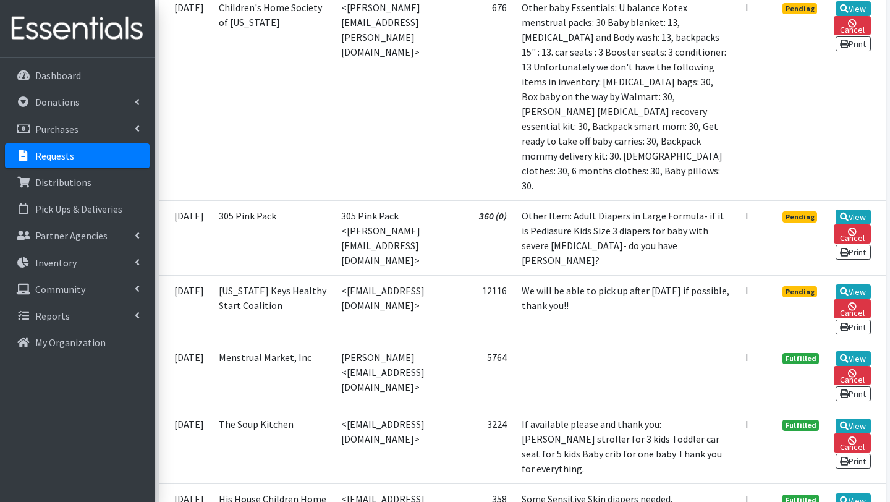
scroll to position [1374, 0]
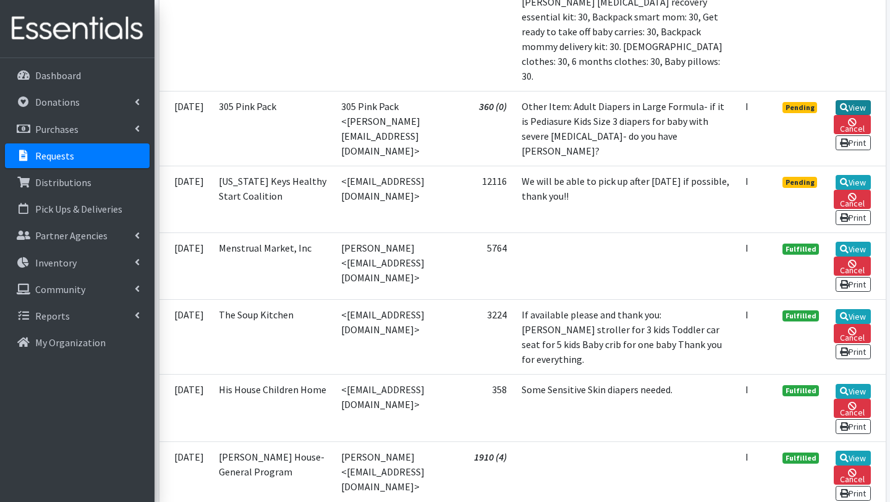
click at [861, 115] on link "View" at bounding box center [853, 107] width 35 height 15
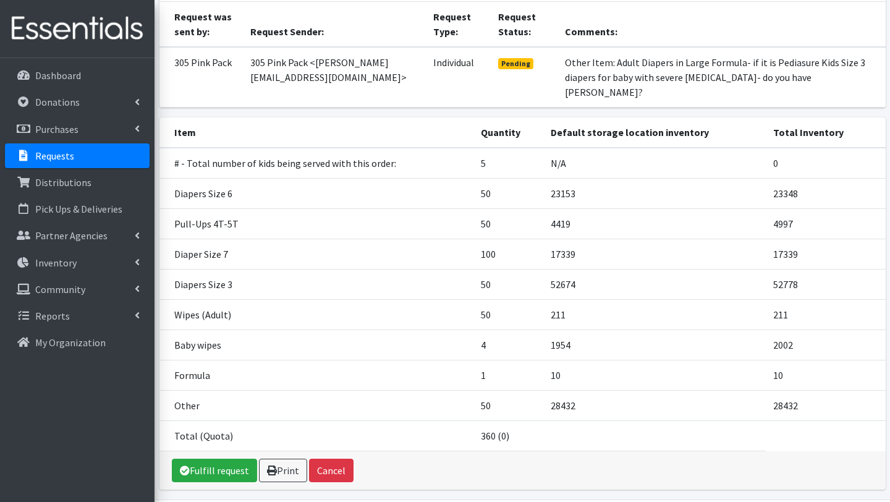
scroll to position [121, 0]
